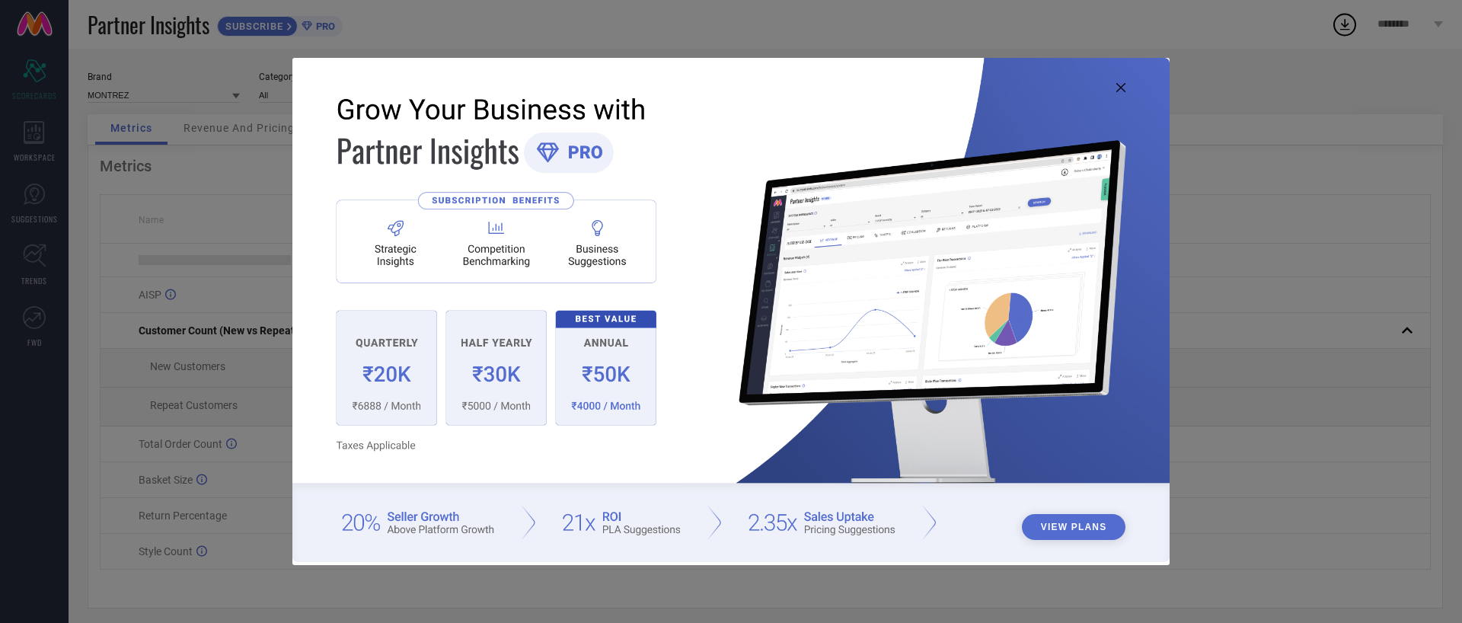
click at [1128, 90] on img at bounding box center [730, 310] width 877 height 504
click at [1123, 86] on icon at bounding box center [1121, 87] width 9 height 9
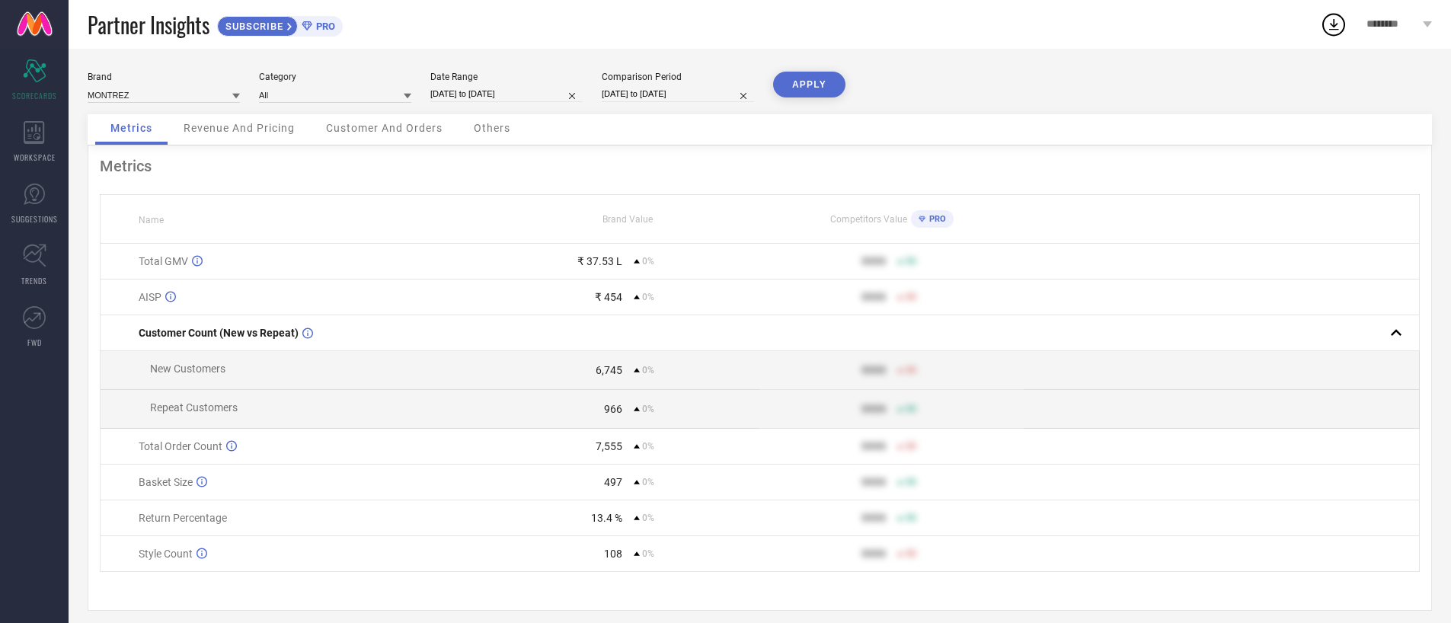
click at [538, 97] on input "[DATE] to [DATE]" at bounding box center [506, 94] width 152 height 16
select select "8"
select select "2025"
select select "9"
select select "2025"
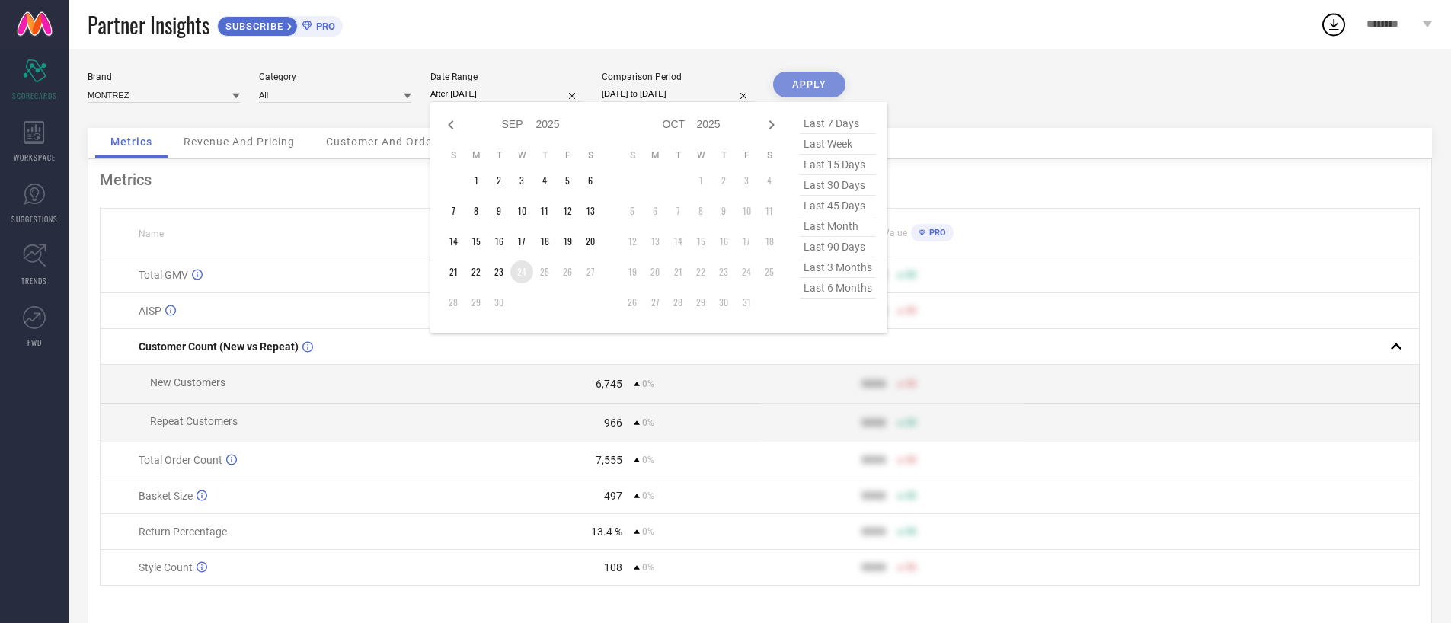
click at [523, 270] on td "24" at bounding box center [521, 271] width 23 height 23
type input "[DATE] to [DATE]"
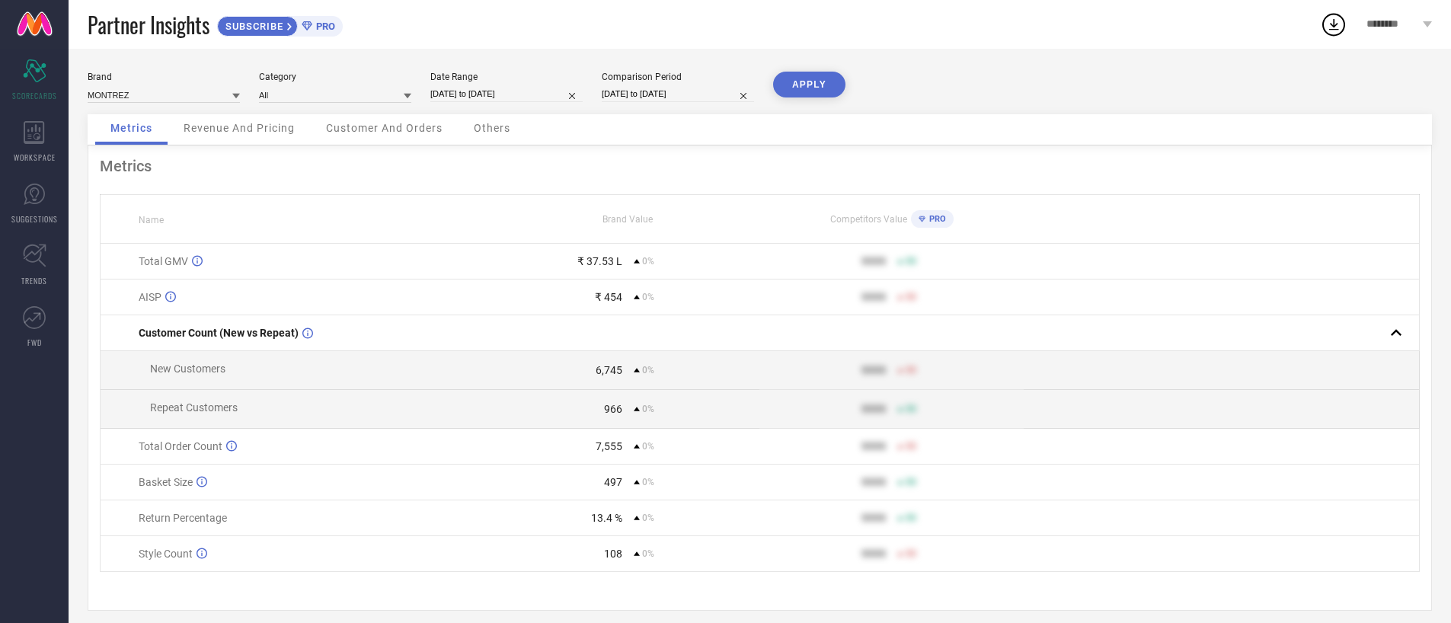
select select "8"
select select "2025"
select select "9"
select select "2025"
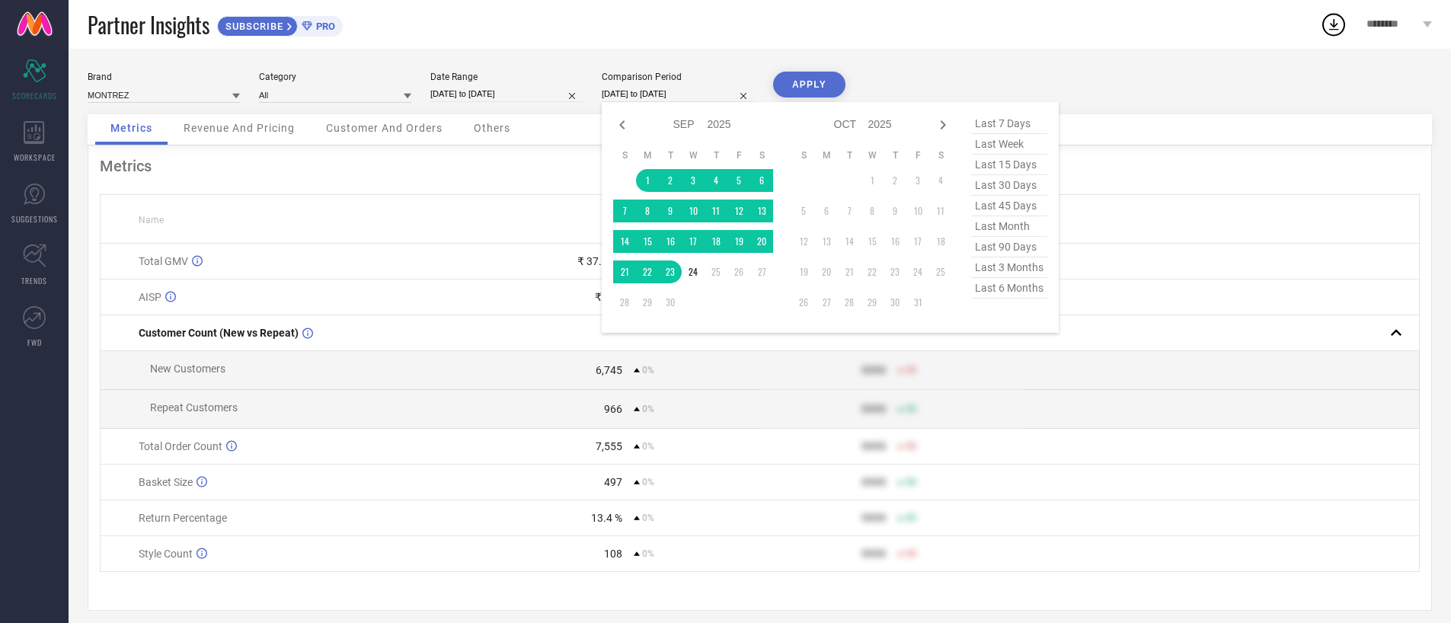
click at [669, 93] on input "[DATE] to [DATE]" at bounding box center [678, 94] width 152 height 16
click at [697, 275] on td "24" at bounding box center [693, 271] width 23 height 23
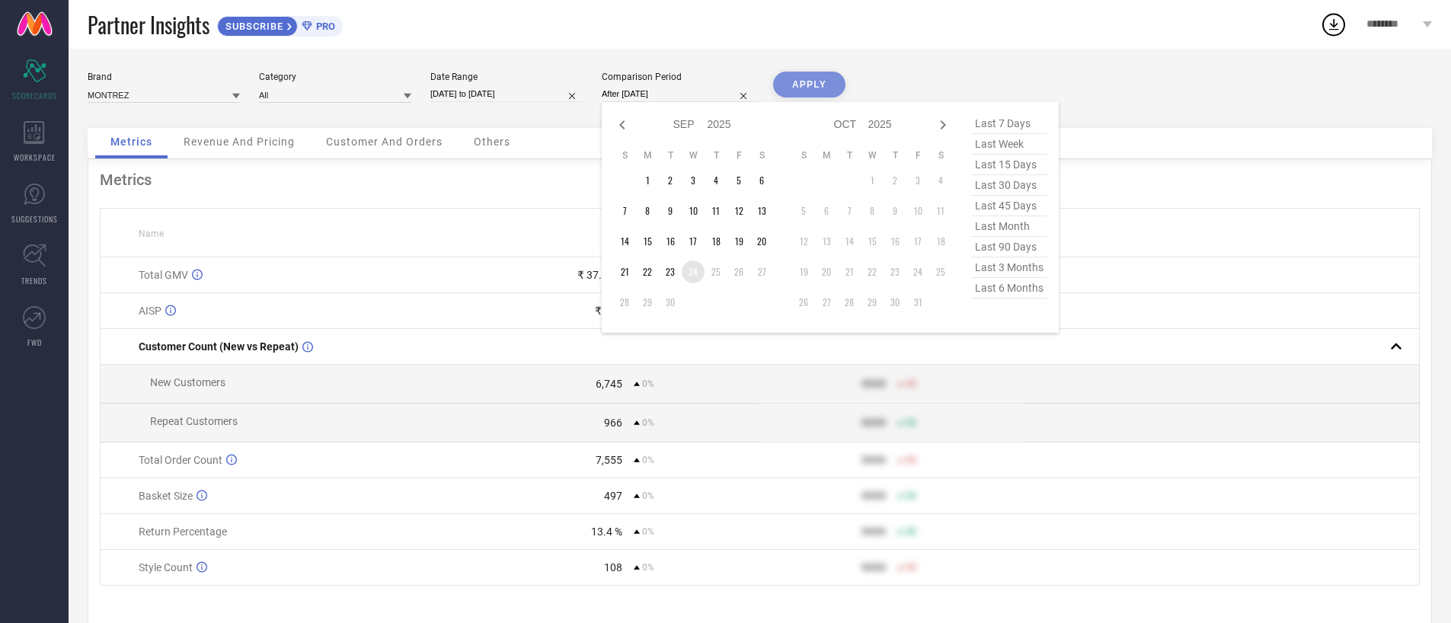
type input "[DATE] to [DATE]"
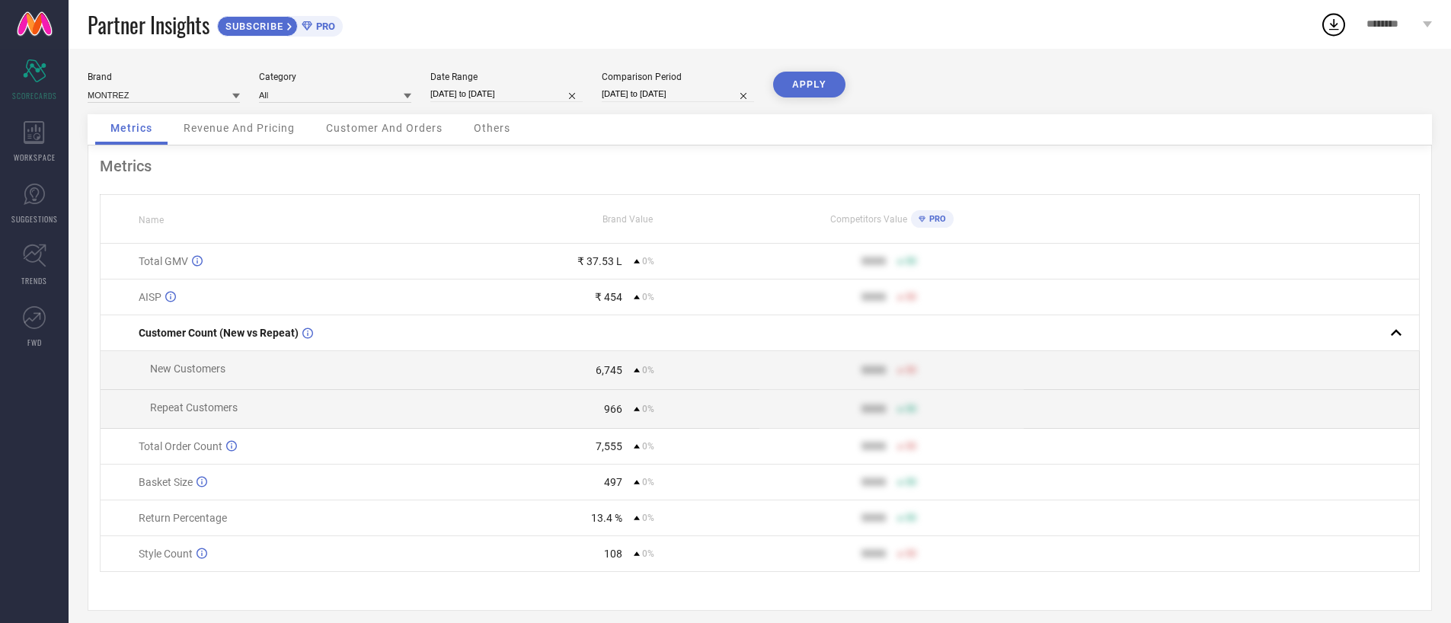
click at [812, 84] on button "APPLY" at bounding box center [809, 85] width 72 height 26
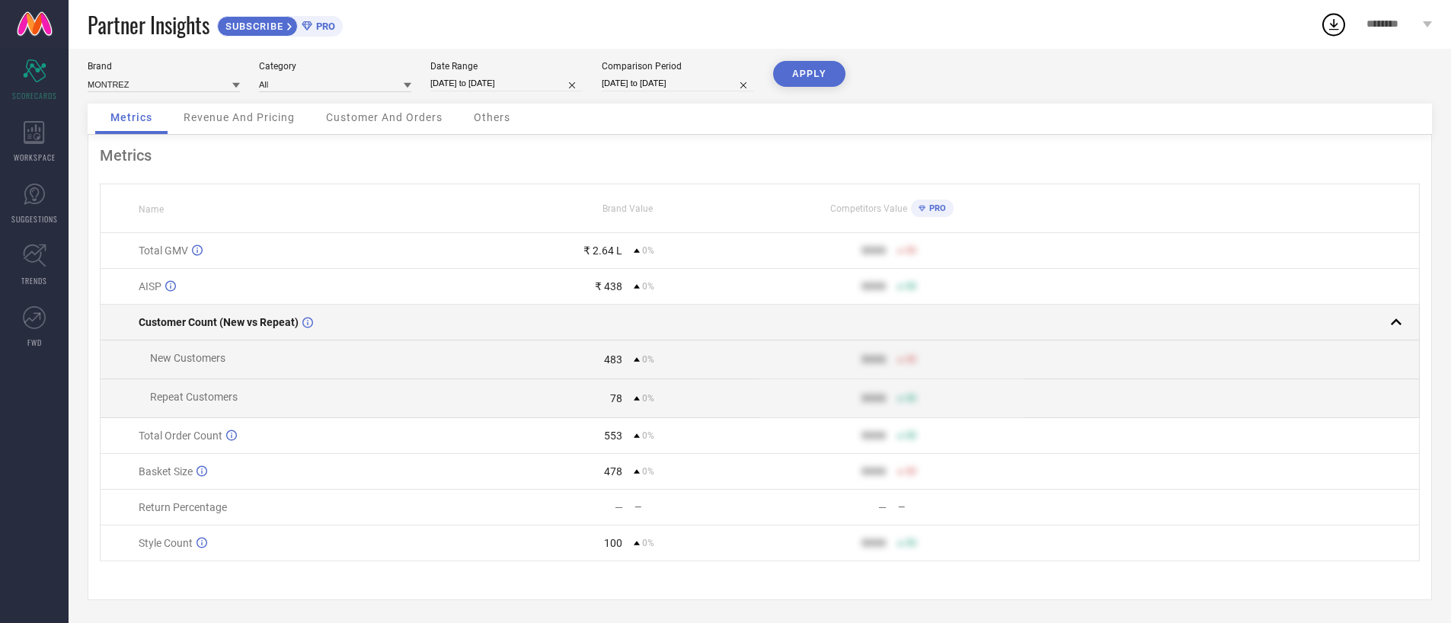
scroll to position [8, 0]
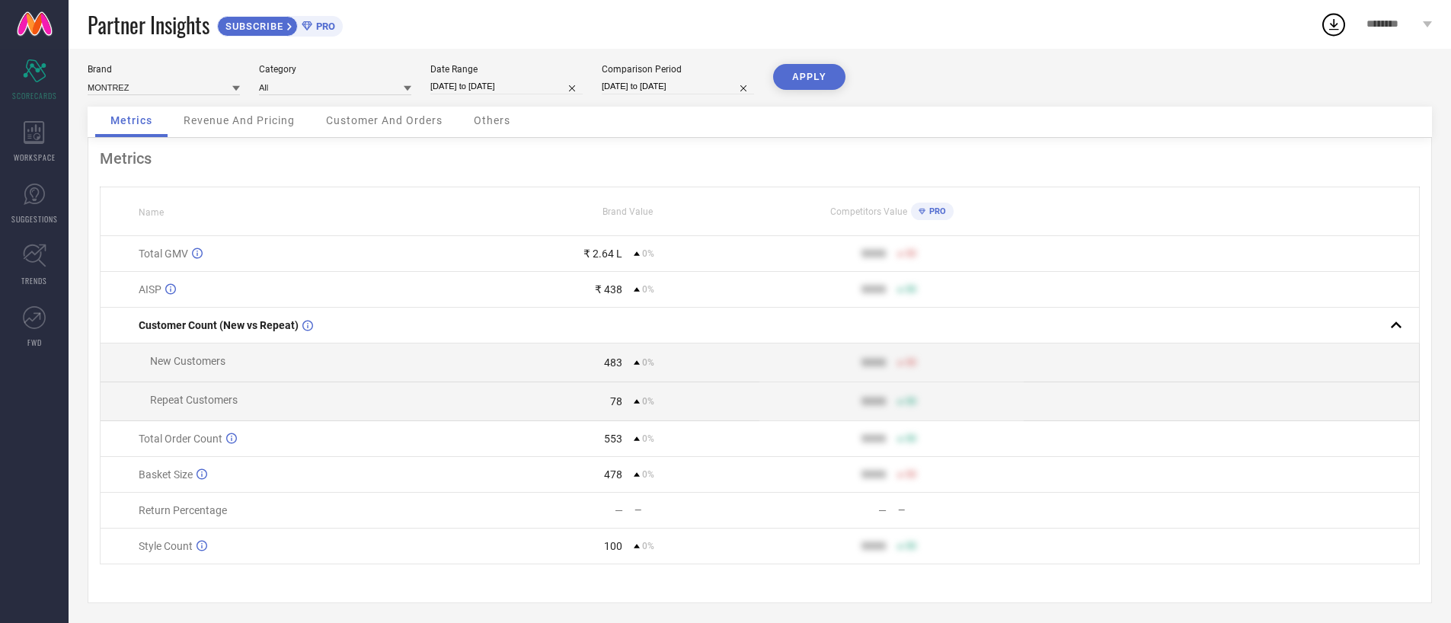
click at [585, 263] on td "₹ 2.64 L 0%" at bounding box center [628, 254] width 264 height 36
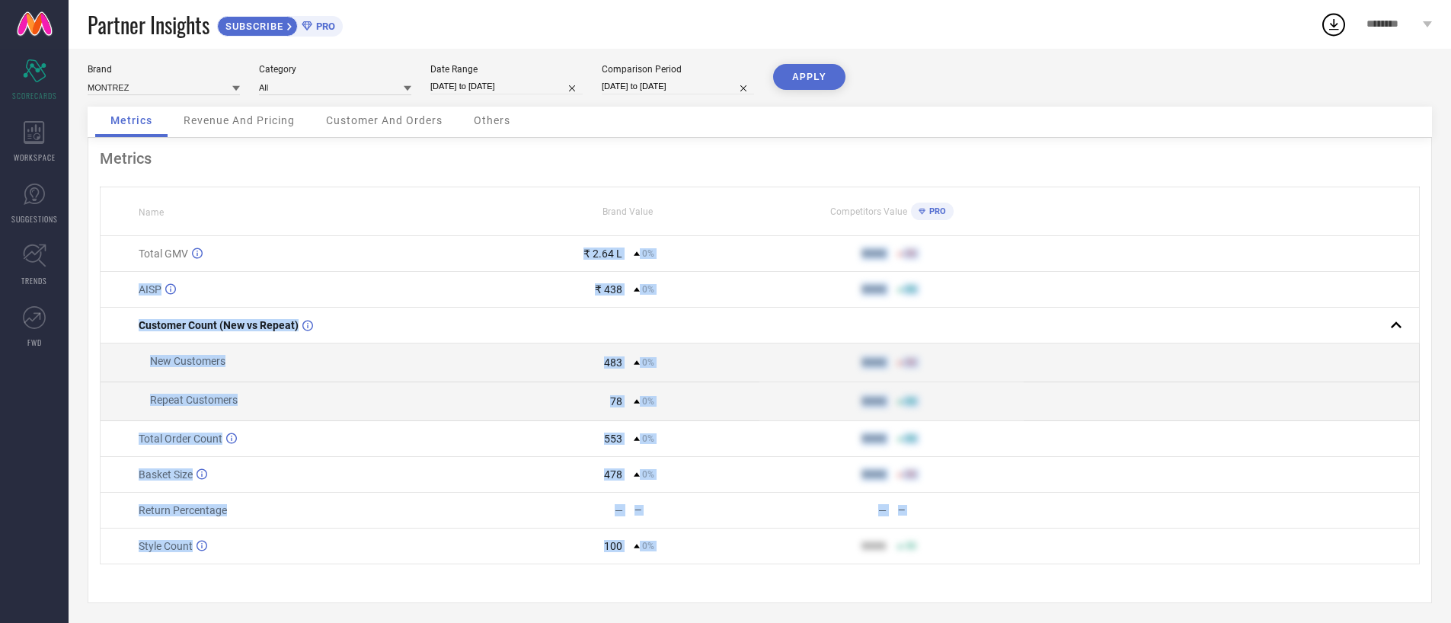
drag, startPoint x: 585, startPoint y: 263, endPoint x: 679, endPoint y: 538, distance: 290.5
click at [679, 538] on tbody "Total GMV ₹ 2.64 L 0% 9999 50 AISP ₹ 438 0% 9999 50 Customer Count (New vs Repe…" at bounding box center [760, 400] width 1319 height 328
click at [679, 538] on td "100 0%" at bounding box center [628, 547] width 264 height 36
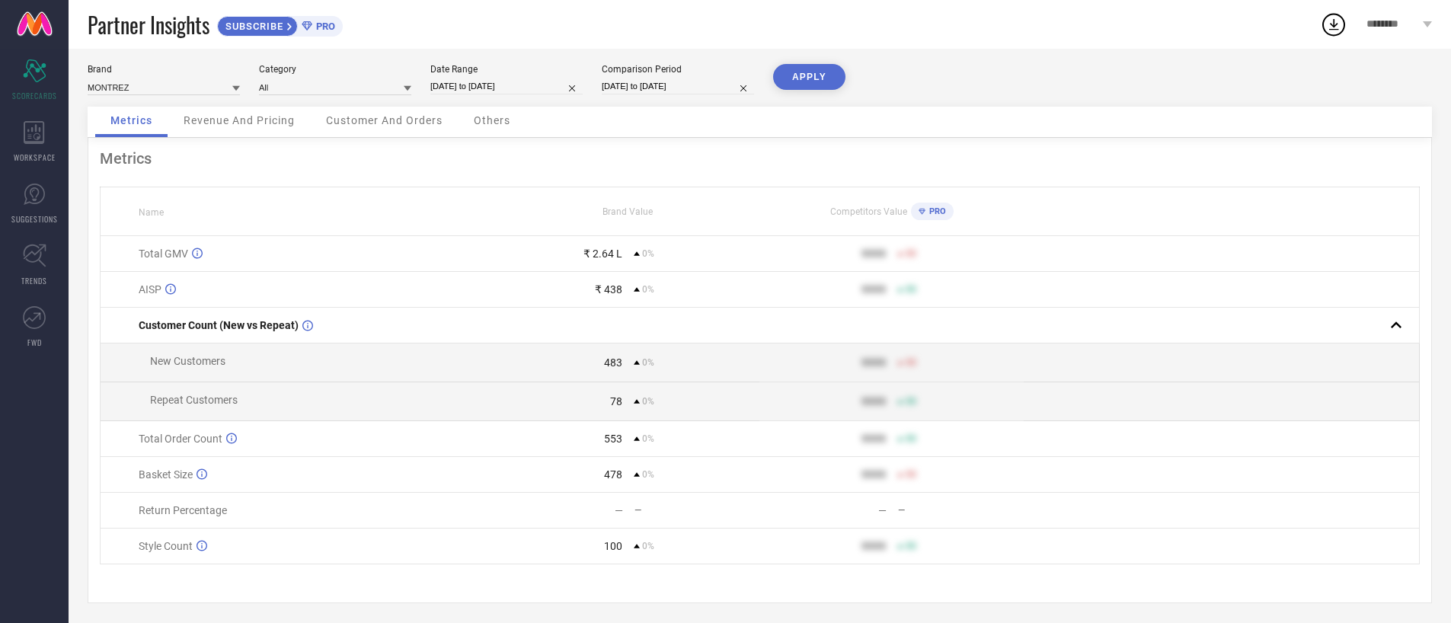
click at [957, 564] on td "9999 50" at bounding box center [891, 547] width 264 height 36
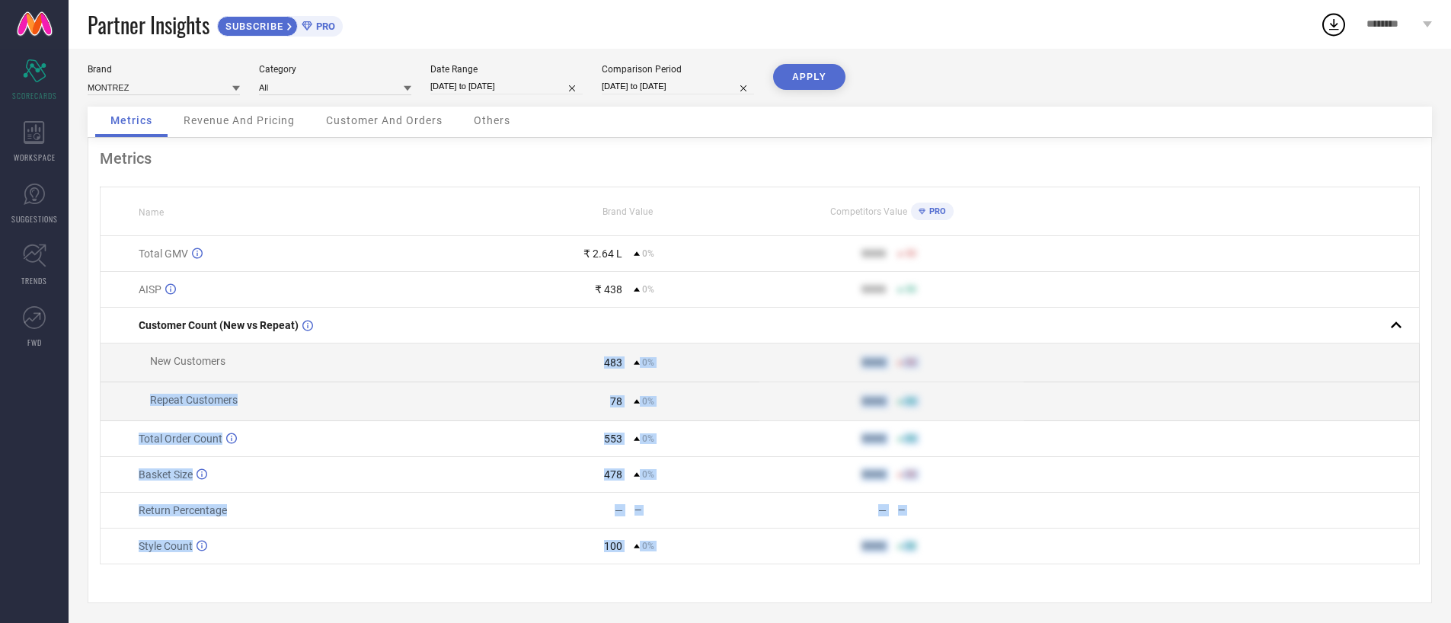
drag, startPoint x: 957, startPoint y: 564, endPoint x: 480, endPoint y: 375, distance: 513.2
click at [480, 375] on tbody "Total GMV ₹ 2.64 L 0% 9999 50 AISP ₹ 438 0% 9999 50 Customer Count (New vs Repe…" at bounding box center [760, 400] width 1319 height 328
click at [480, 375] on td "New Customers" at bounding box center [299, 362] width 396 height 39
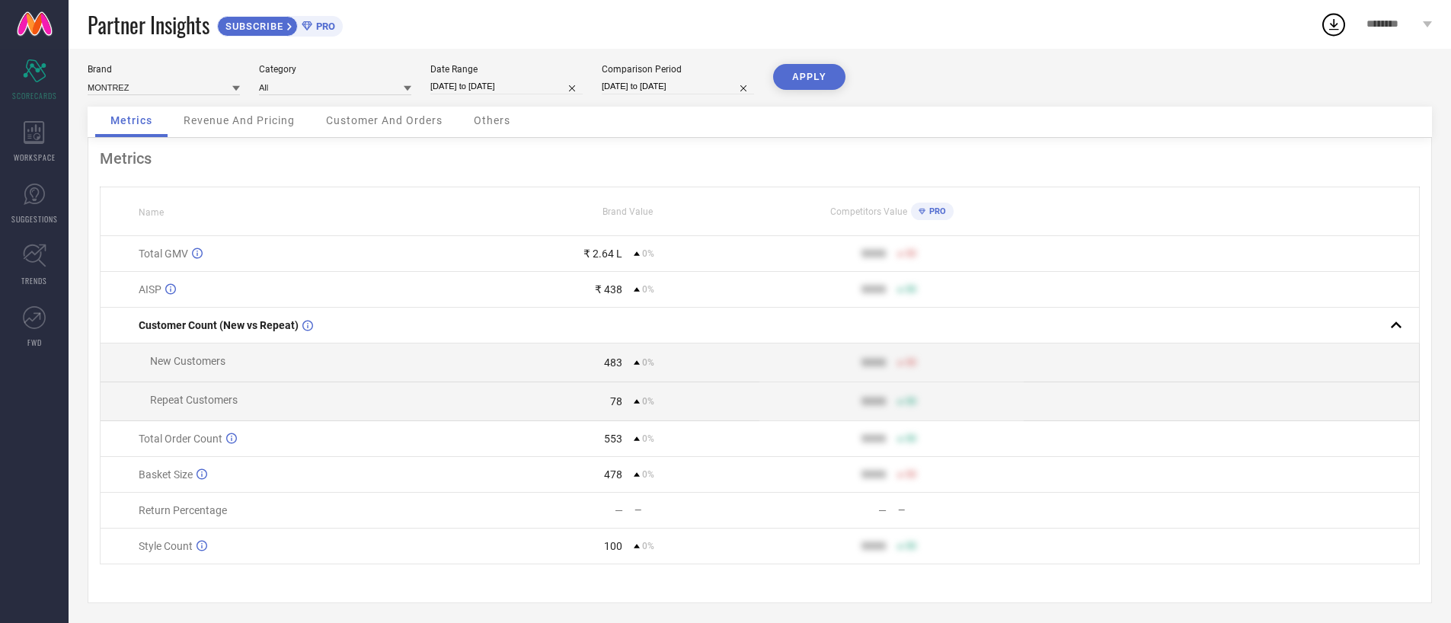
click at [280, 349] on td "New Customers" at bounding box center [299, 362] width 396 height 39
click at [283, 292] on div "AISP" at bounding box center [317, 289] width 356 height 12
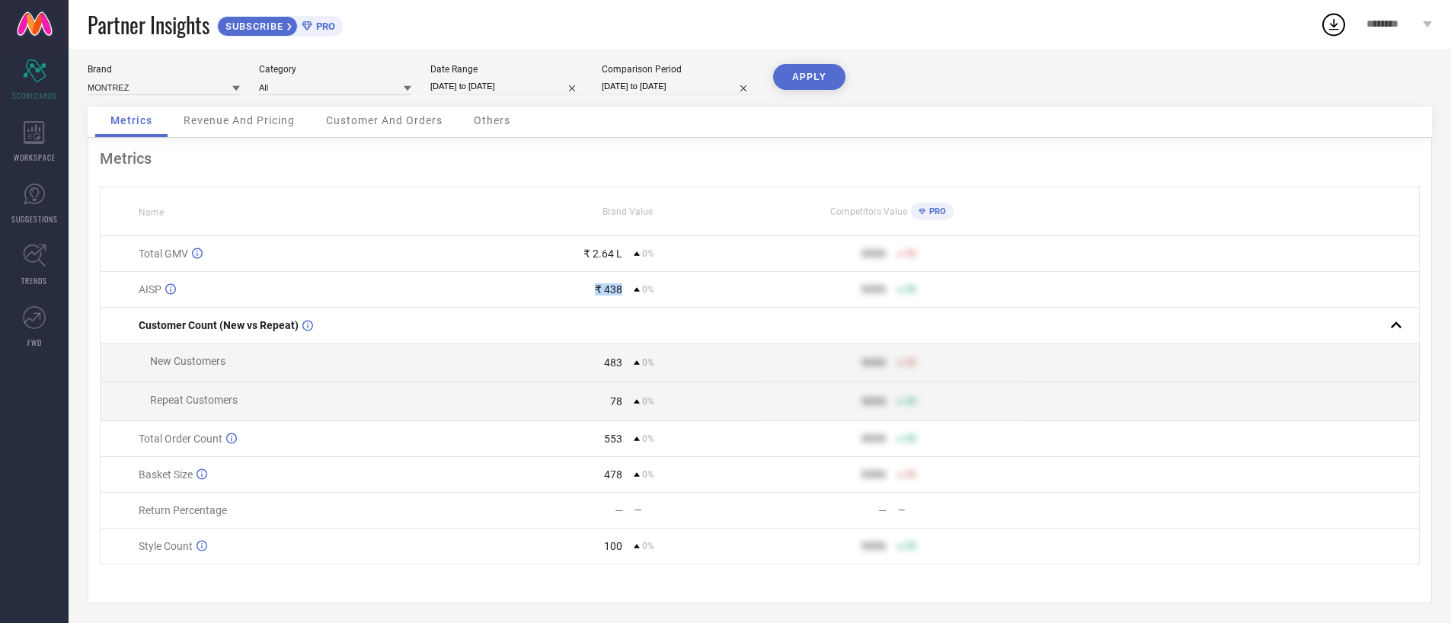
click at [283, 292] on div "AISP" at bounding box center [317, 289] width 356 height 12
click at [281, 123] on span "Revenue And Pricing" at bounding box center [239, 120] width 111 height 12
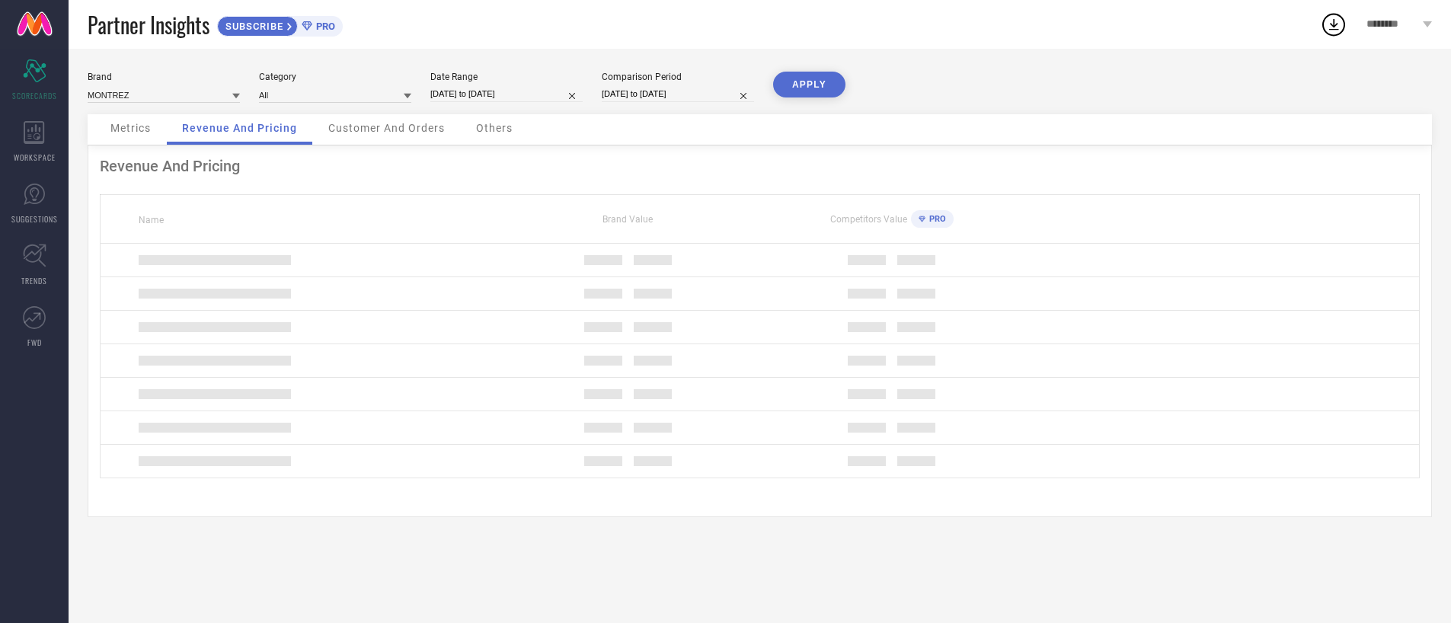
scroll to position [0, 0]
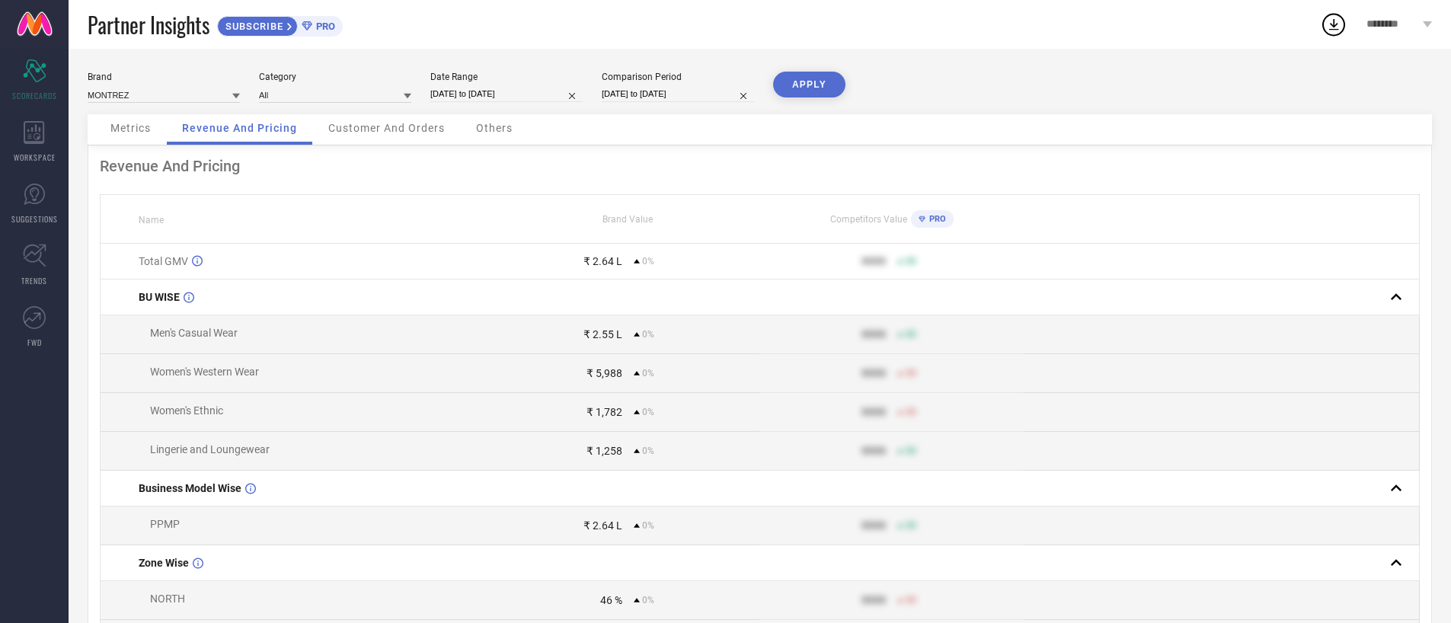
click at [363, 129] on span "Customer And Orders" at bounding box center [386, 128] width 117 height 12
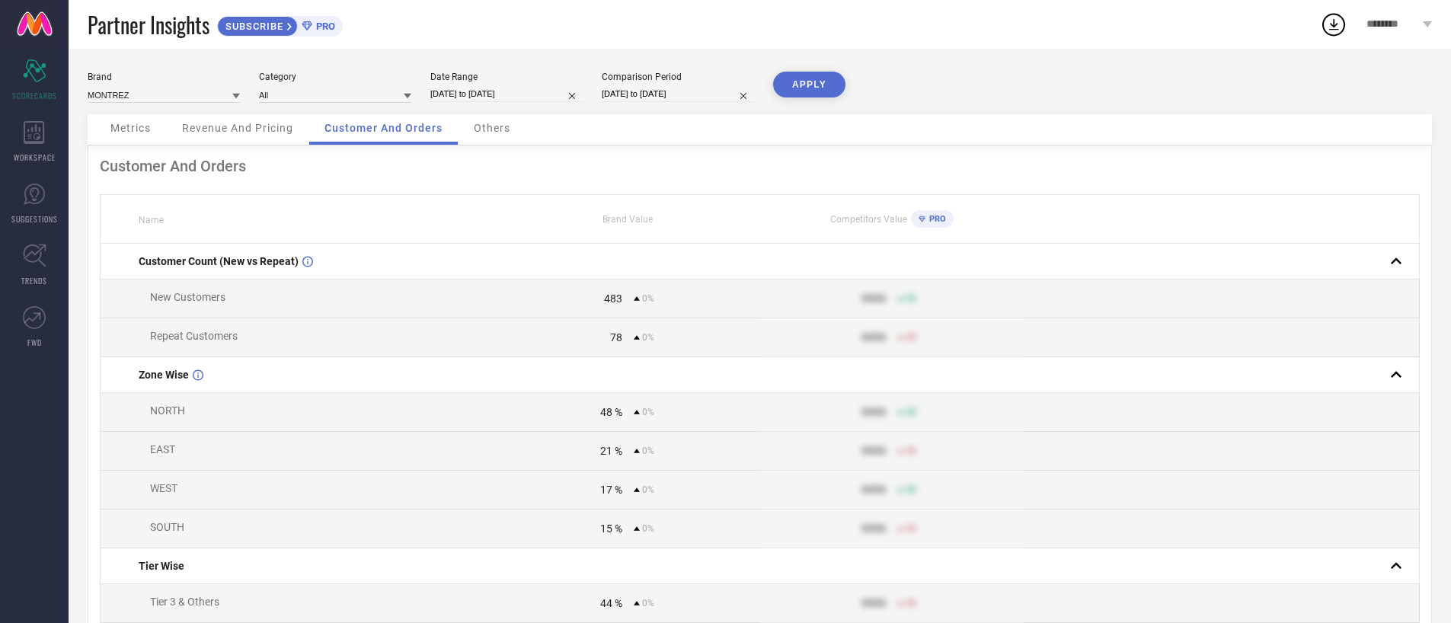
click at [516, 127] on div "Others" at bounding box center [491, 129] width 67 height 30
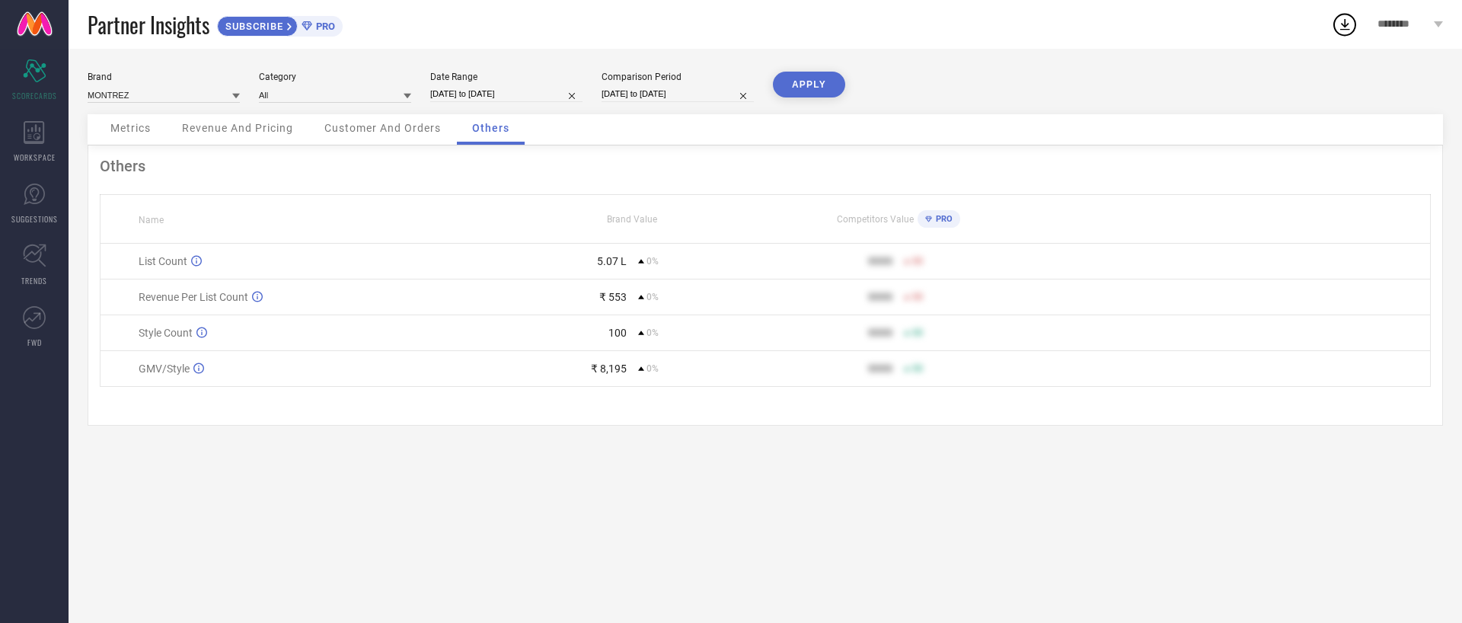
click at [368, 131] on span "Customer And Orders" at bounding box center [382, 128] width 117 height 12
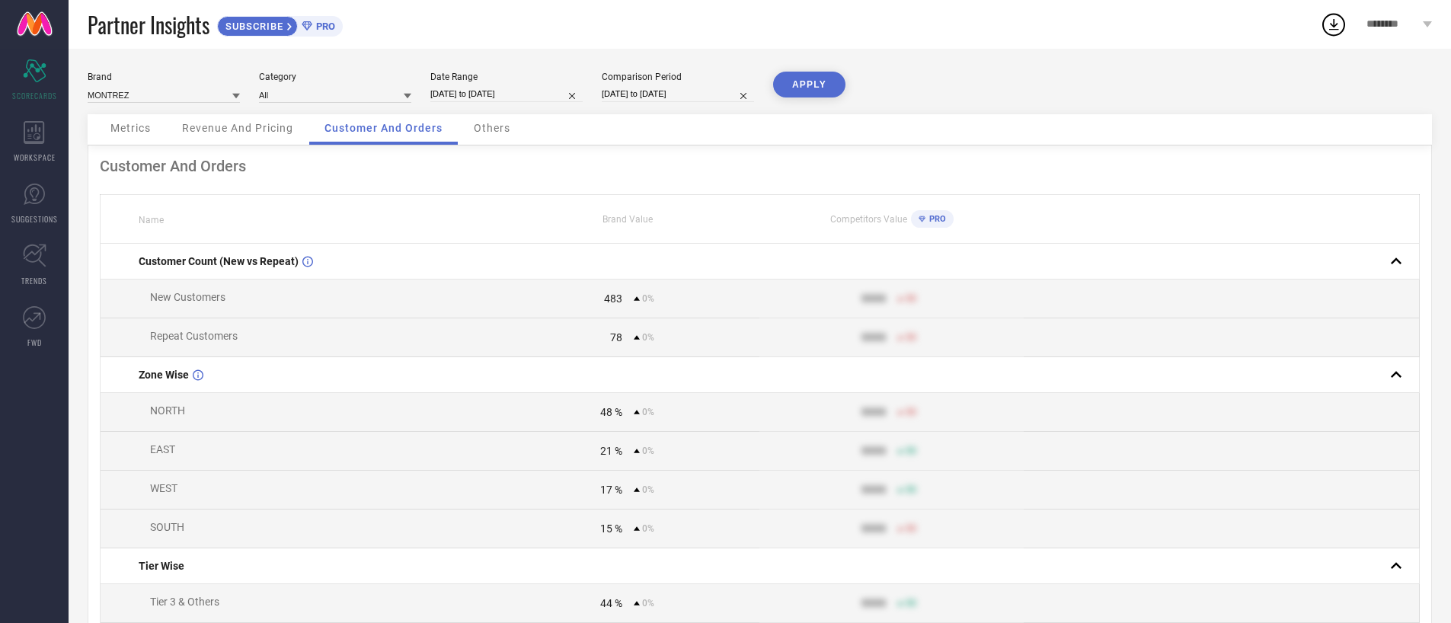
click at [250, 140] on div "Revenue And Pricing" at bounding box center [238, 129] width 142 height 30
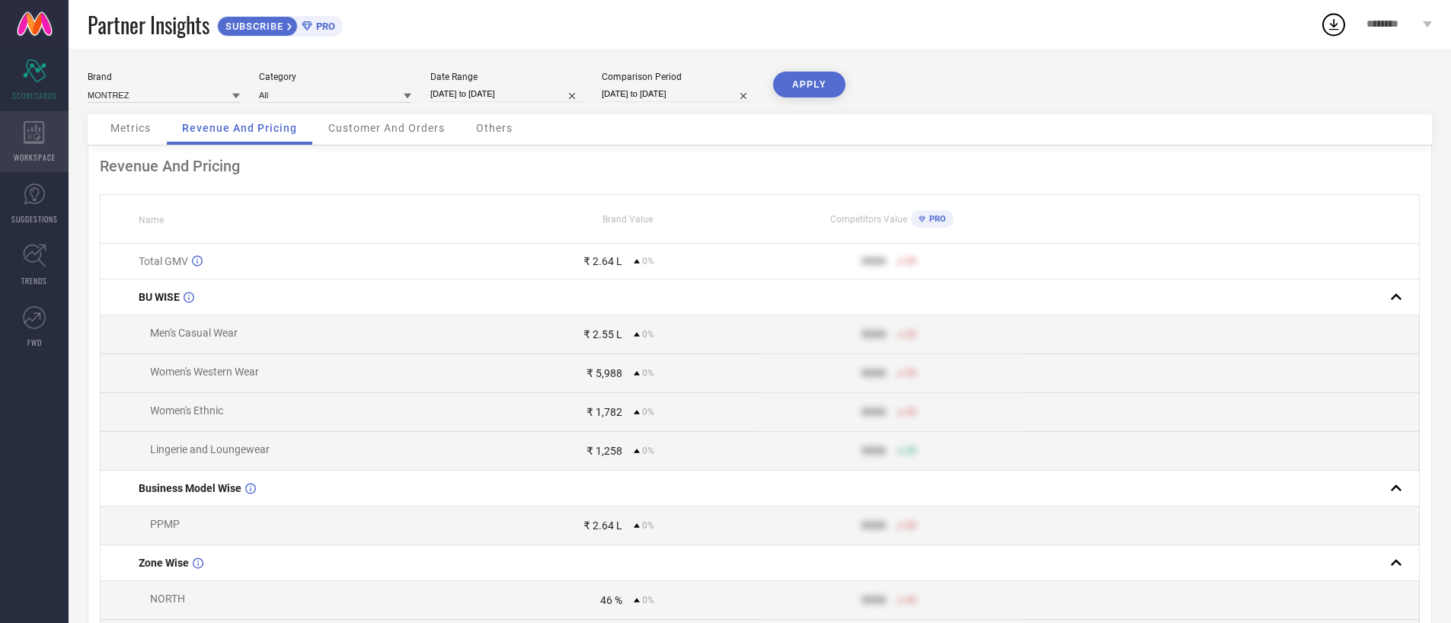
click at [4, 155] on div "WORKSPACE" at bounding box center [34, 141] width 69 height 61
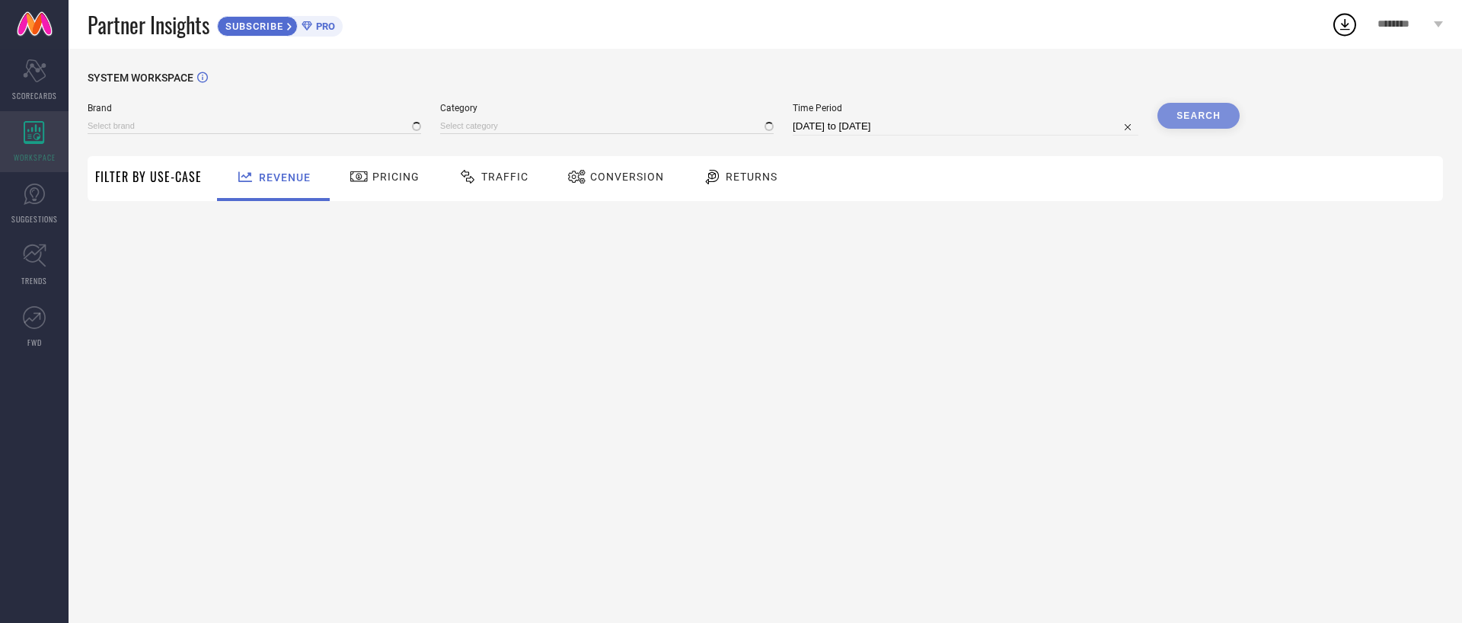
type input "MONTREZ"
type input "All"
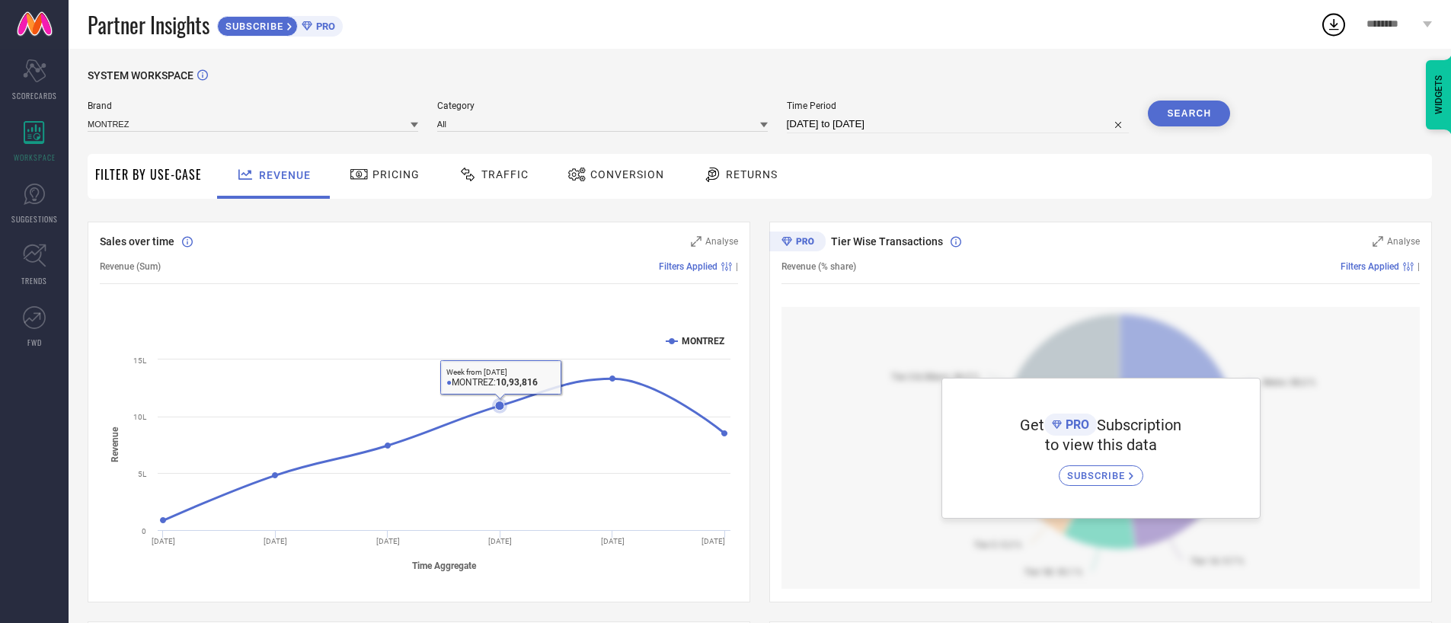
scroll to position [3, 0]
click at [863, 124] on input "[DATE] to [DATE]" at bounding box center [958, 123] width 343 height 18
select select "7"
select select "2025"
select select "8"
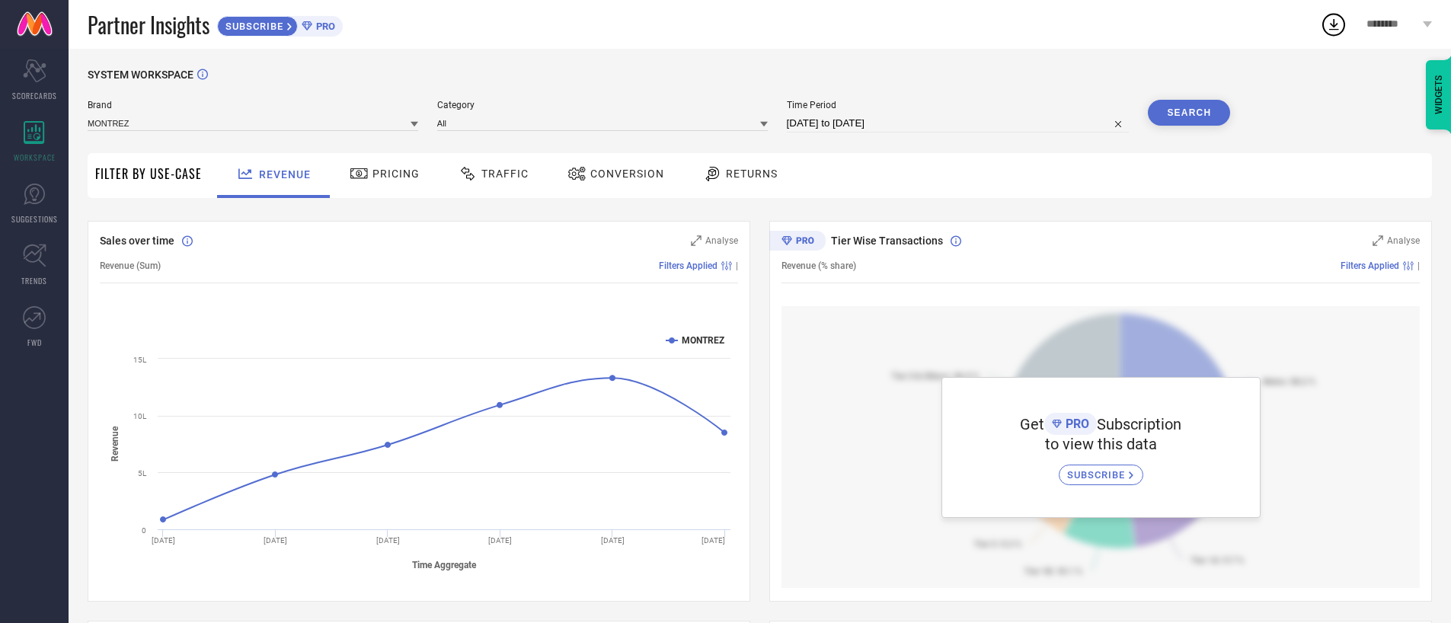
select select "2025"
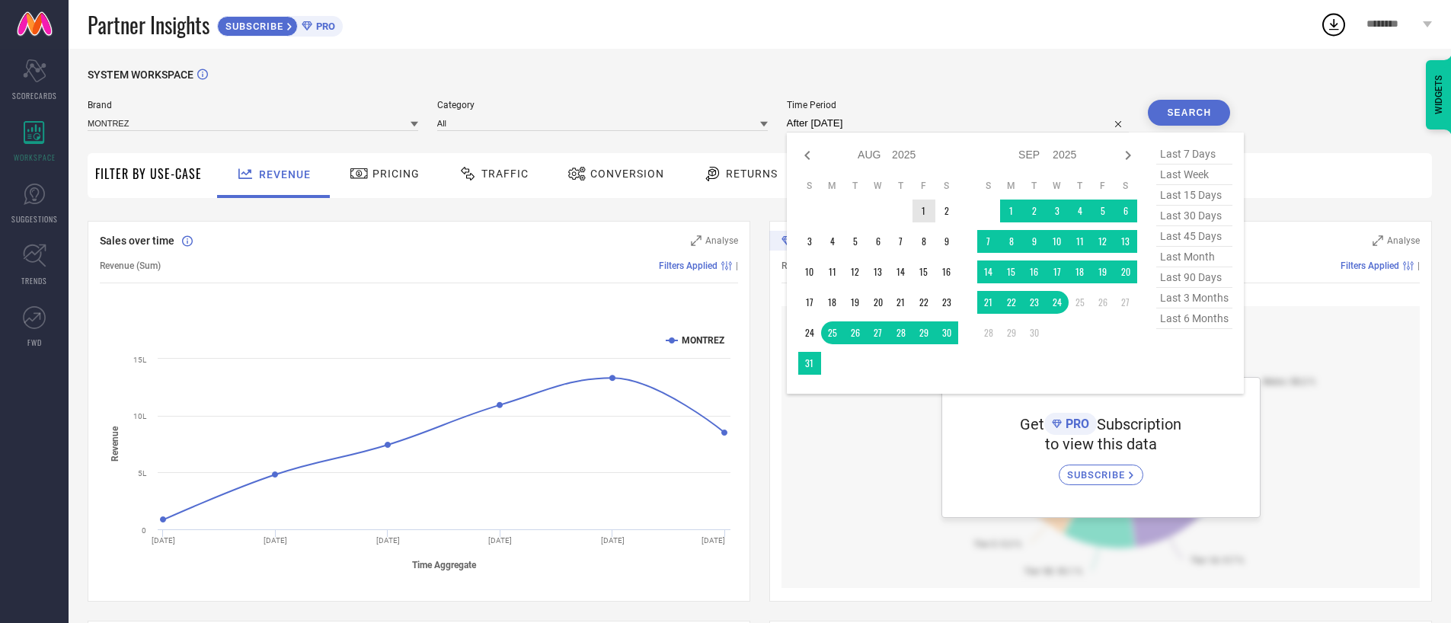
click at [925, 206] on td "1" at bounding box center [923, 211] width 23 height 23
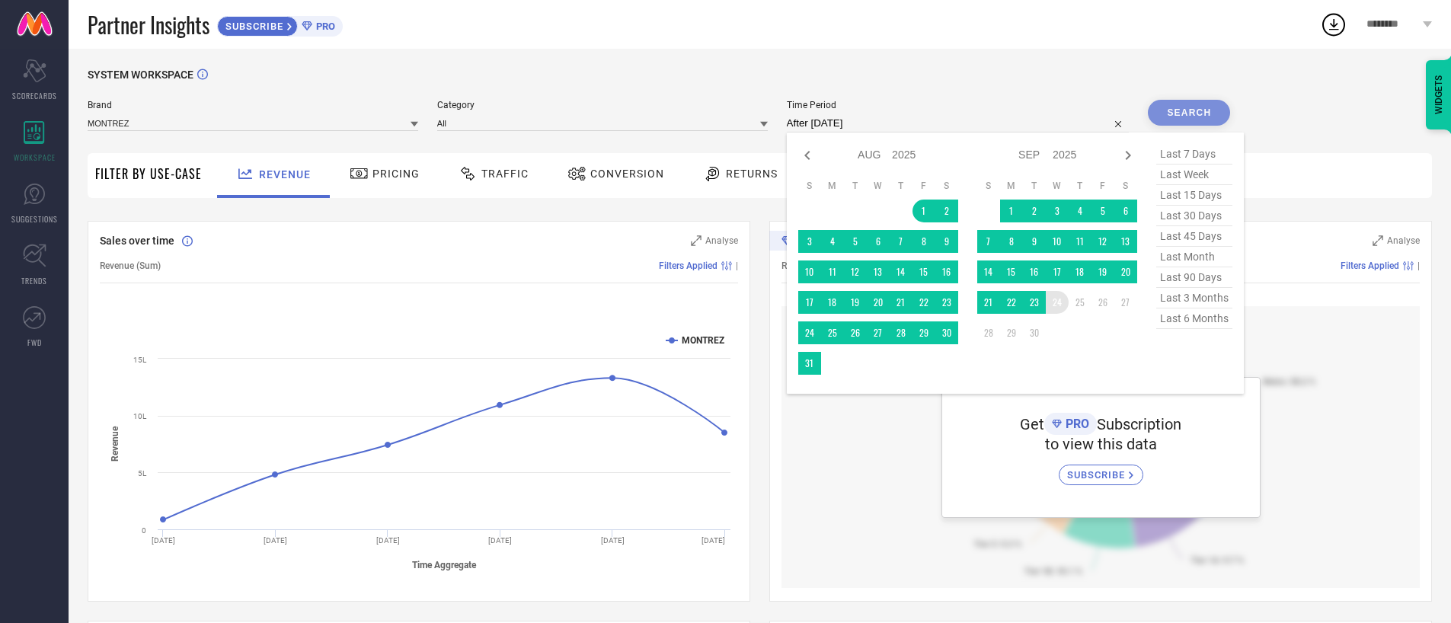
type input "[DATE] to [DATE]"
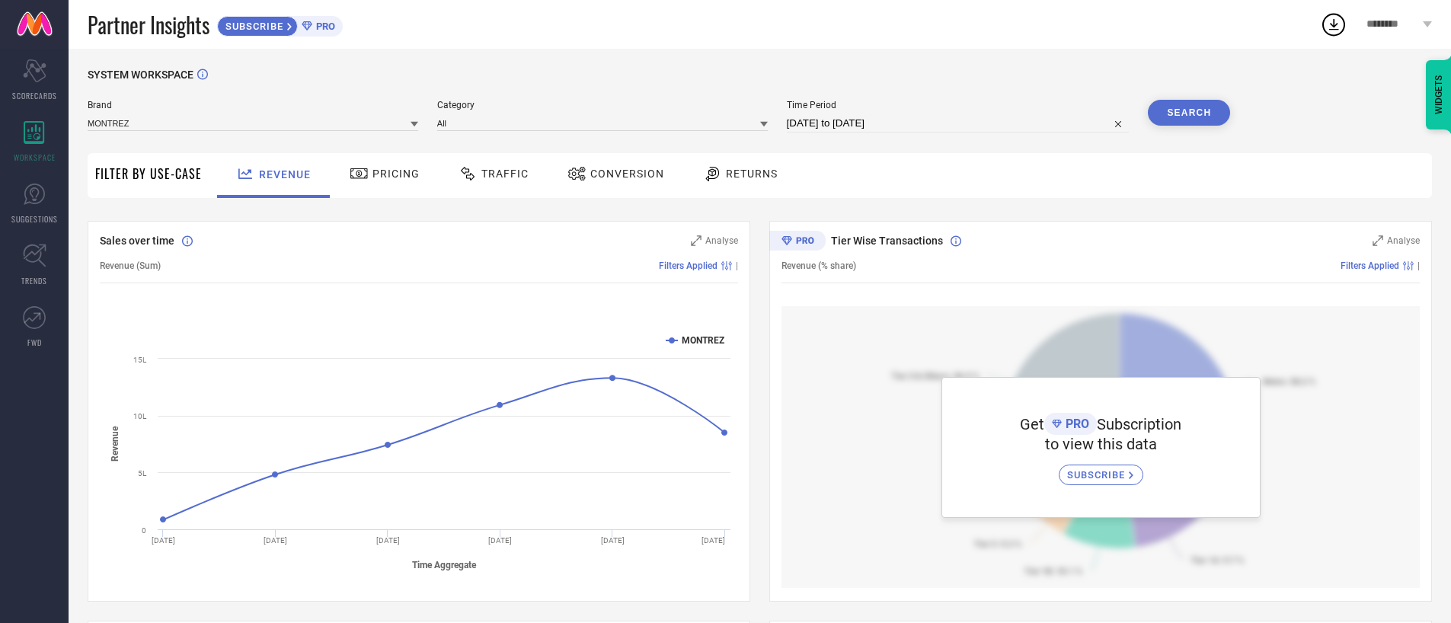
click at [1222, 113] on button "Search" at bounding box center [1189, 113] width 82 height 26
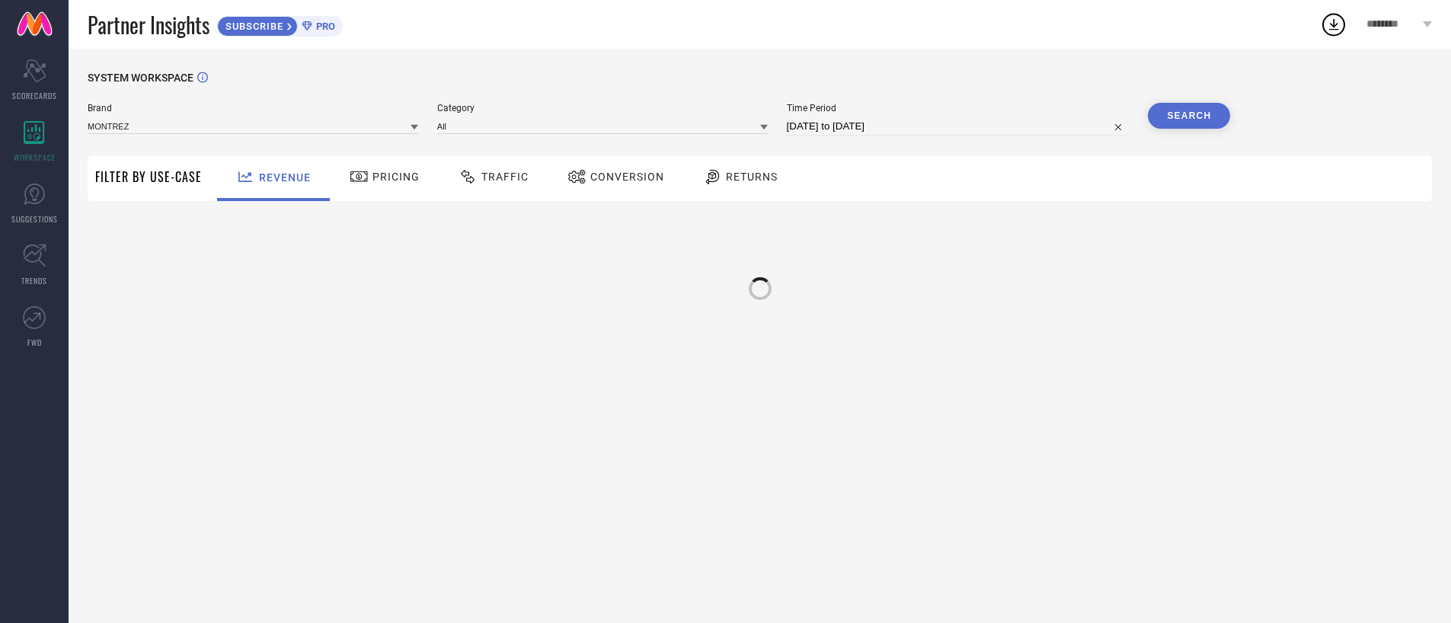
scroll to position [0, 0]
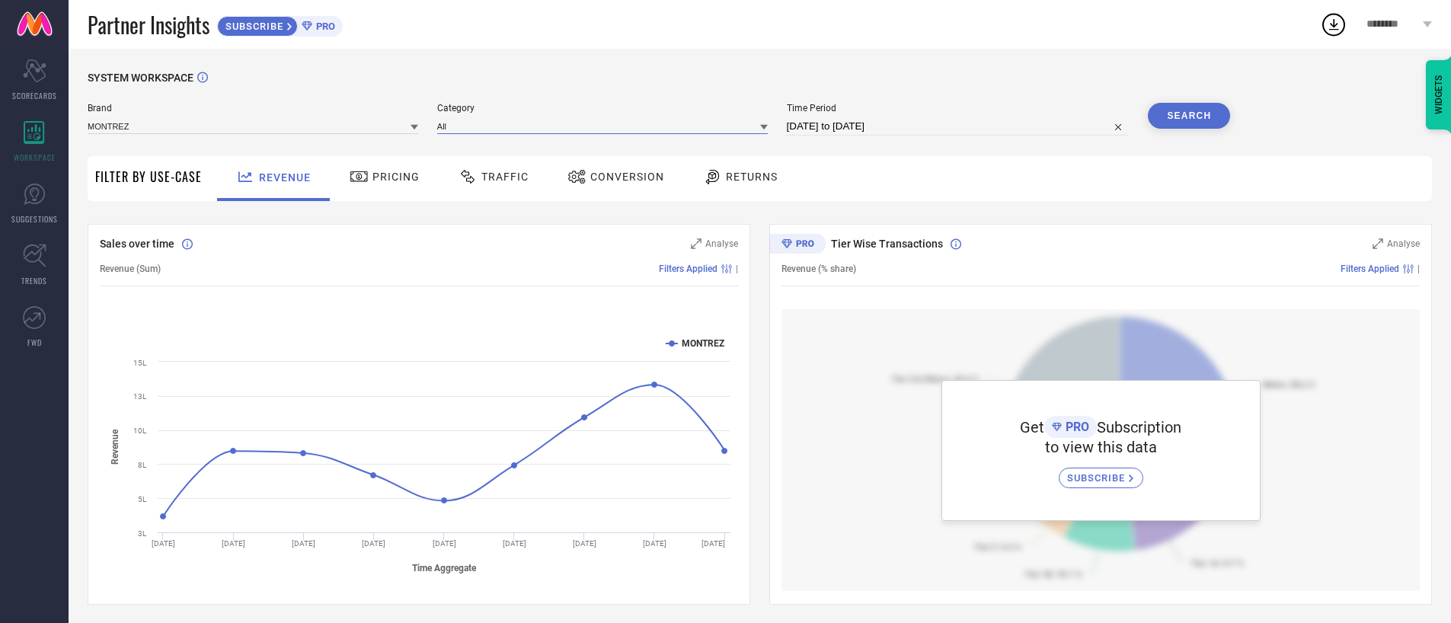
click at [532, 128] on input at bounding box center [602, 126] width 331 height 16
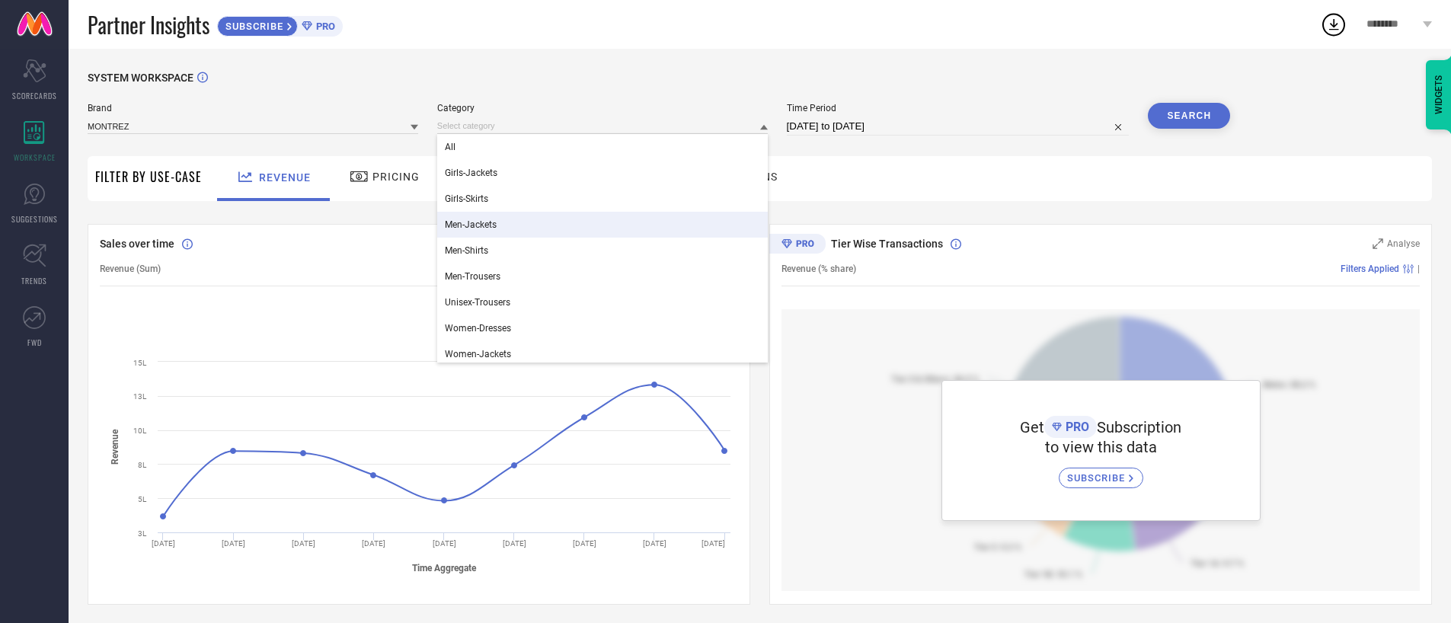
click at [506, 227] on div "Men-Jackets" at bounding box center [602, 225] width 331 height 26
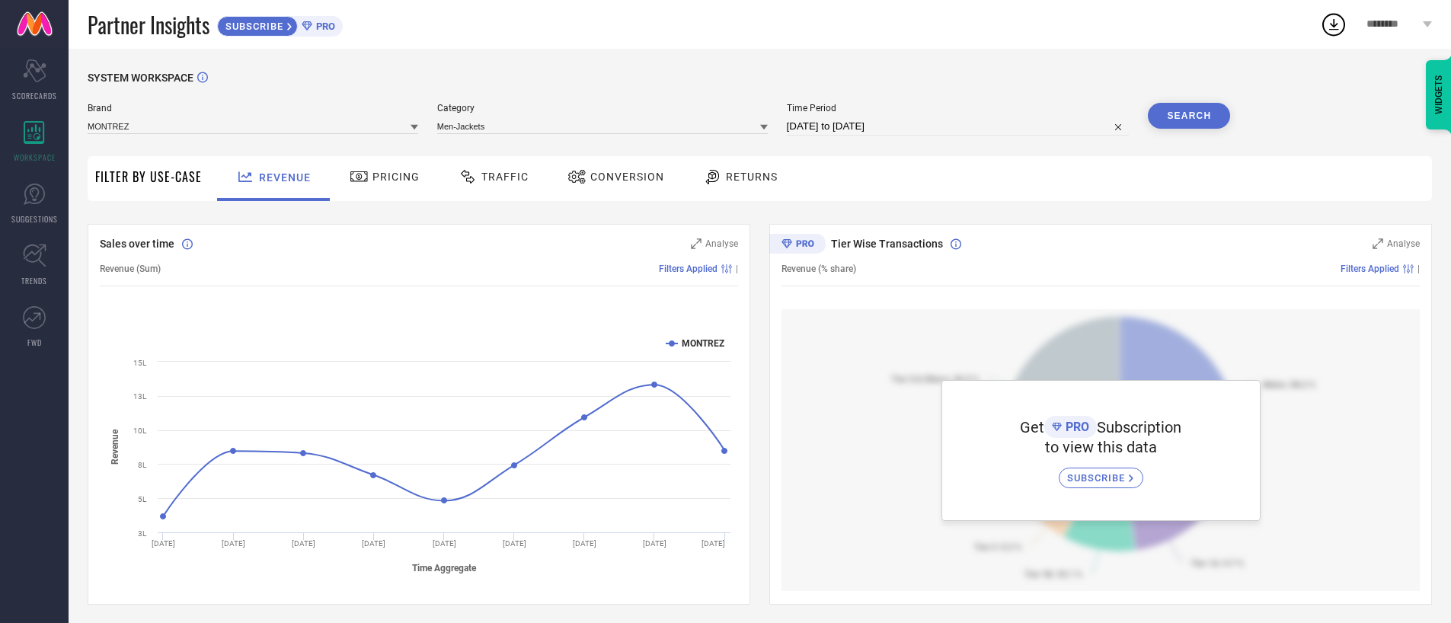
click at [1191, 112] on button "Search" at bounding box center [1189, 116] width 82 height 26
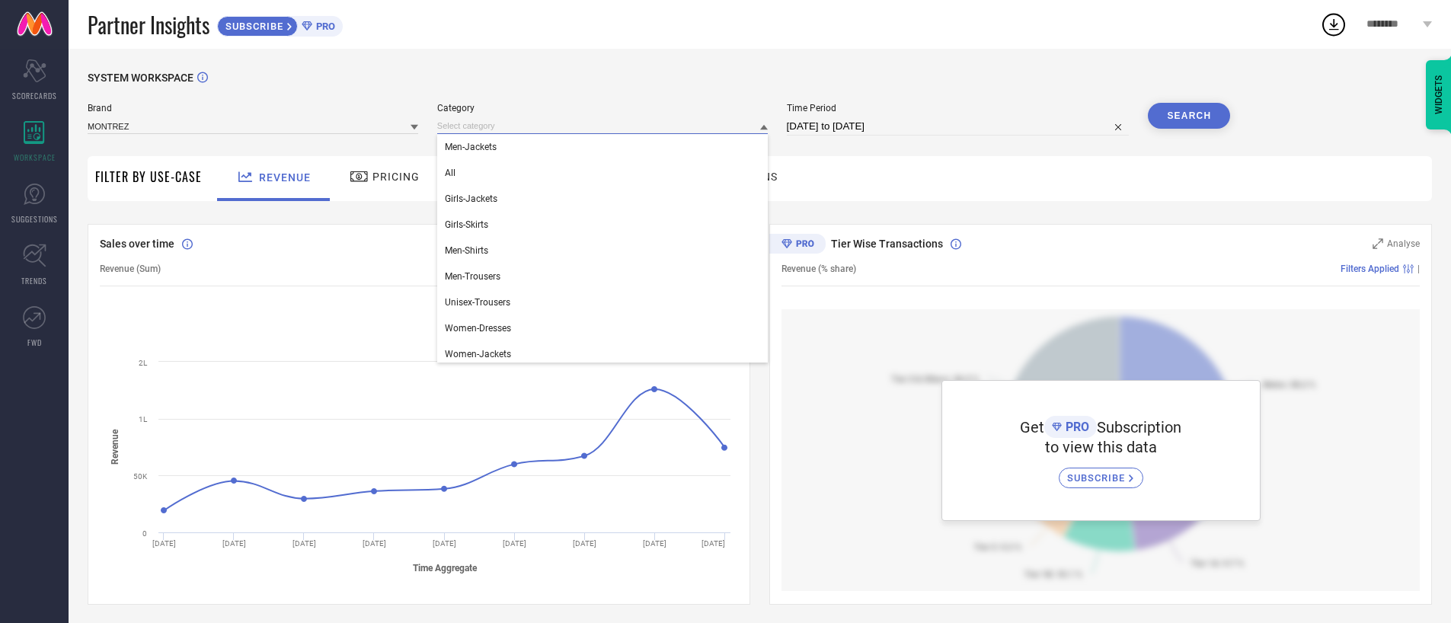
click at [533, 128] on input at bounding box center [602, 126] width 331 height 16
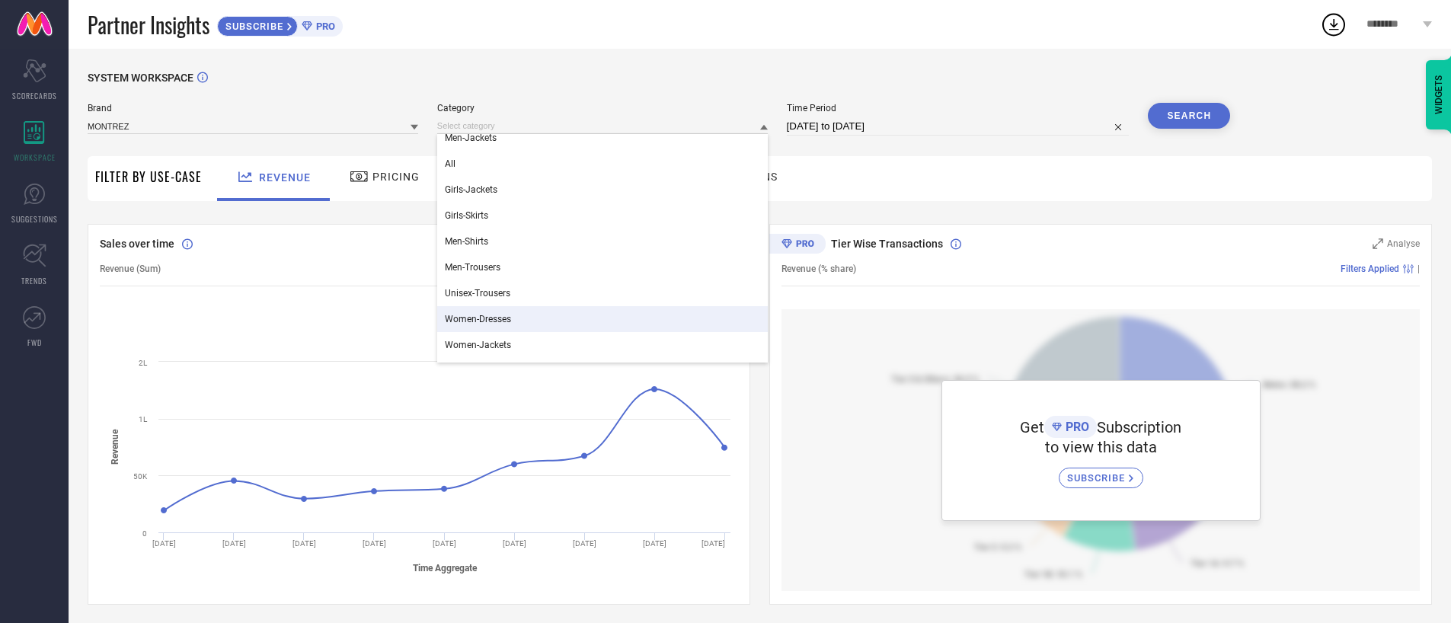
click at [516, 320] on div "Women-Dresses" at bounding box center [602, 319] width 331 height 26
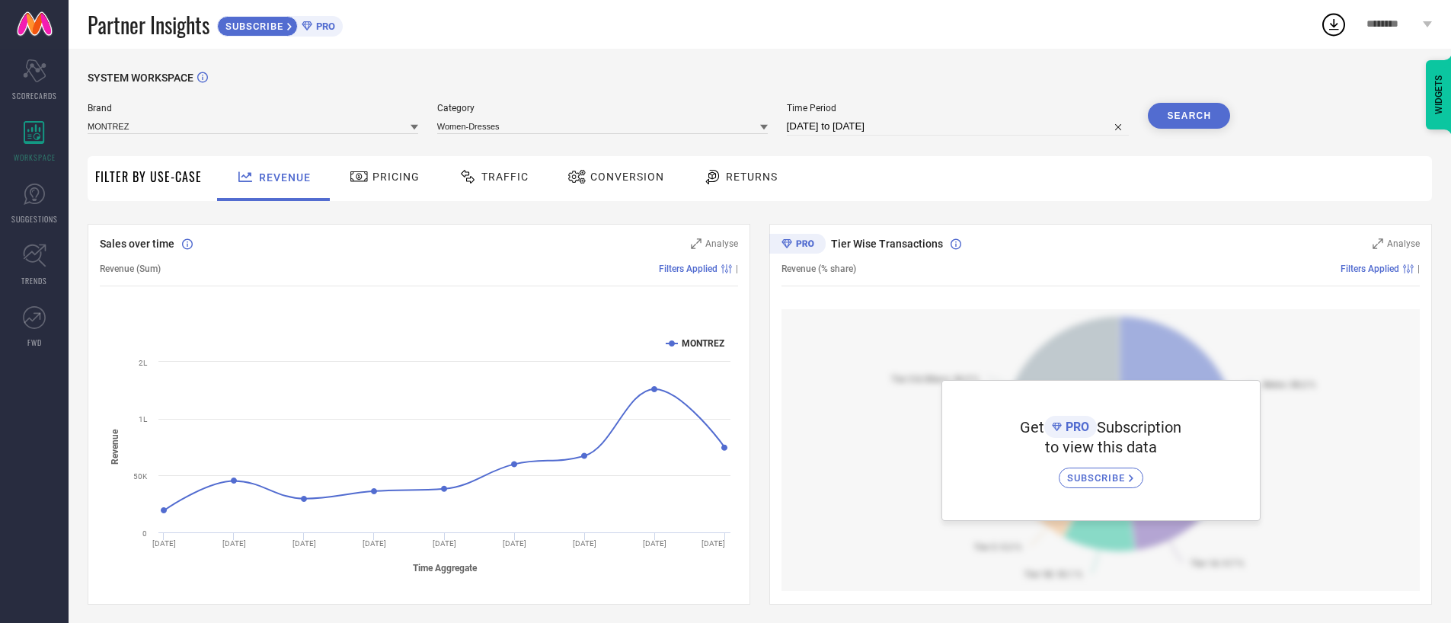
click at [1198, 107] on button "Search" at bounding box center [1189, 116] width 82 height 26
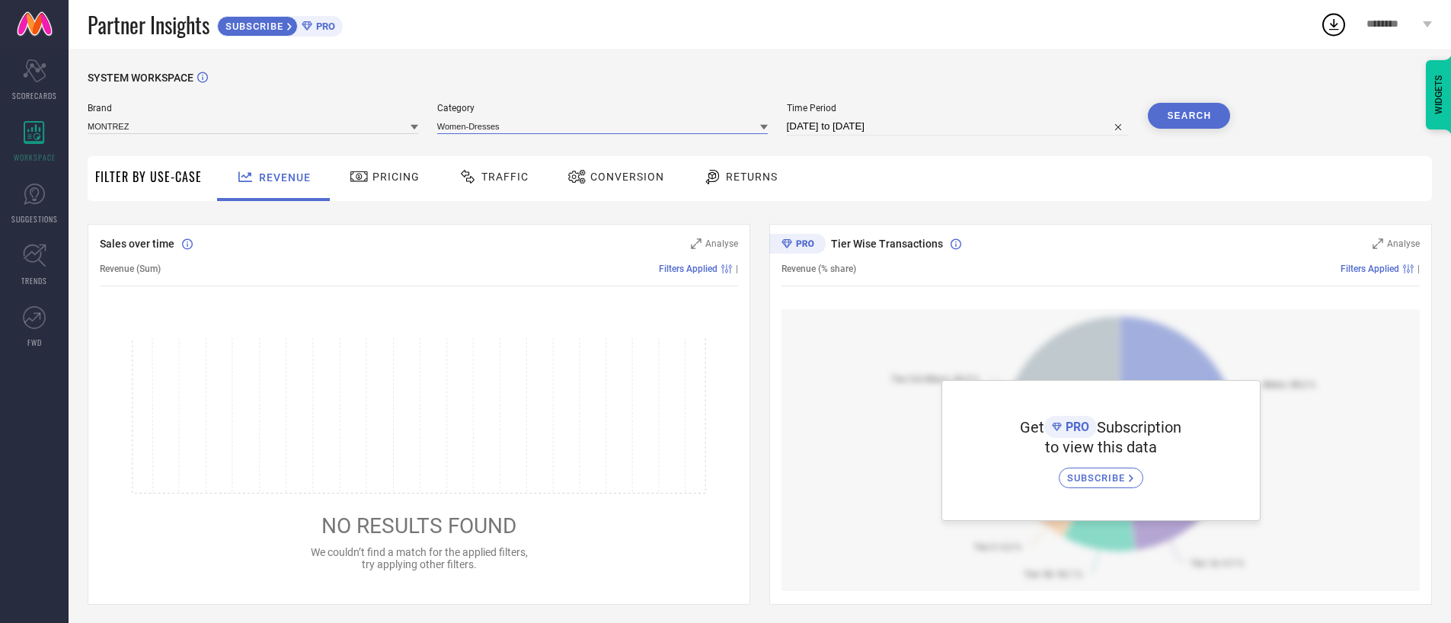
click at [571, 133] on input at bounding box center [602, 126] width 331 height 16
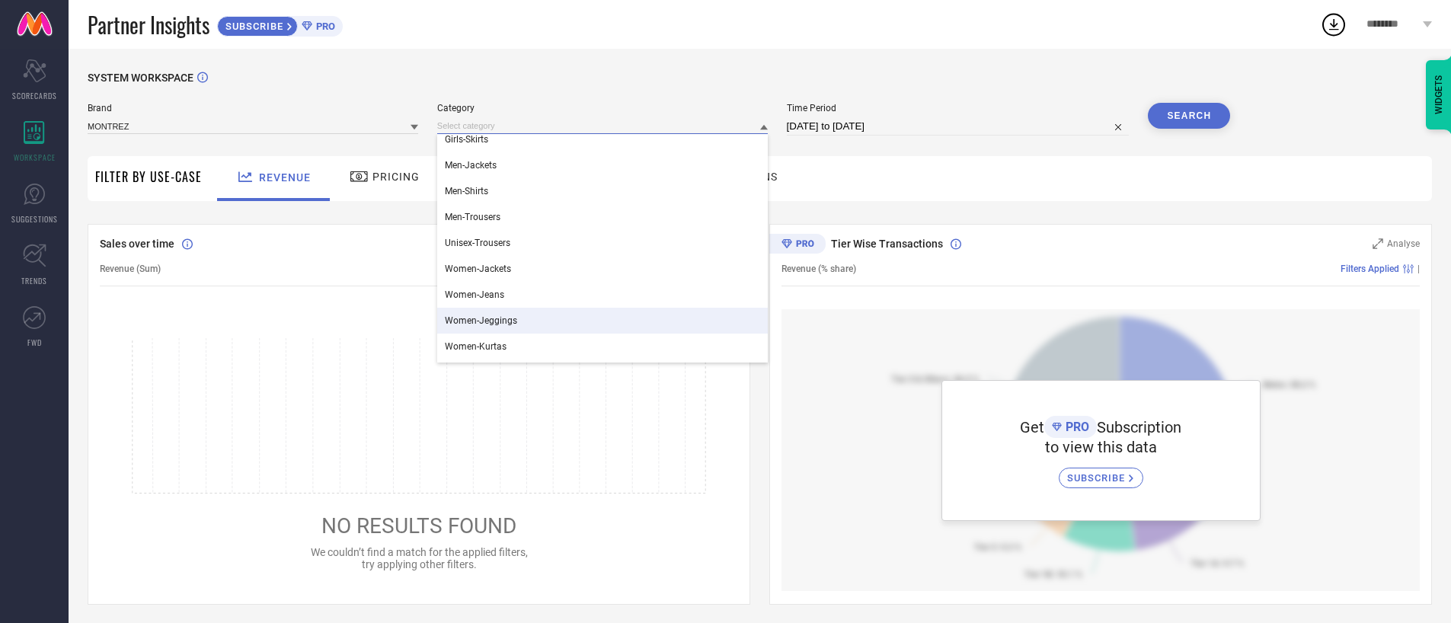
scroll to position [88, 0]
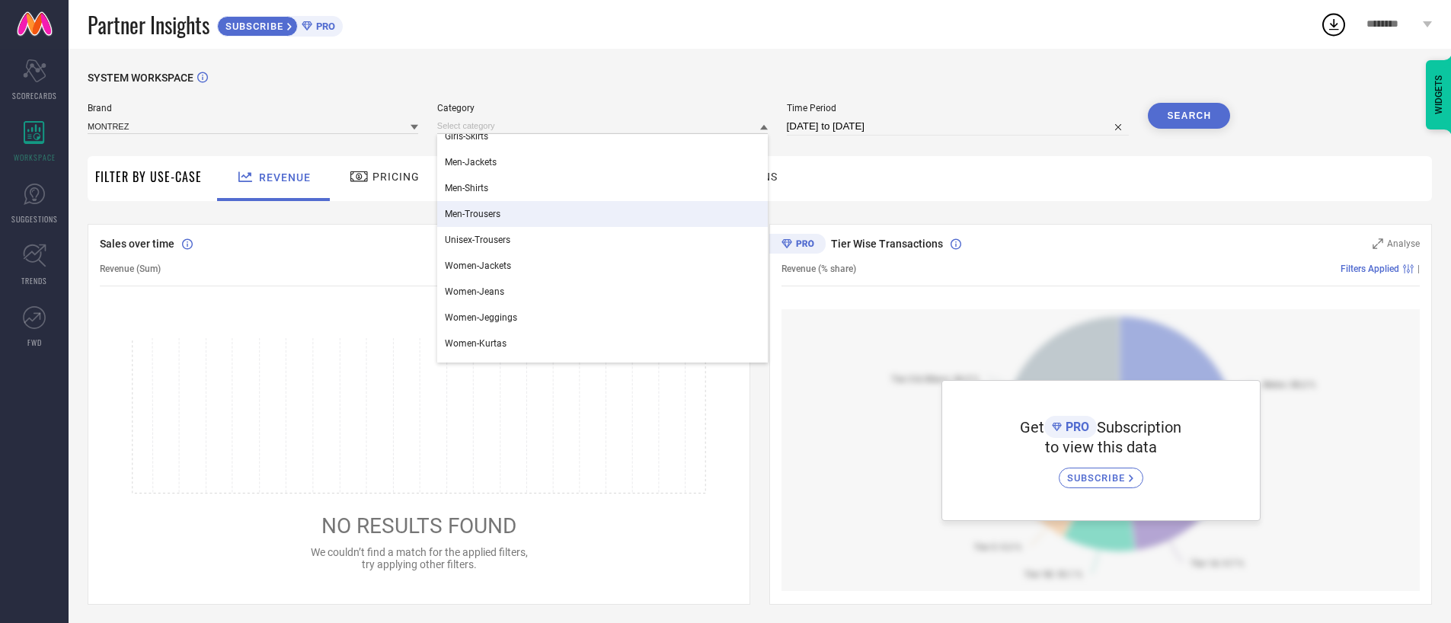
click at [511, 217] on div "Men-Trousers" at bounding box center [602, 214] width 331 height 26
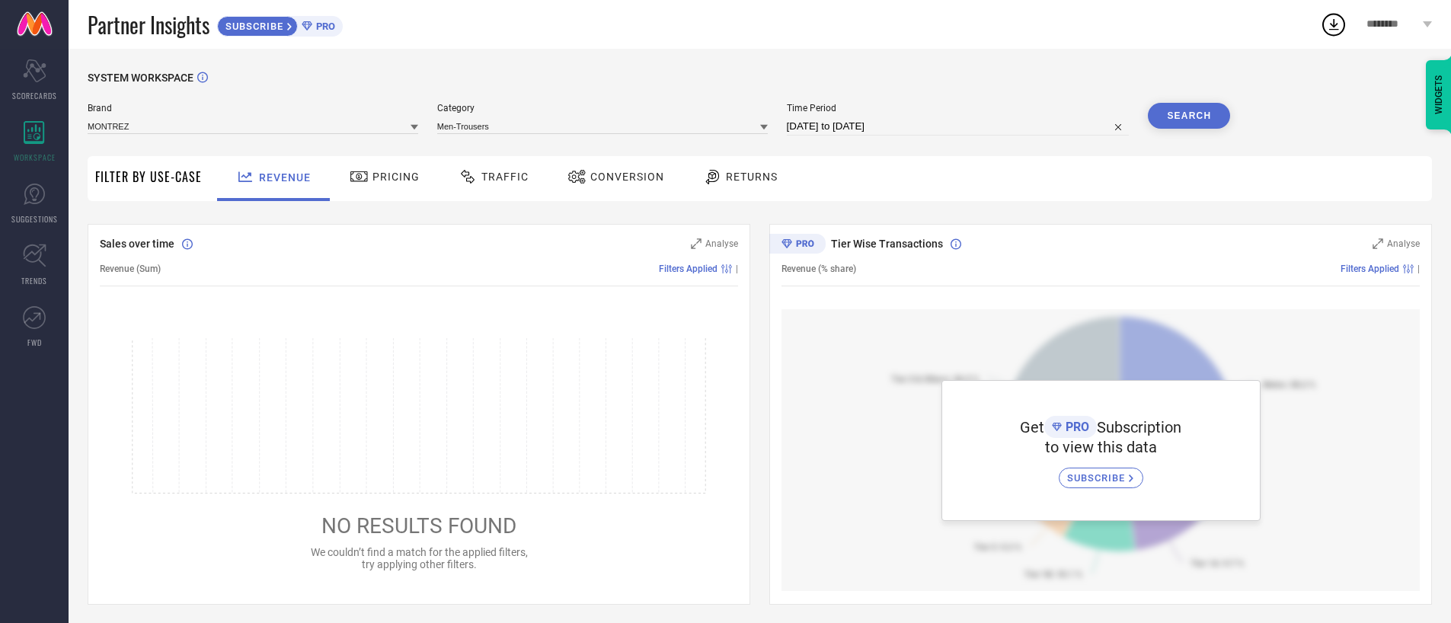
click at [1173, 117] on button "Search" at bounding box center [1189, 116] width 82 height 26
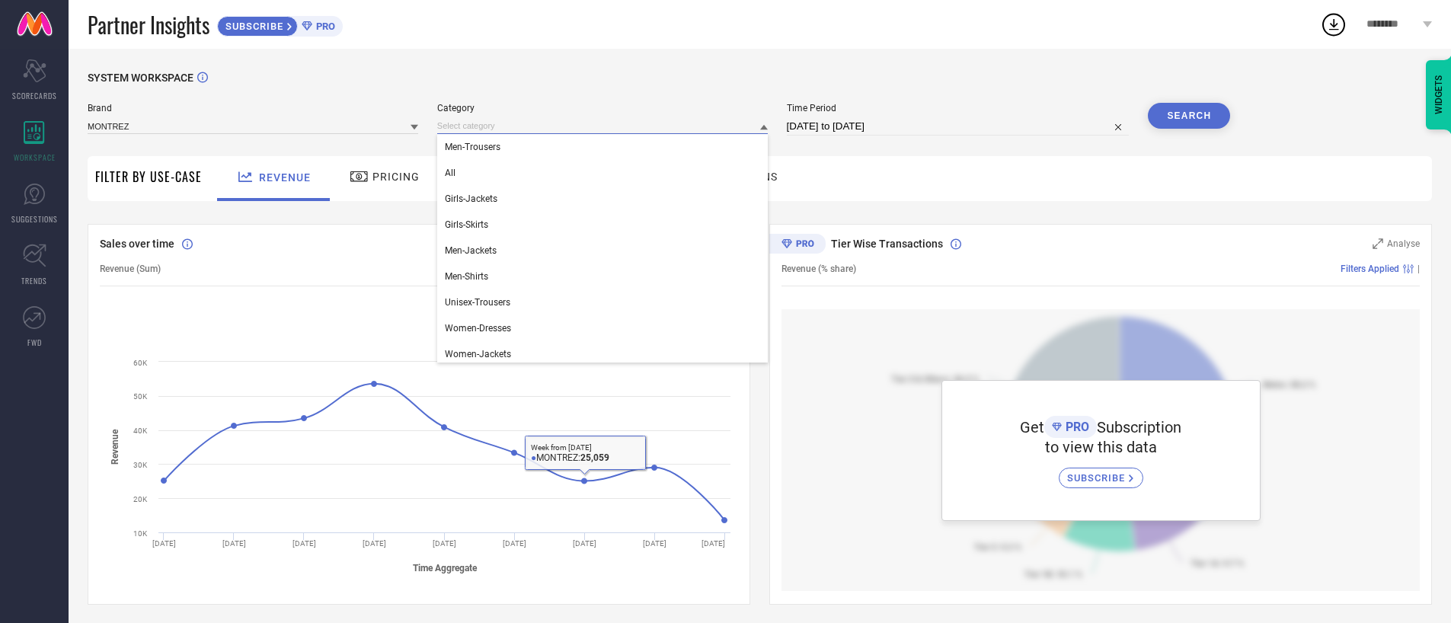
click at [602, 125] on input at bounding box center [602, 126] width 331 height 16
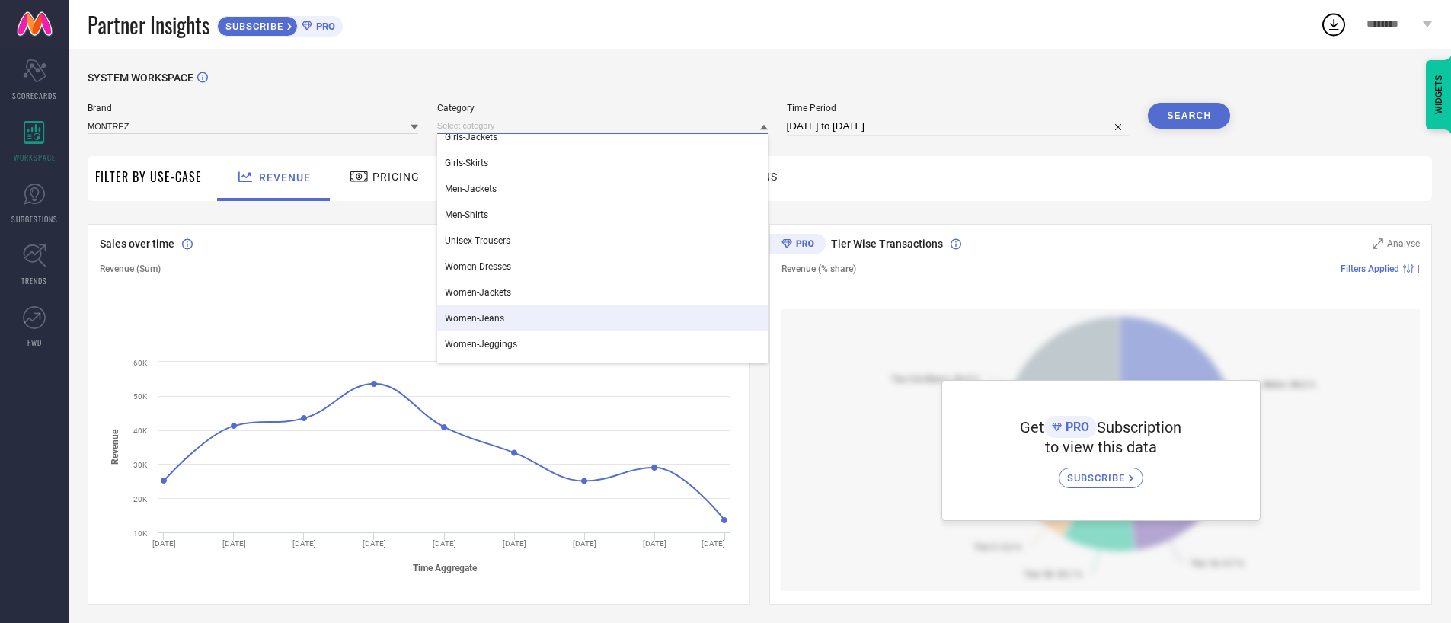
scroll to position [90, 0]
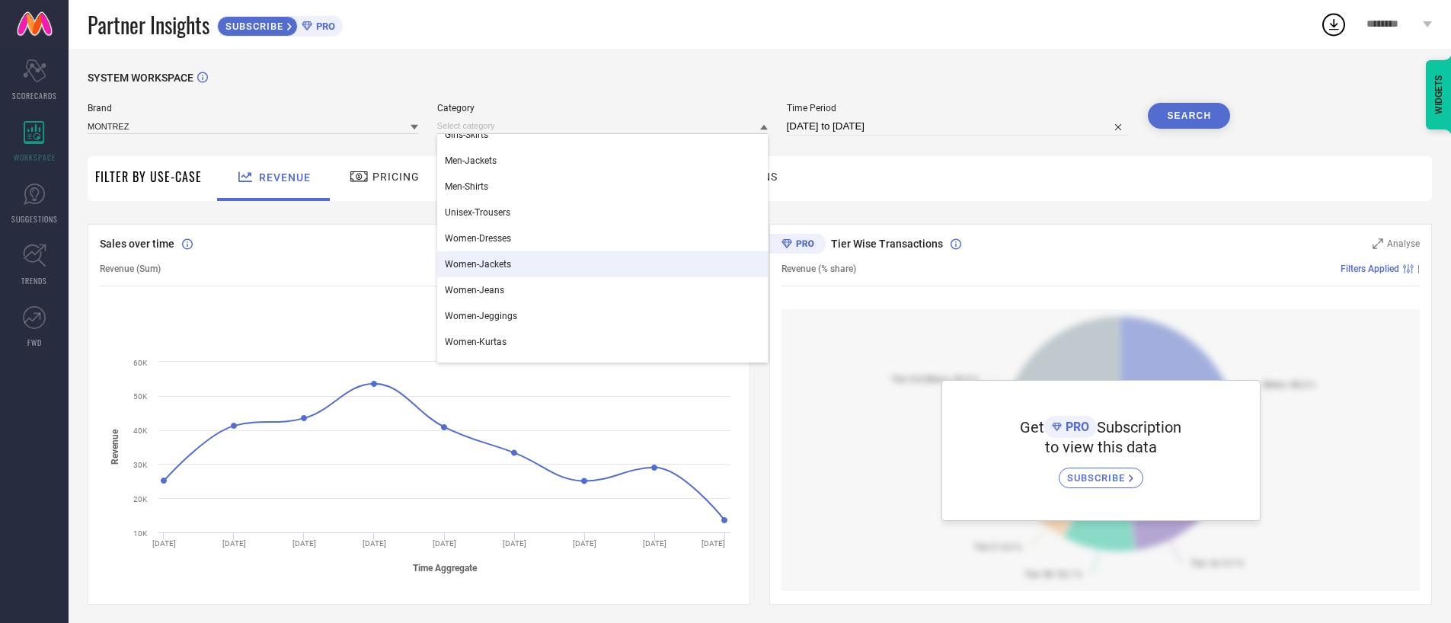
click at [538, 267] on div "Women-Jackets" at bounding box center [602, 264] width 331 height 26
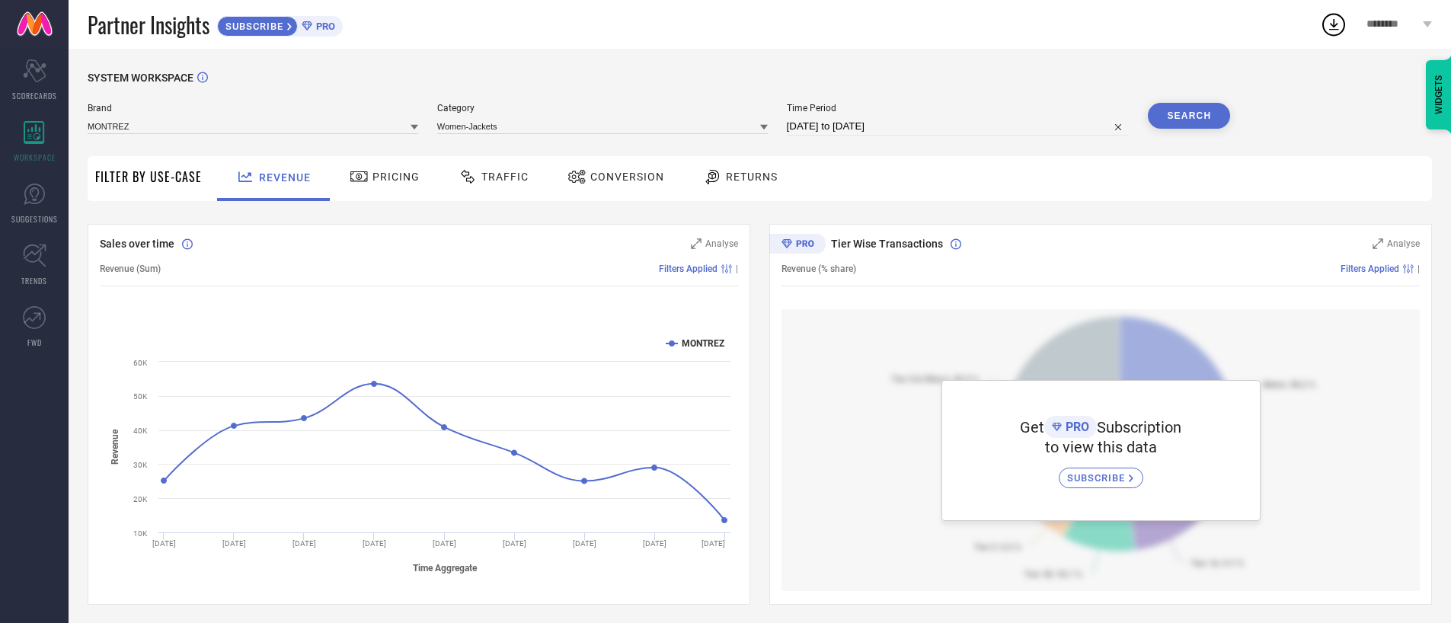
click at [1171, 127] on button "Search" at bounding box center [1189, 116] width 82 height 26
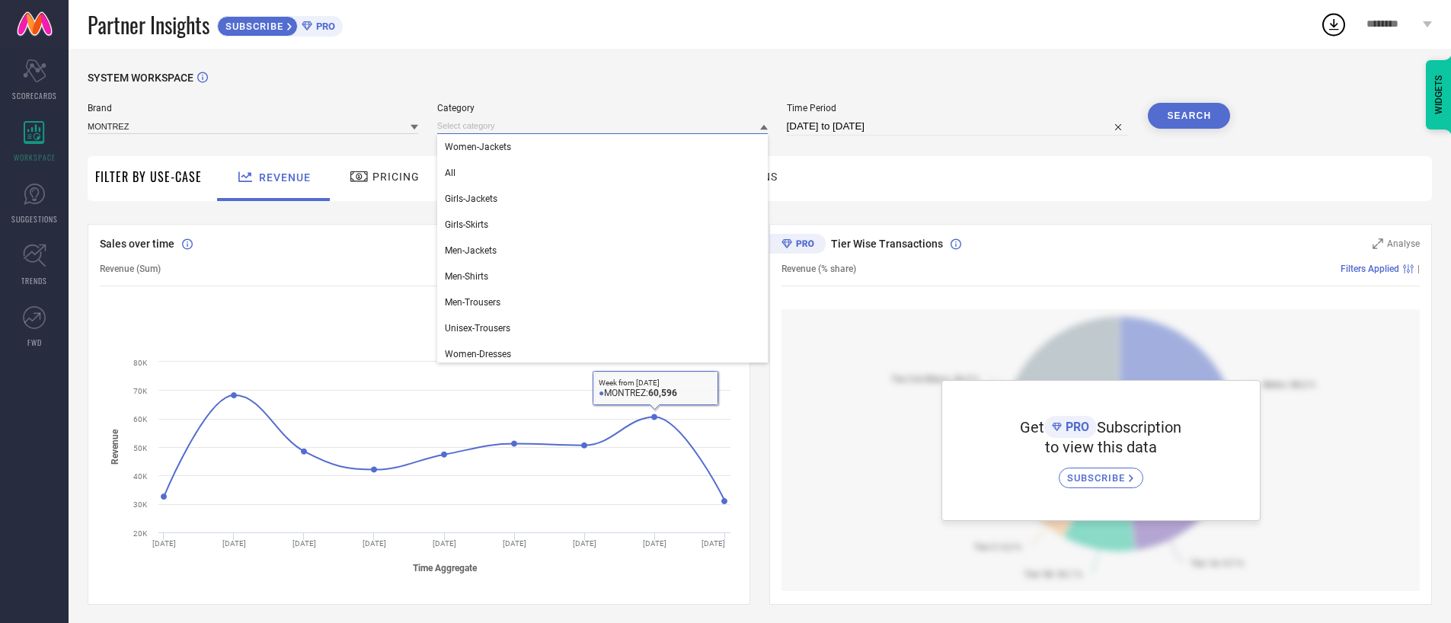
click at [548, 128] on input at bounding box center [602, 126] width 331 height 16
click at [506, 257] on div "Men-Jackets" at bounding box center [602, 251] width 331 height 26
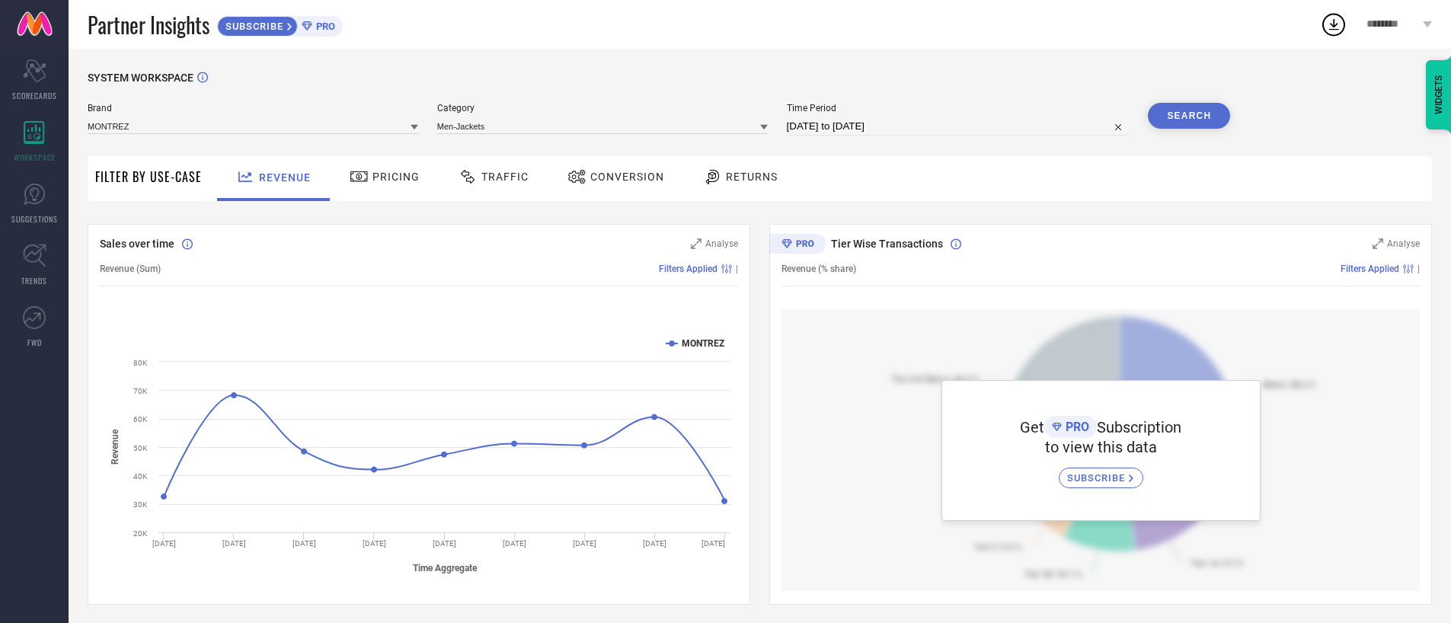
click at [1202, 114] on button "Search" at bounding box center [1189, 116] width 82 height 26
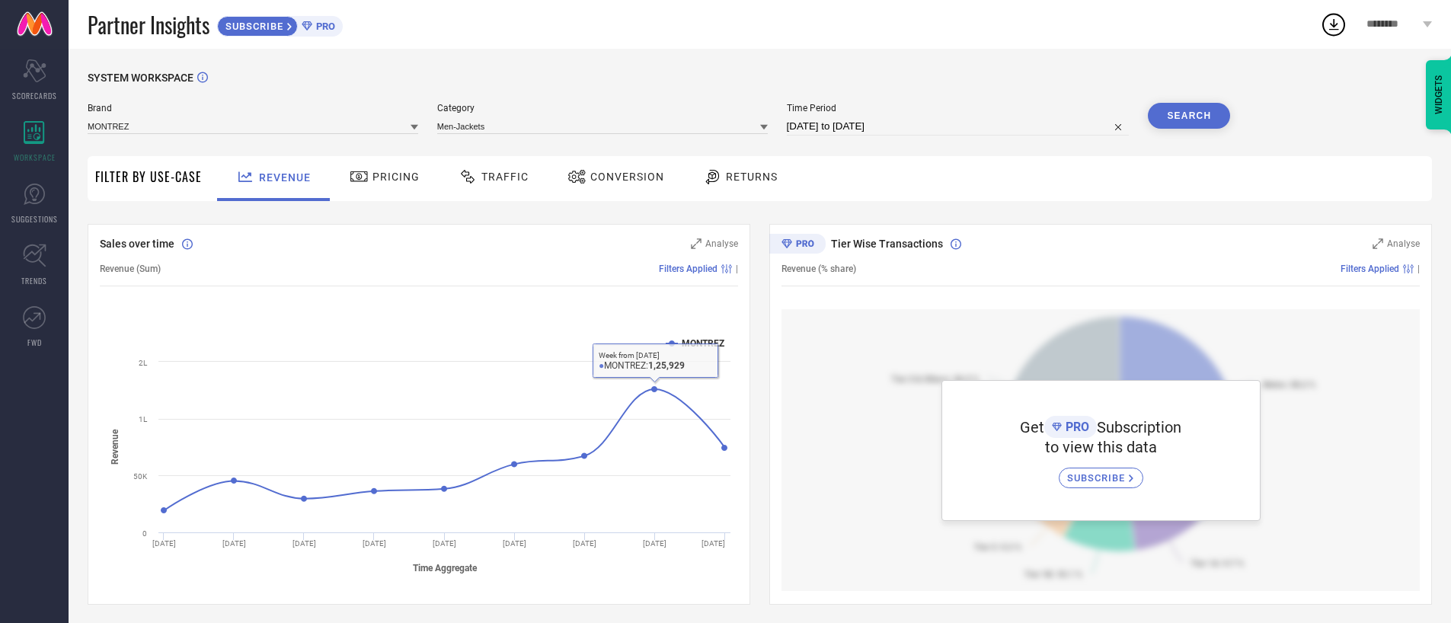
click at [634, 136] on div "Brand MONTREZ Category Men-Jackets Time Period [DATE] to [DATE] Search" at bounding box center [659, 126] width 1142 height 46
click at [637, 127] on input at bounding box center [602, 126] width 331 height 16
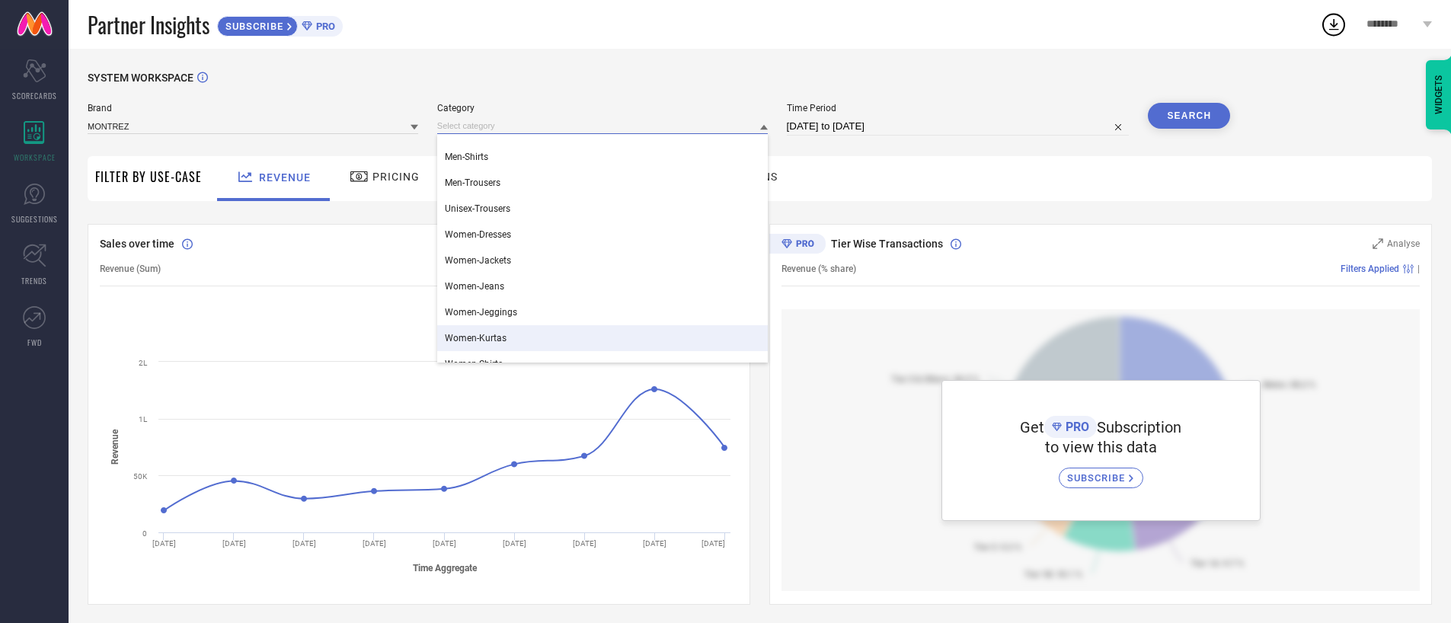
scroll to position [129, 0]
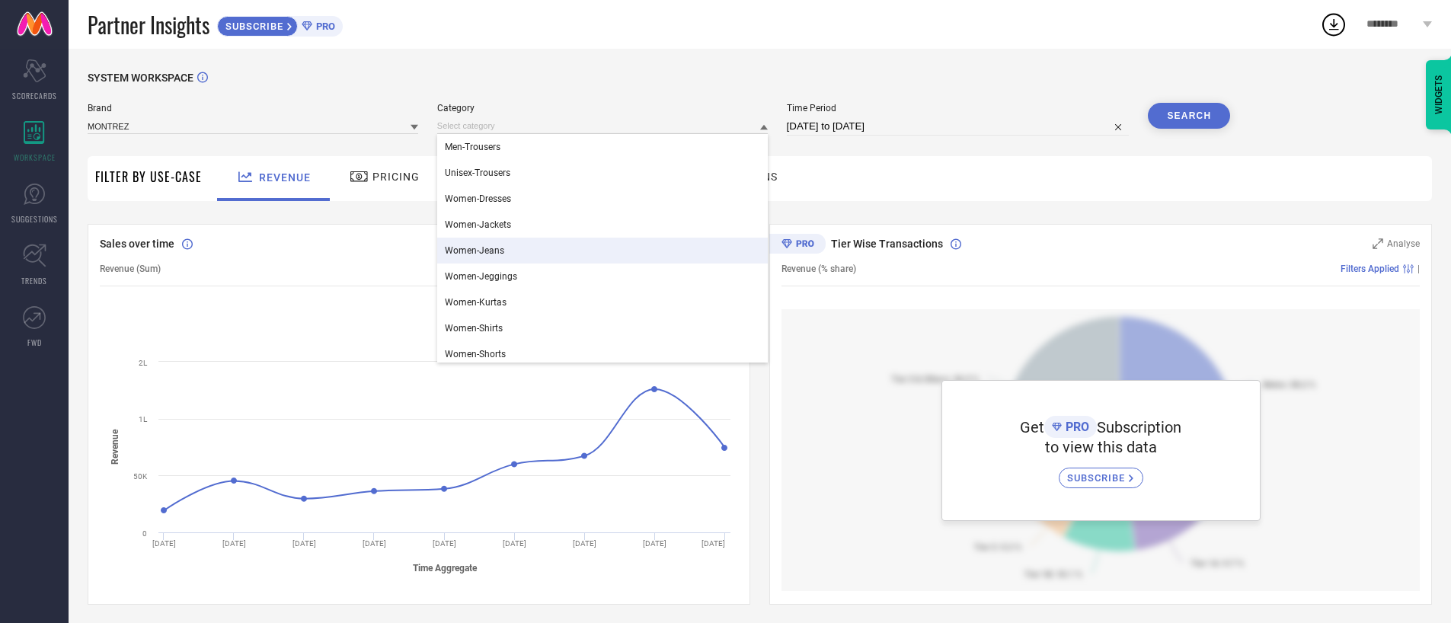
click at [531, 248] on div "Women-Jeans" at bounding box center [602, 251] width 331 height 26
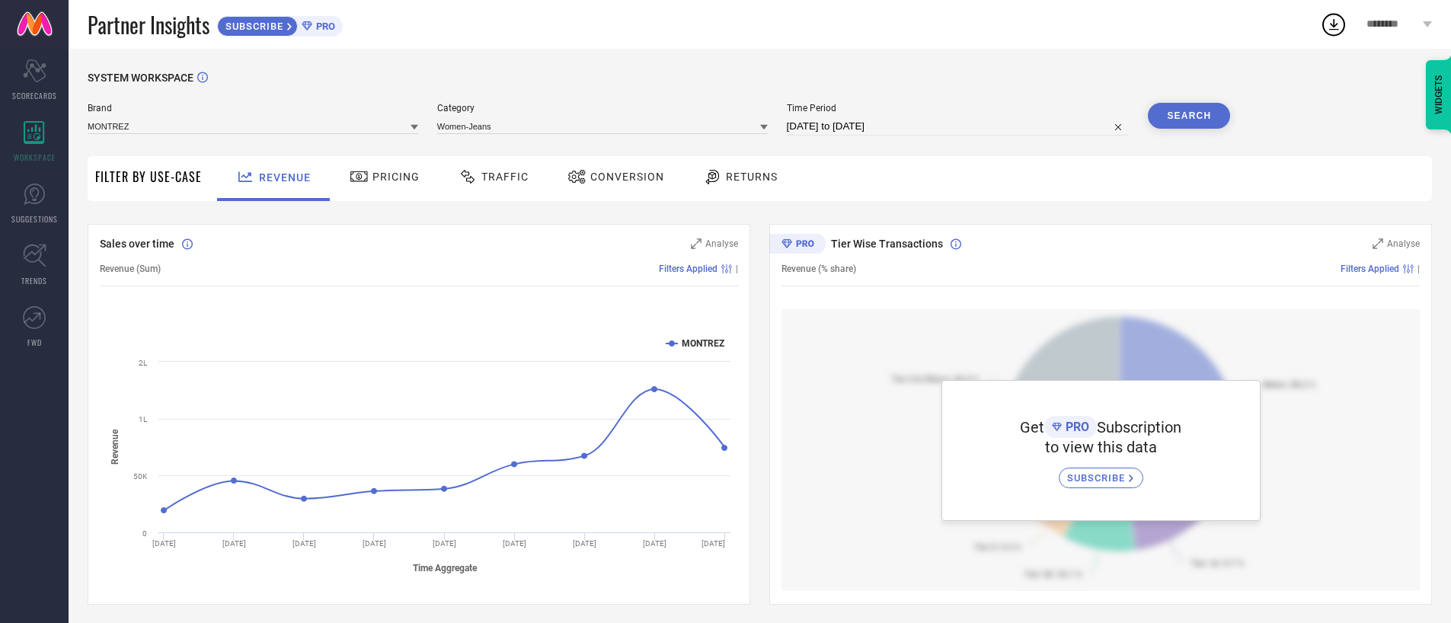
click at [1187, 110] on button "Search" at bounding box center [1189, 116] width 82 height 26
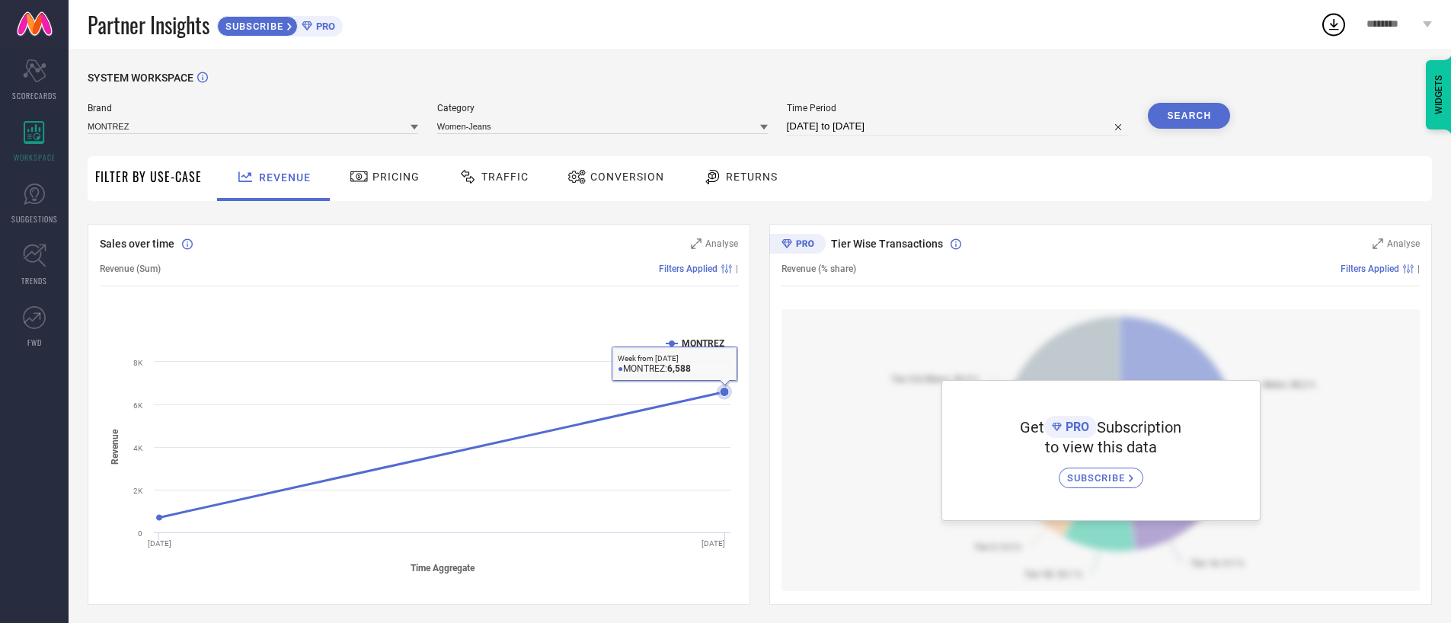
click at [686, 423] on rect at bounding box center [419, 454] width 638 height 259
click at [626, 126] on input at bounding box center [602, 126] width 331 height 16
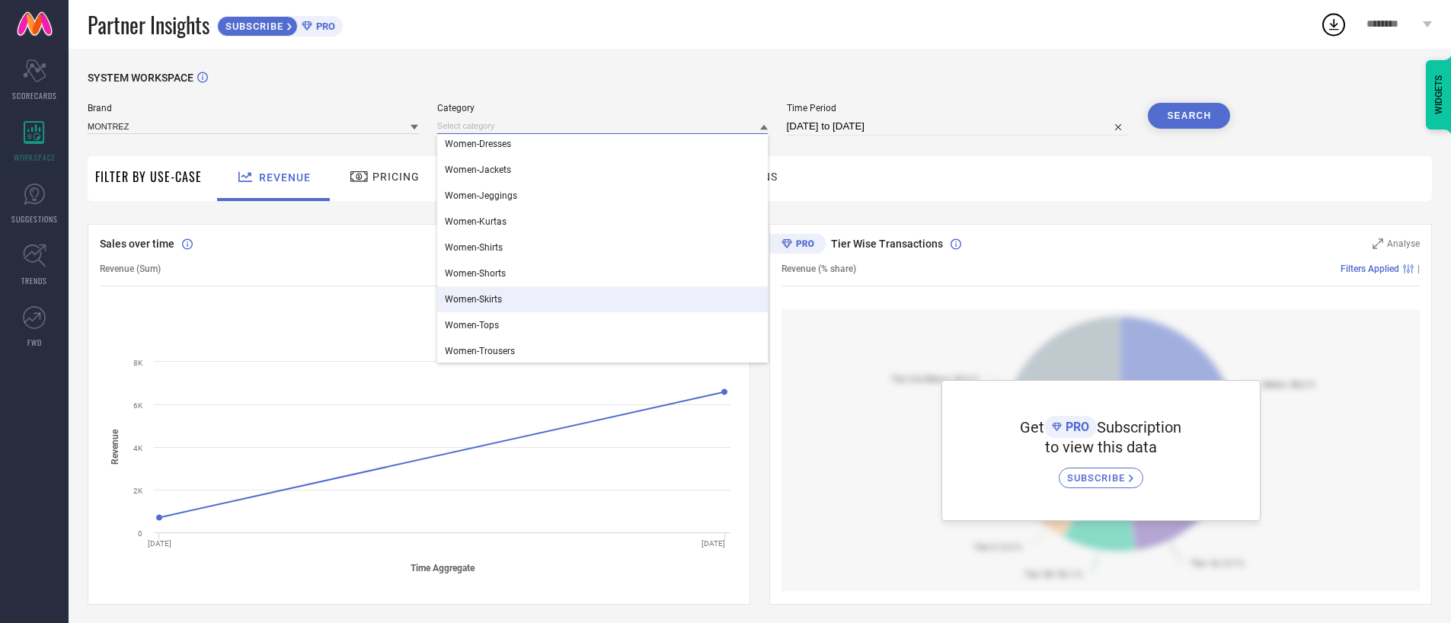
scroll to position [212, 0]
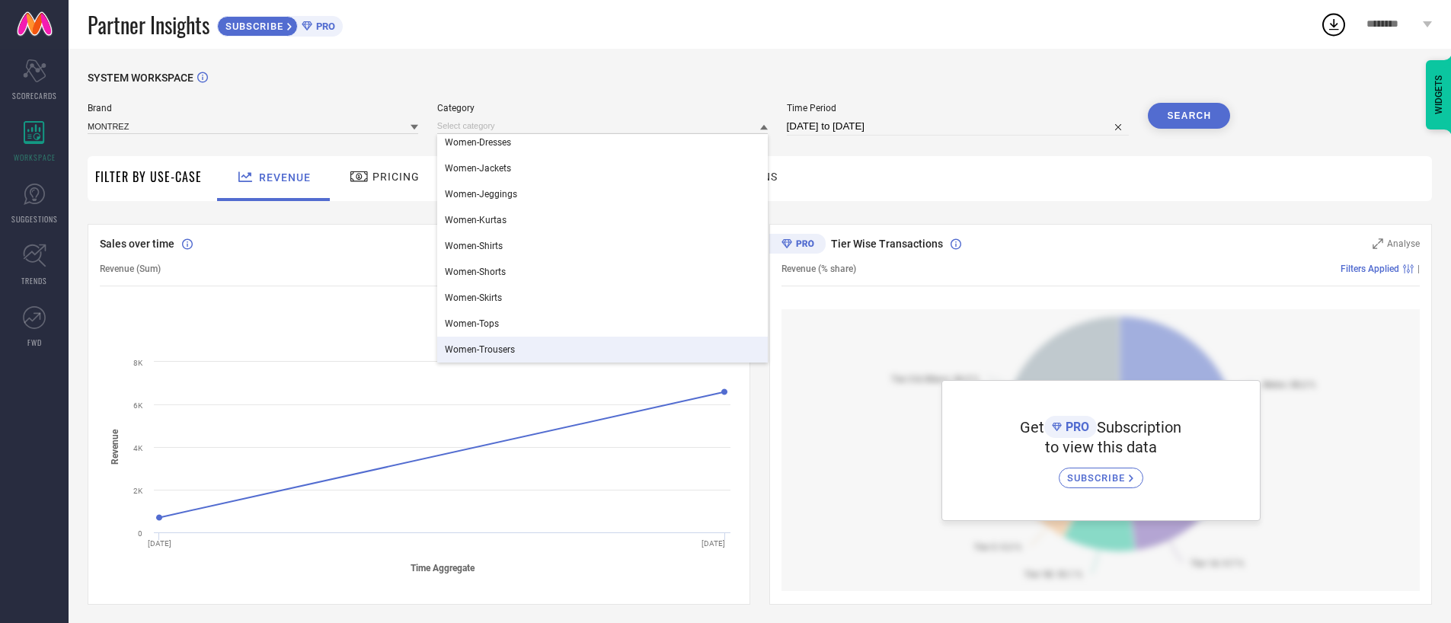
click at [525, 339] on div "Women-Trousers" at bounding box center [602, 350] width 331 height 26
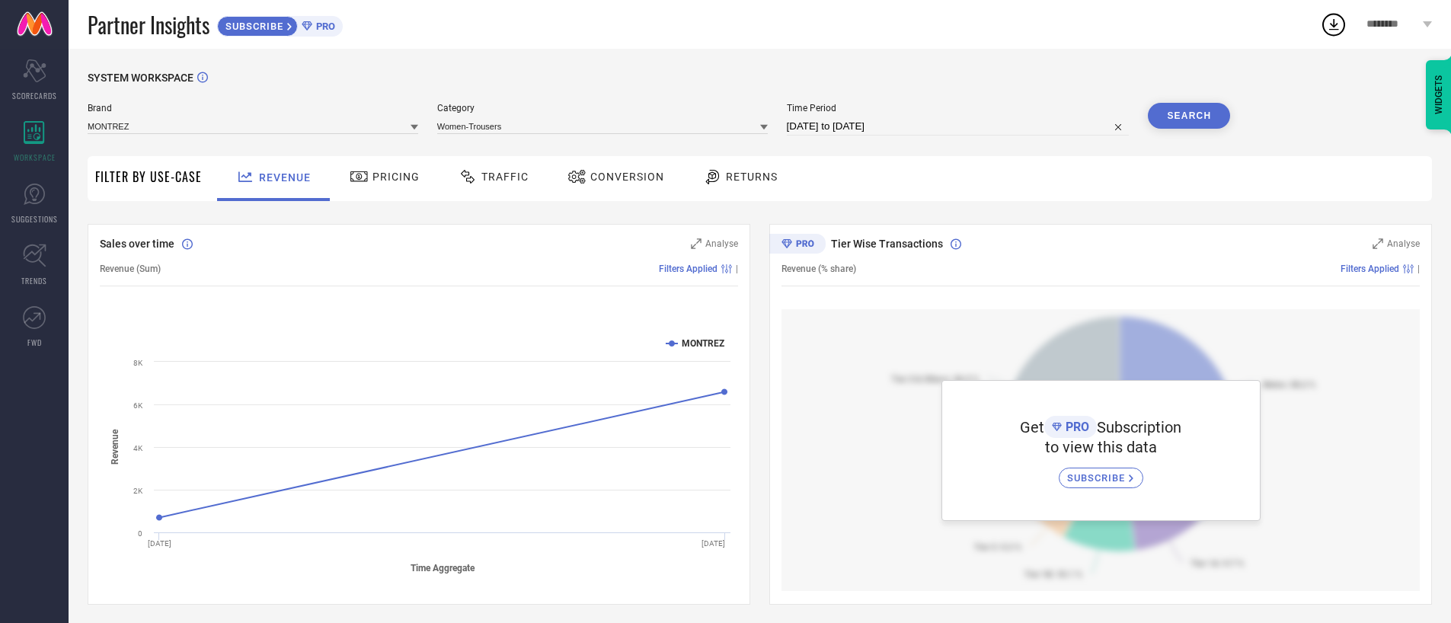
click at [1195, 113] on button "Search" at bounding box center [1189, 116] width 82 height 26
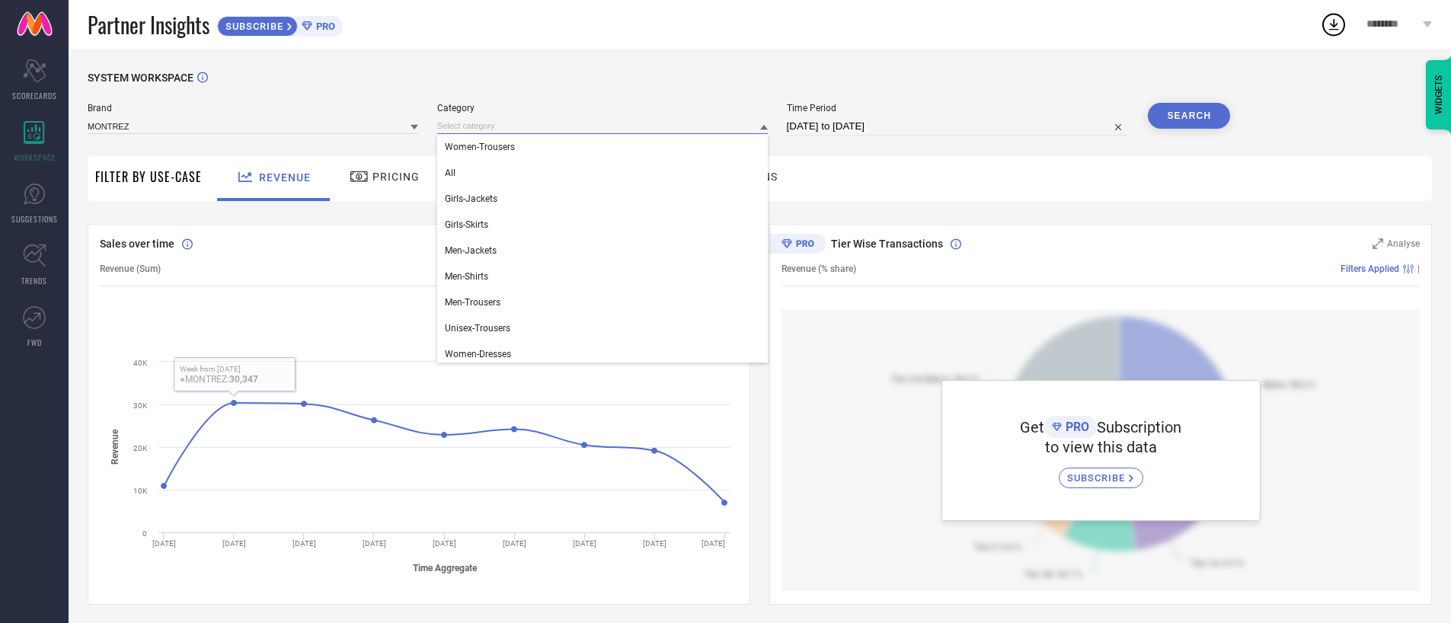
click at [567, 125] on input at bounding box center [602, 126] width 331 height 16
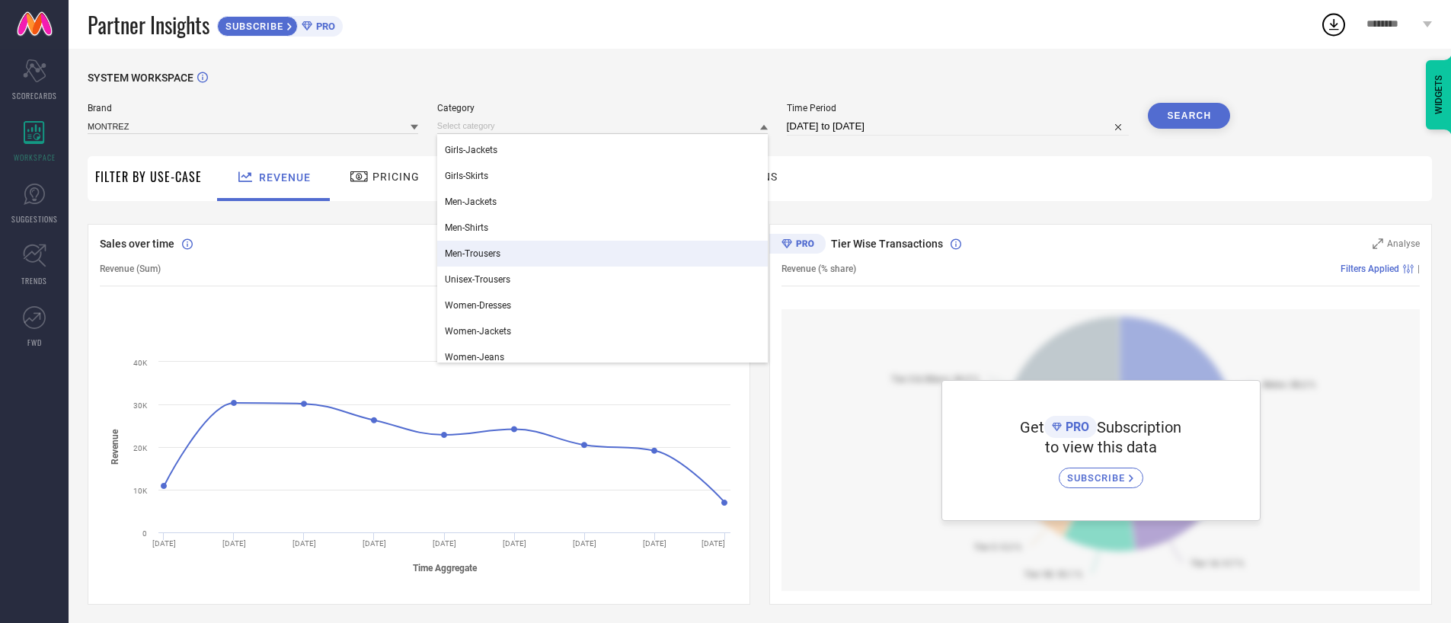
click at [524, 248] on div "Men-Trousers" at bounding box center [602, 254] width 331 height 26
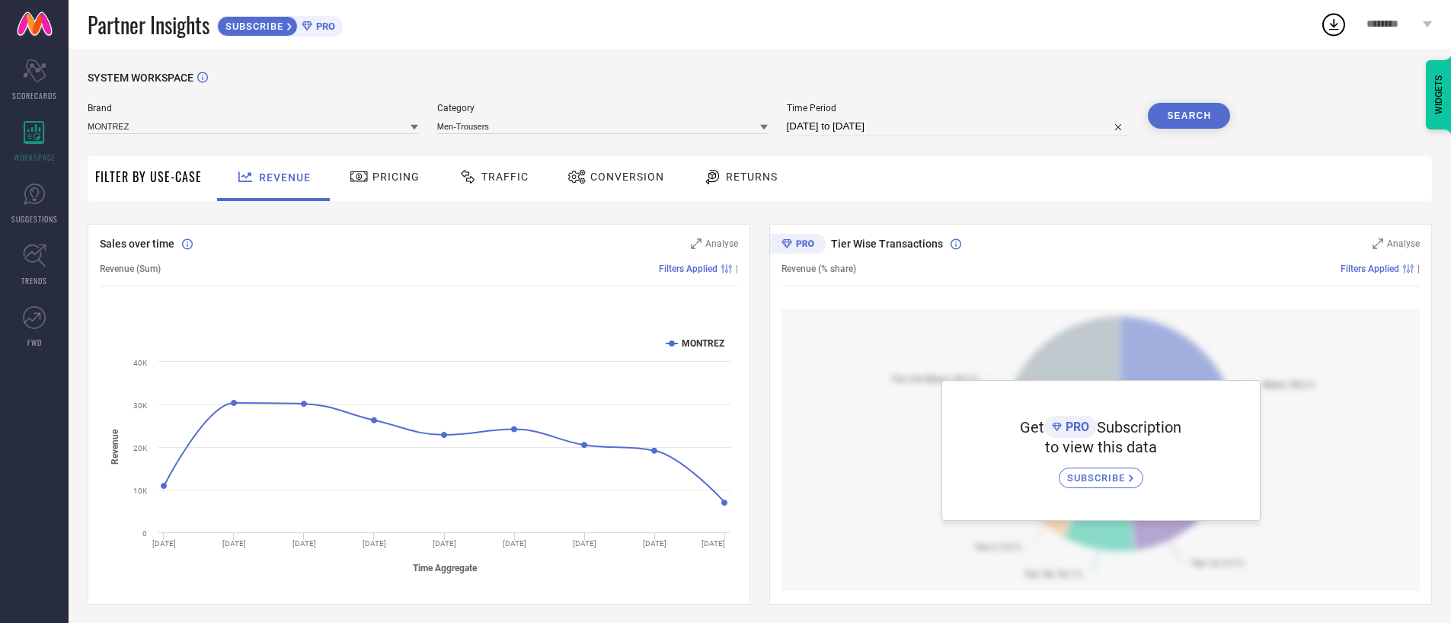
click at [1178, 112] on button "Search" at bounding box center [1189, 116] width 82 height 26
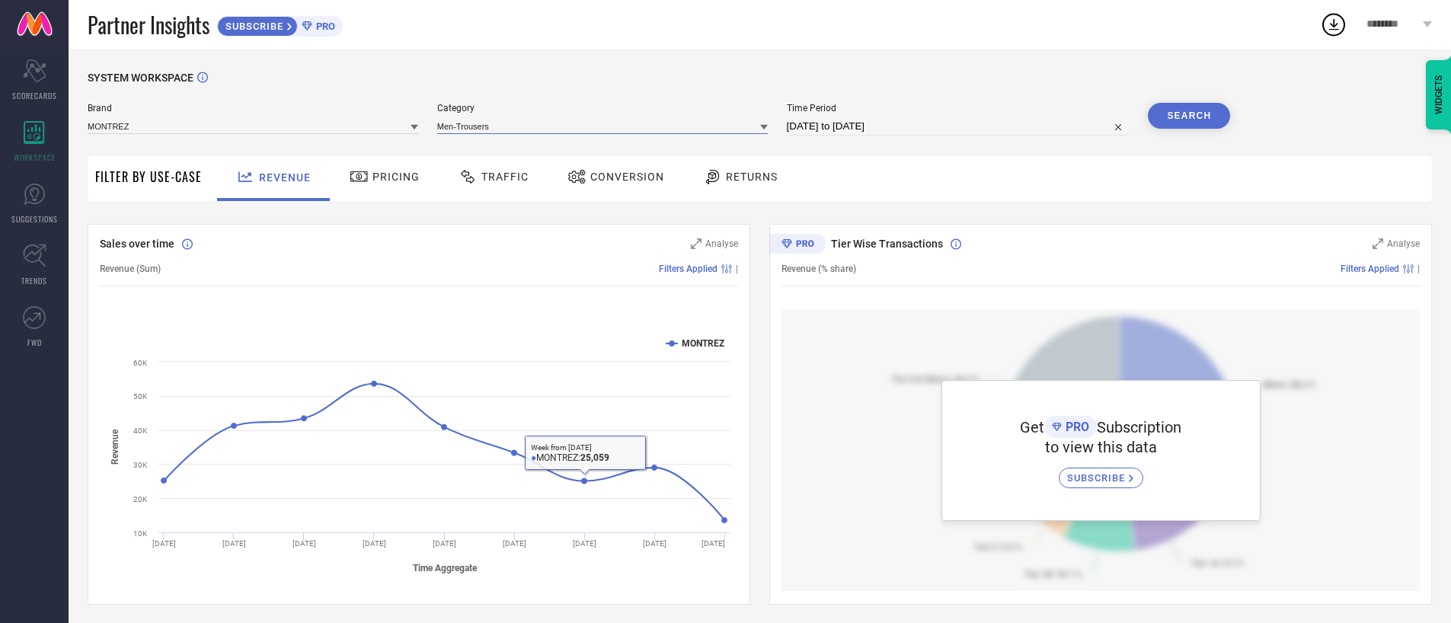
click at [622, 133] on div "Men-Trousers" at bounding box center [602, 126] width 331 height 16
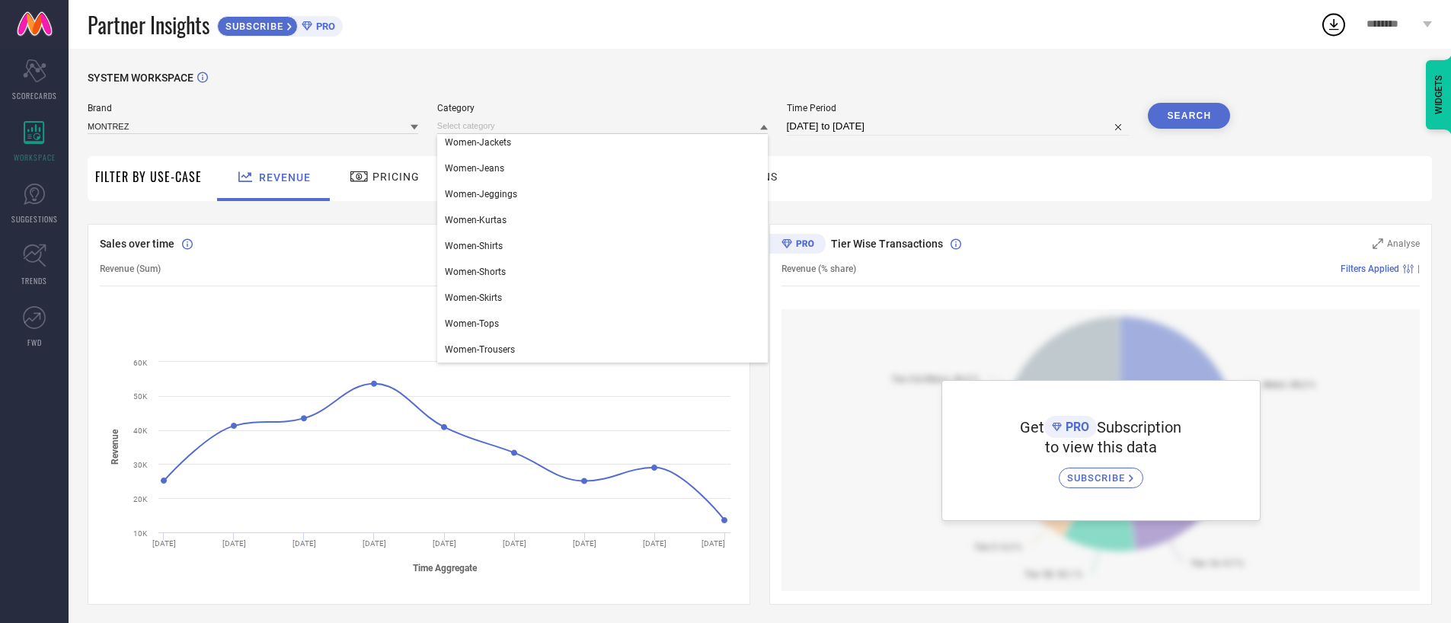
scroll to position [0, 0]
click at [747, 165] on div "All" at bounding box center [602, 173] width 331 height 26
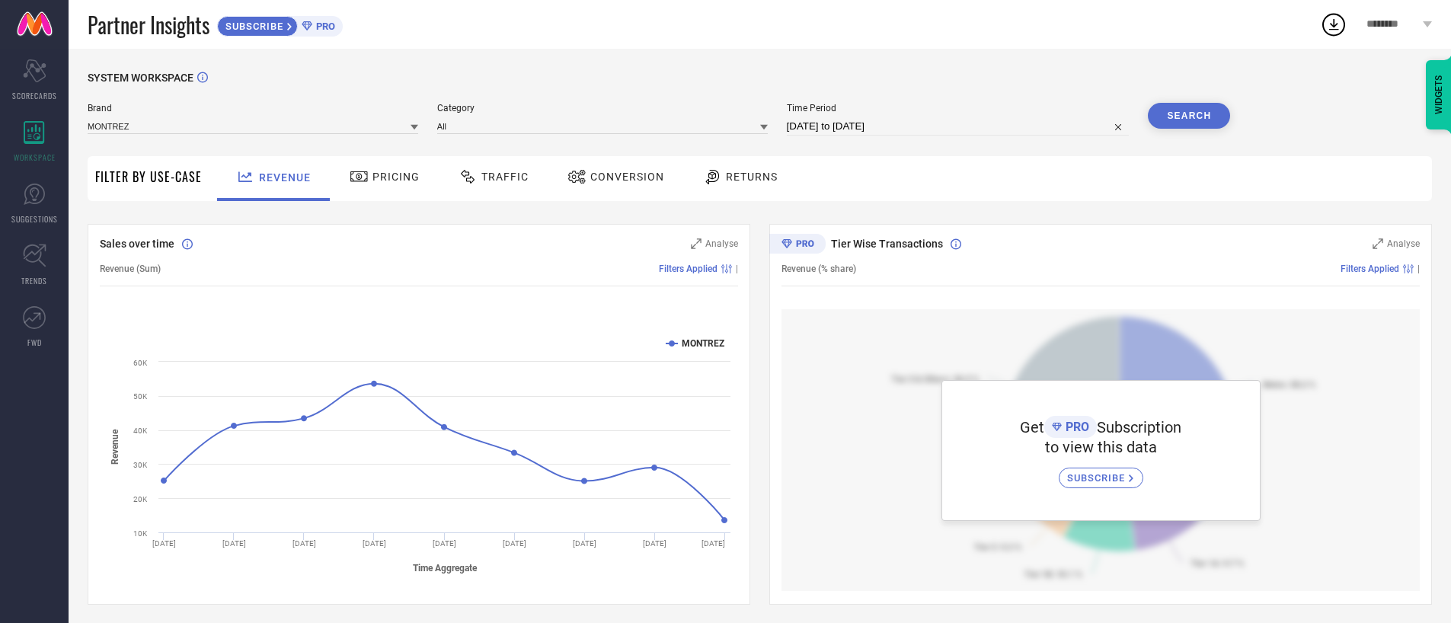
click at [496, 134] on div "Category All" at bounding box center [602, 119] width 331 height 33
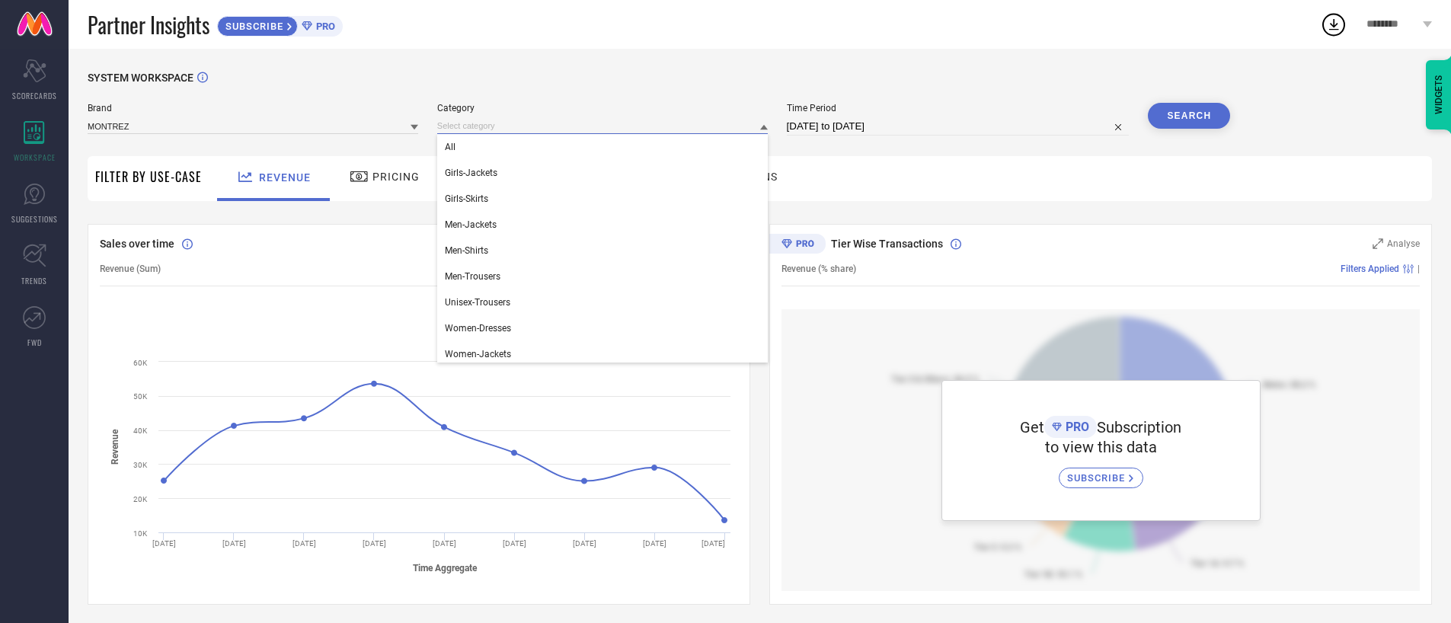
click at [497, 123] on input at bounding box center [602, 126] width 331 height 16
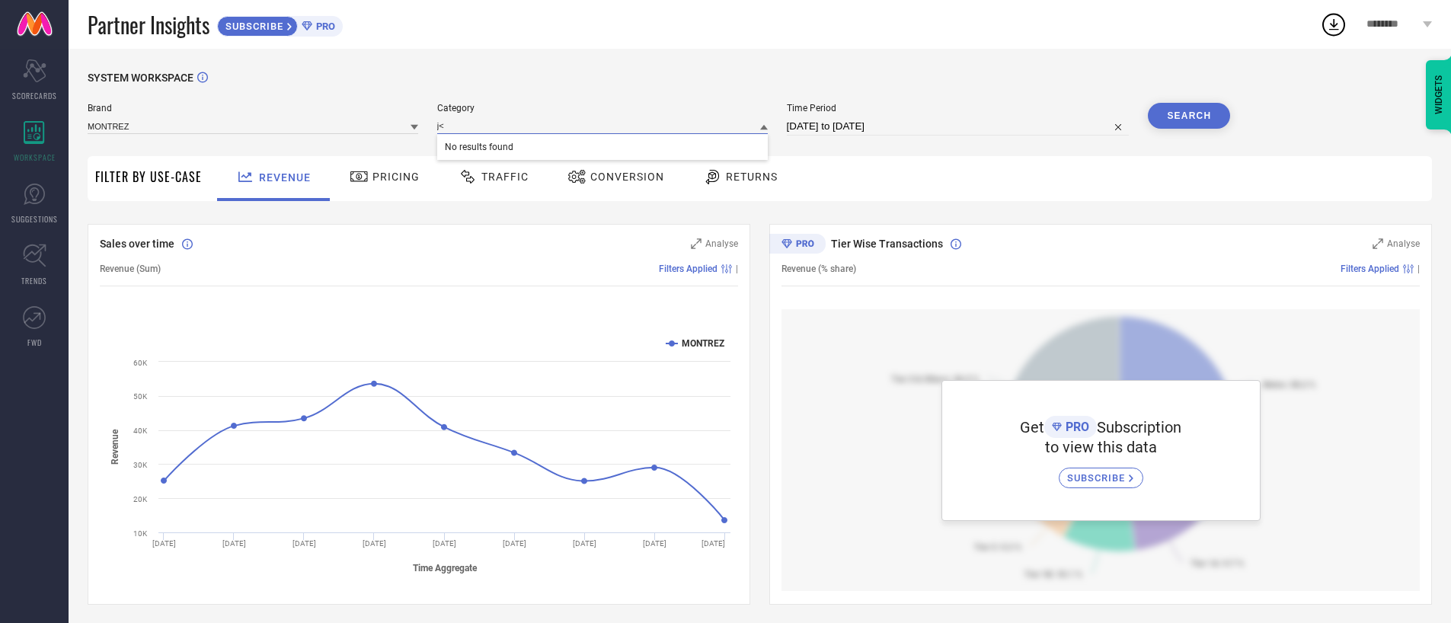
type input "j"
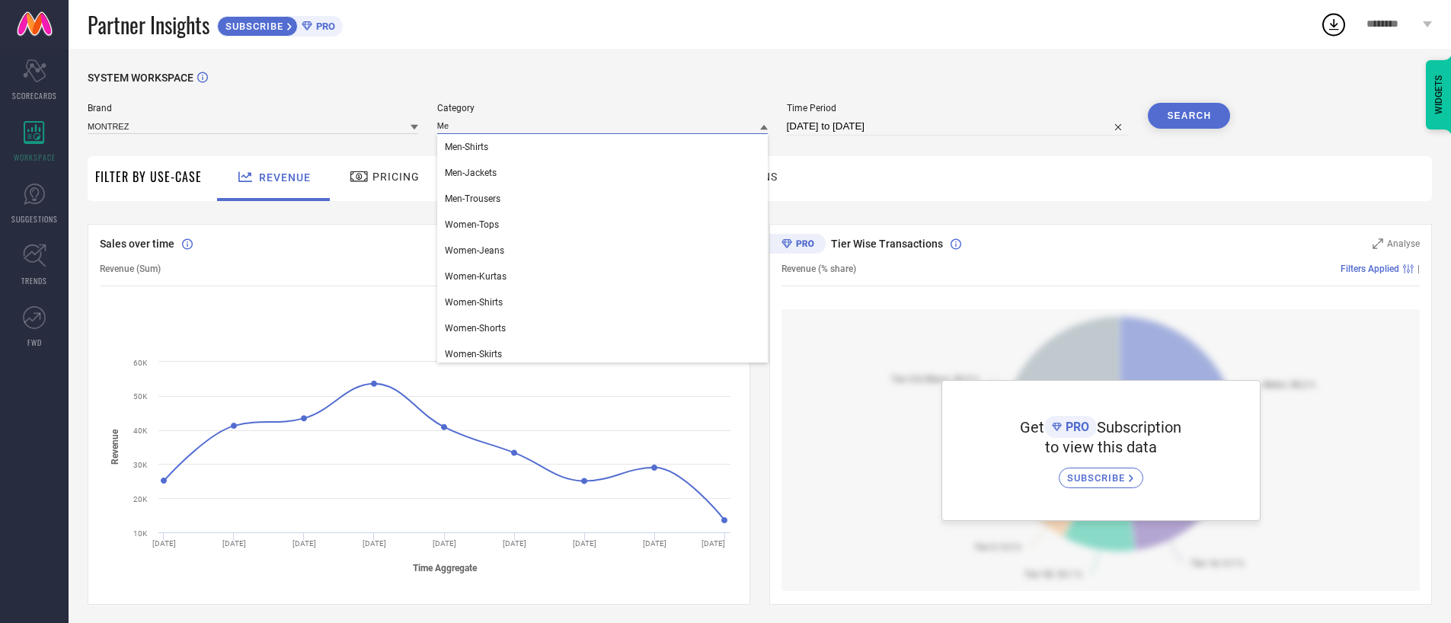
type input "M"
click at [553, 144] on div "All" at bounding box center [602, 147] width 331 height 26
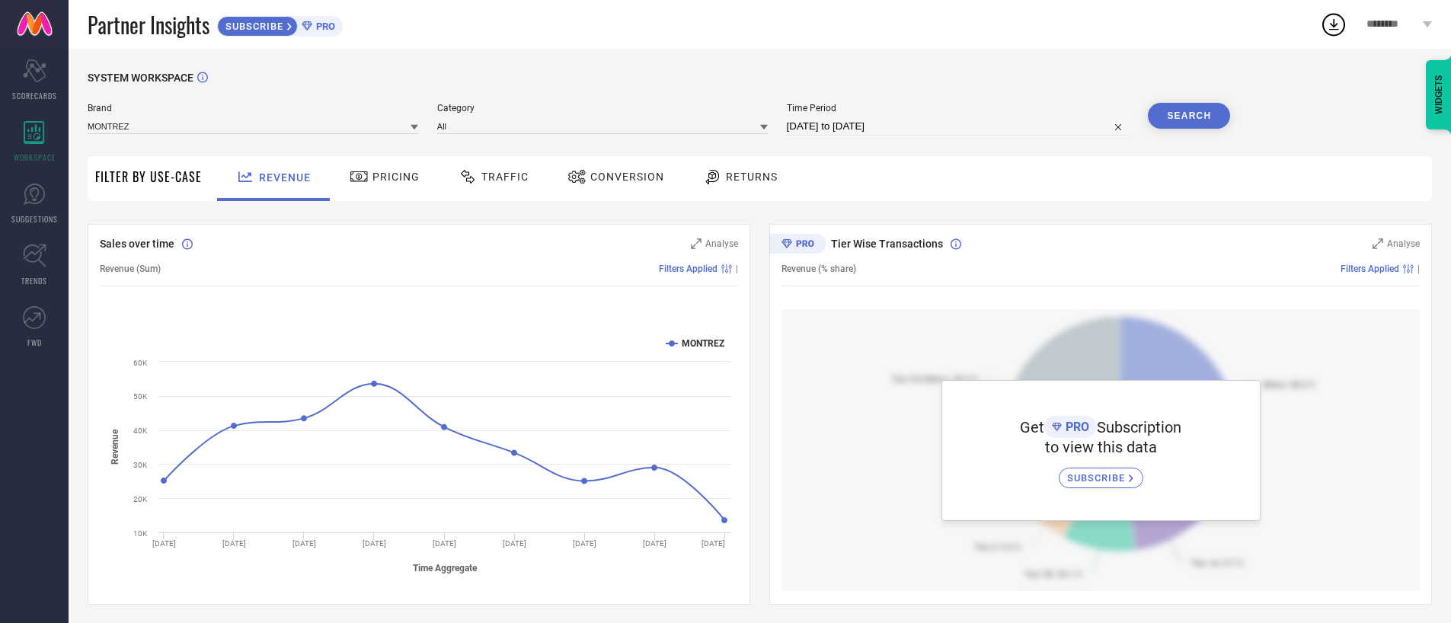
click at [1201, 100] on div "SYSTEM WORKSPACE" at bounding box center [760, 87] width 1344 height 31
click at [1206, 110] on button "Search" at bounding box center [1189, 116] width 82 height 26
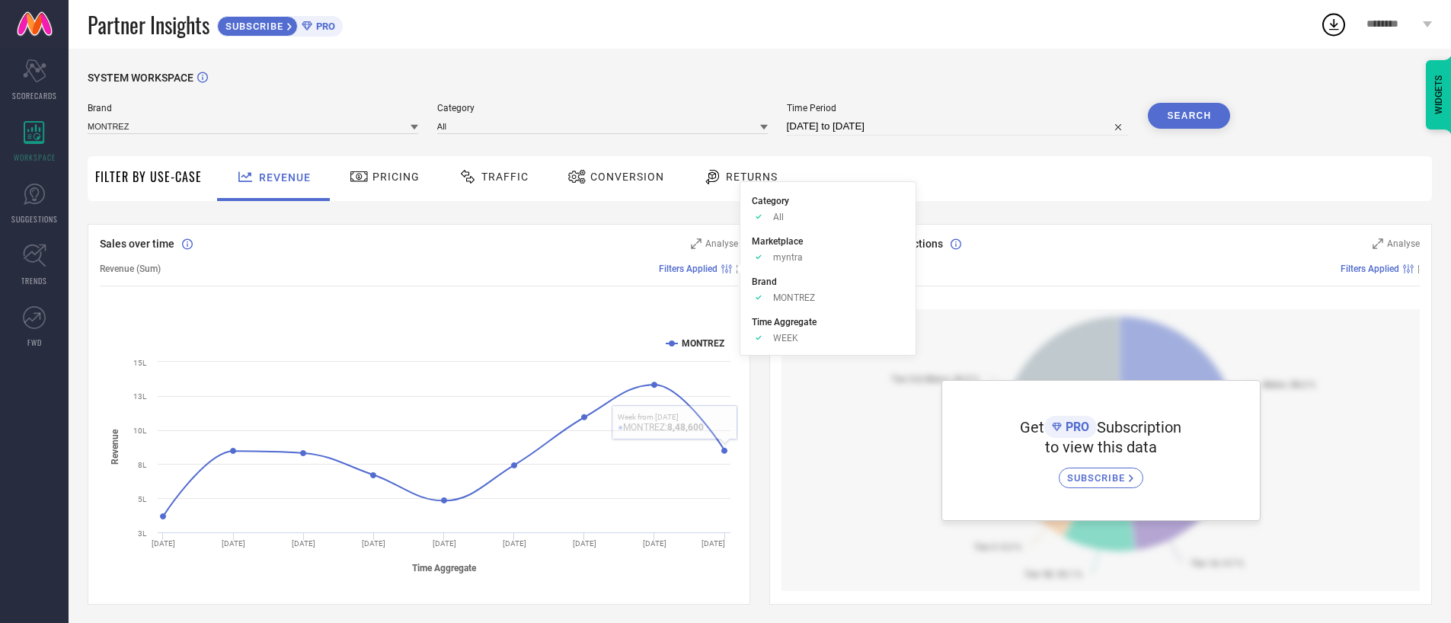
click at [716, 266] on span "Filters Applied" at bounding box center [688, 269] width 59 height 11
click at [698, 264] on span "Filters Applied" at bounding box center [688, 269] width 59 height 11
click at [764, 337] on icon "Approve /Deselected" at bounding box center [759, 337] width 14 height 11
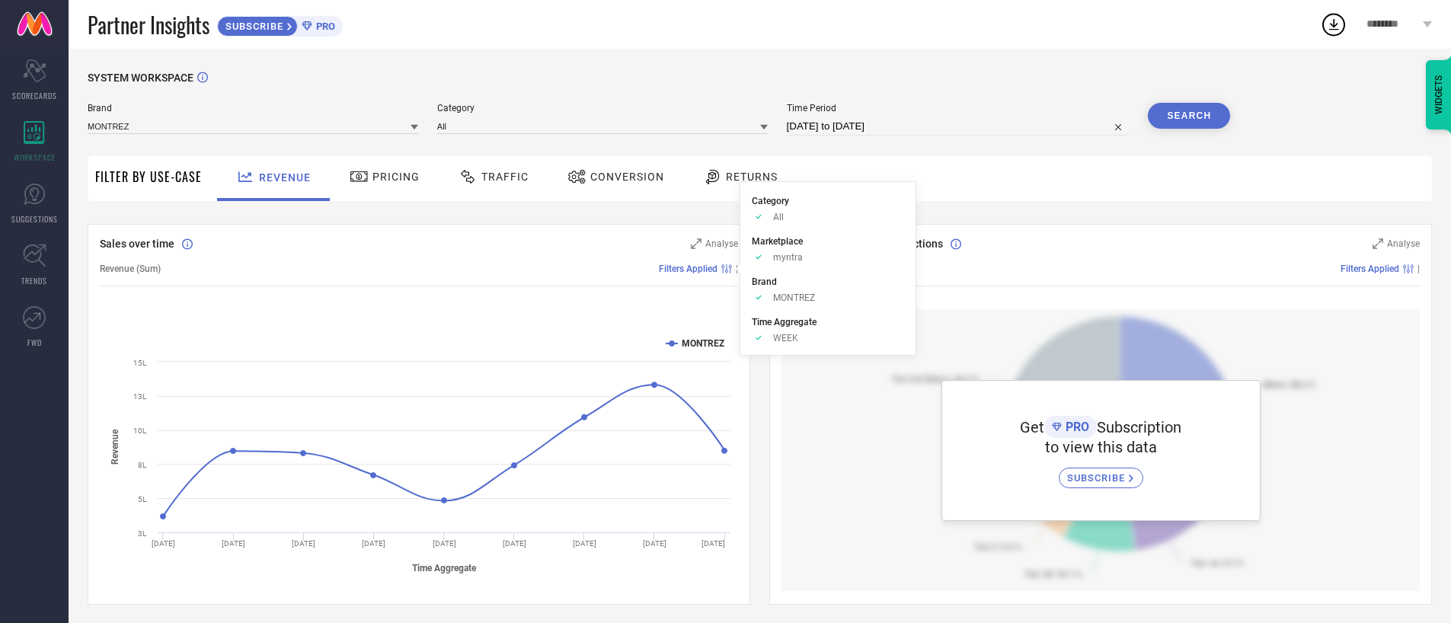
click at [561, 315] on div "Created with Highcharts 9.3.3 Time Aggregate Revenue MONTREZ [DATE] [DATE] [DAT…" at bounding box center [419, 454] width 638 height 290
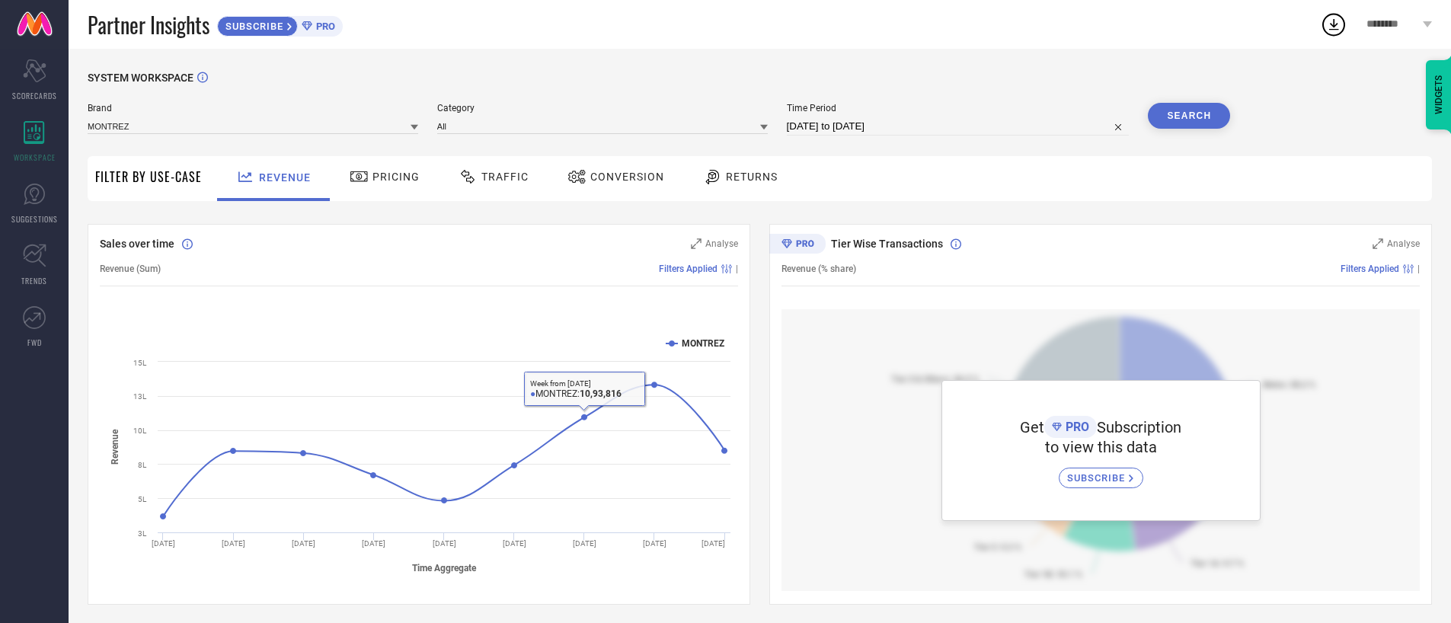
click at [389, 179] on span "Pricing" at bounding box center [395, 177] width 47 height 12
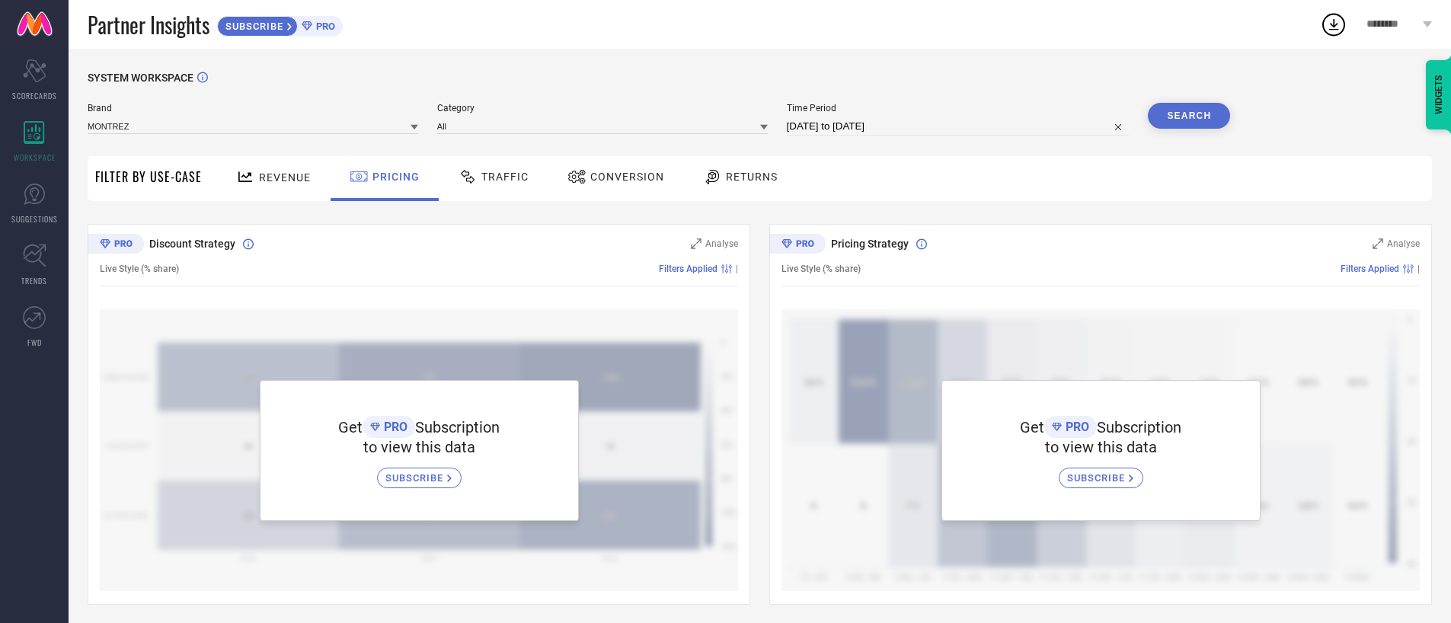
click at [538, 173] on div "Traffic" at bounding box center [493, 178] width 108 height 45
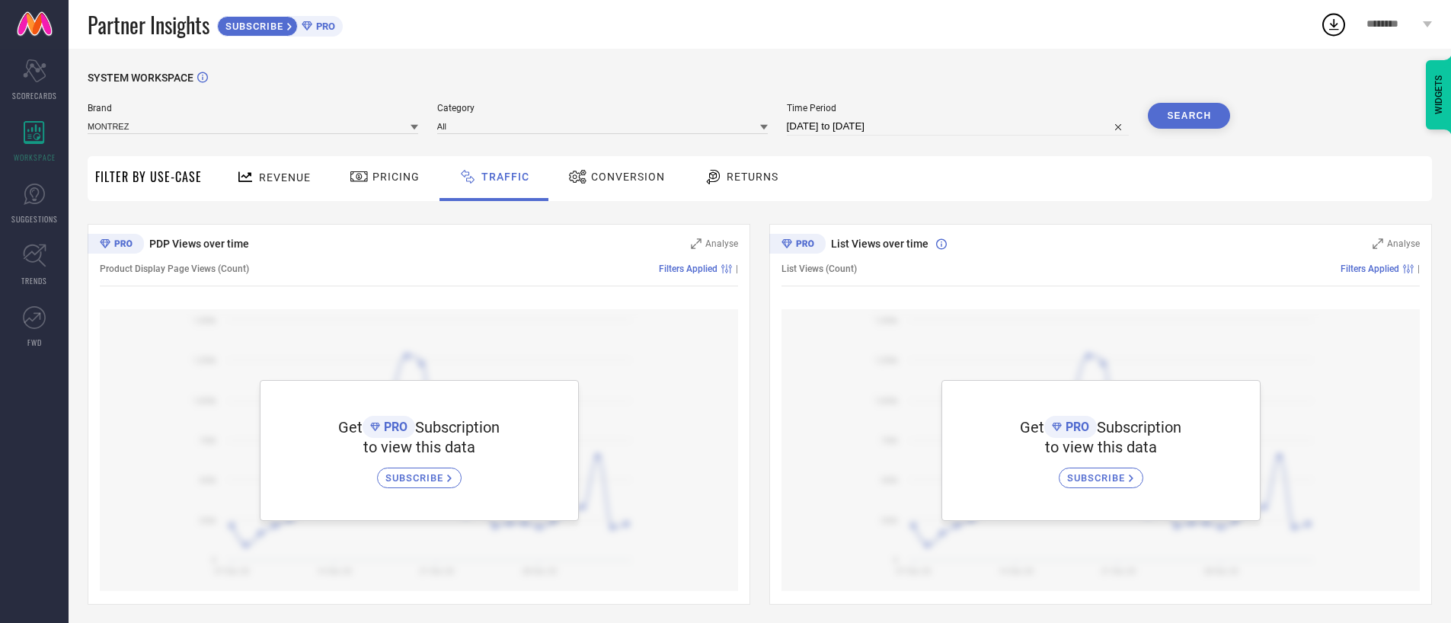
click at [621, 175] on span "Conversion" at bounding box center [628, 177] width 74 height 12
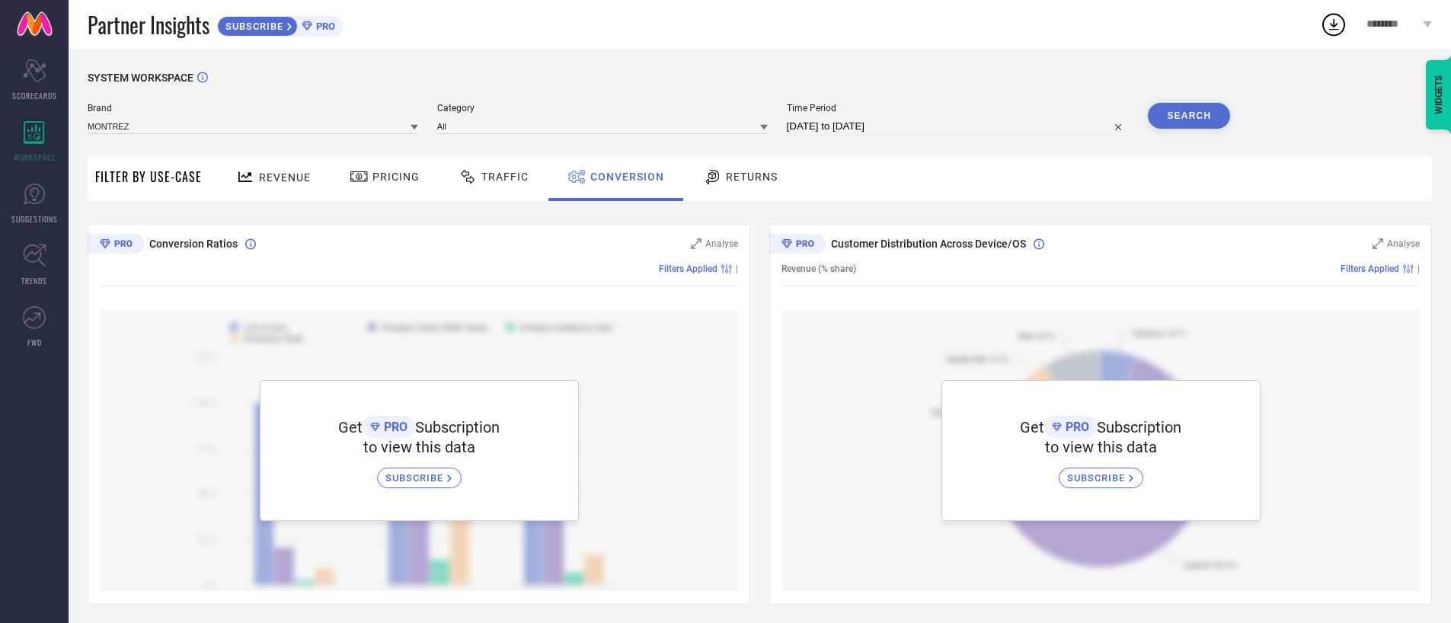
click at [749, 179] on span "Returns" at bounding box center [752, 177] width 52 height 12
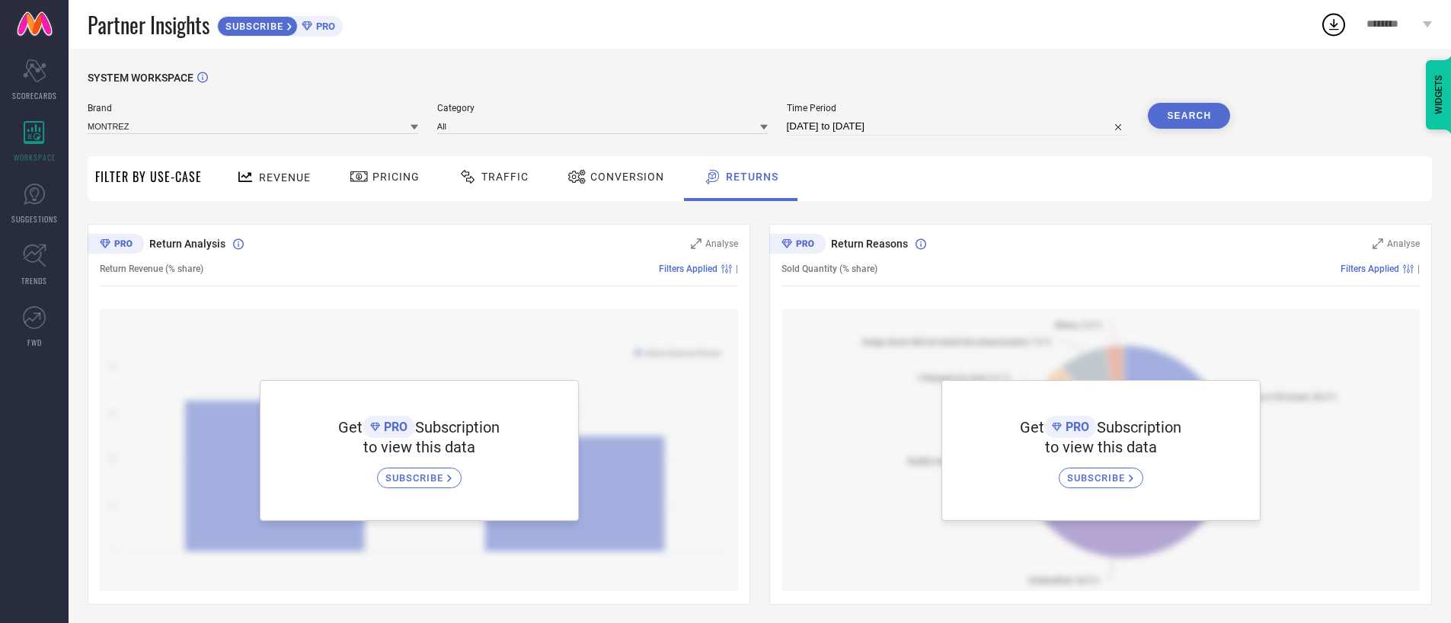
click at [151, 168] on span "Filter By Use-Case" at bounding box center [148, 177] width 107 height 18
click at [48, 205] on link "SUGGESTIONS" at bounding box center [34, 203] width 69 height 61
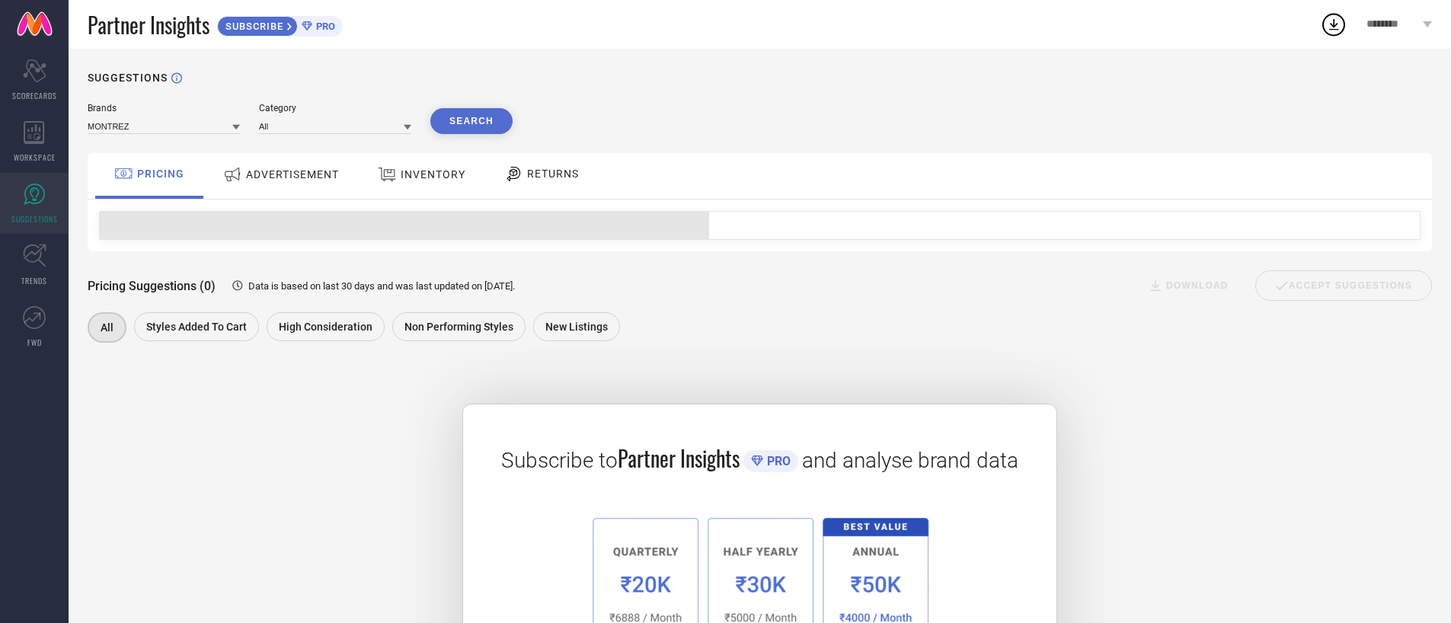
click at [311, 184] on div "ADVERTISEMENT" at bounding box center [280, 174] width 123 height 27
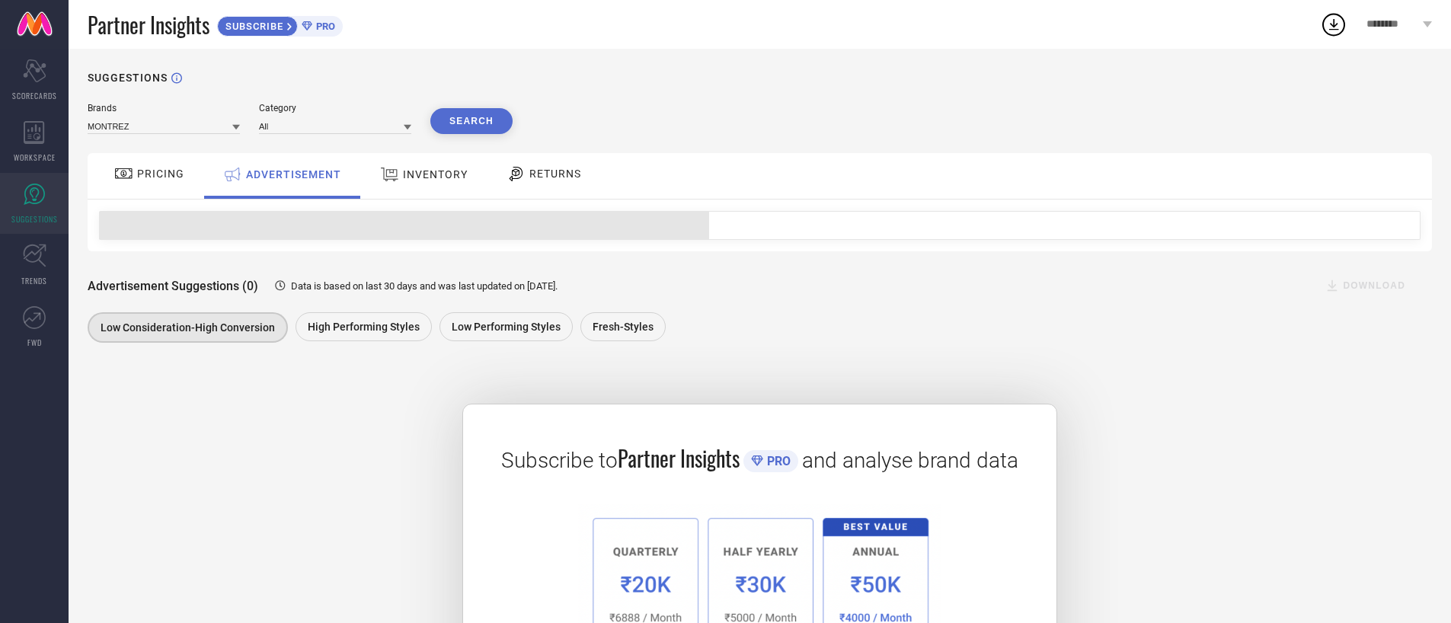
click at [385, 180] on icon at bounding box center [389, 175] width 19 height 20
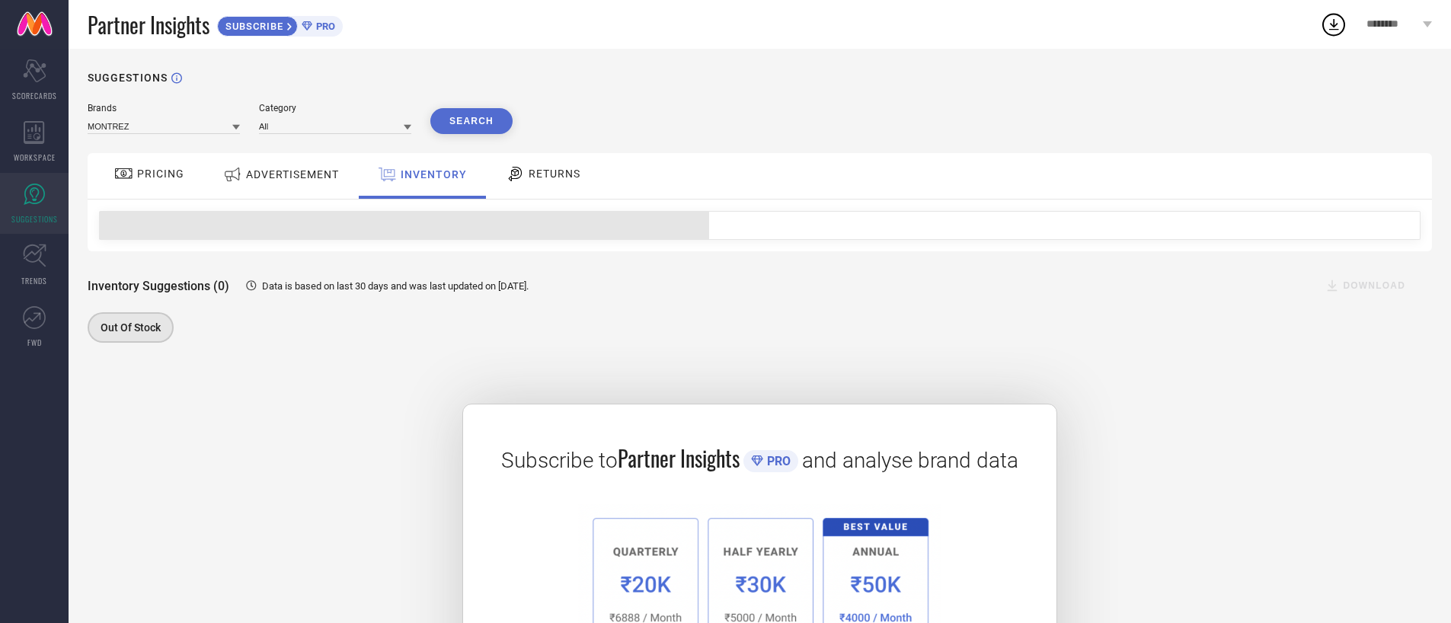
click at [519, 180] on icon at bounding box center [515, 174] width 19 height 18
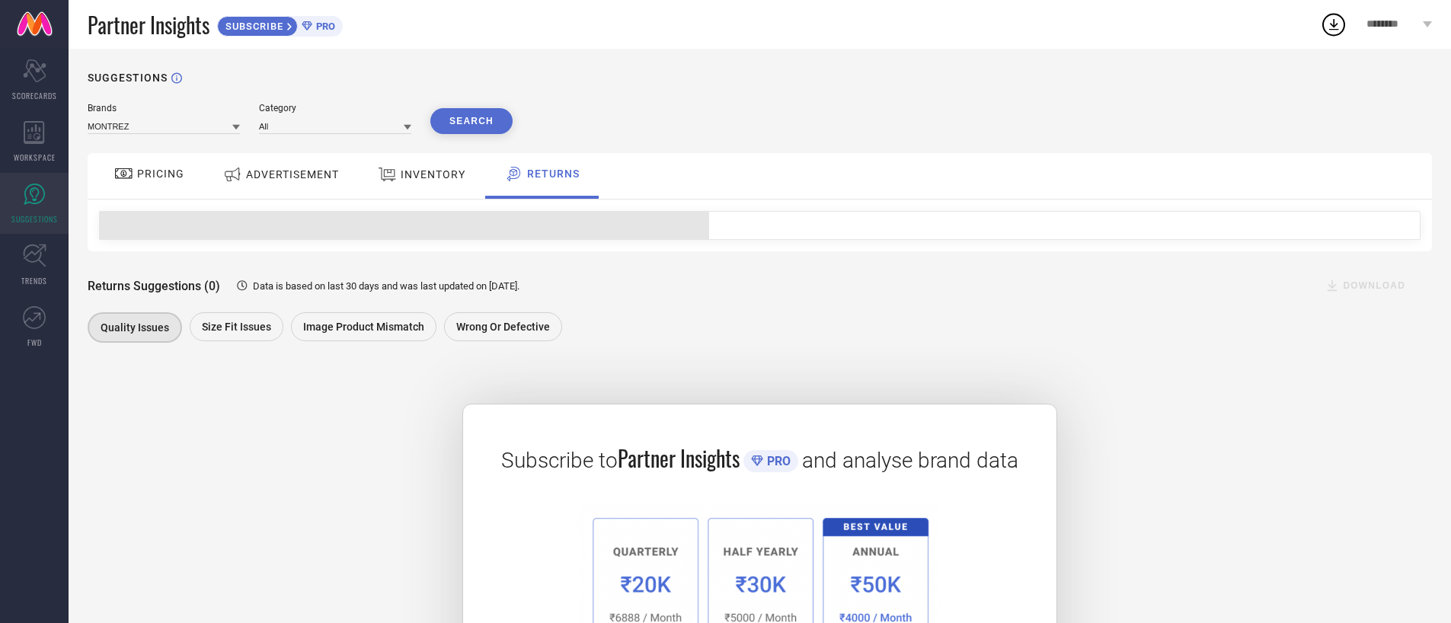
click at [168, 189] on div "PRICING" at bounding box center [149, 176] width 108 height 46
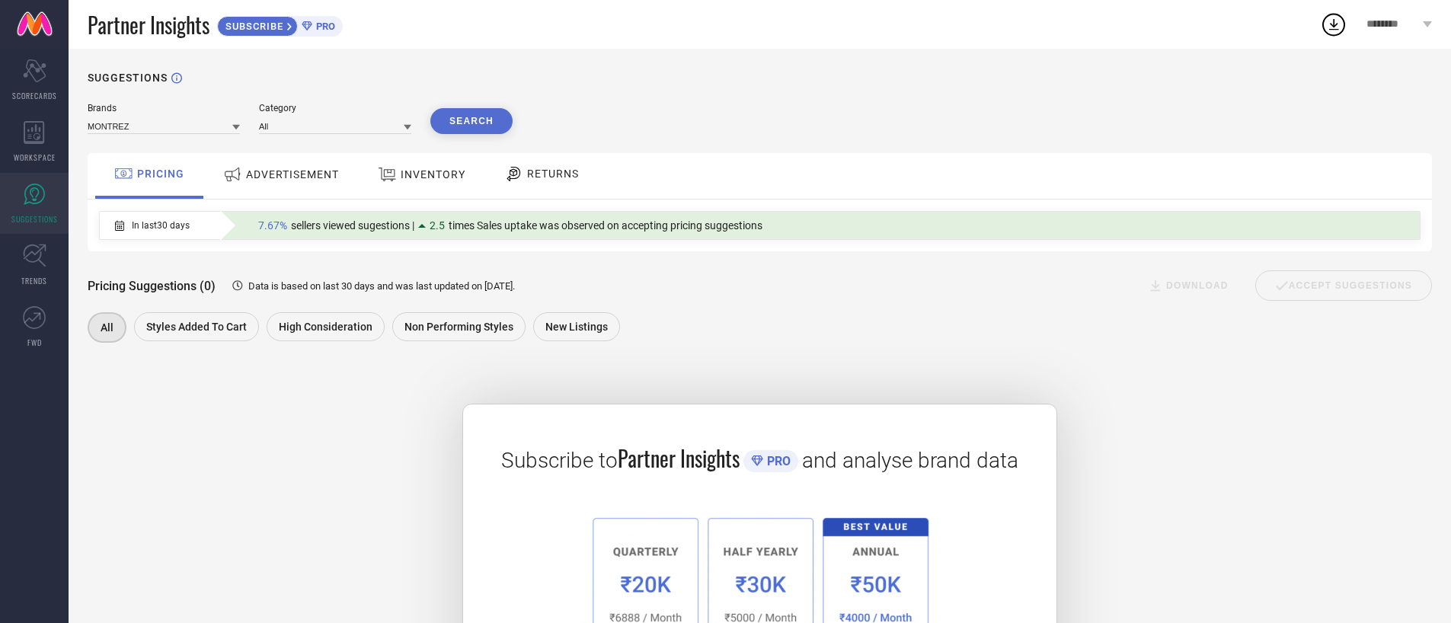
click at [472, 123] on button "Search" at bounding box center [471, 121] width 82 height 26
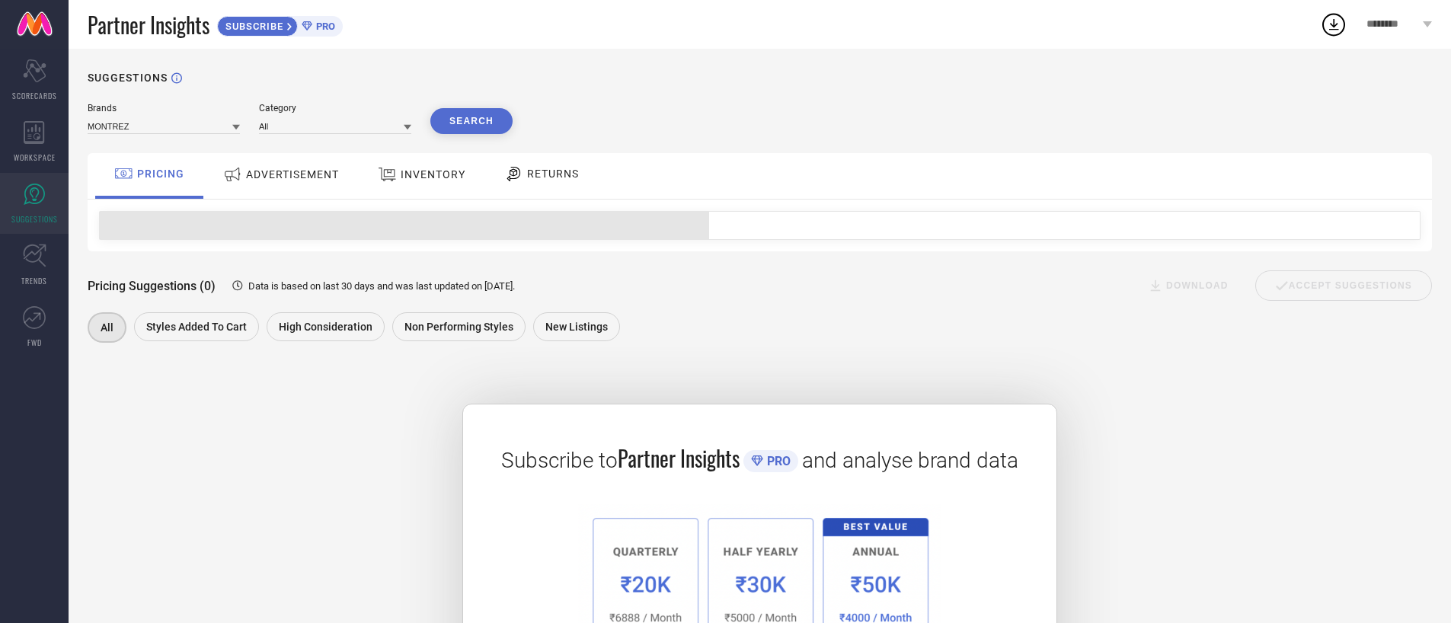
click at [472, 123] on button "Search" at bounding box center [471, 121] width 82 height 26
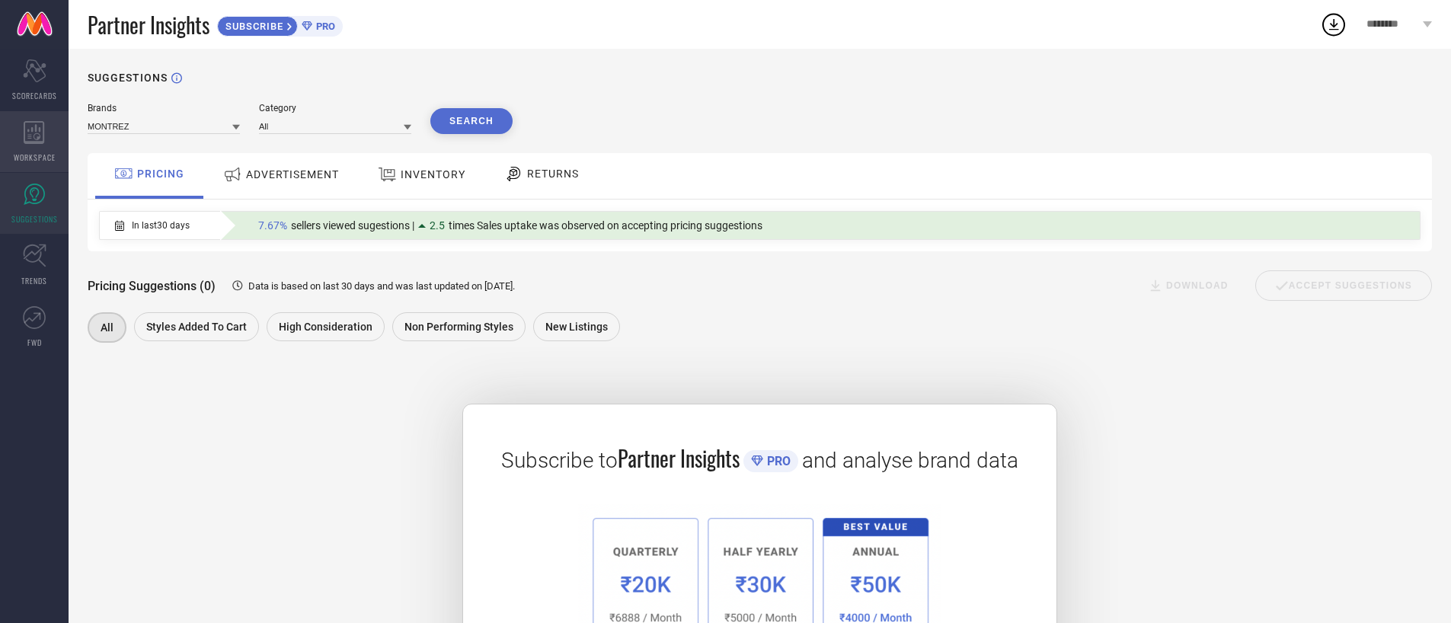
click at [17, 143] on div "WORKSPACE" at bounding box center [34, 141] width 69 height 61
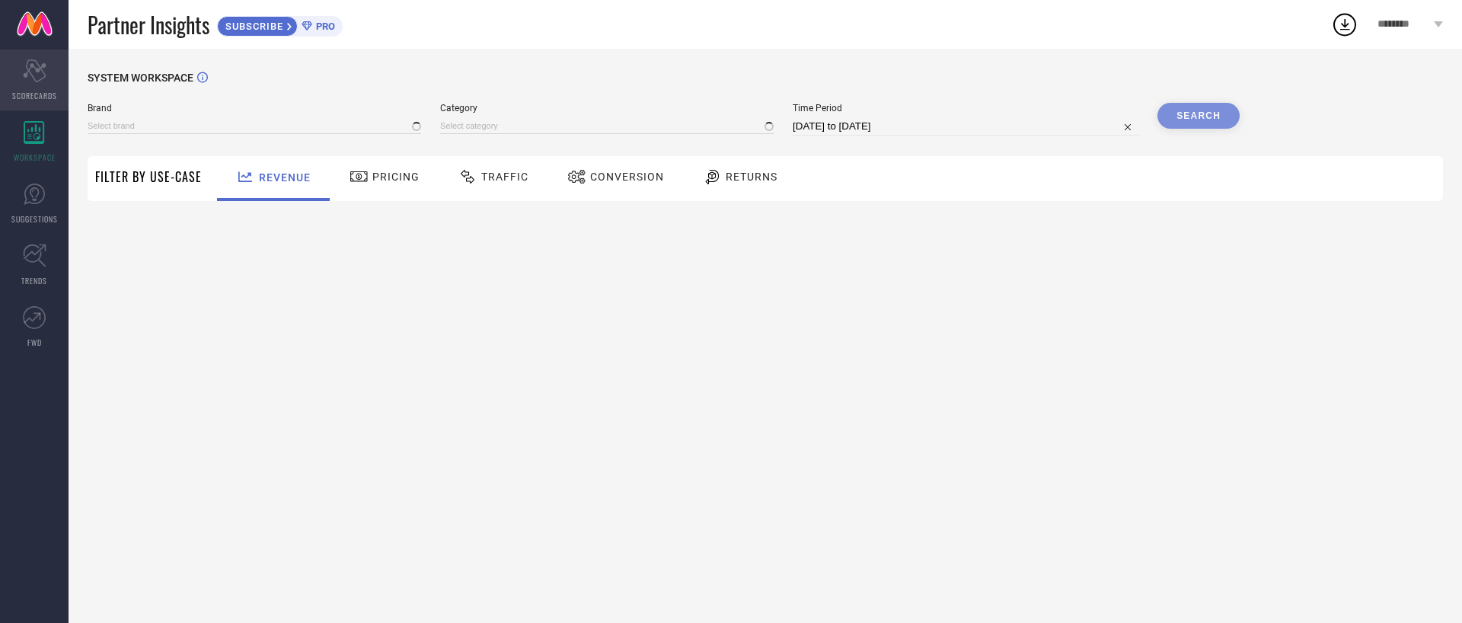
type input "MONTREZ"
type input "All"
click at [42, 77] on icon at bounding box center [34, 70] width 23 height 23
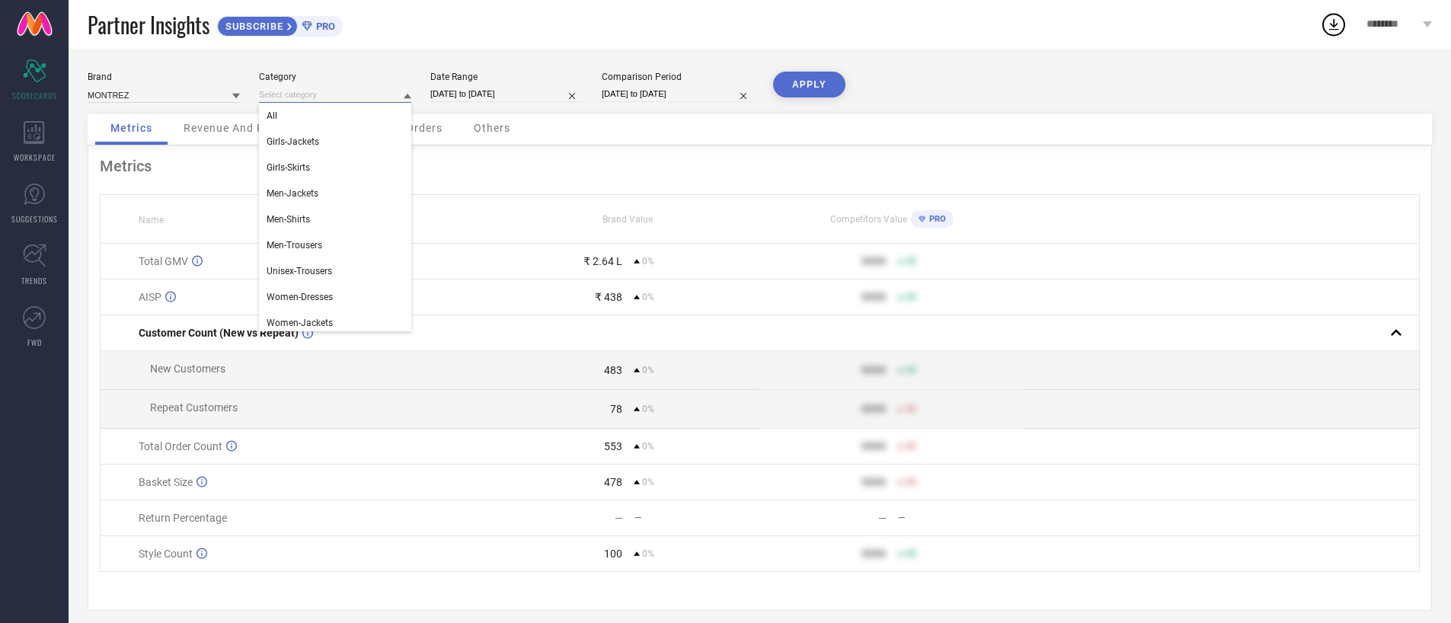
click at [334, 97] on input at bounding box center [335, 95] width 152 height 16
click at [621, 152] on div "Metrics Name Brand Value Competitors Value PRO Total GMV ₹ 2.64 L 0% 9999 50 AI…" at bounding box center [760, 377] width 1344 height 465
click at [560, 91] on input "[DATE] to [DATE]" at bounding box center [506, 94] width 152 height 16
select select "8"
select select "2025"
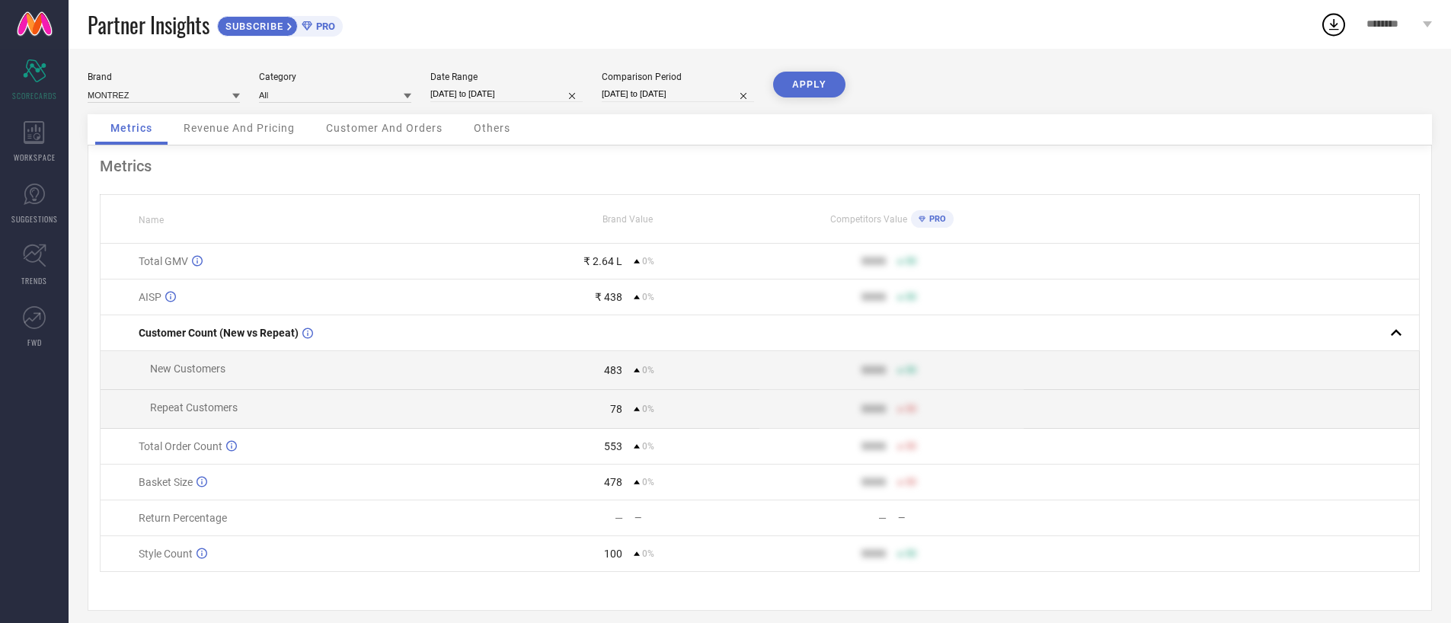
select select "9"
select select "2025"
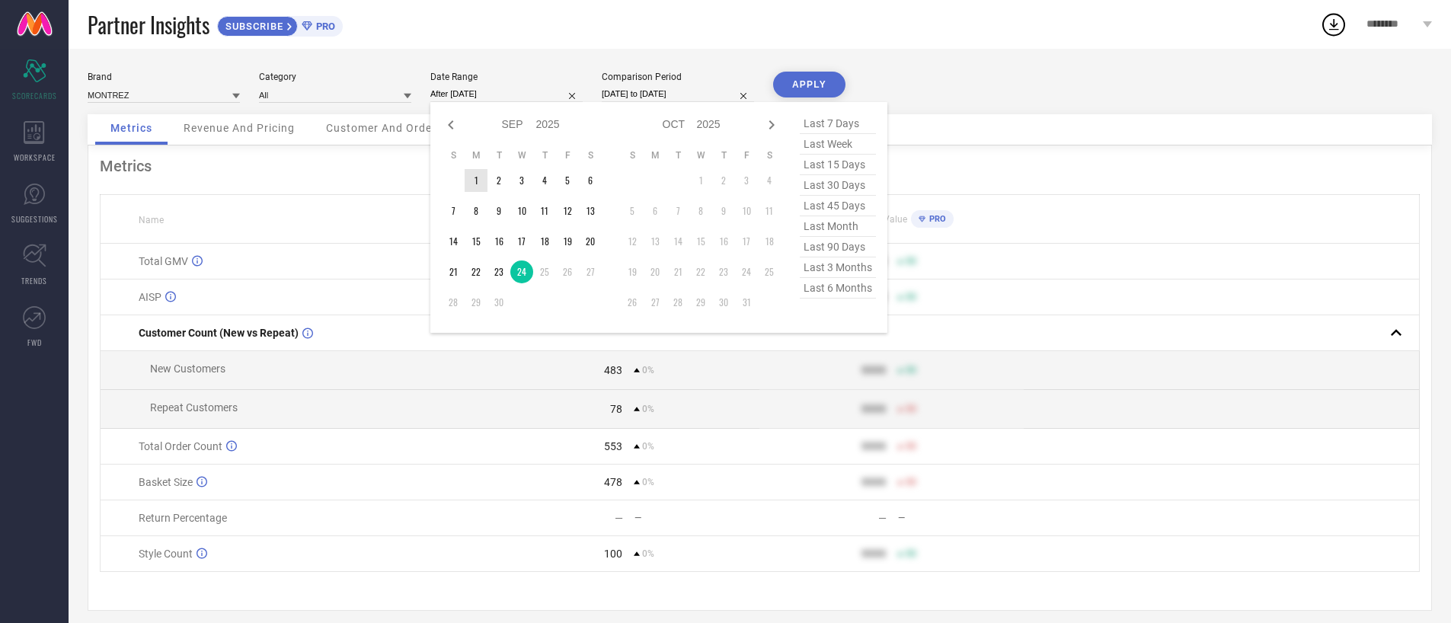
click at [477, 184] on td "1" at bounding box center [476, 180] width 23 height 23
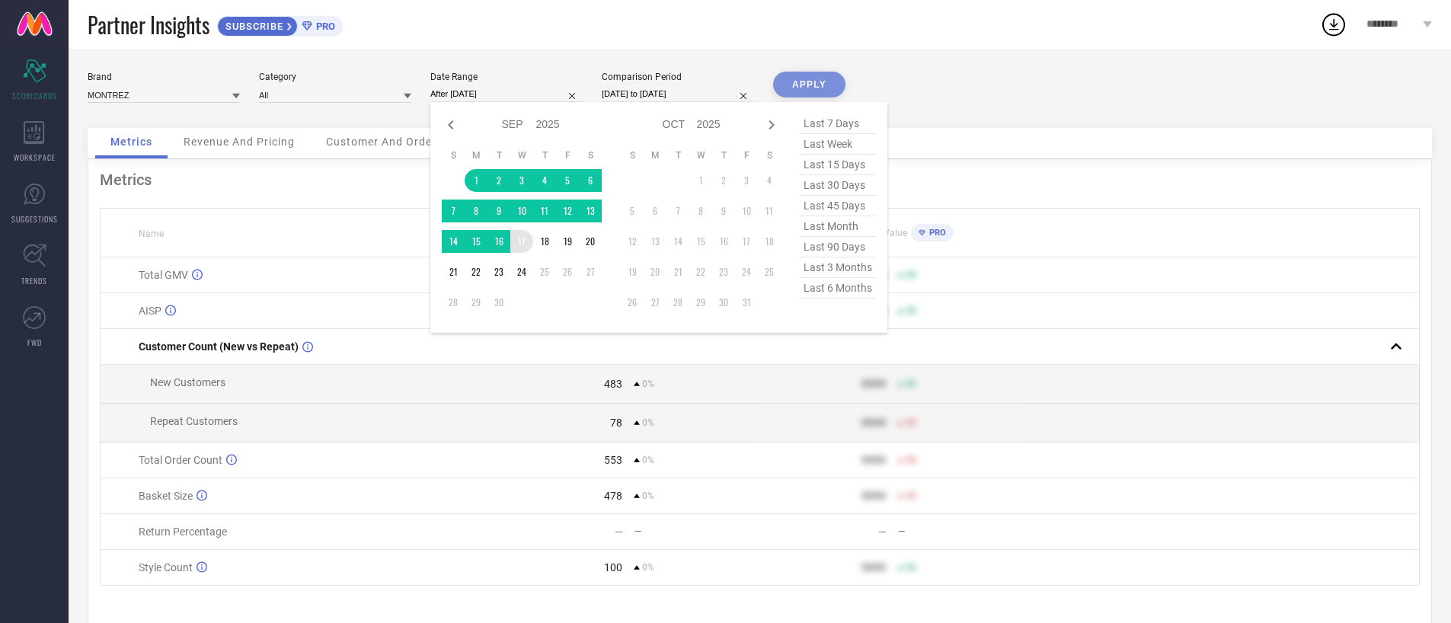
type input "[DATE] to [DATE]"
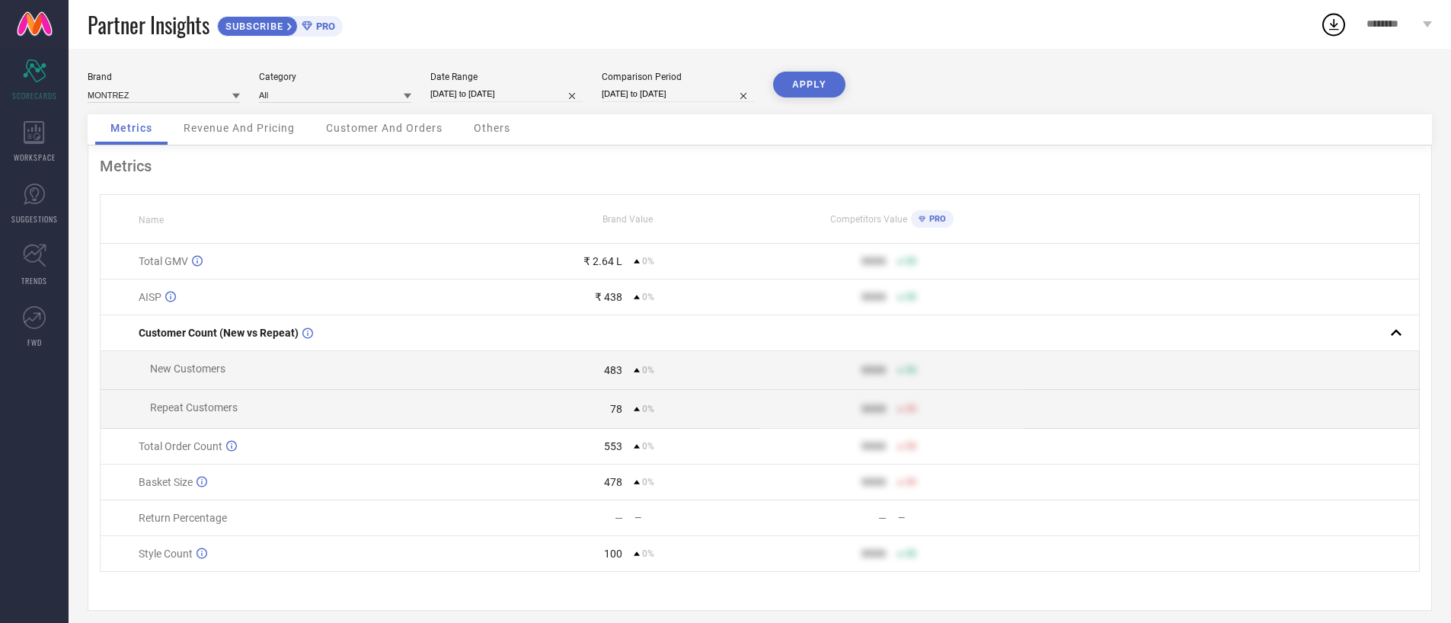
click at [658, 97] on input "[DATE] to [DATE]" at bounding box center [678, 94] width 152 height 16
select select "8"
select select "2025"
select select "9"
select select "2025"
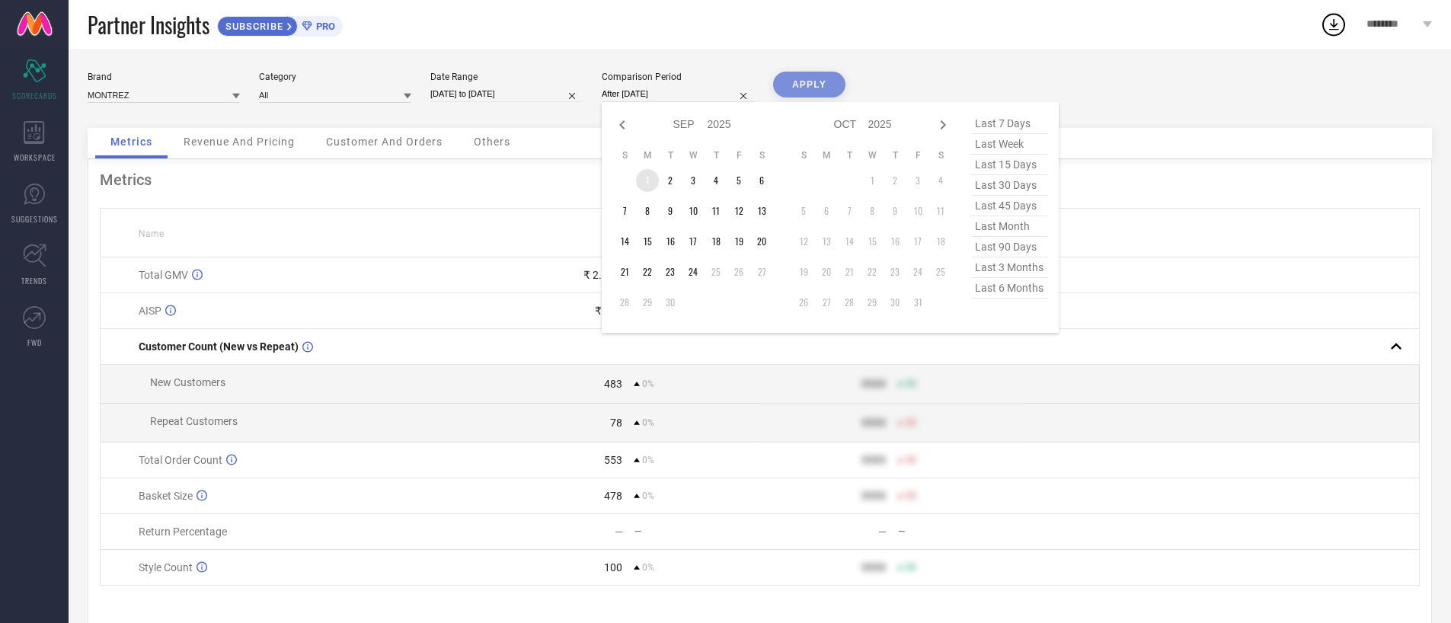
click at [644, 184] on td "1" at bounding box center [647, 180] width 23 height 23
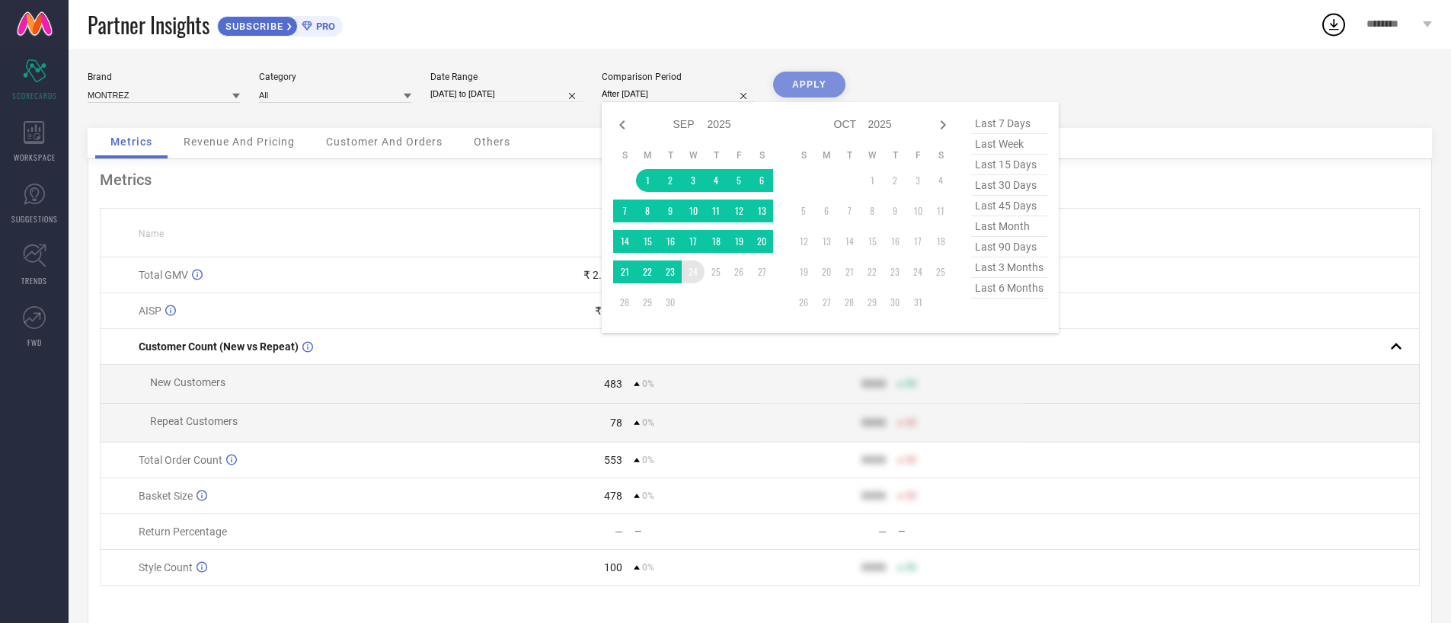
type input "[DATE] to [DATE]"
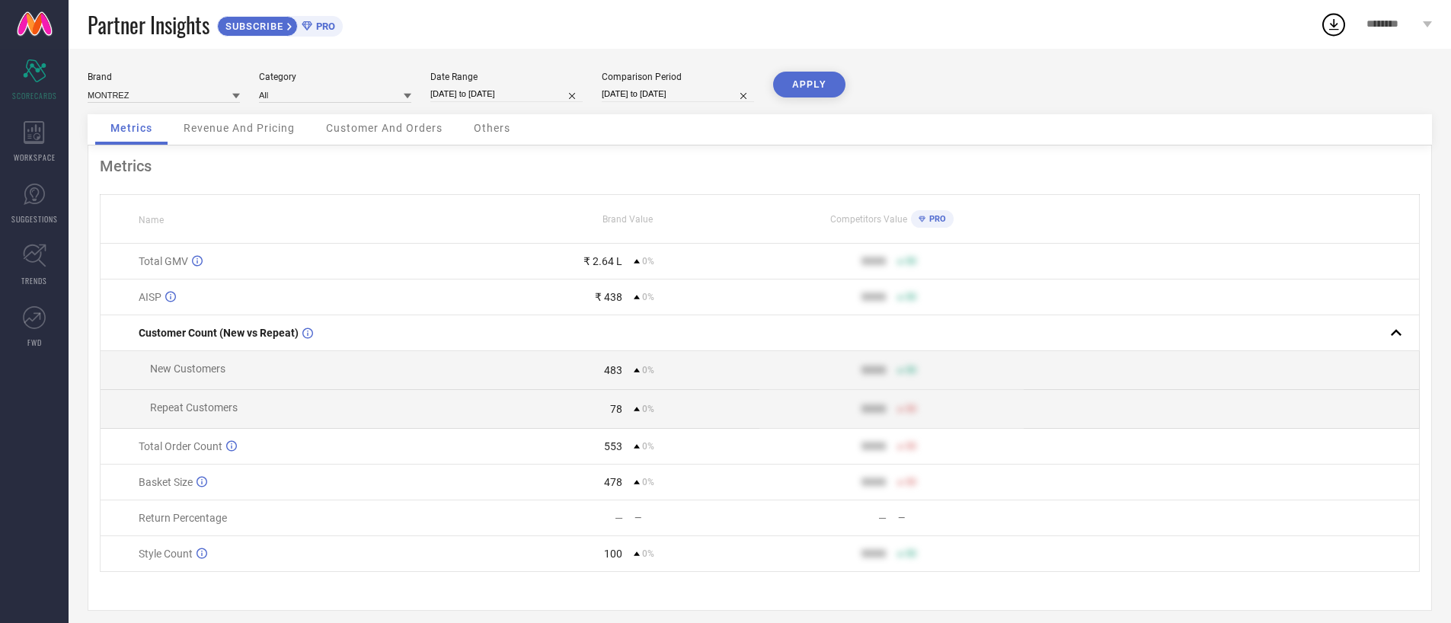
click at [824, 85] on button "APPLY" at bounding box center [809, 85] width 72 height 26
click at [605, 369] on div "7,201" at bounding box center [609, 370] width 27 height 12
click at [588, 375] on div "7,201" at bounding box center [560, 370] width 126 height 12
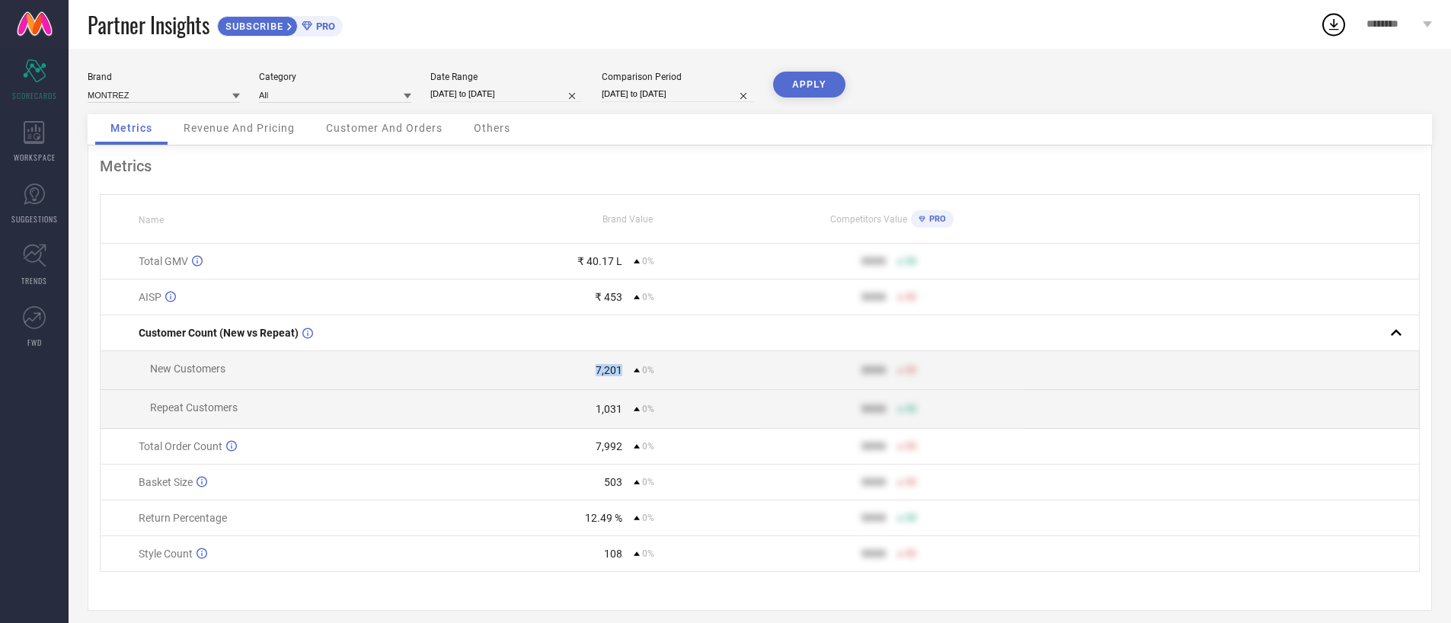
click at [588, 375] on div "7,201" at bounding box center [560, 370] width 126 height 12
click at [571, 380] on td "7,201 0%" at bounding box center [628, 370] width 264 height 39
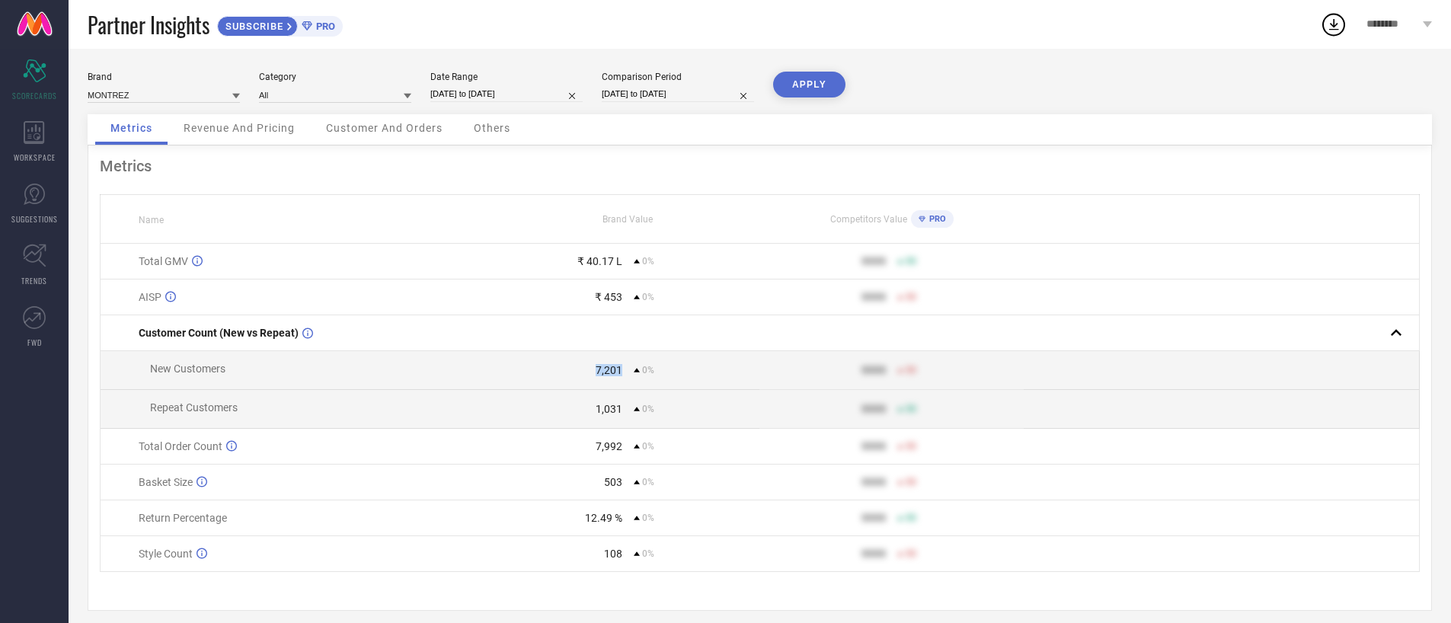
click at [571, 380] on td "7,201 0%" at bounding box center [628, 370] width 264 height 39
click at [505, 81] on div "Date Range" at bounding box center [506, 77] width 152 height 11
select select "8"
select select "2025"
select select "9"
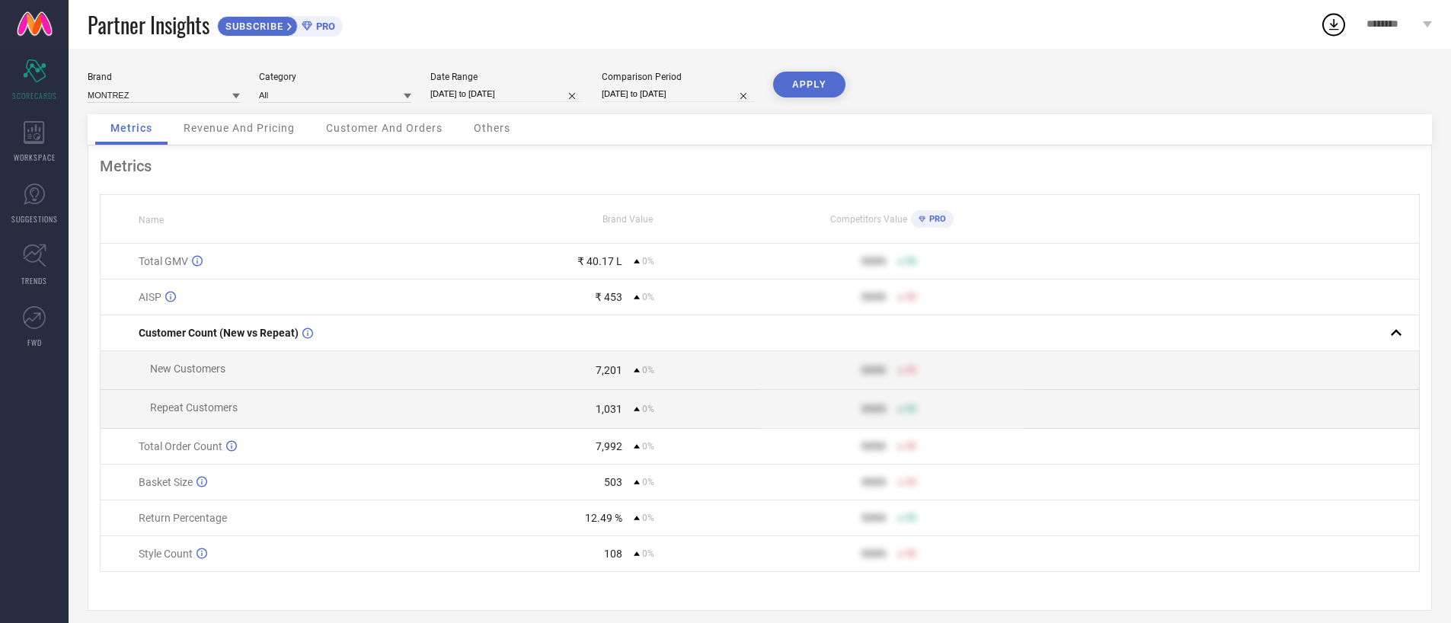
select select "2025"
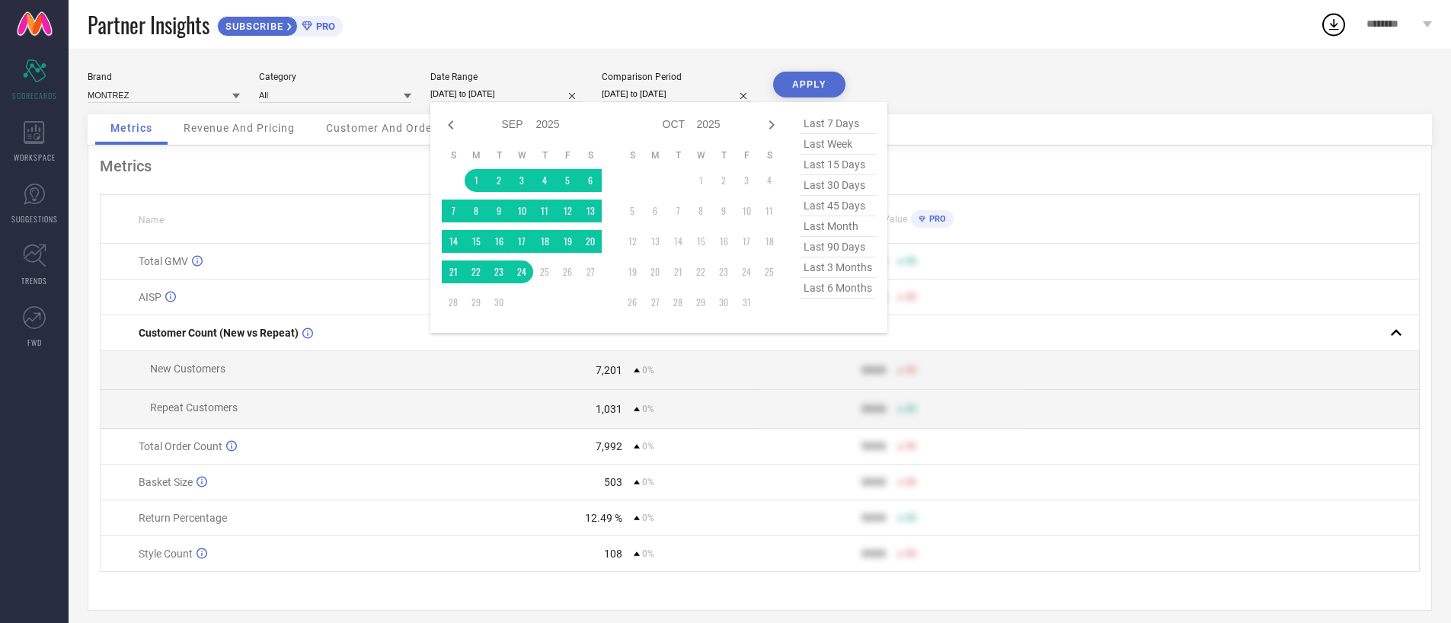
click at [503, 91] on input "[DATE] to [DATE]" at bounding box center [506, 94] width 152 height 16
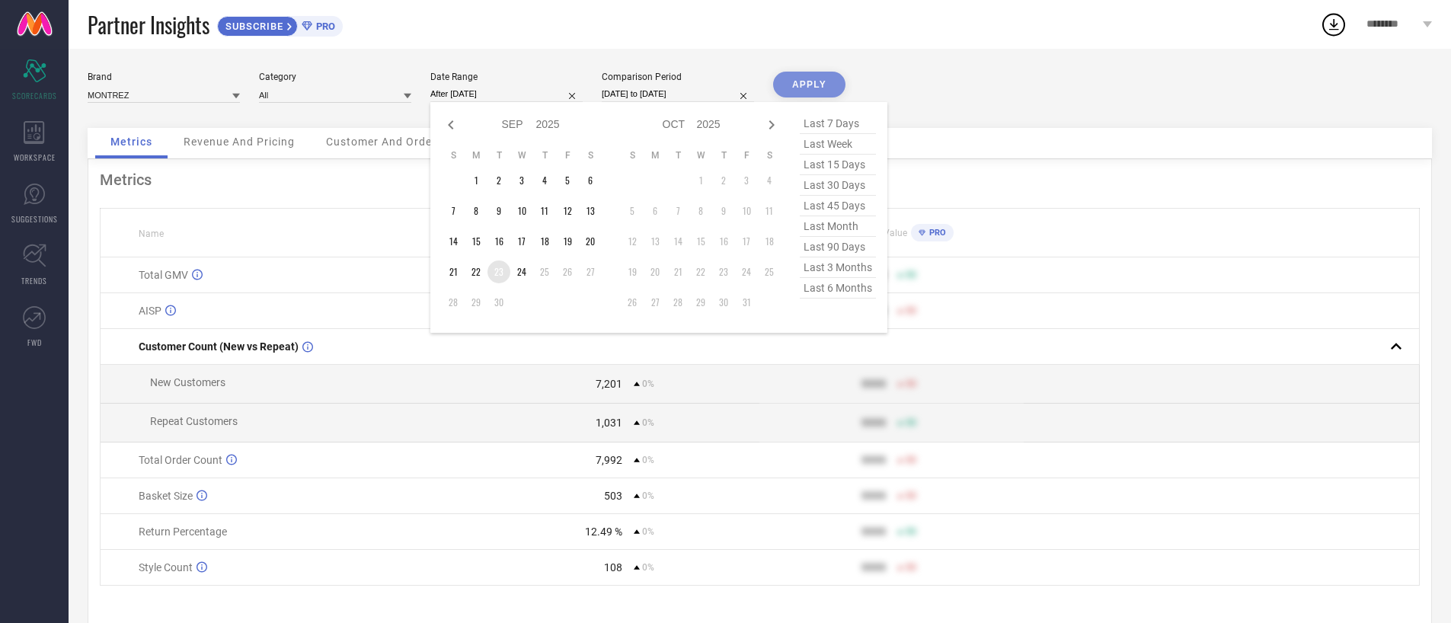
click at [503, 273] on td "23" at bounding box center [498, 271] width 23 height 23
type input "[DATE] to [DATE]"
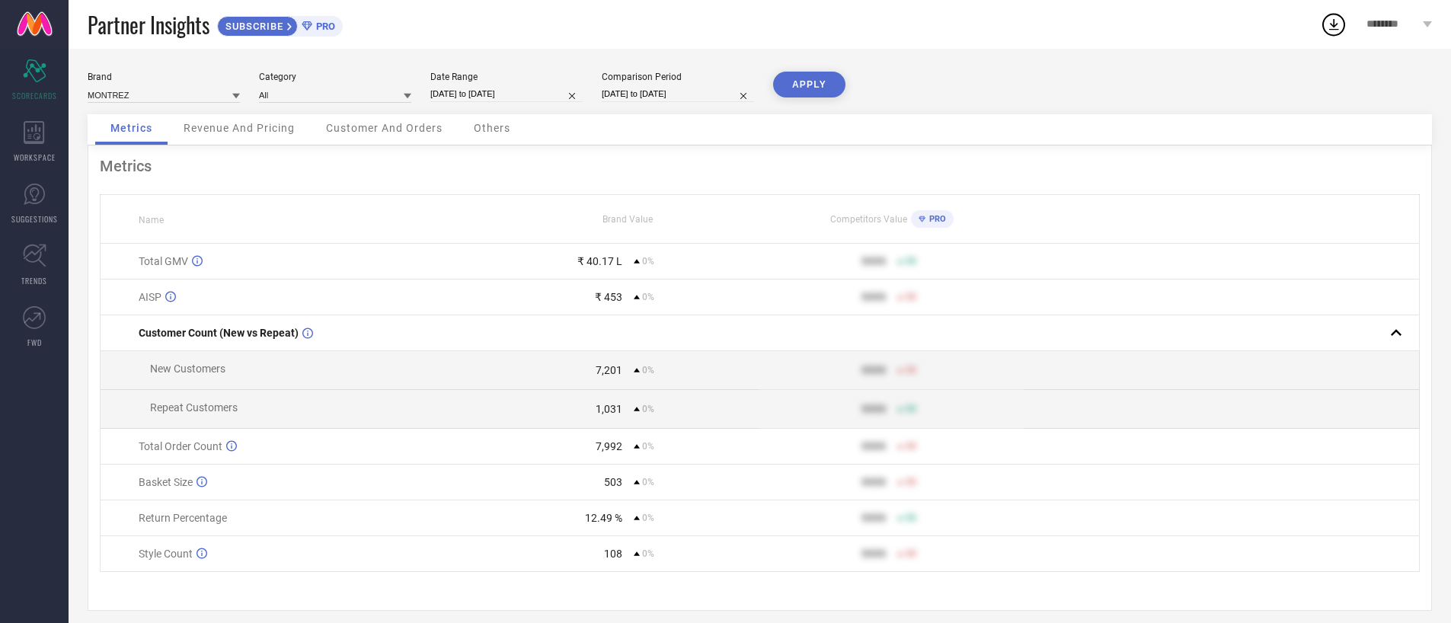
click at [647, 84] on div "Comparison Period [DATE] to [DATE]" at bounding box center [678, 87] width 152 height 31
click at [647, 90] on input "[DATE] to [DATE]" at bounding box center [678, 94] width 152 height 16
select select "8"
select select "2025"
select select "9"
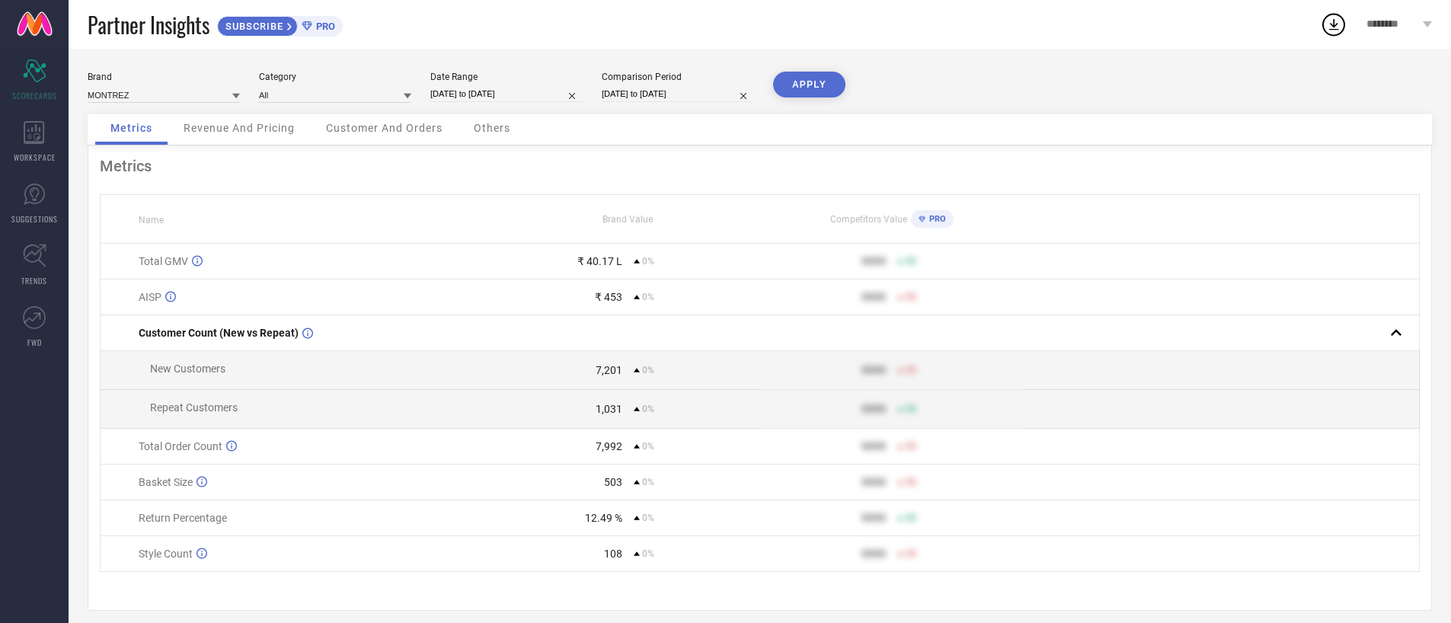
select select "2025"
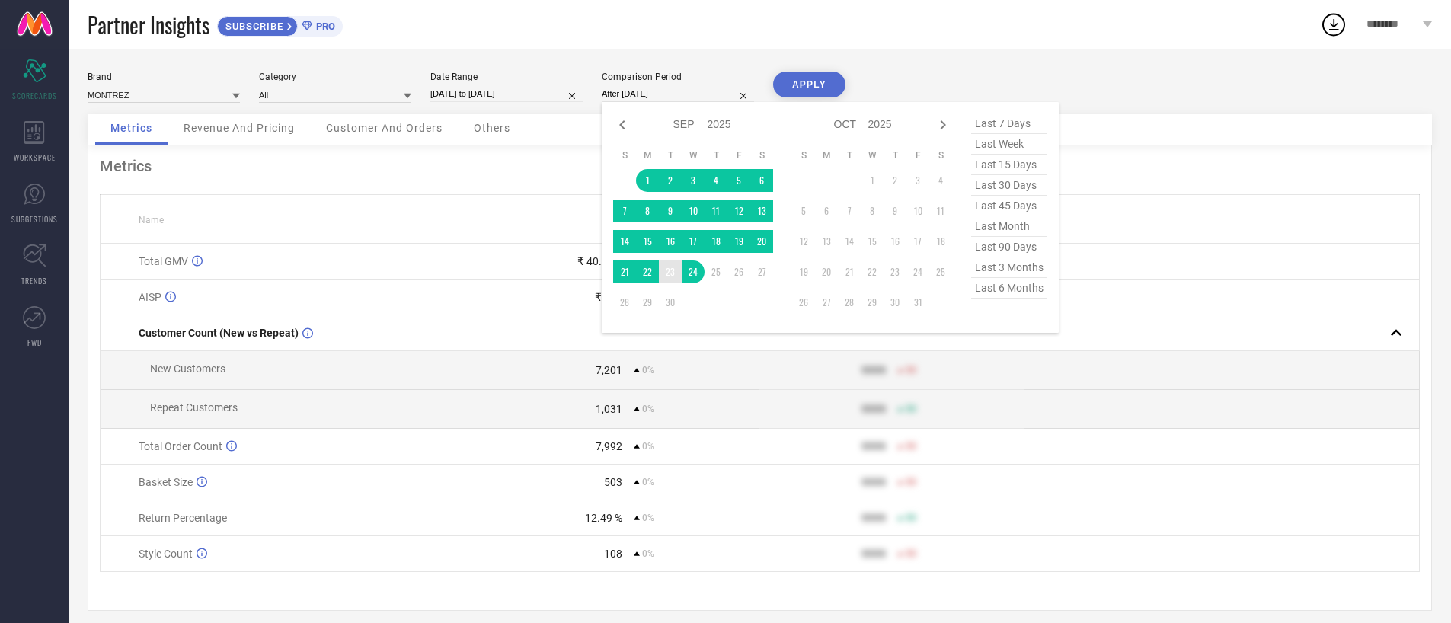
click at [667, 273] on td "23" at bounding box center [670, 271] width 23 height 23
type input "[DATE] to [DATE]"
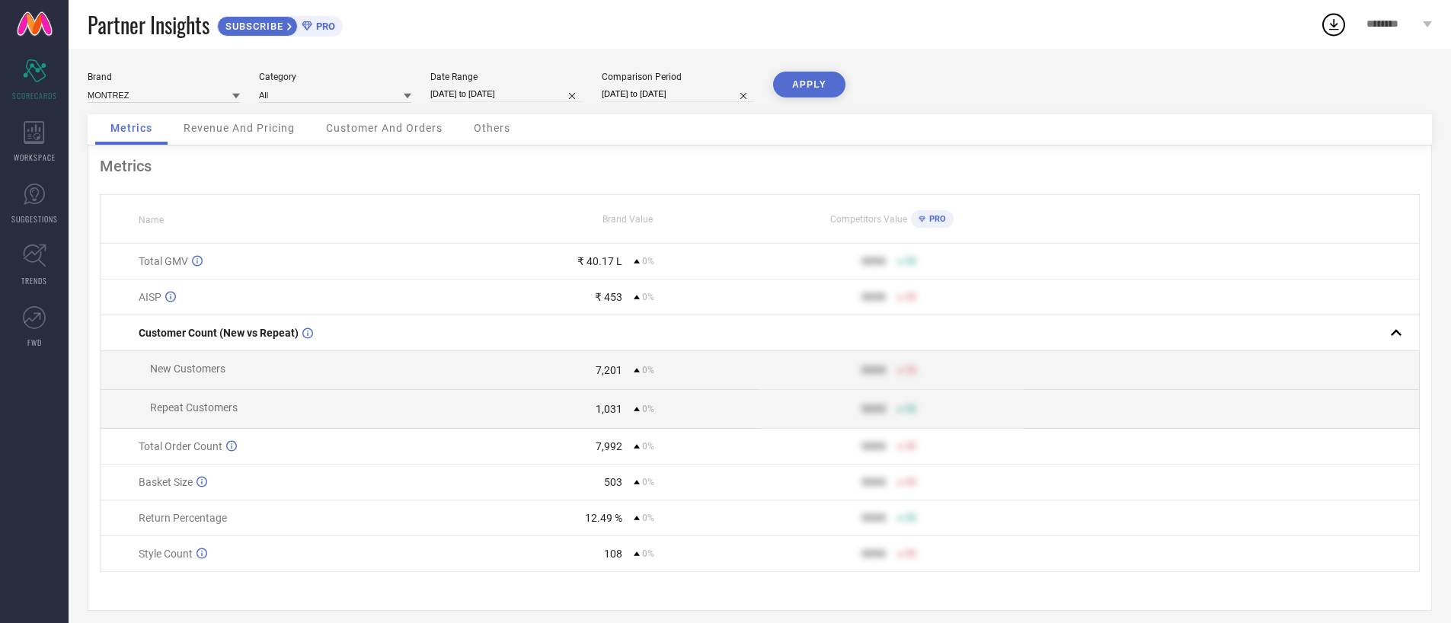
click at [806, 94] on button "APPLY" at bounding box center [809, 85] width 72 height 26
select select "8"
select select "2025"
select select "9"
select select "2025"
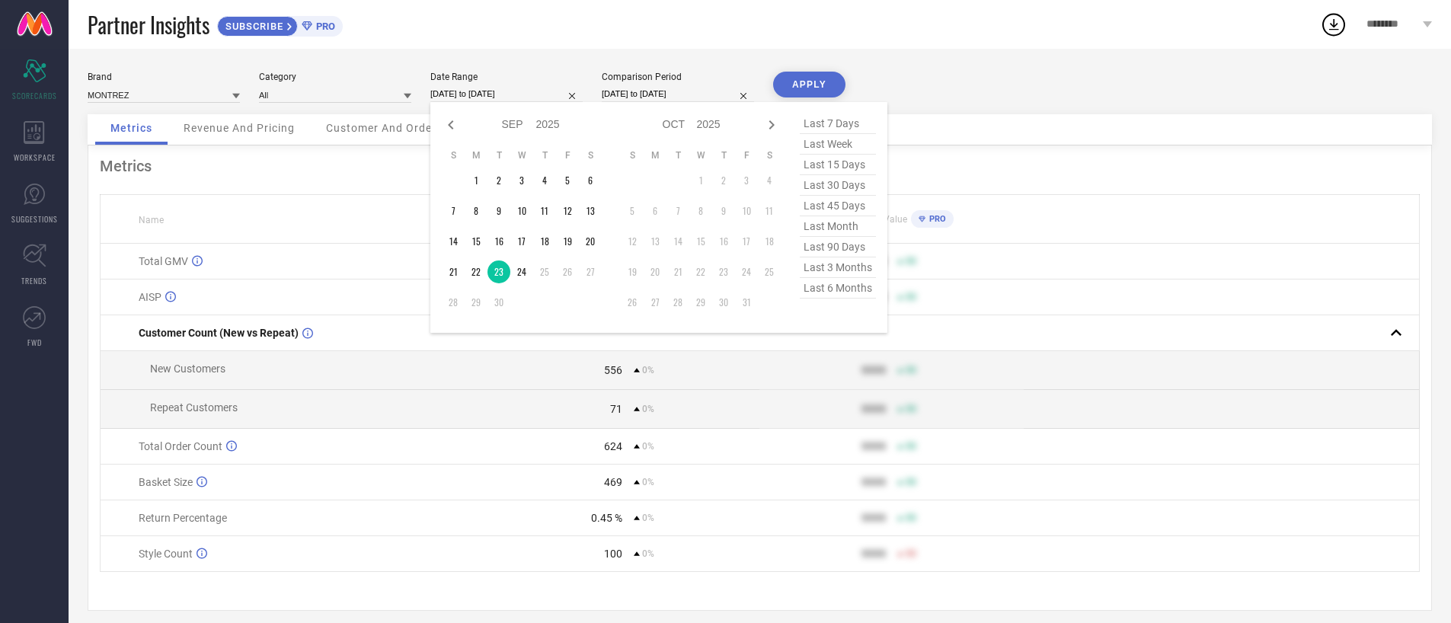
click at [486, 88] on input "[DATE] to [DATE]" at bounding box center [506, 94] width 152 height 16
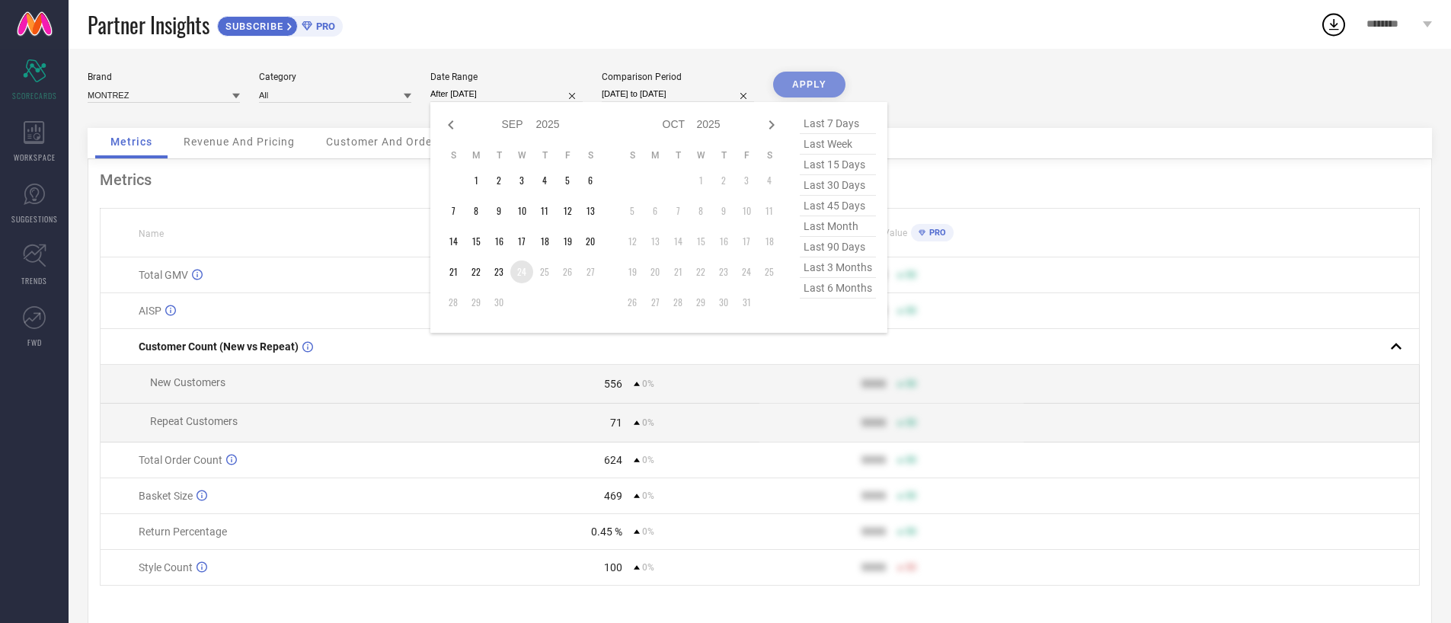
click at [527, 267] on td "24" at bounding box center [521, 271] width 23 height 23
type input "[DATE] to [DATE]"
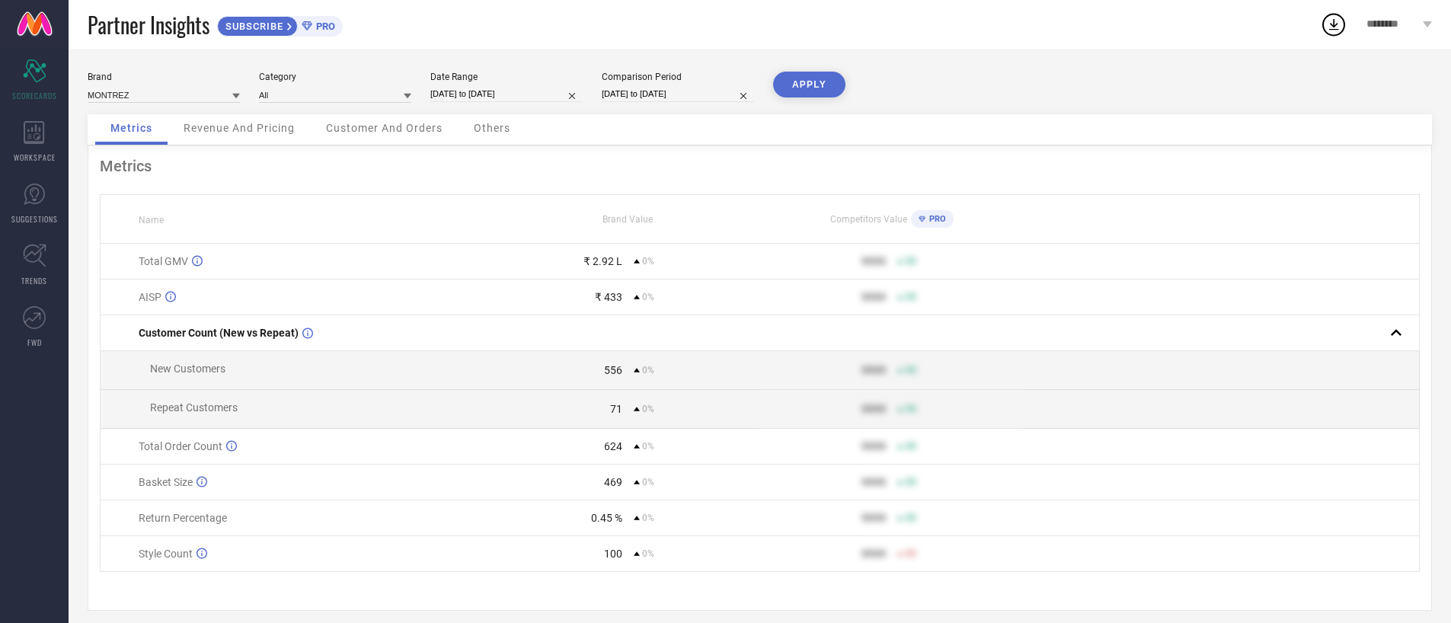
click at [653, 97] on input "[DATE] to [DATE]" at bounding box center [678, 94] width 152 height 16
select select "8"
select select "2025"
select select "9"
select select "2025"
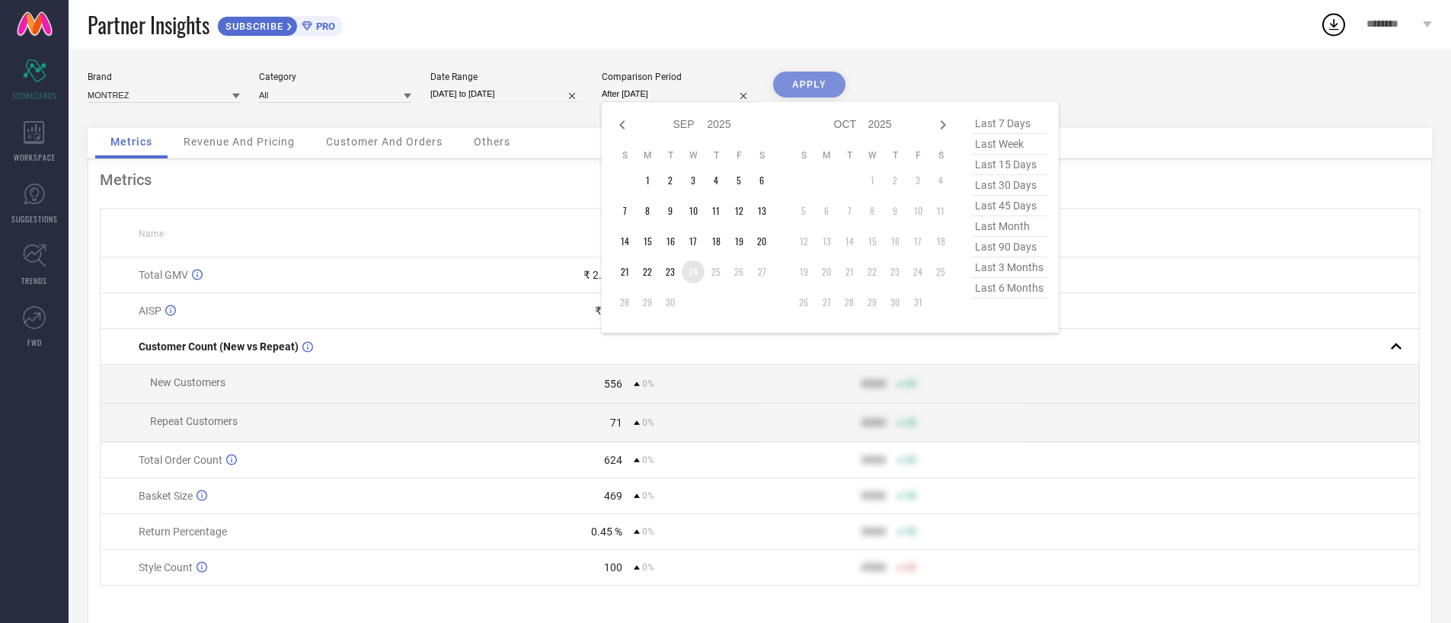
click at [691, 275] on td "24" at bounding box center [693, 271] width 23 height 23
type input "[DATE] to [DATE]"
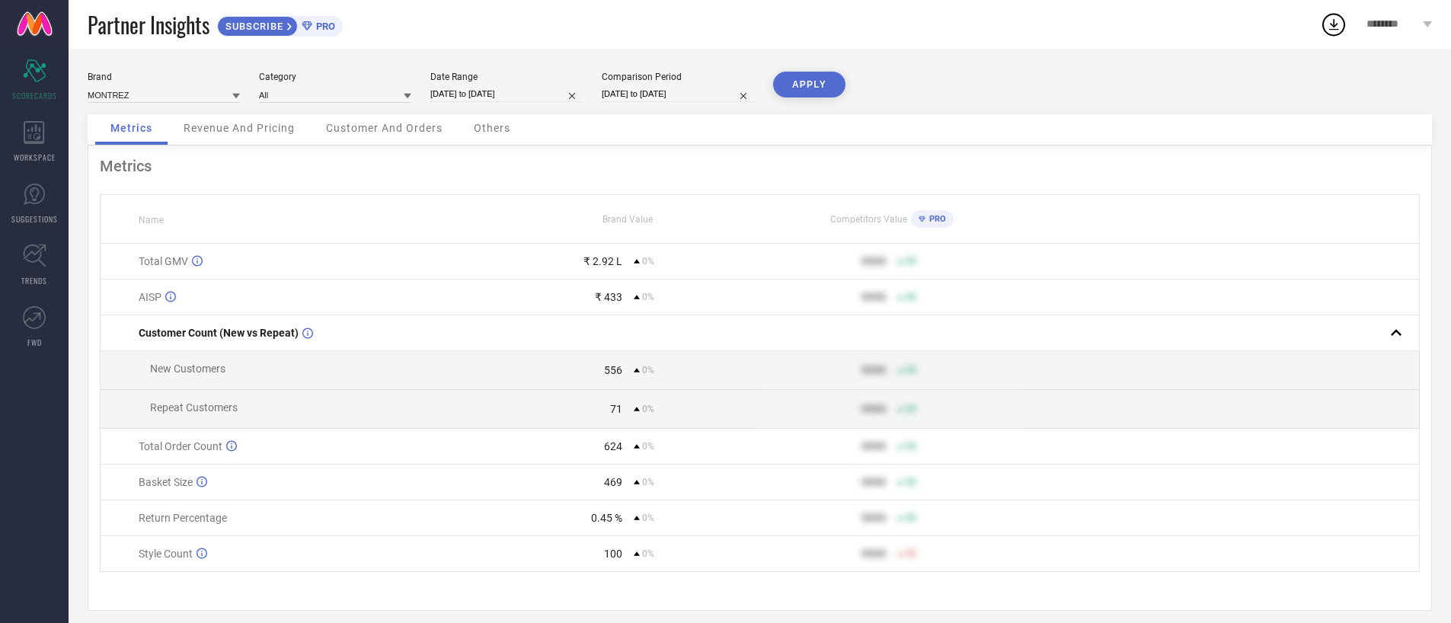
click at [794, 91] on button "APPLY" at bounding box center [809, 85] width 72 height 26
click at [564, 450] on div "553" at bounding box center [560, 446] width 126 height 12
click at [549, 440] on div "553" at bounding box center [560, 446] width 126 height 12
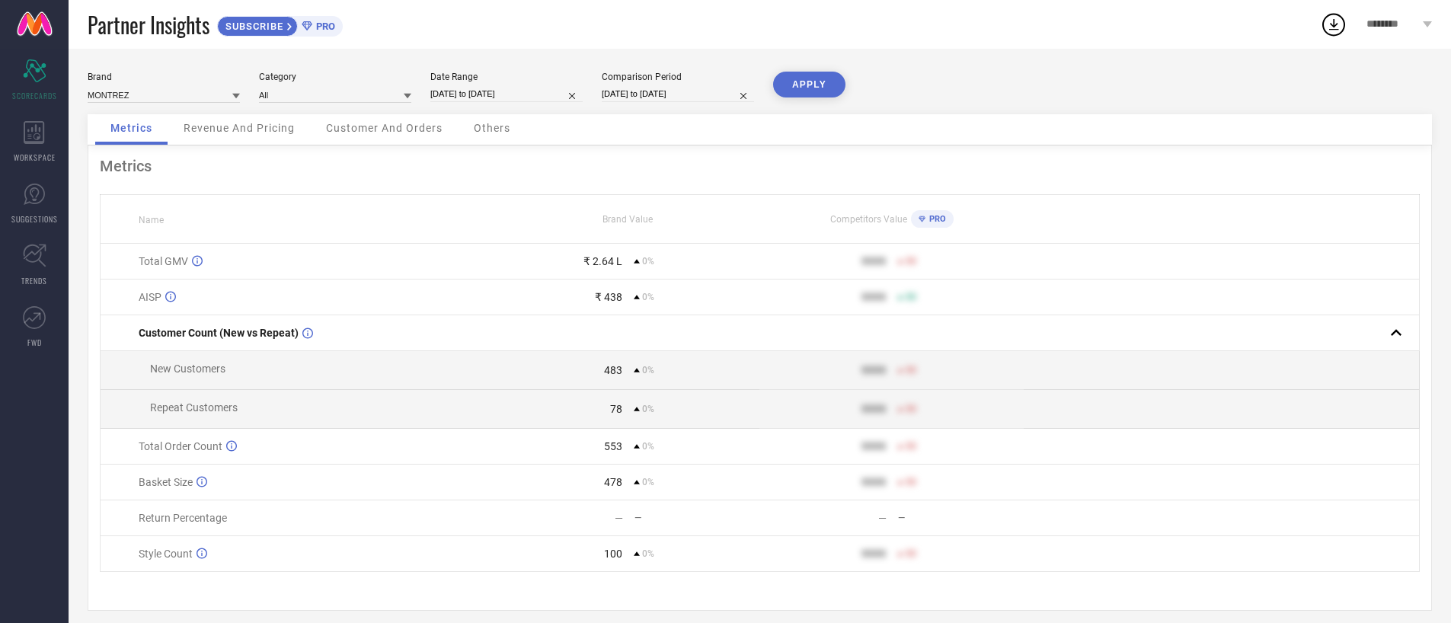
click at [516, 97] on input "[DATE] to [DATE]" at bounding box center [506, 94] width 152 height 16
select select "8"
select select "2025"
select select "9"
select select "2025"
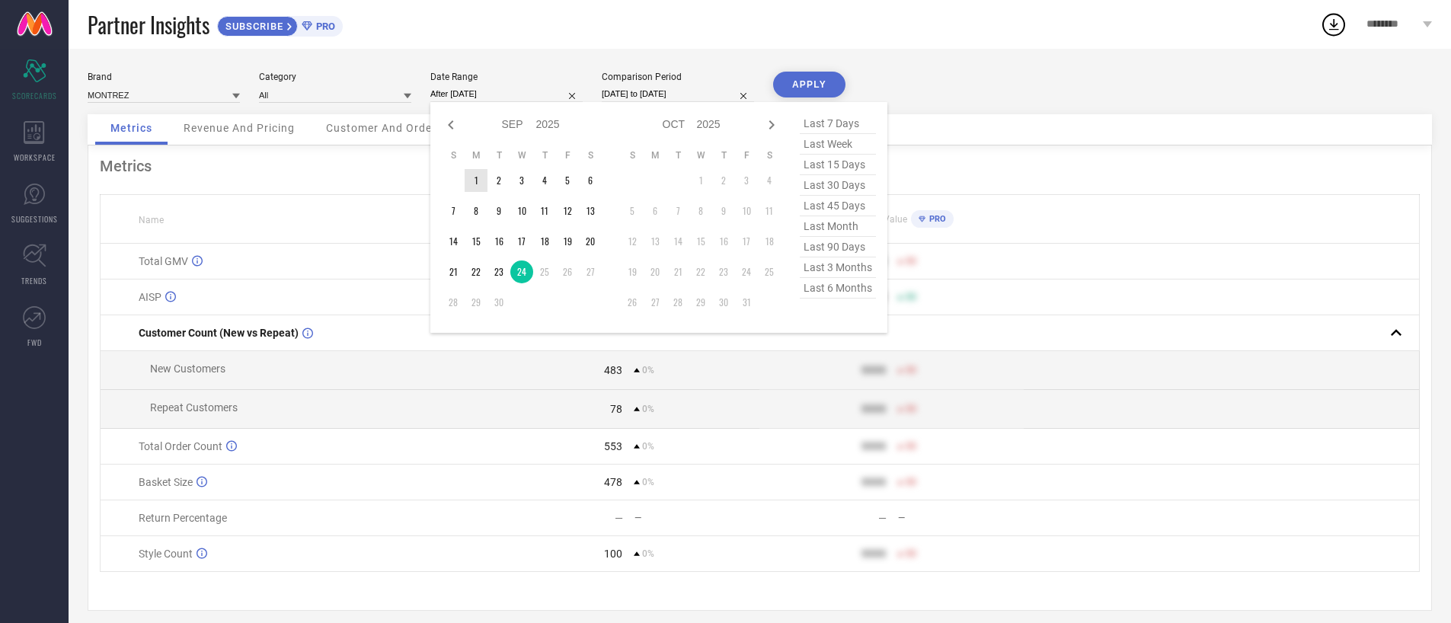
click at [471, 177] on td "1" at bounding box center [476, 180] width 23 height 23
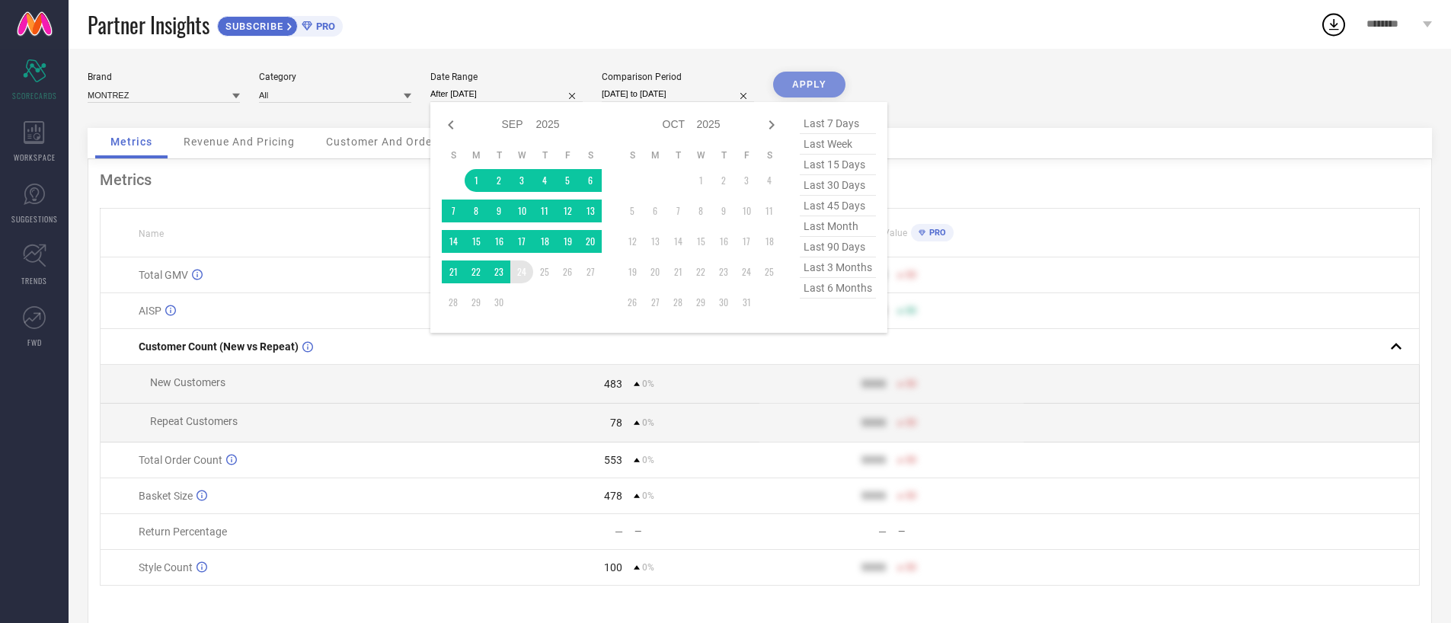
type input "[DATE] to [DATE]"
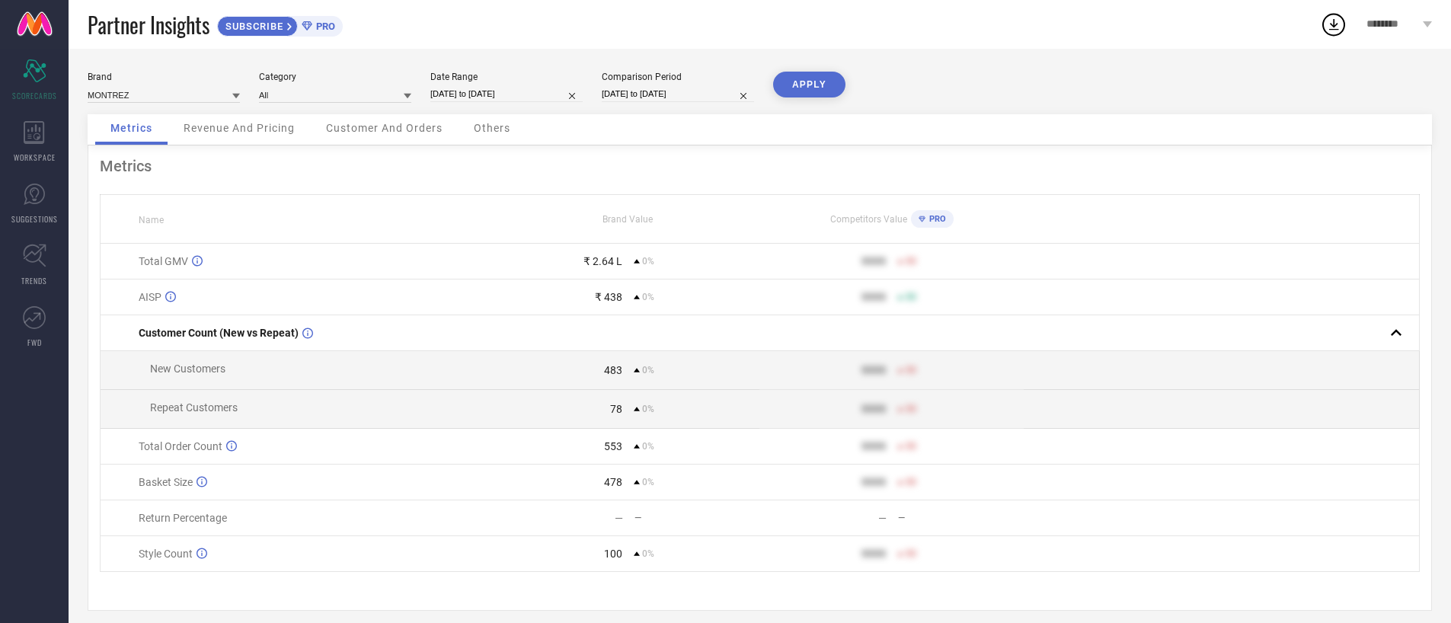
click at [620, 97] on input "[DATE] to [DATE]" at bounding box center [678, 94] width 152 height 16
select select "8"
select select "2025"
select select "9"
select select "2025"
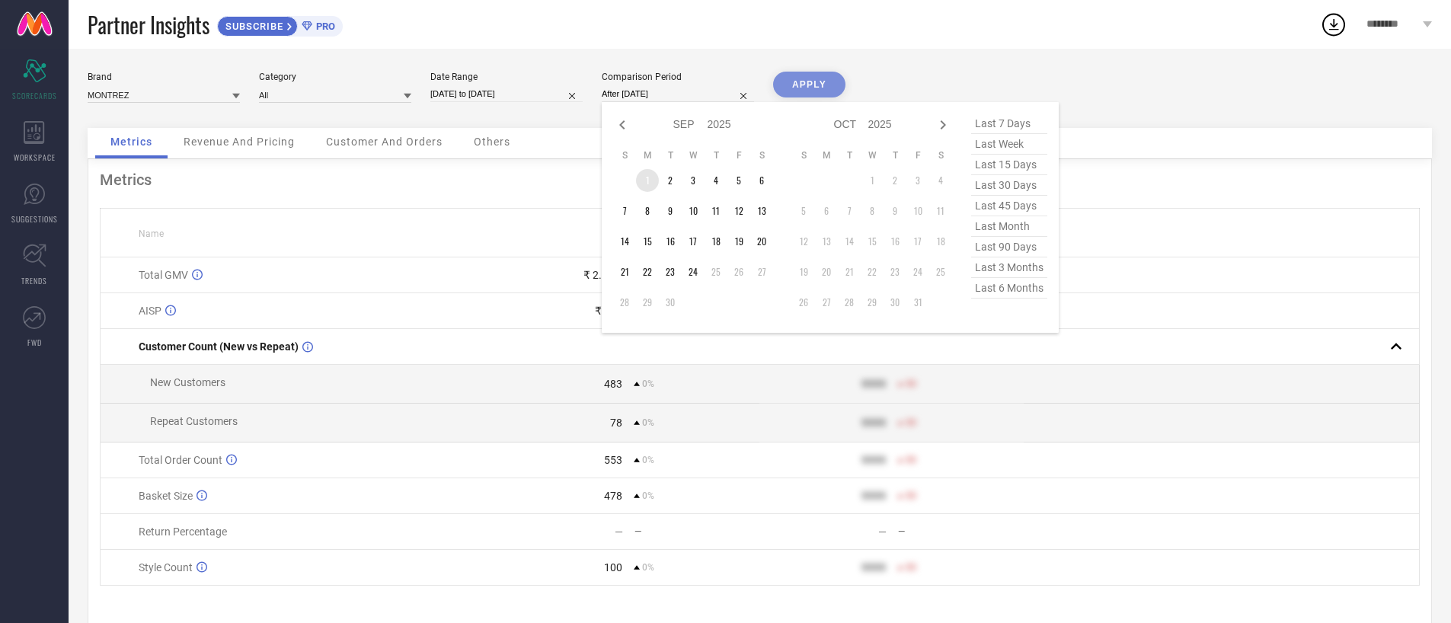
click at [644, 177] on td "1" at bounding box center [647, 180] width 23 height 23
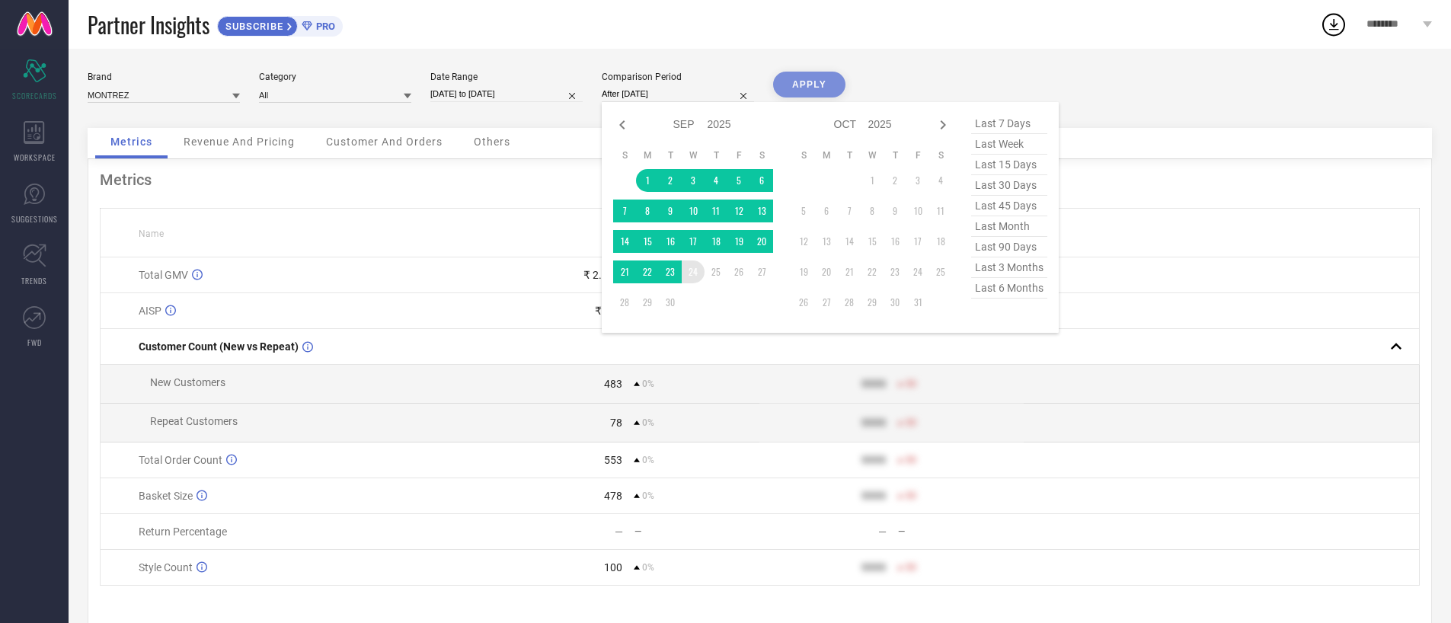
type input "[DATE] to [DATE]"
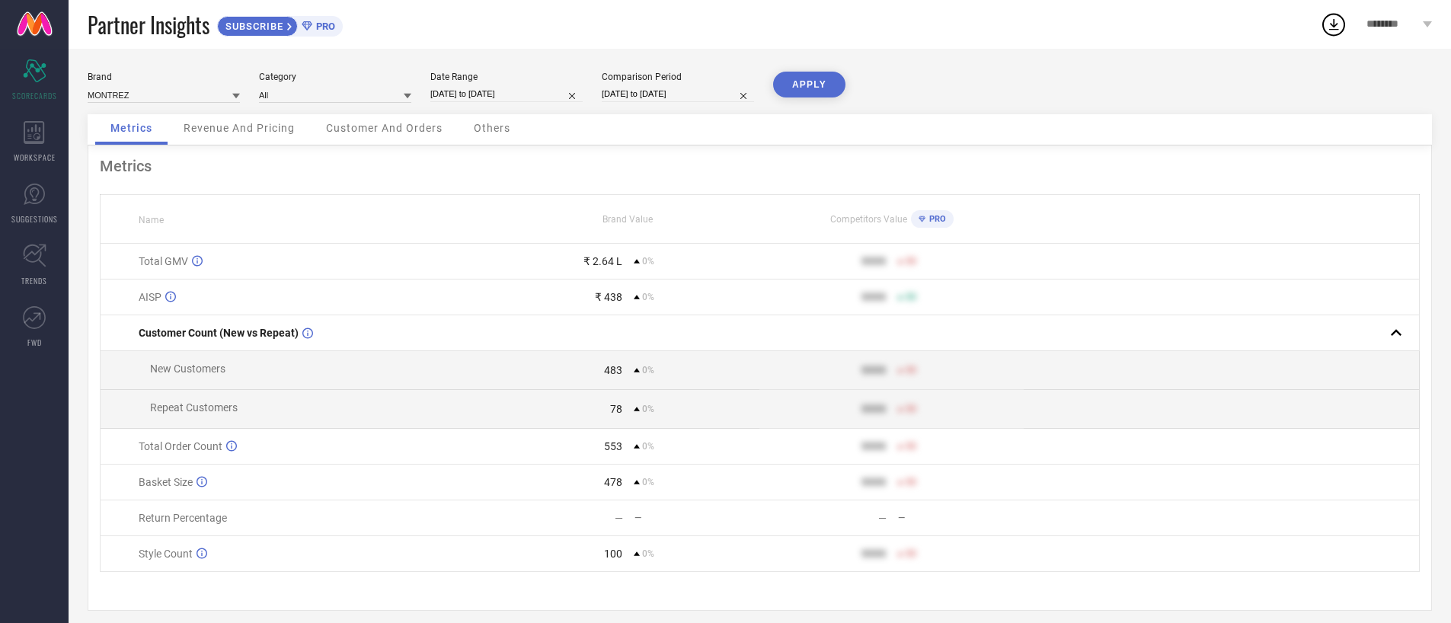
click at [801, 78] on button "APPLY" at bounding box center [809, 85] width 72 height 26
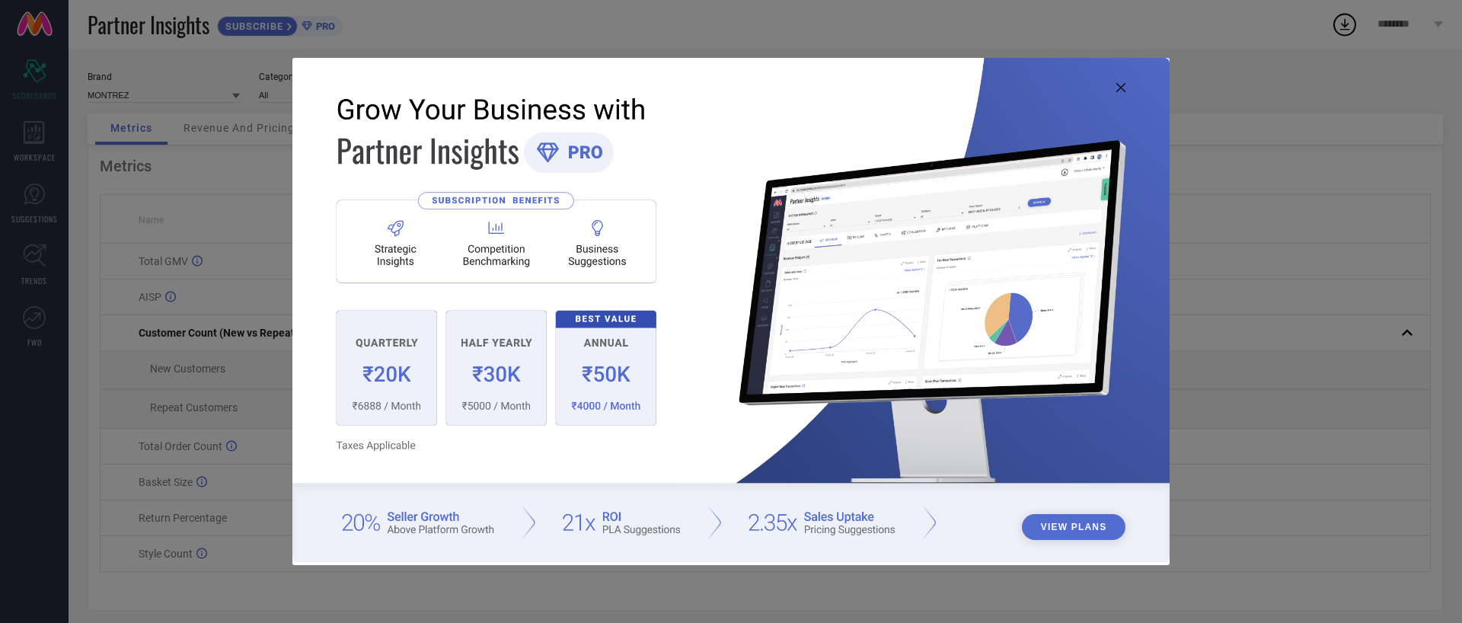
click at [1123, 89] on icon at bounding box center [1121, 87] width 9 height 9
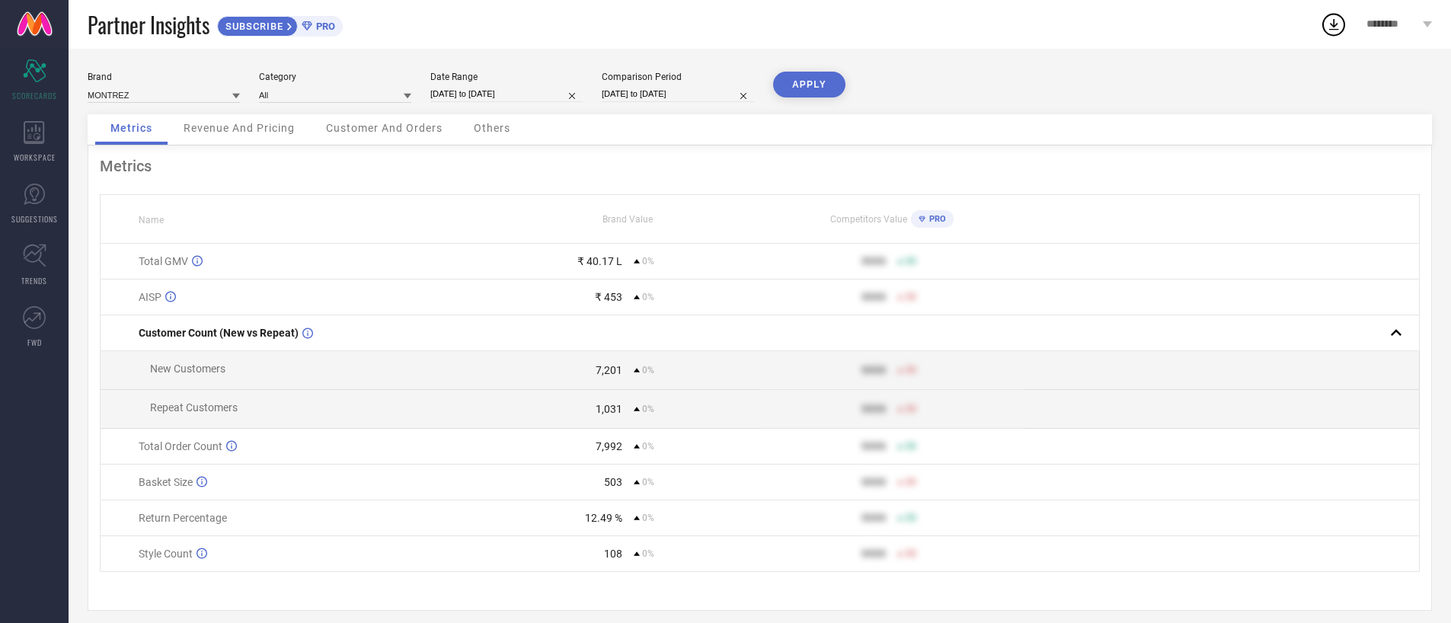
select select "8"
select select "2025"
select select "9"
select select "2025"
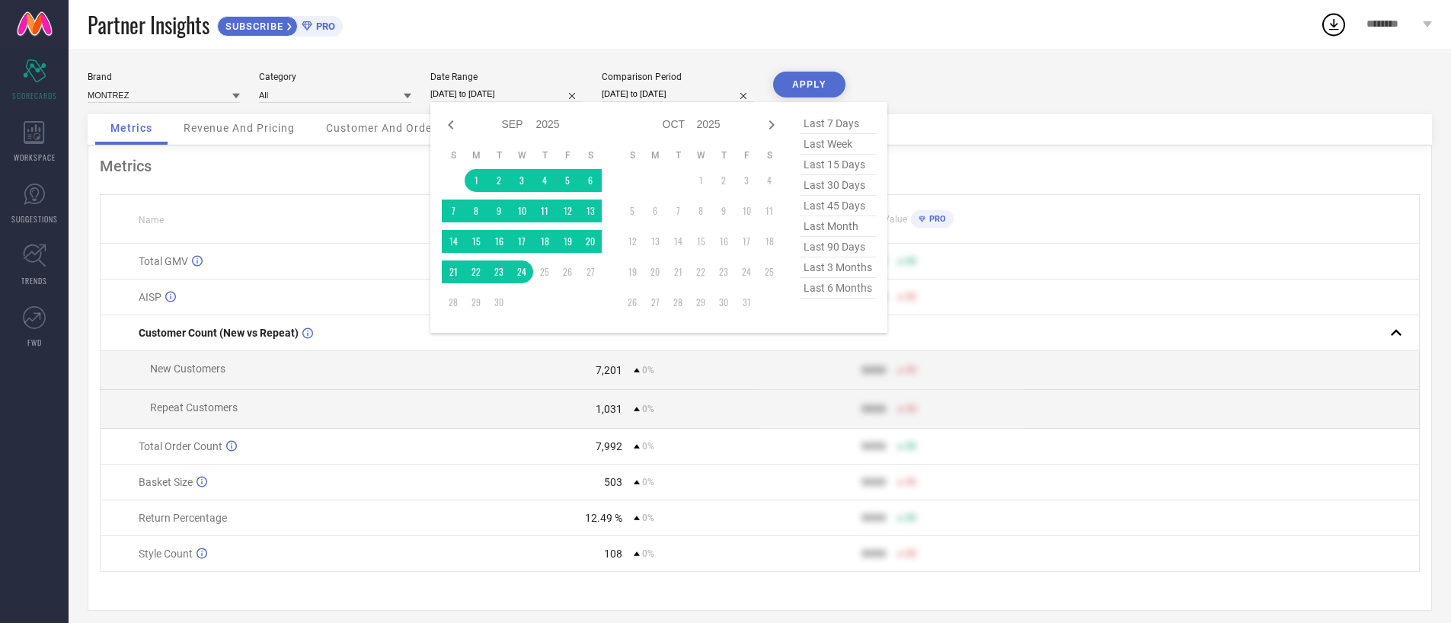
click at [458, 90] on input "[DATE] to [DATE]" at bounding box center [506, 94] width 152 height 16
click at [470, 181] on td "1" at bounding box center [476, 180] width 23 height 23
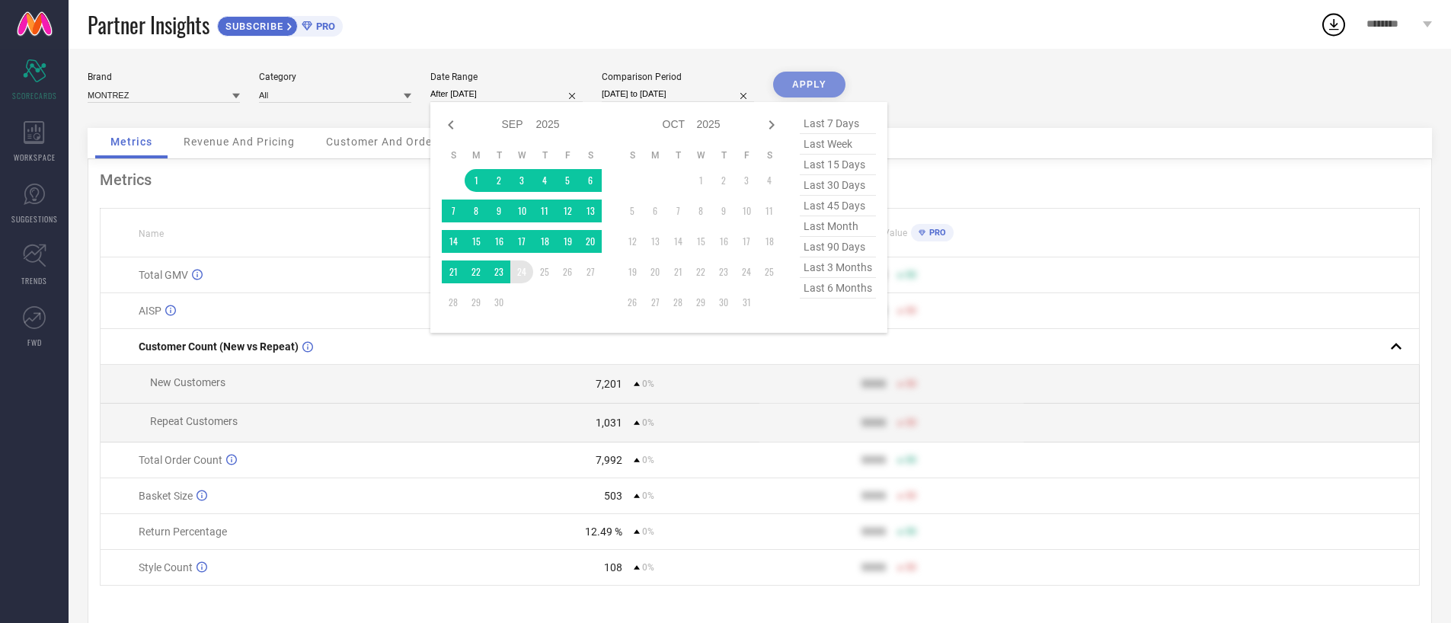
type input "[DATE] to [DATE]"
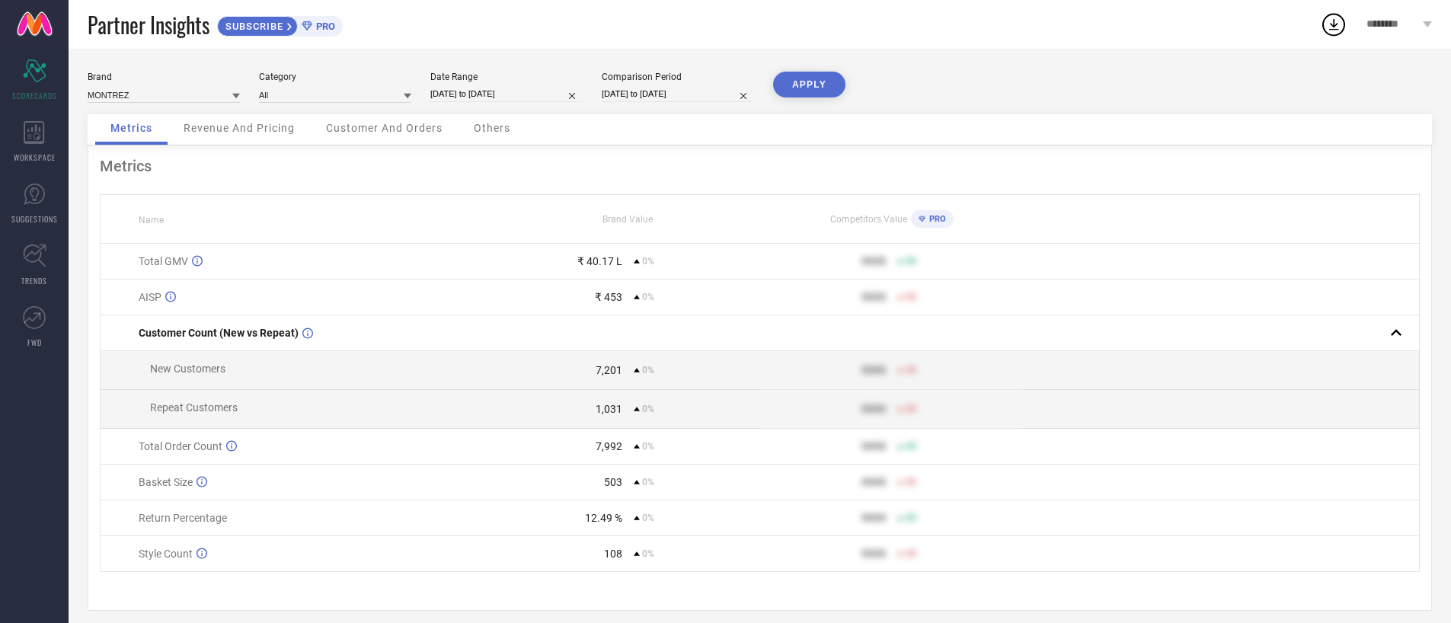
select select "8"
select select "2025"
select select "9"
select select "2025"
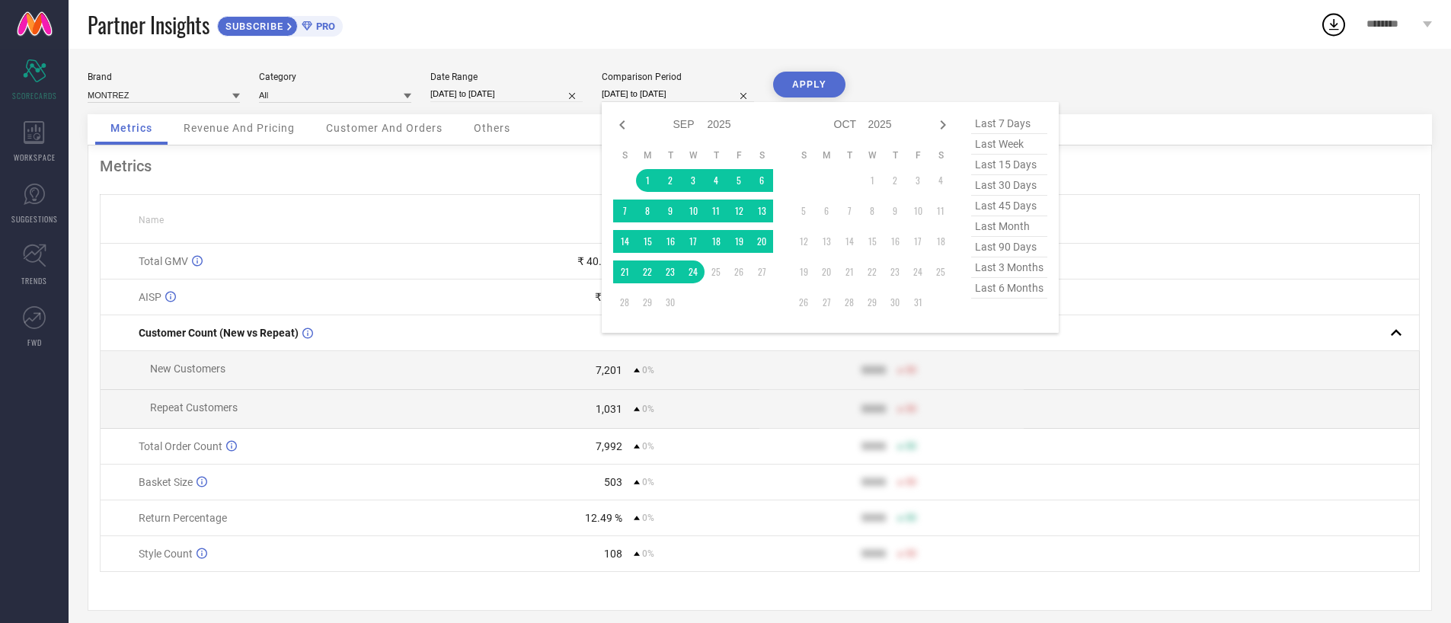
click at [616, 90] on input "[DATE] to [DATE]" at bounding box center [678, 94] width 152 height 16
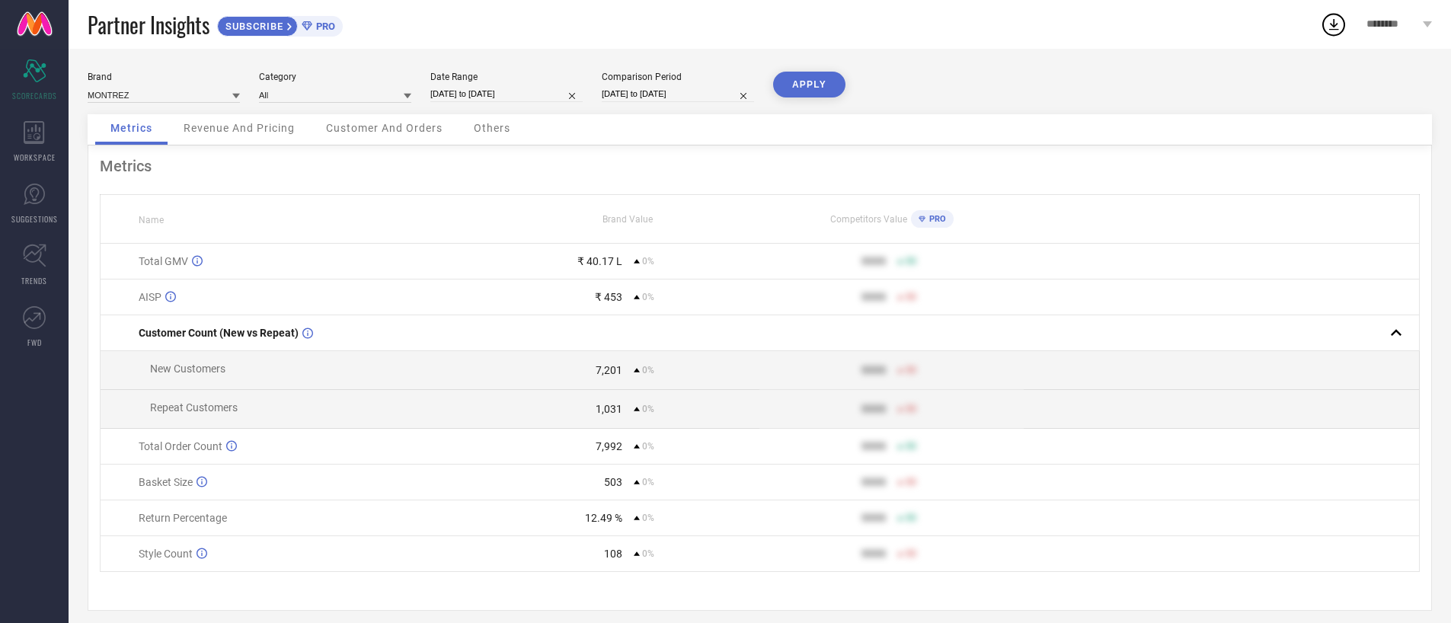
click at [816, 91] on button "APPLY" at bounding box center [809, 85] width 72 height 26
click at [602, 261] on div "₹ 40.17 L" at bounding box center [599, 261] width 45 height 12
click at [151, 225] on span "Name" at bounding box center [151, 220] width 25 height 11
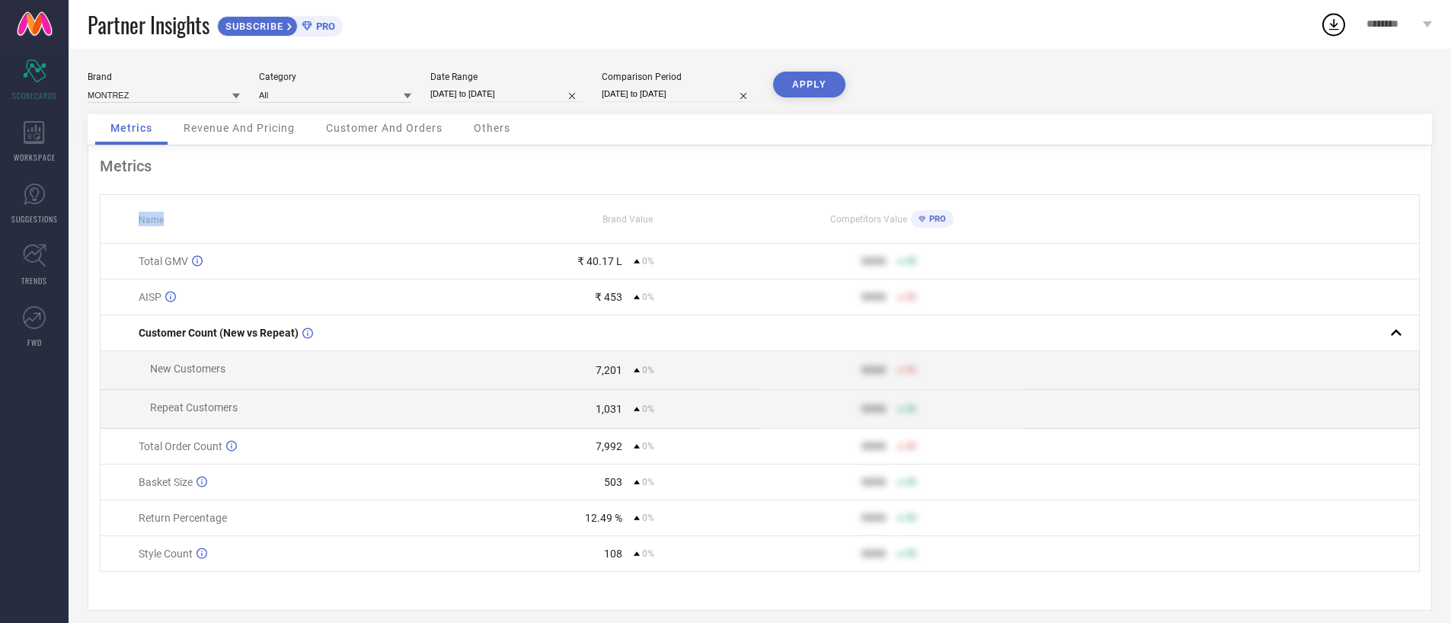
click at [151, 225] on span "Name" at bounding box center [151, 220] width 25 height 11
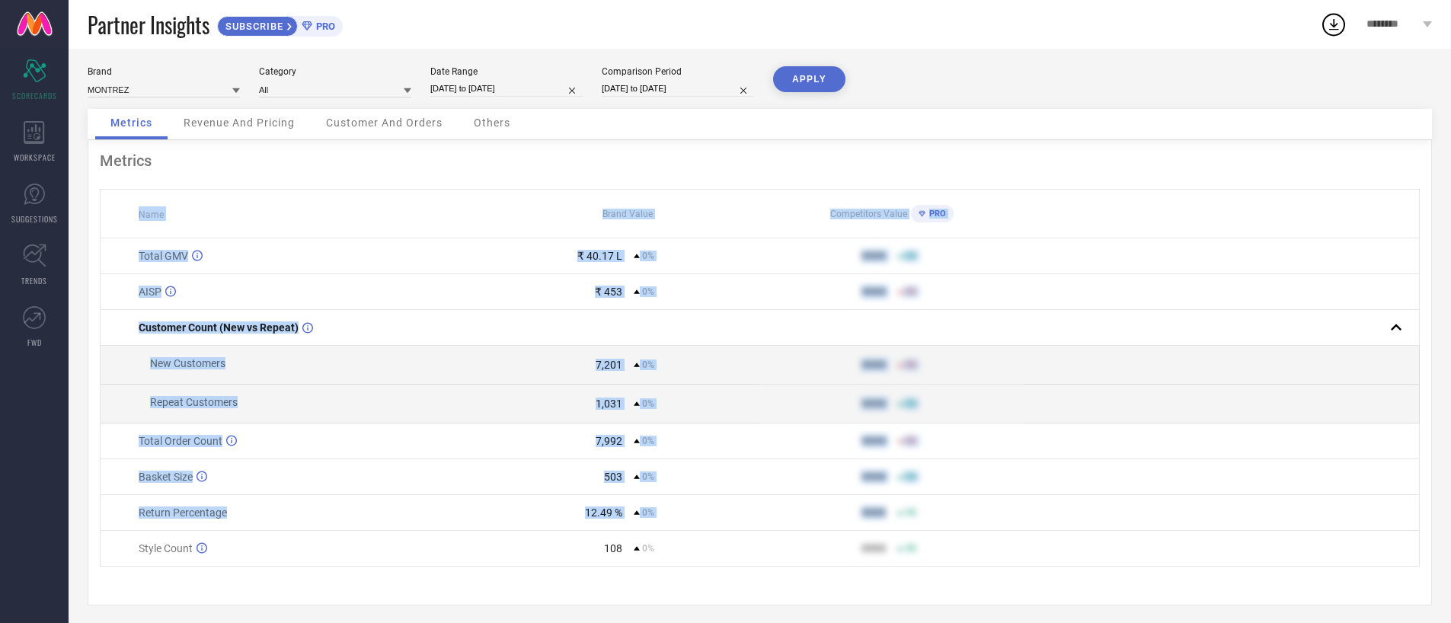
scroll to position [11, 0]
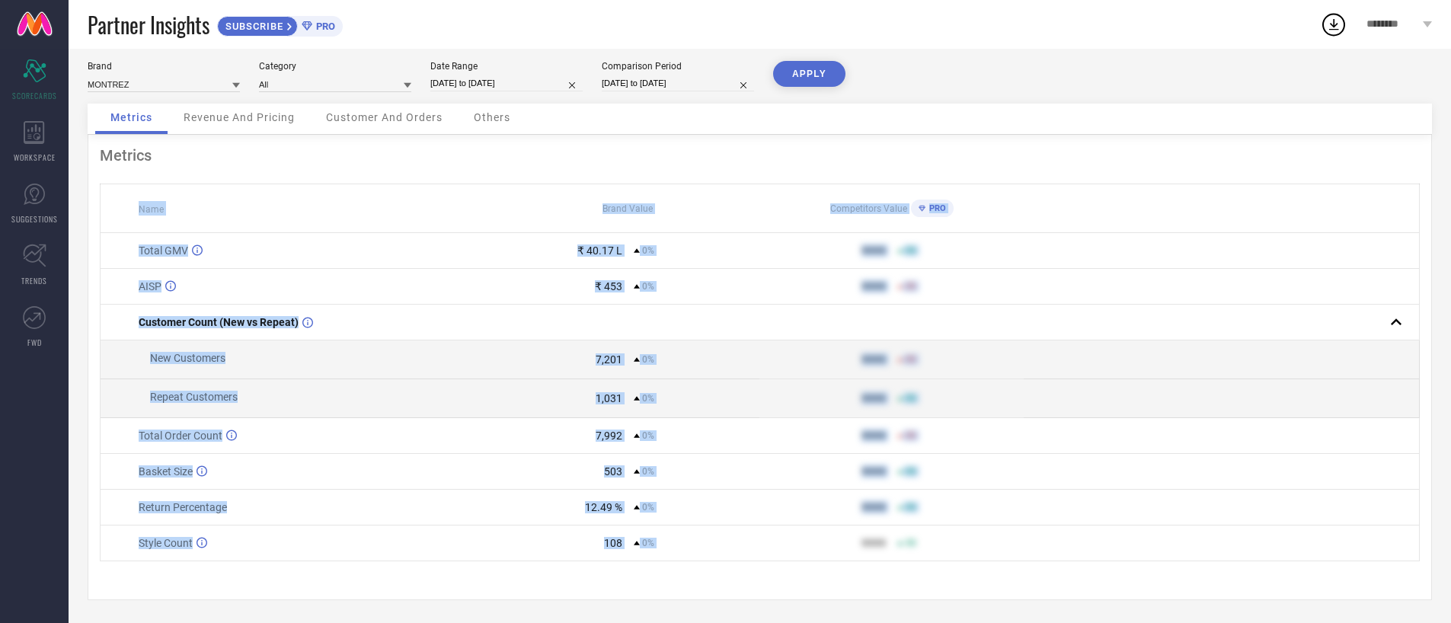
drag, startPoint x: 151, startPoint y: 225, endPoint x: 705, endPoint y: 561, distance: 648.6
click at [705, 561] on div "Metrics Name Brand Value Competitors Value PRO Total GMV ₹ 40.17 L 0% 9999 50 A…" at bounding box center [760, 367] width 1344 height 465
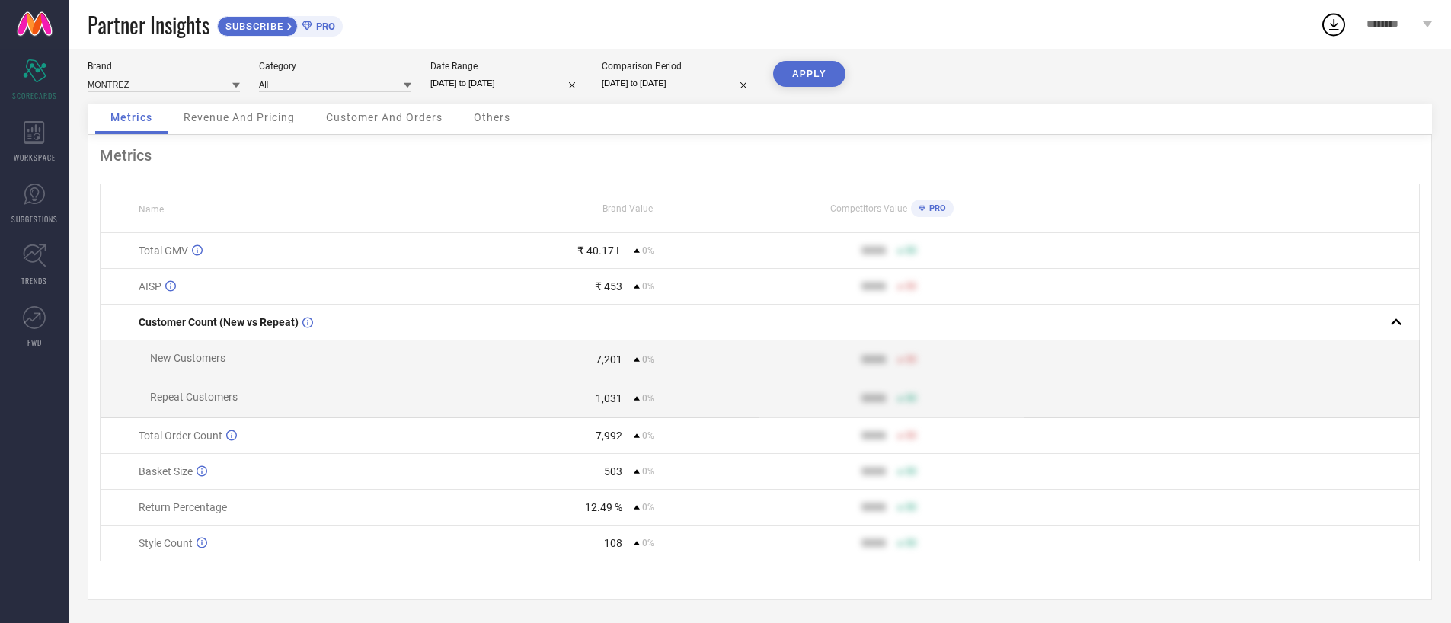
click at [705, 562] on div "Metrics Name Brand Value Competitors Value PRO Total GMV ₹ 40.17 L 0% 9999 50 A…" at bounding box center [760, 367] width 1344 height 465
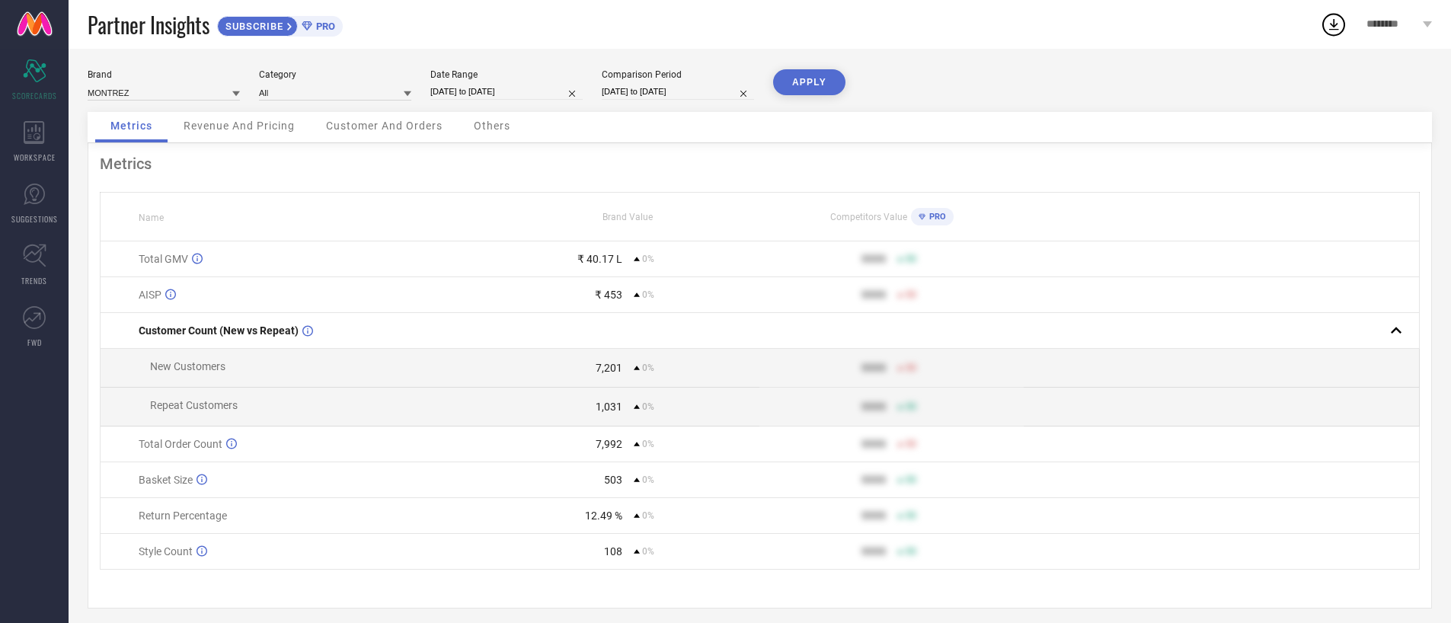
scroll to position [0, 0]
select select "8"
select select "2025"
select select "9"
select select "2025"
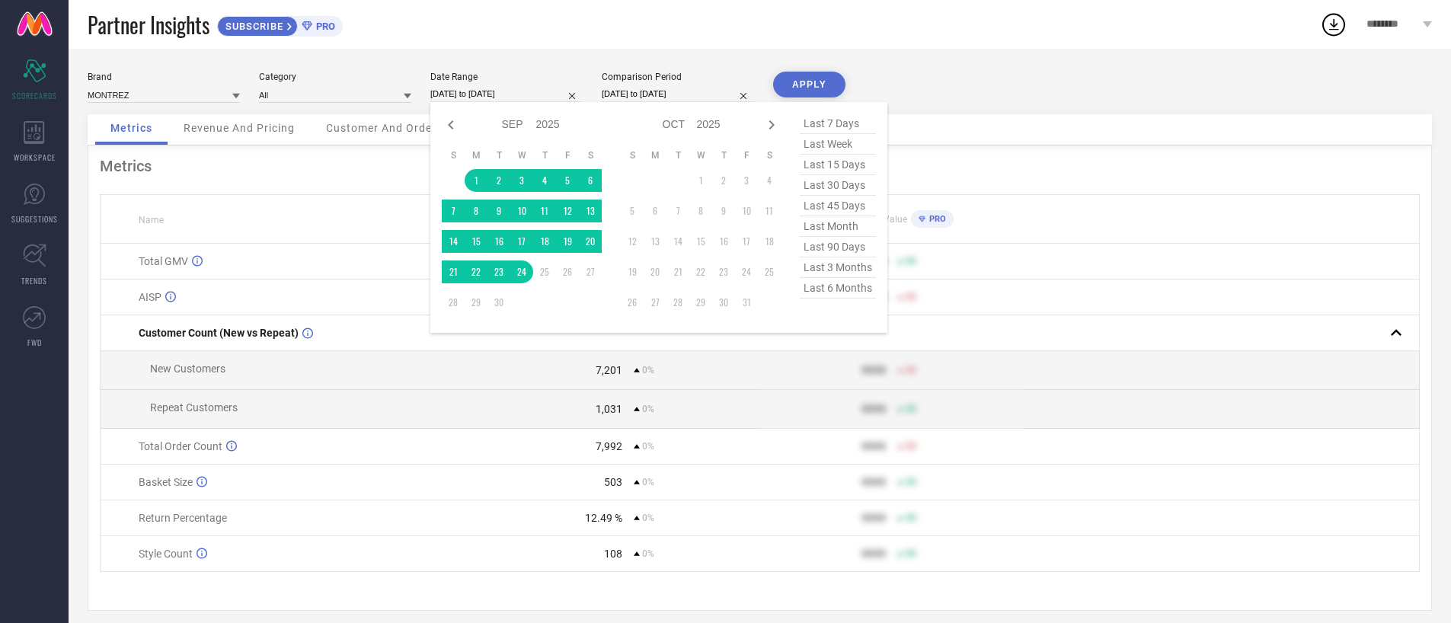
click at [501, 91] on input "[DATE] to [DATE]" at bounding box center [506, 94] width 152 height 16
click at [453, 122] on icon at bounding box center [451, 125] width 18 height 18
select select "7"
select select "2025"
select select "8"
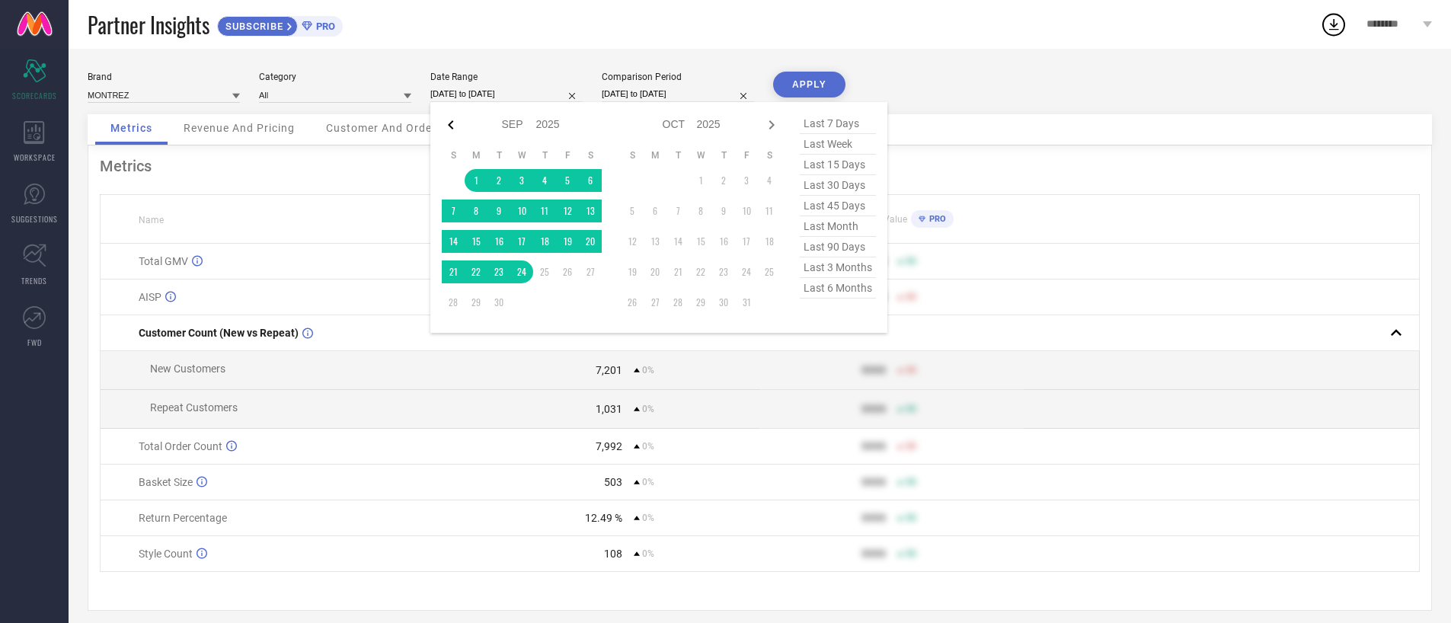
select select "2025"
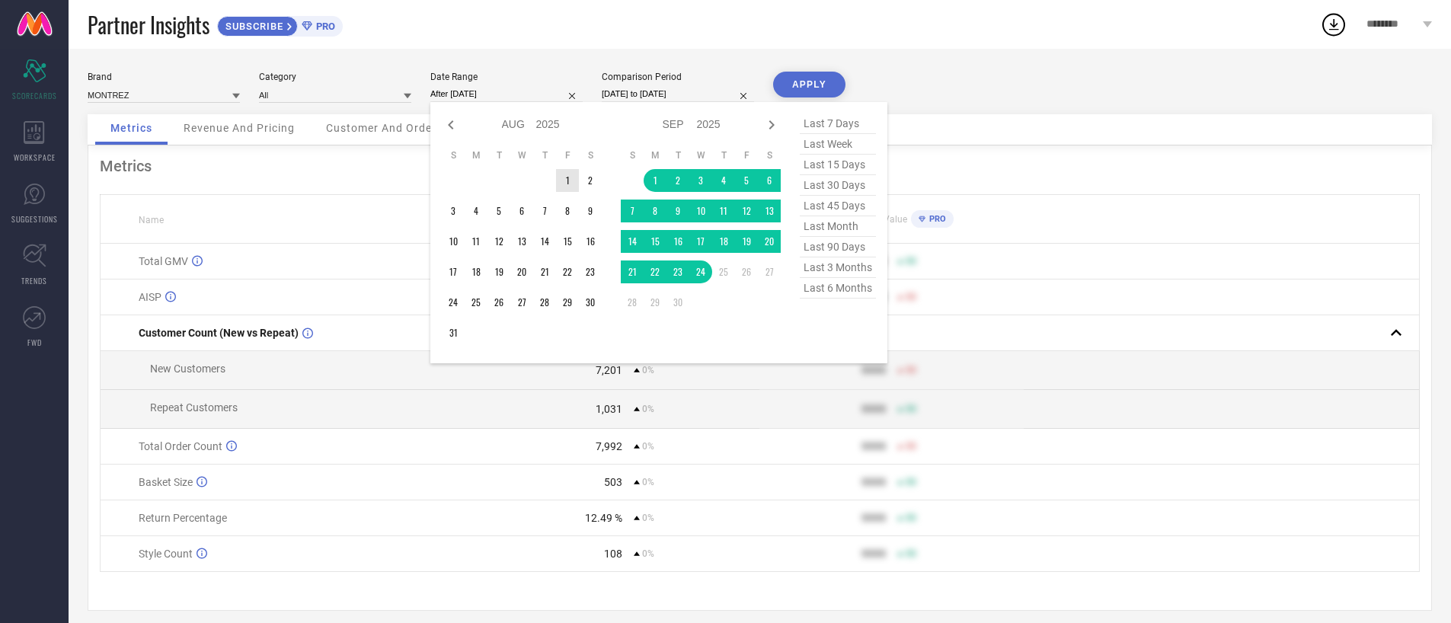
click at [562, 180] on td "1" at bounding box center [567, 180] width 23 height 23
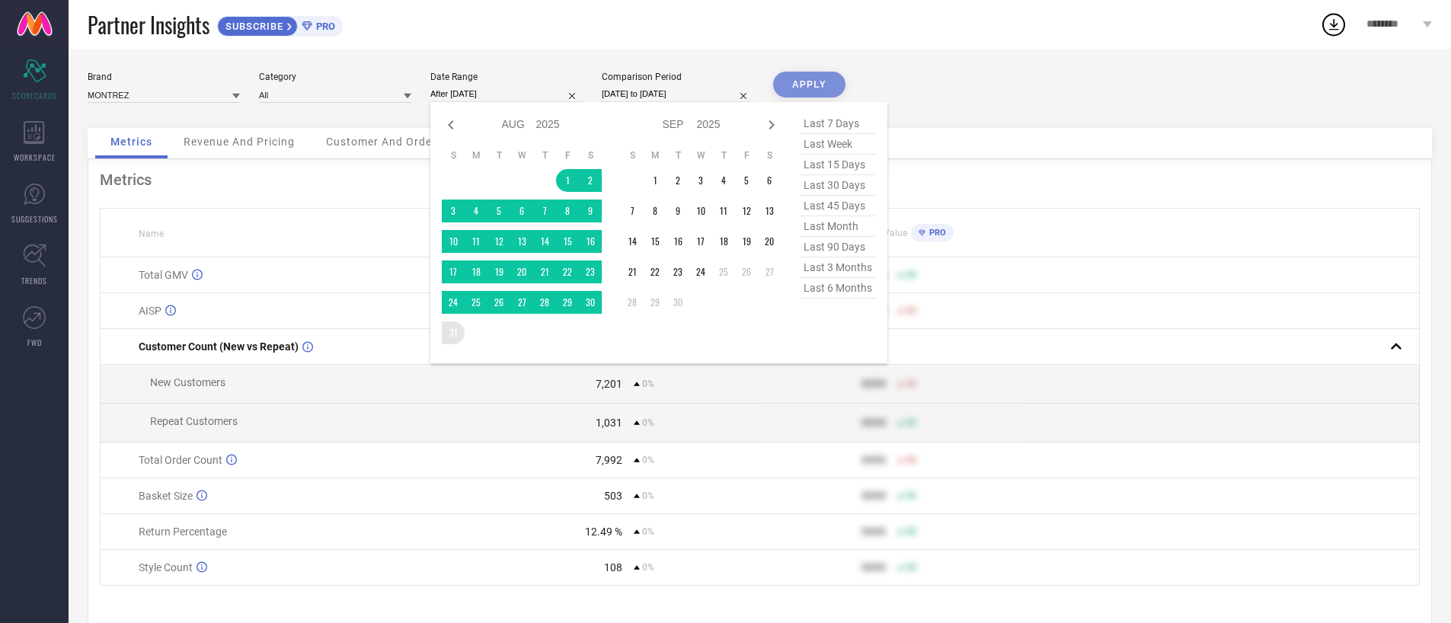
type input "01-08-2025 to 31-08-2025"
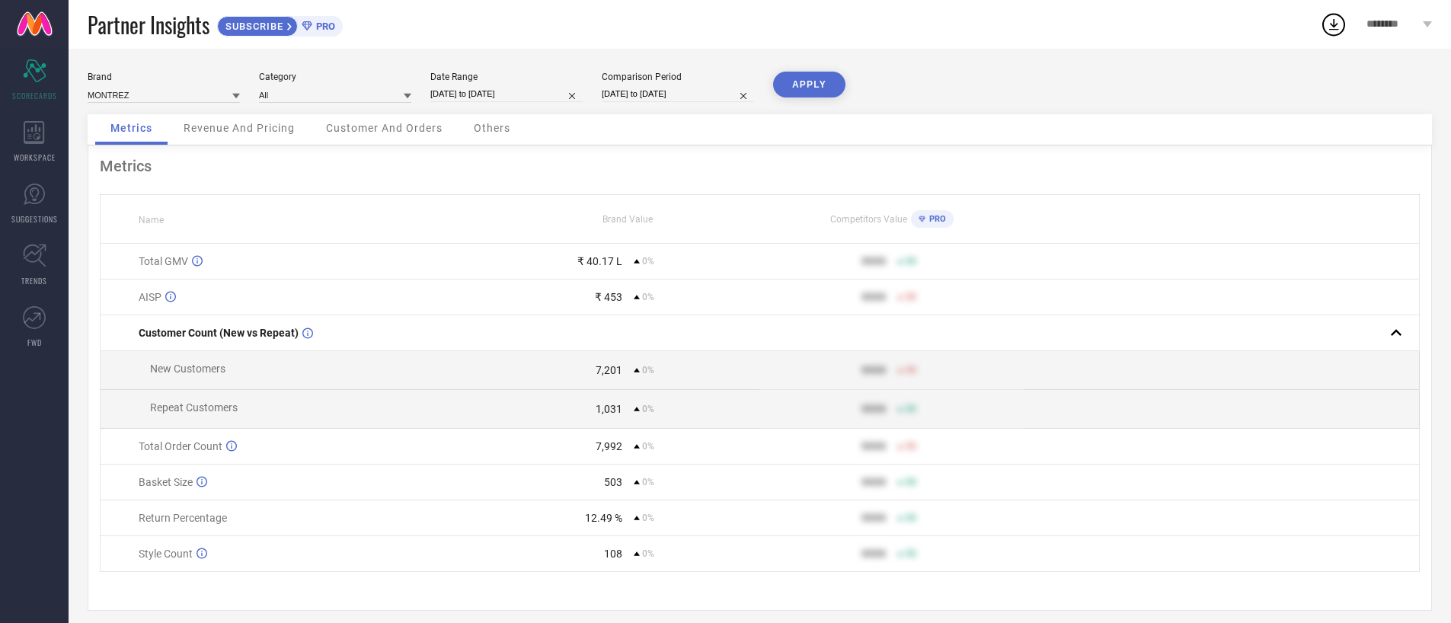
select select "8"
select select "2025"
select select "9"
select select "2025"
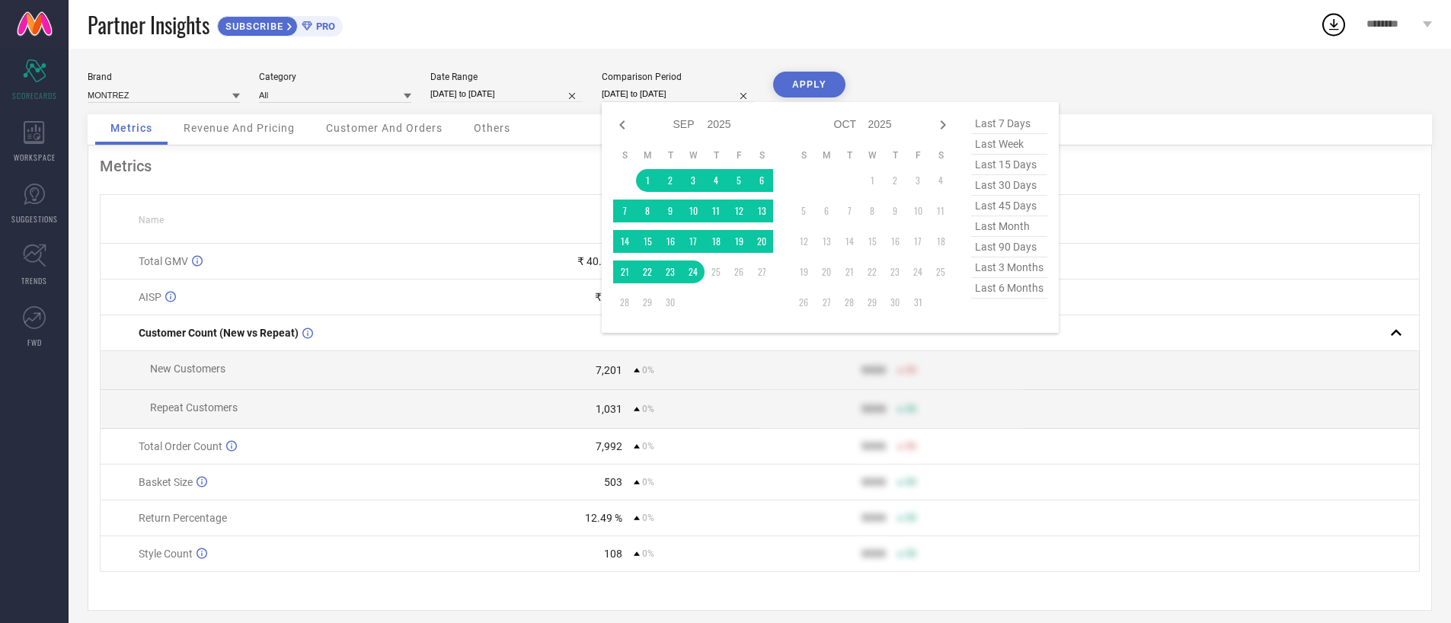
click at [653, 86] on input "[DATE] to [DATE]" at bounding box center [678, 94] width 152 height 16
click at [623, 121] on icon at bounding box center [621, 124] width 5 height 9
select select "7"
select select "2025"
select select "8"
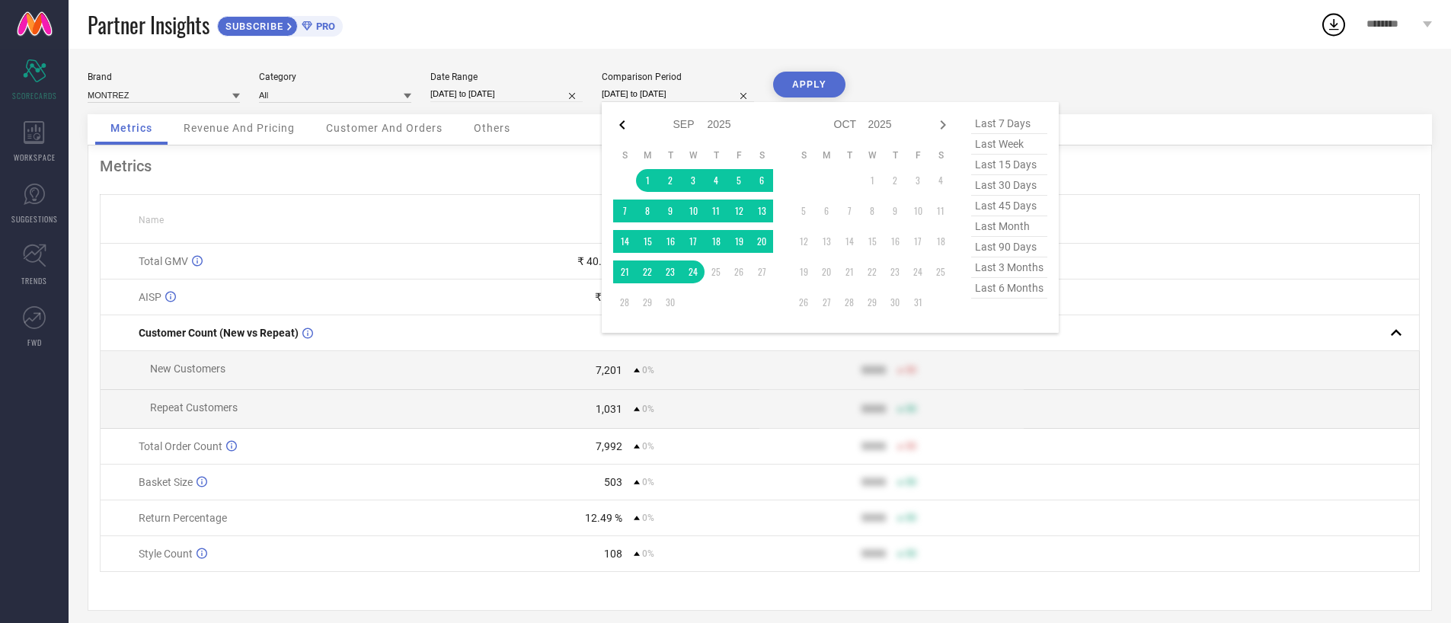
select select "2025"
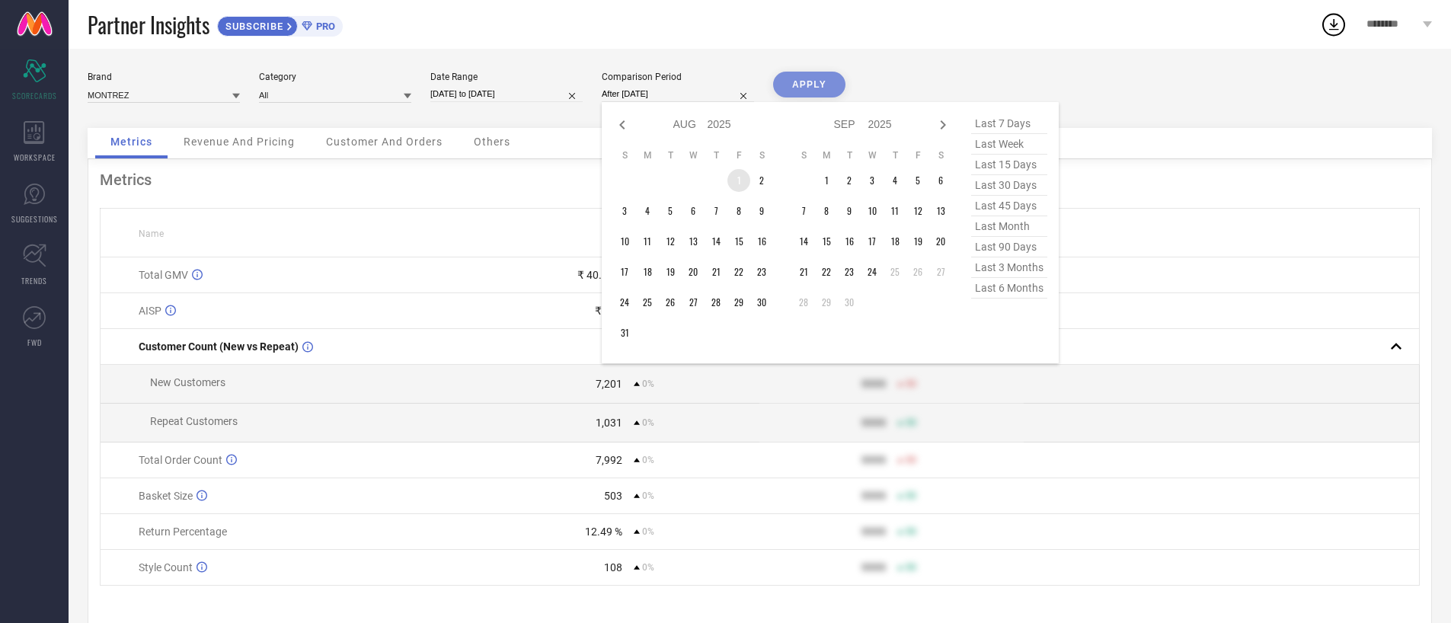
click at [743, 182] on td "1" at bounding box center [738, 180] width 23 height 23
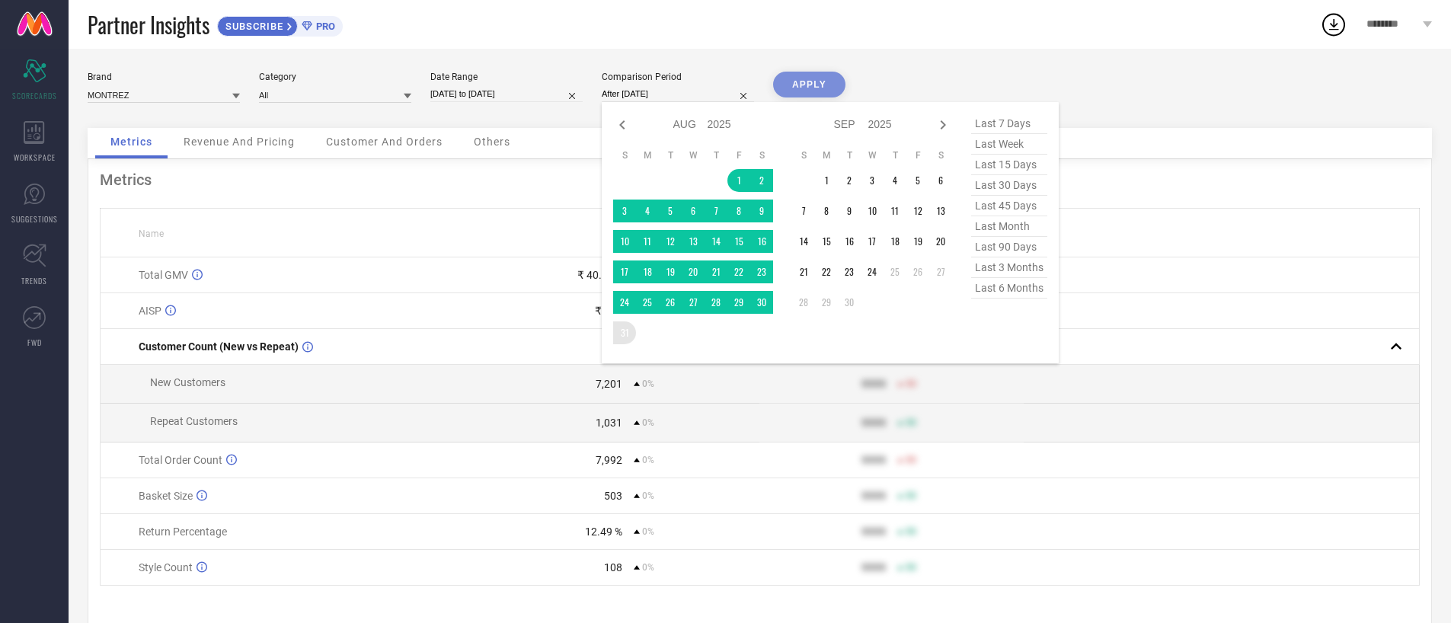
type input "01-08-2025 to 31-08-2025"
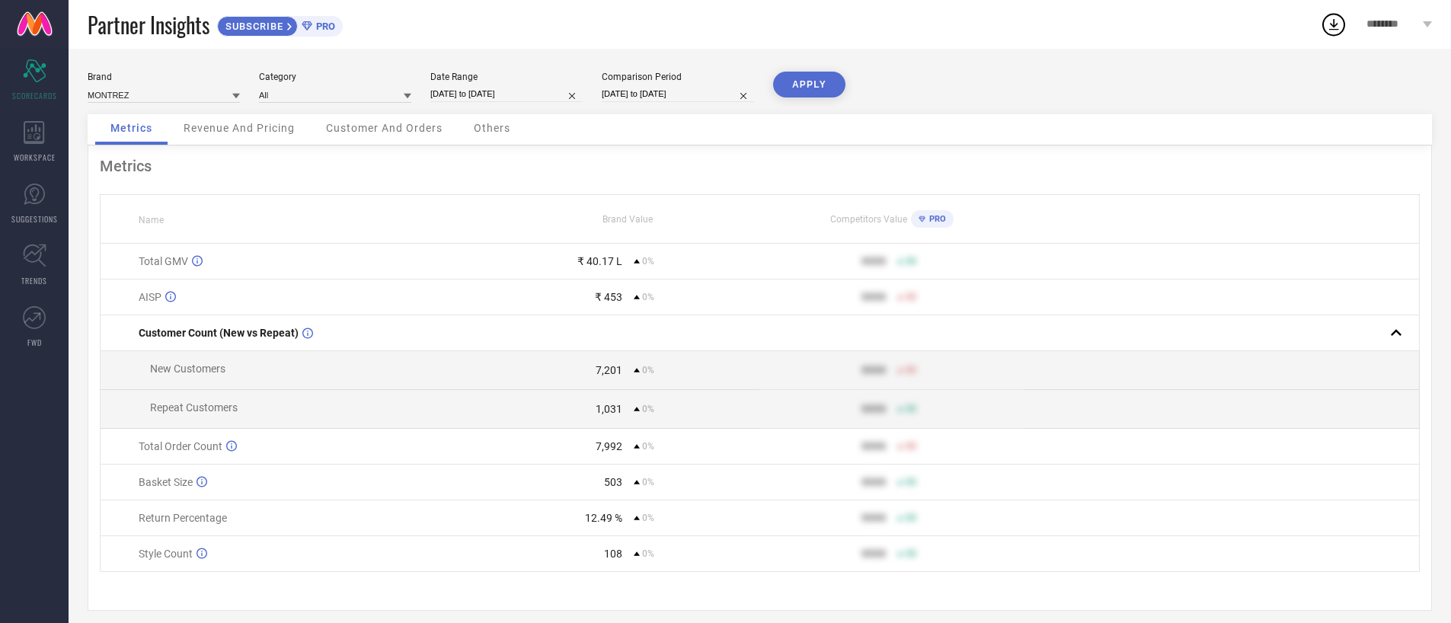
click at [816, 85] on button "APPLY" at bounding box center [809, 85] width 72 height 26
click at [1094, 74] on div "Brand MONTREZ Category All Date Range 01-08-2025 to 31-08-2025 Comparison Perio…" at bounding box center [760, 93] width 1344 height 43
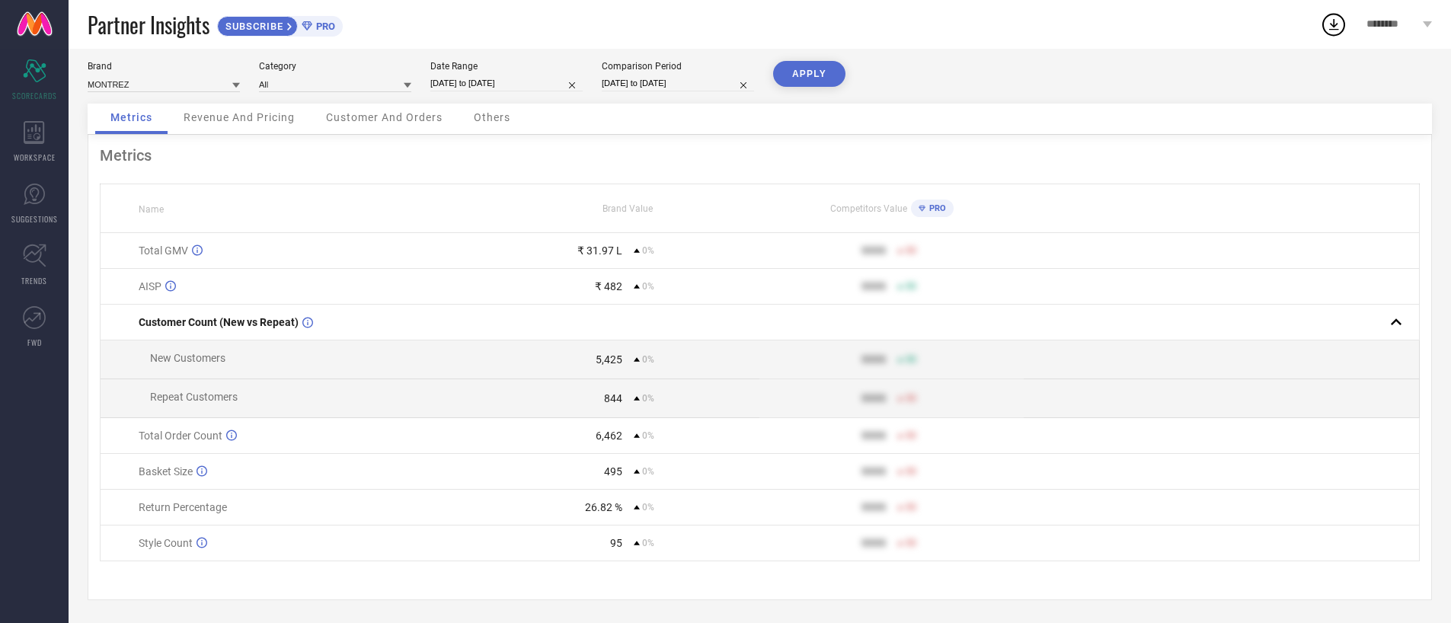
click at [586, 247] on div "₹ 31.97 L" at bounding box center [599, 250] width 45 height 12
click at [602, 241] on td "₹ 31.97 L 0%" at bounding box center [628, 251] width 264 height 36
select select "7"
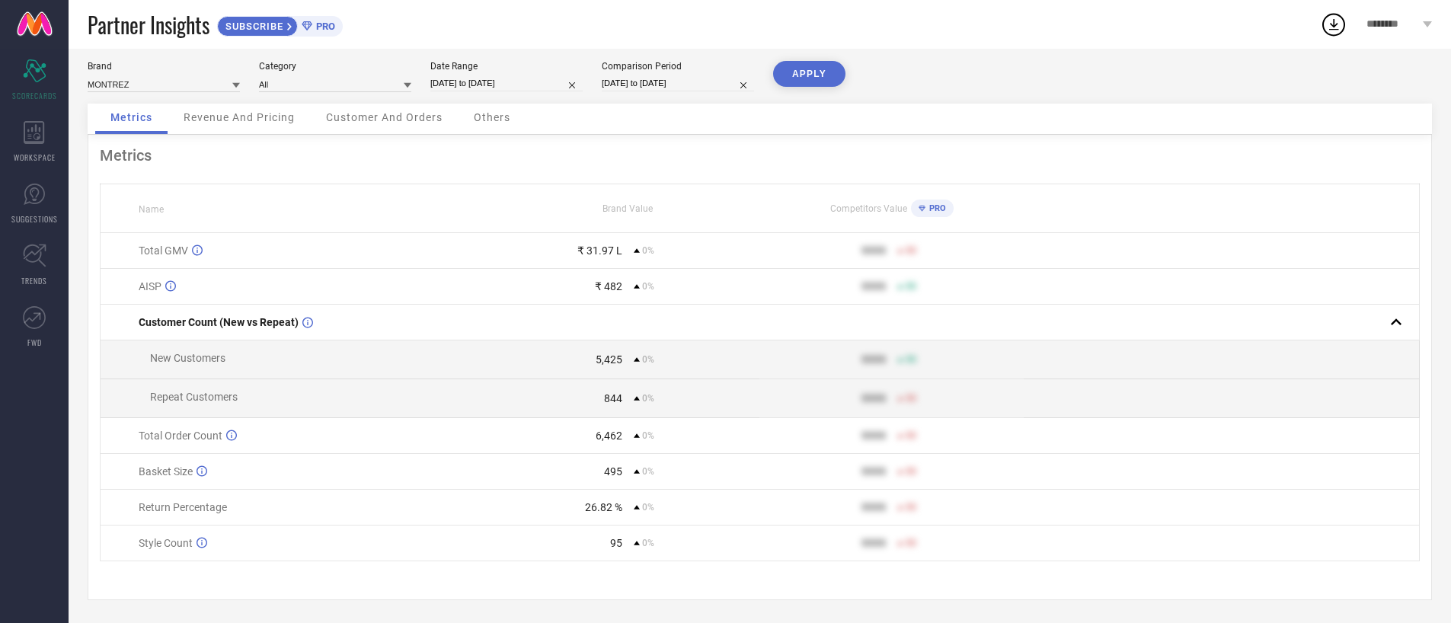
select select "2025"
select select "8"
select select "2025"
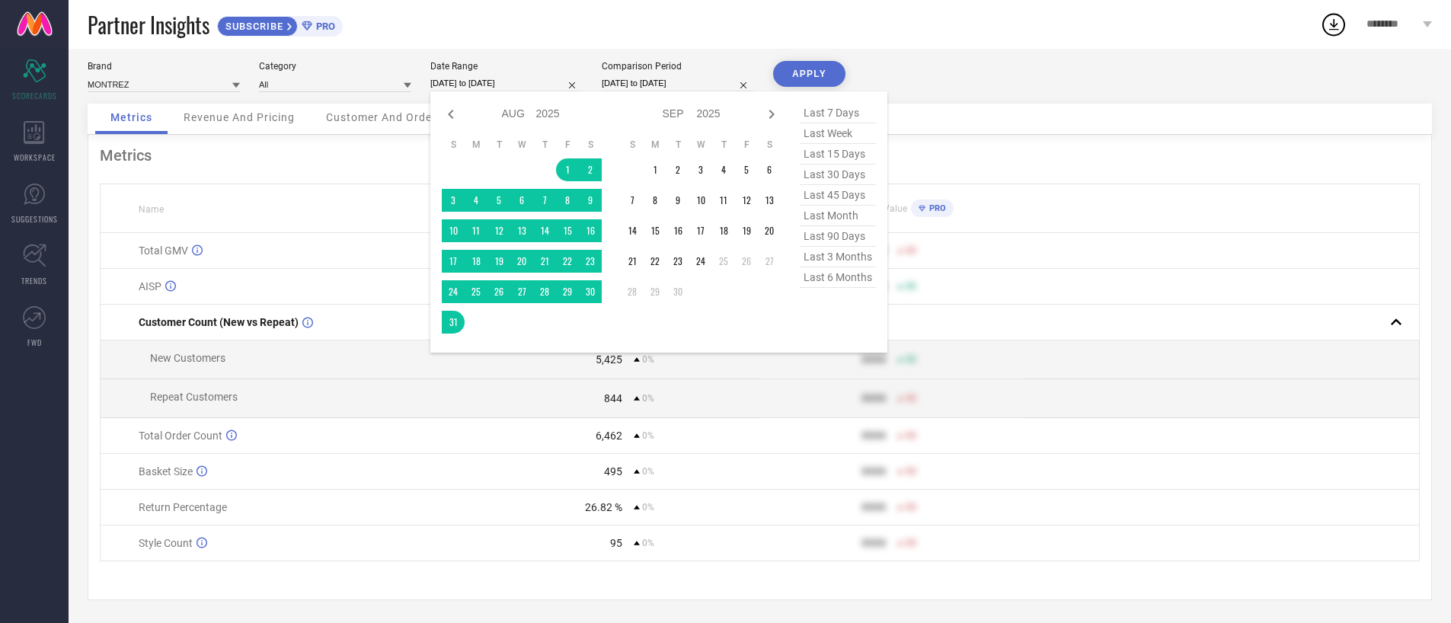
click at [527, 76] on input "01-08-2025 to 31-08-2025" at bounding box center [506, 83] width 152 height 16
click at [651, 168] on td "1" at bounding box center [655, 169] width 23 height 23
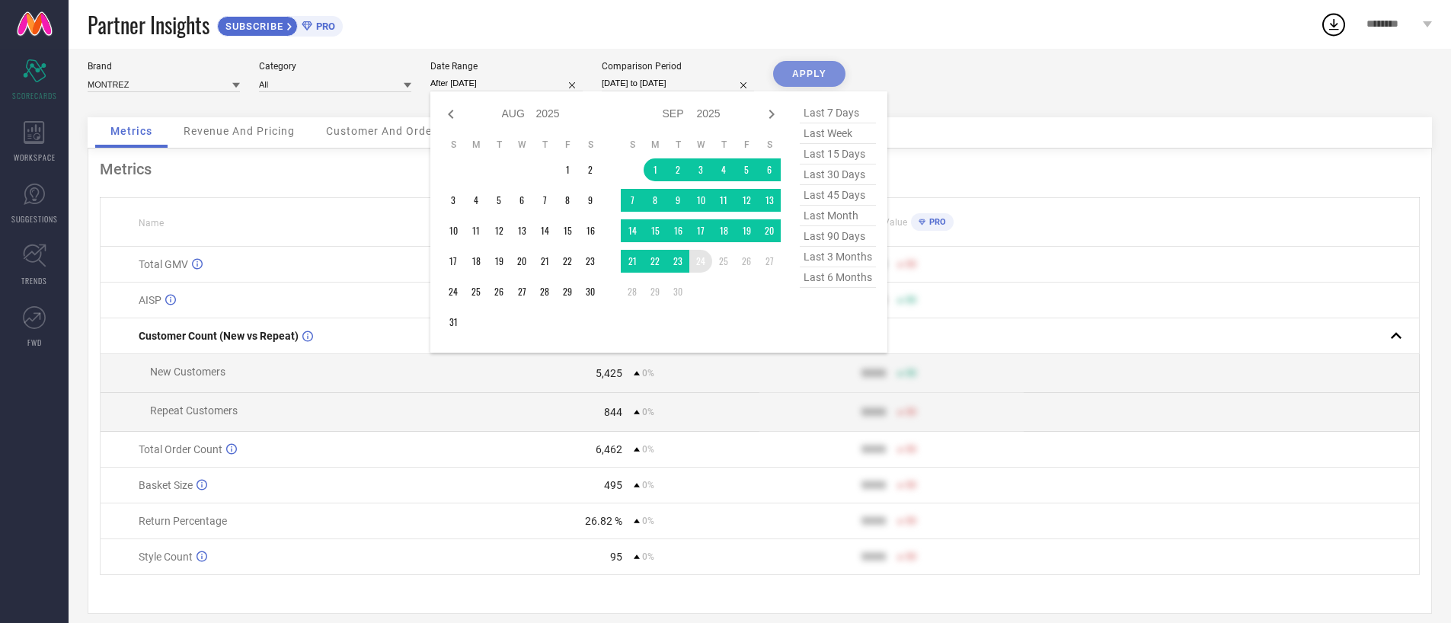
type input "[DATE] to [DATE]"
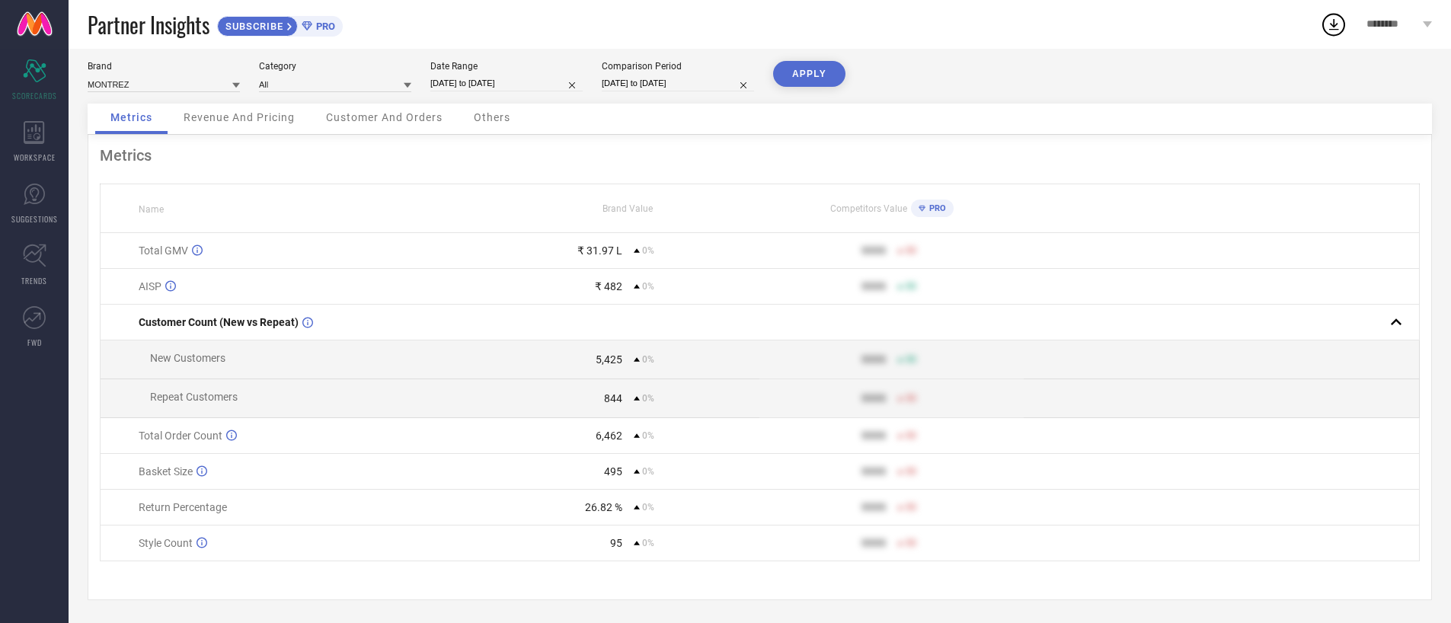
select select "7"
select select "2025"
select select "8"
select select "2025"
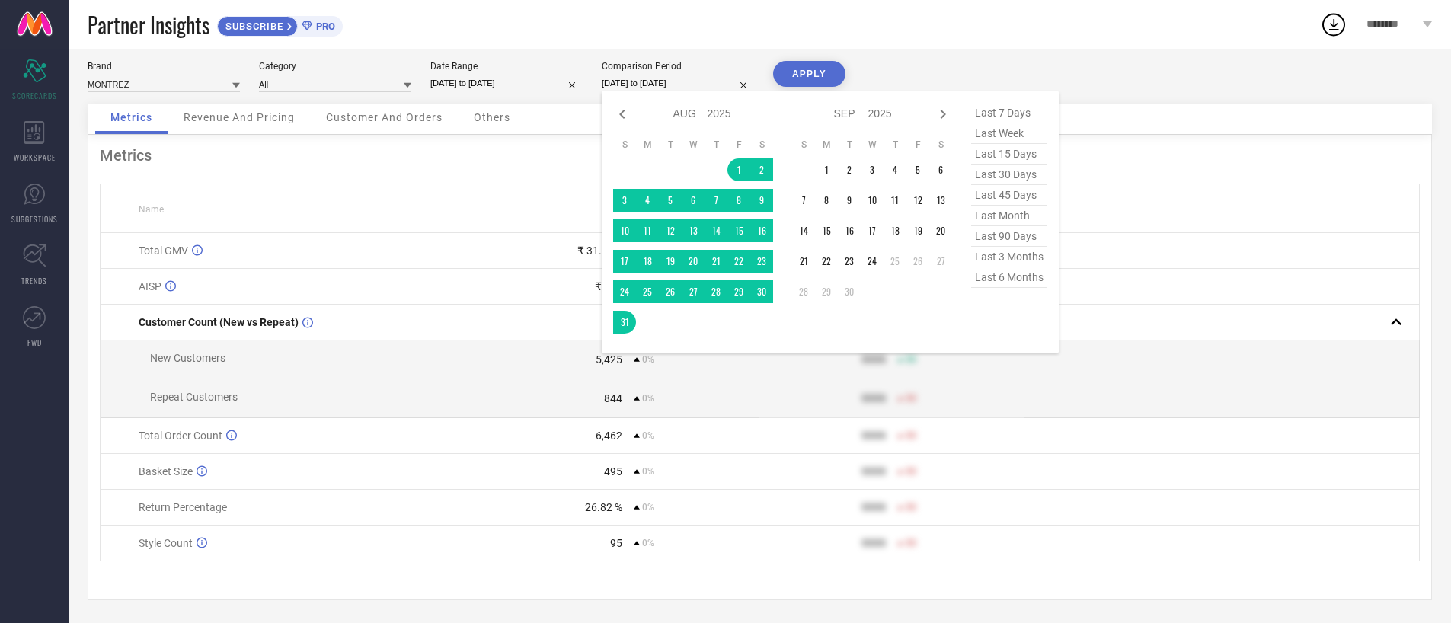
click at [673, 85] on input "01-08-2025 to 31-08-2025" at bounding box center [678, 83] width 152 height 16
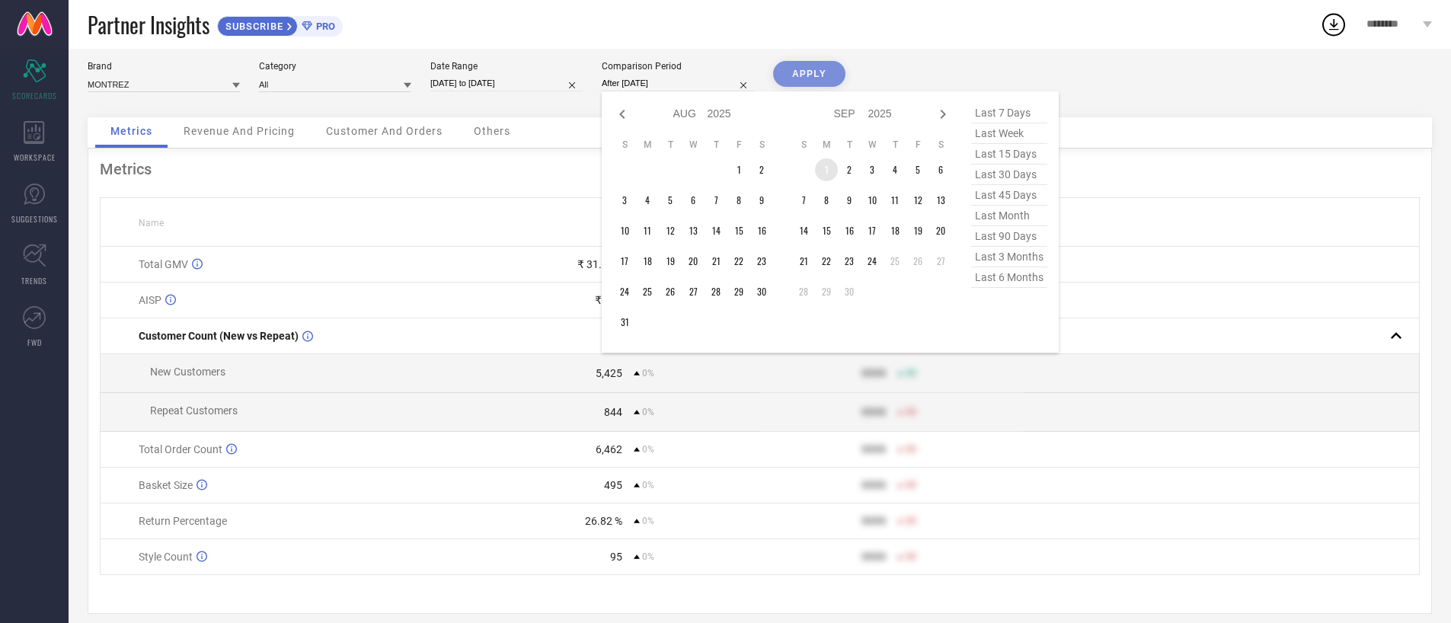
click at [825, 167] on td "1" at bounding box center [826, 169] width 23 height 23
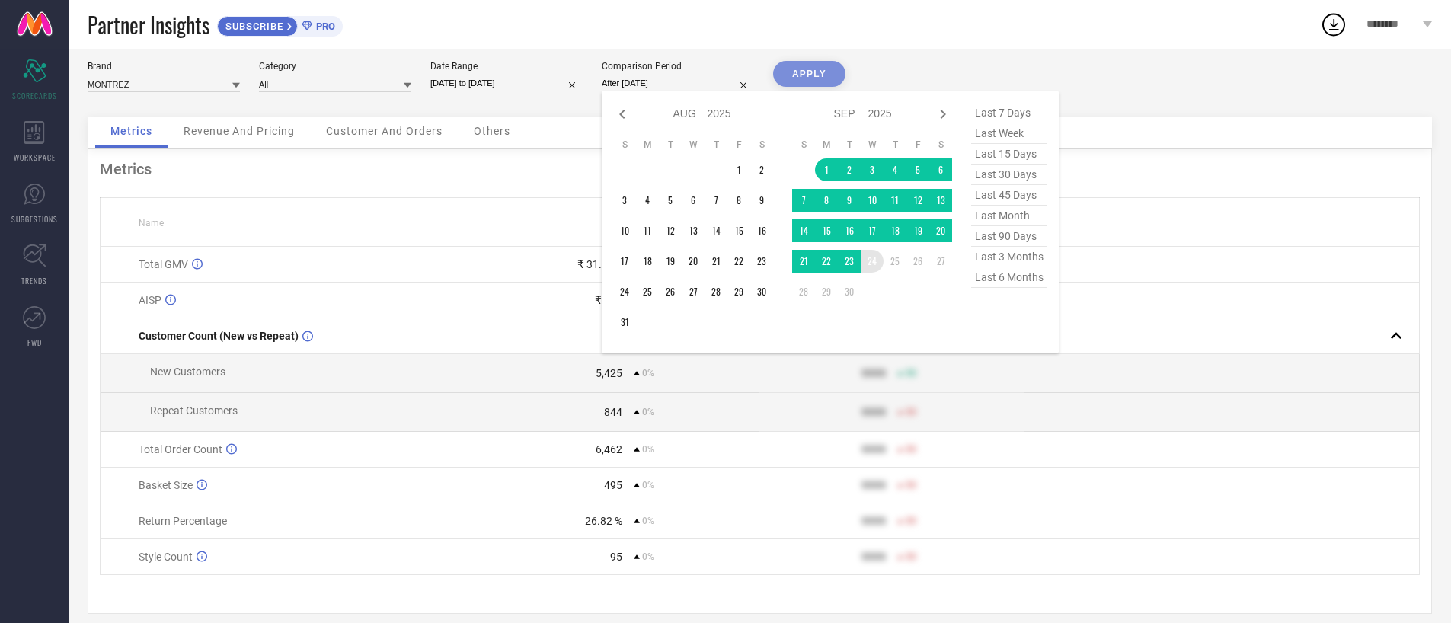
type input "[DATE] to [DATE]"
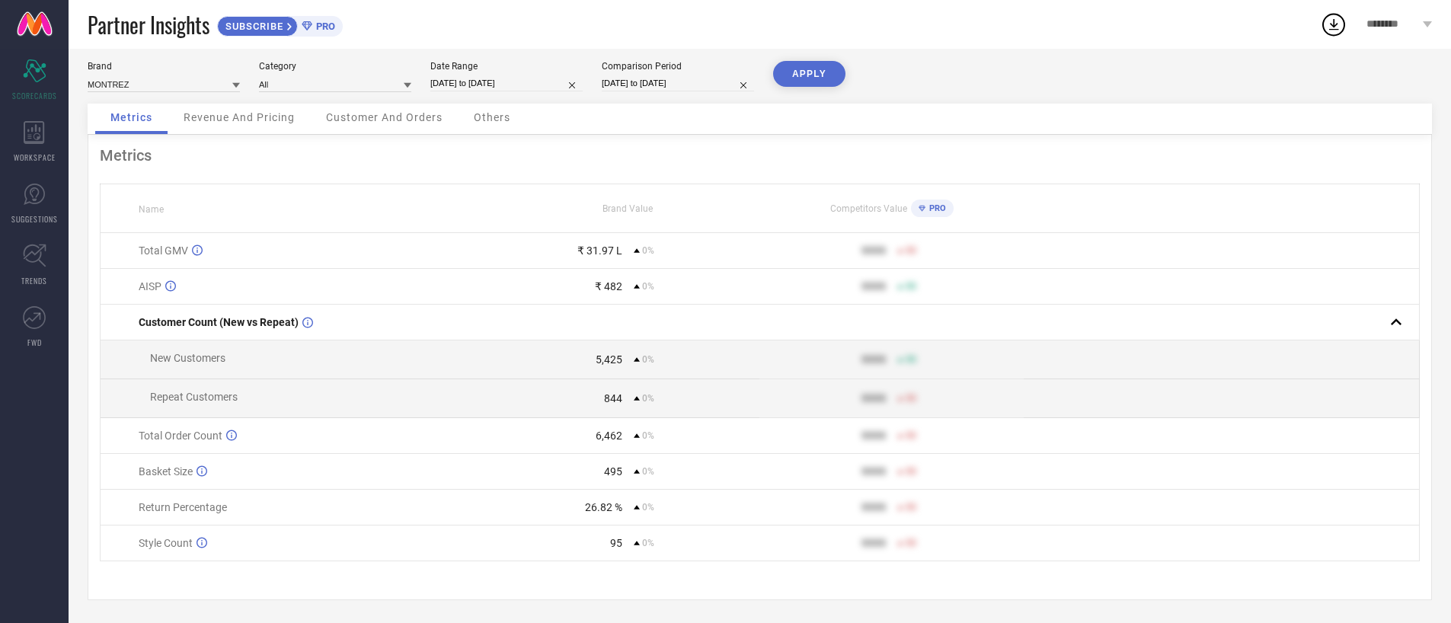
click at [807, 82] on button "APPLY" at bounding box center [809, 74] width 72 height 26
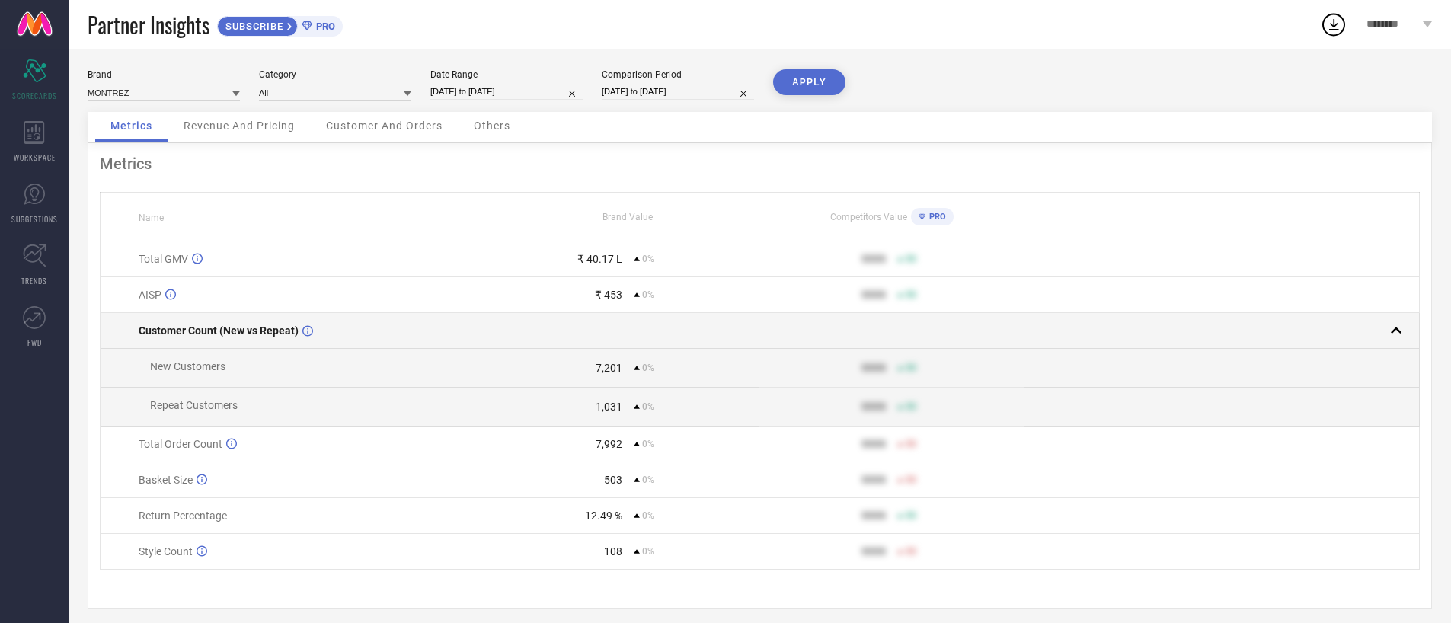
scroll to position [0, 0]
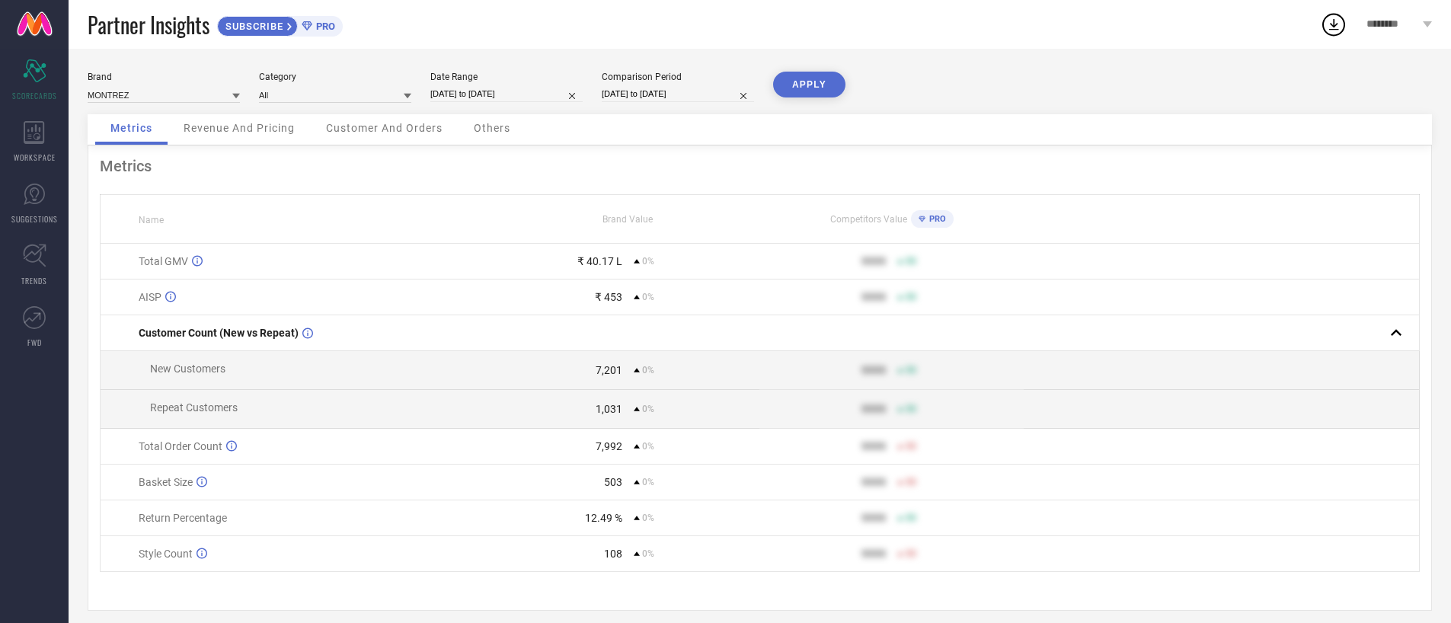
click at [622, 295] on div "₹ 453 0%" at bounding box center [628, 297] width 262 height 12
click at [603, 298] on div "₹ 453" at bounding box center [608, 297] width 27 height 12
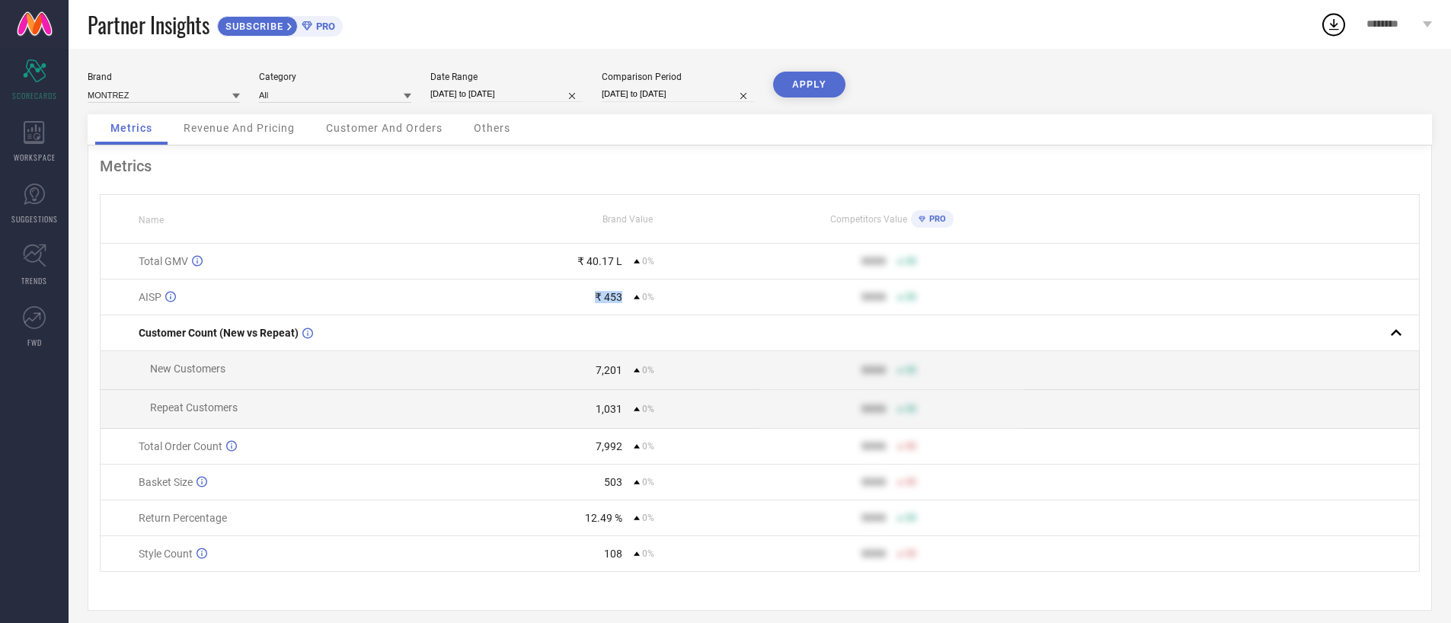
click at [603, 298] on div "₹ 453" at bounding box center [608, 297] width 27 height 12
click at [613, 291] on div "₹ 453" at bounding box center [608, 297] width 27 height 12
click at [606, 264] on div "₹ 40.17 L" at bounding box center [599, 261] width 45 height 12
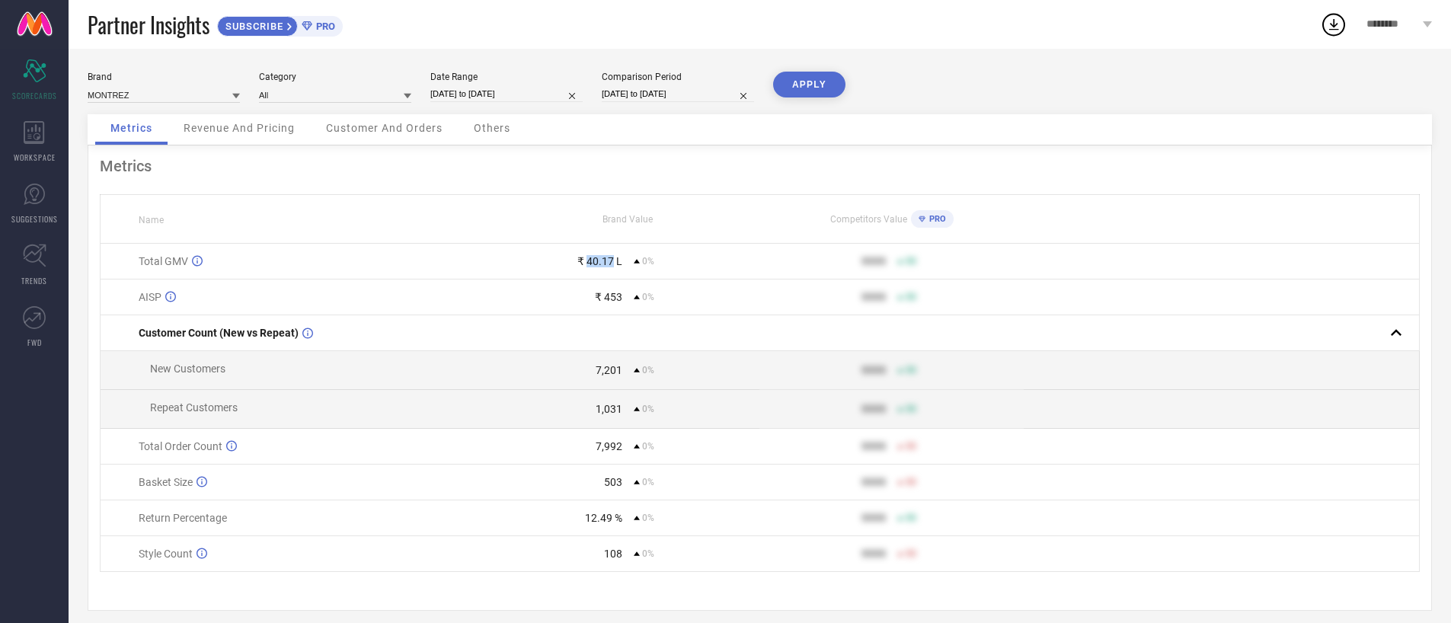
click at [606, 264] on div "₹ 40.17 L" at bounding box center [599, 261] width 45 height 12
click at [586, 274] on td "₹ 40.17 L 0%" at bounding box center [628, 262] width 264 height 36
click at [594, 267] on div "₹ 40.17 L" at bounding box center [599, 261] width 45 height 12
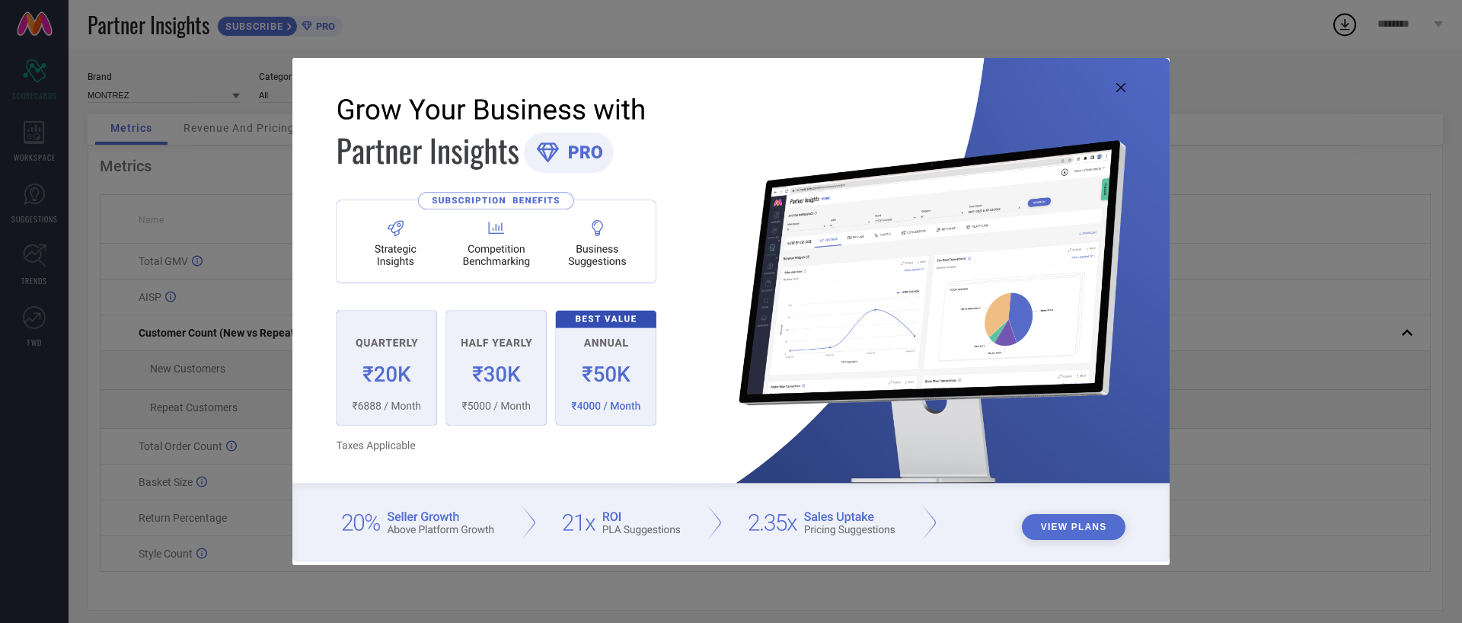
click at [1119, 91] on icon at bounding box center [1121, 87] width 9 height 9
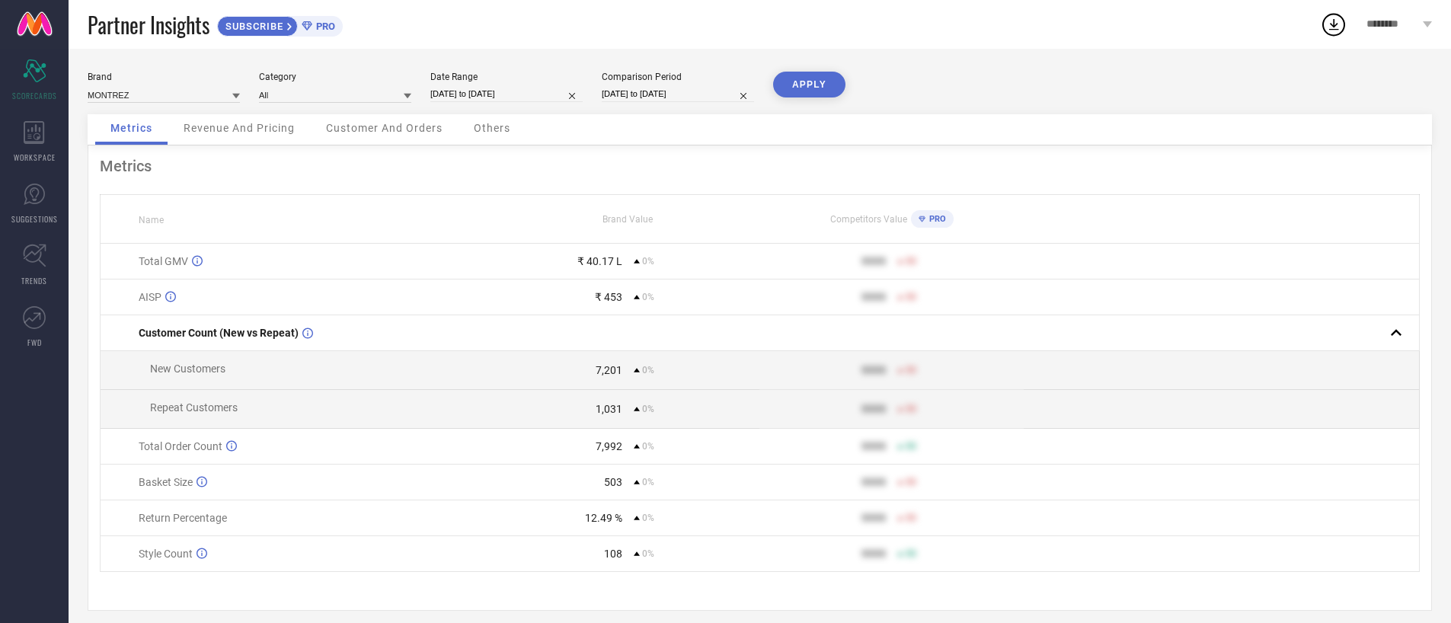
click at [501, 92] on input "[DATE] to [DATE]" at bounding box center [506, 94] width 152 height 16
select select "8"
select select "2025"
select select "9"
select select "2025"
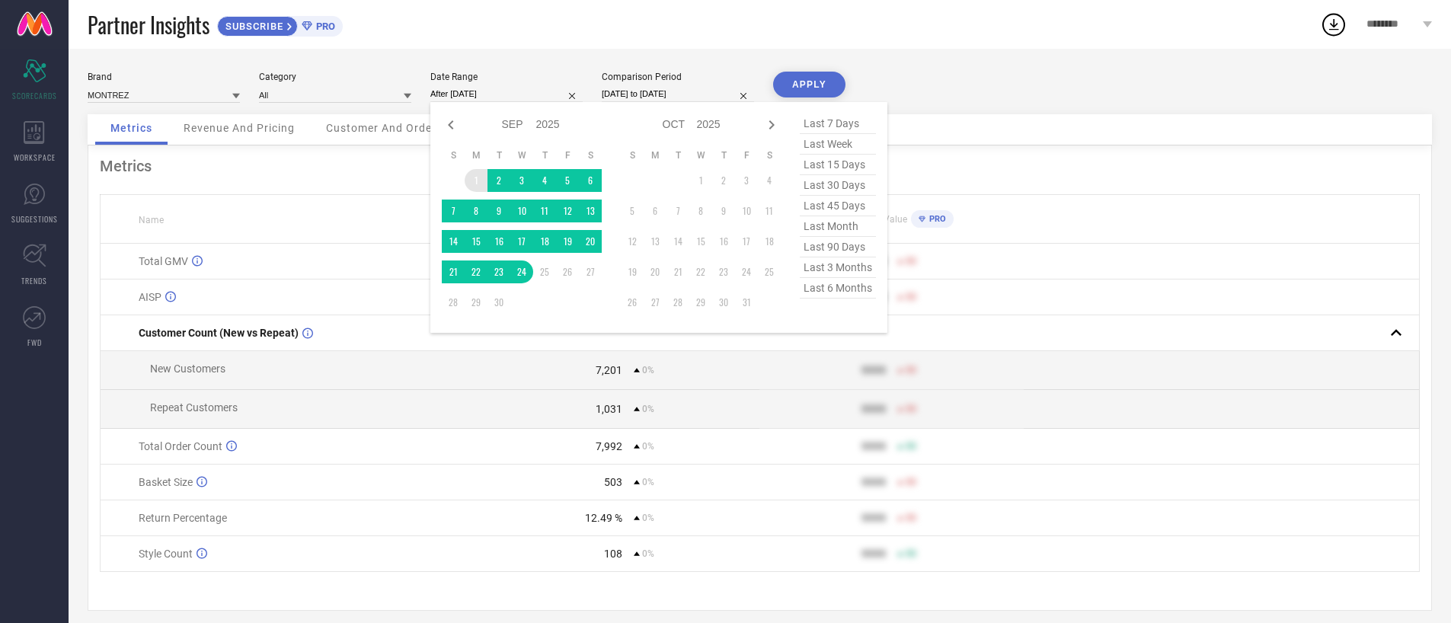
click at [475, 178] on td "1" at bounding box center [476, 180] width 23 height 23
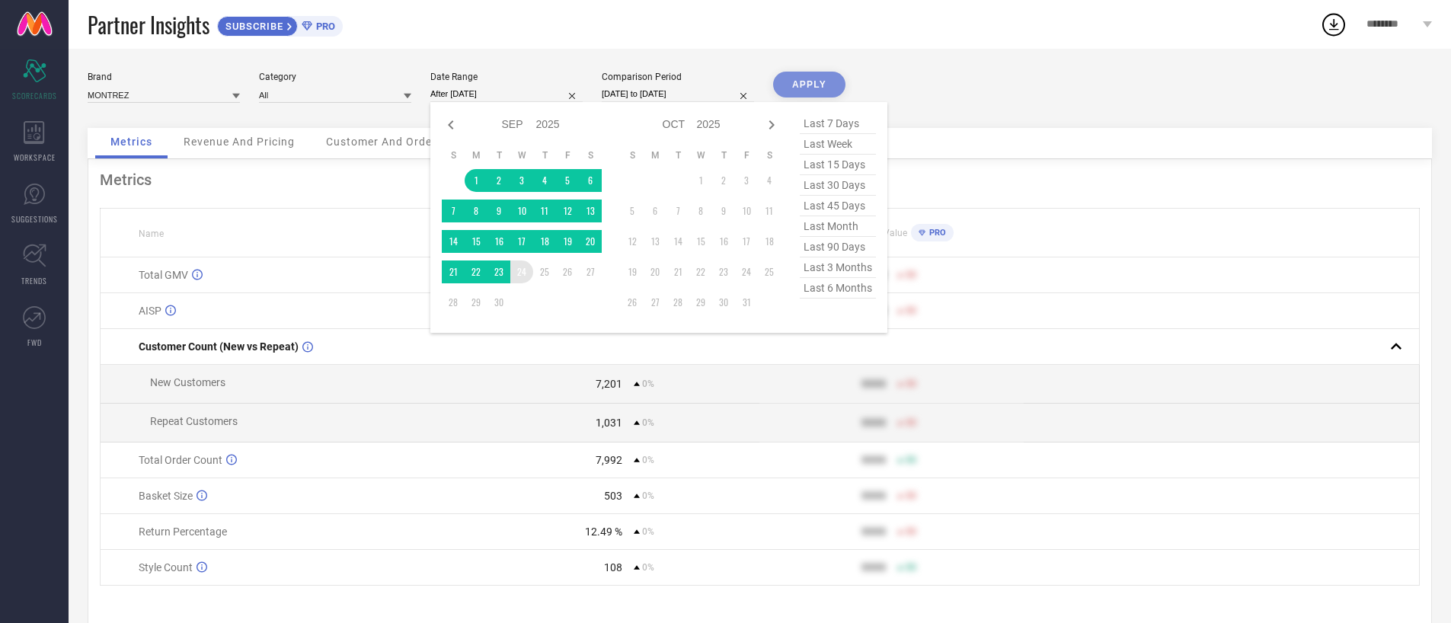
type input "[DATE] to [DATE]"
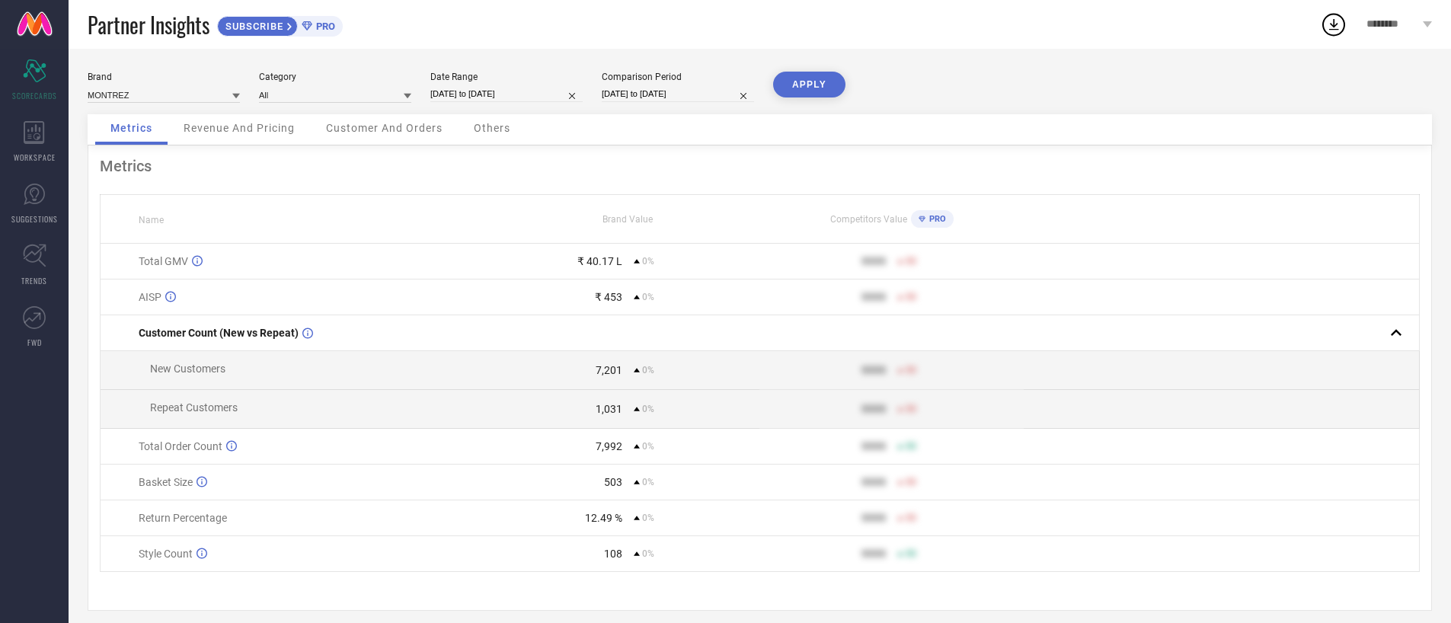
click at [645, 94] on input "[DATE] to [DATE]" at bounding box center [678, 94] width 152 height 16
select select "8"
select select "2025"
select select "9"
select select "2025"
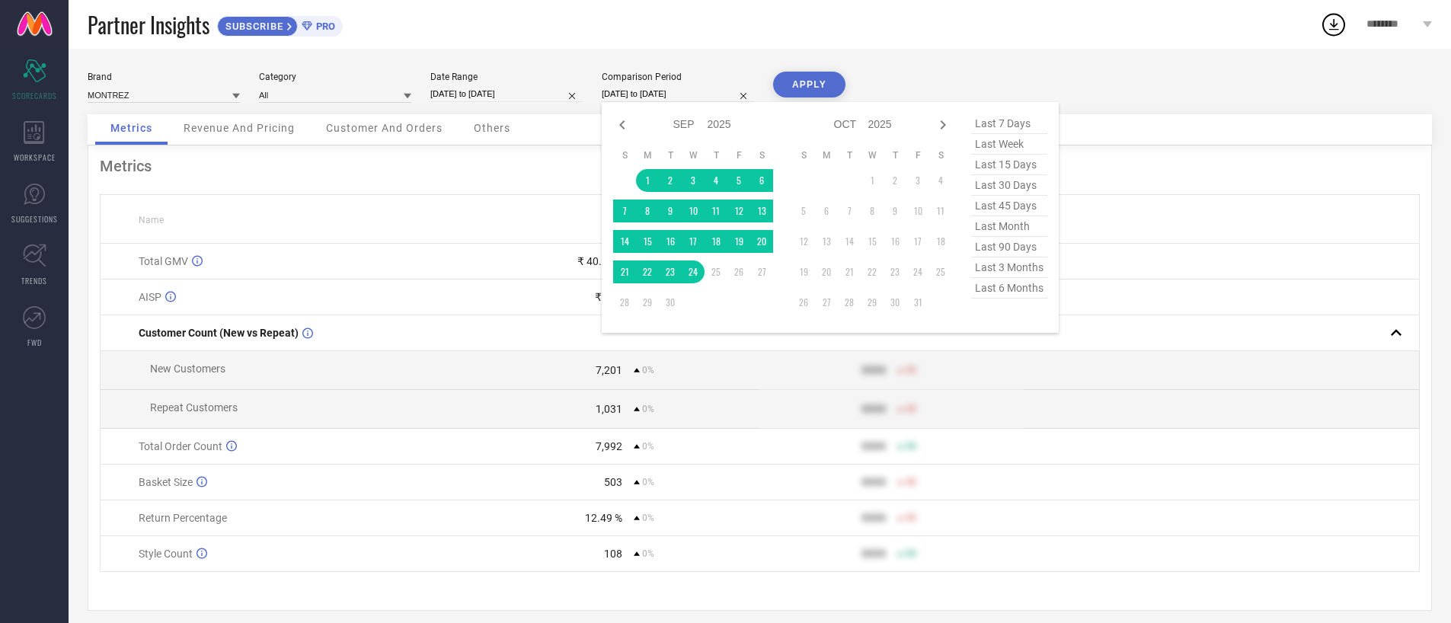
click at [839, 84] on button "APPLY" at bounding box center [809, 85] width 72 height 26
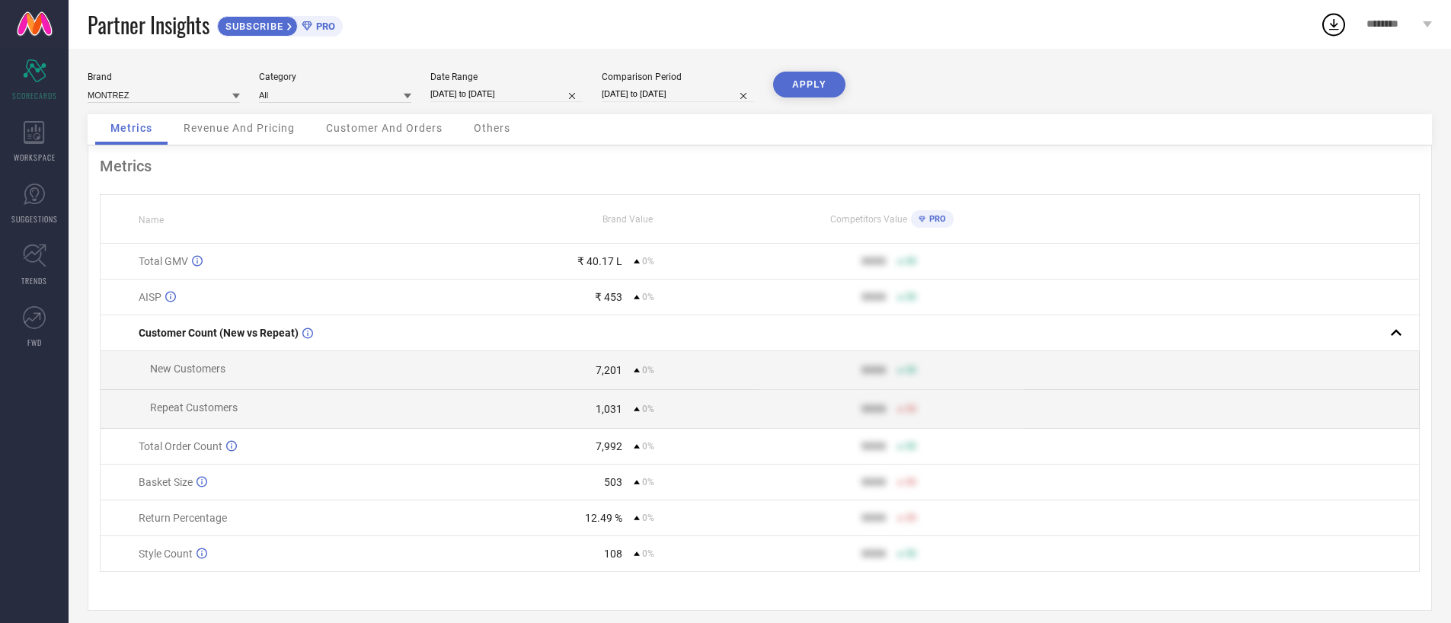
select select "8"
select select "2025"
select select "9"
select select "2025"
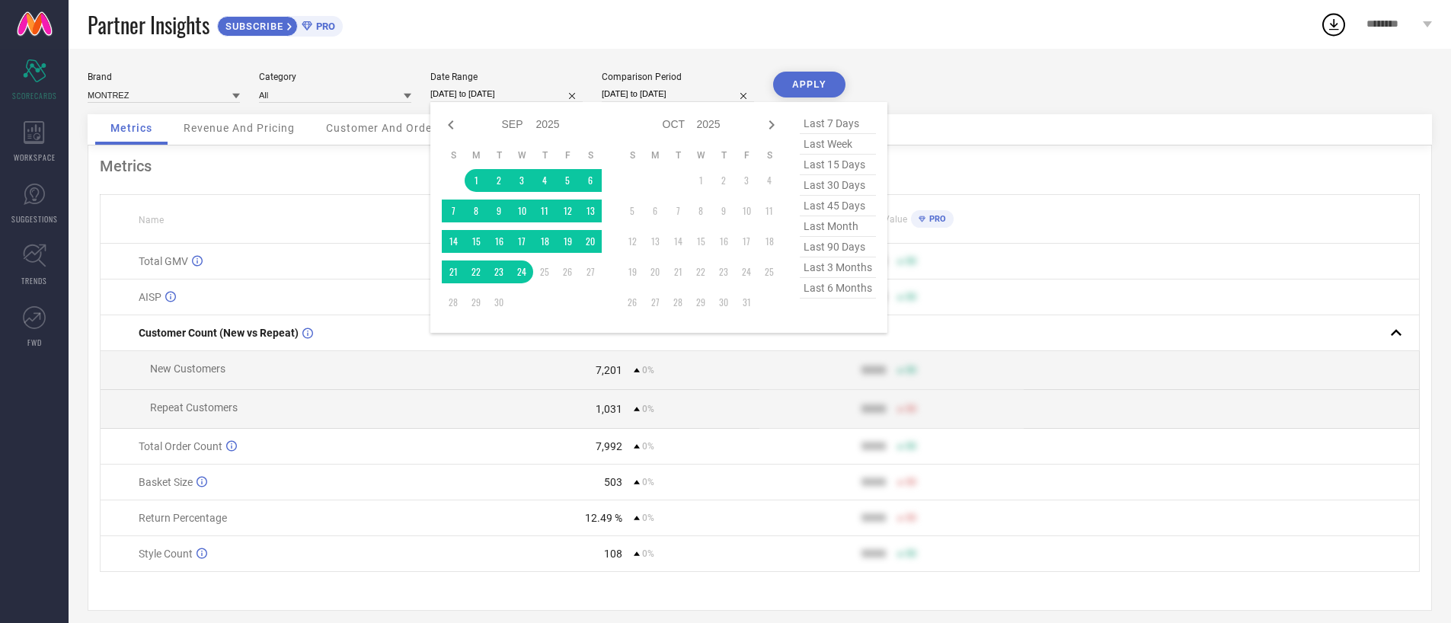
click at [442, 89] on input "[DATE] to [DATE]" at bounding box center [506, 94] width 152 height 16
click at [228, 129] on span "Revenue And Pricing" at bounding box center [239, 128] width 111 height 12
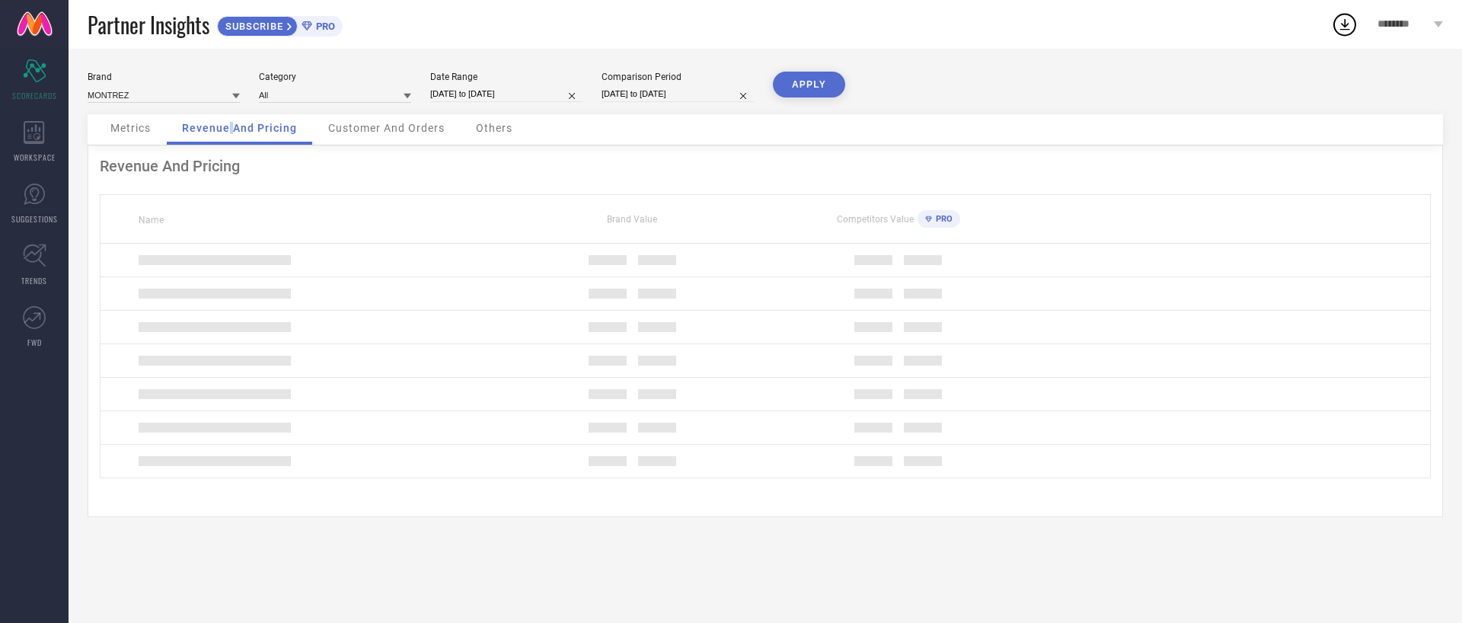
click at [228, 129] on span "Revenue And Pricing" at bounding box center [239, 128] width 115 height 12
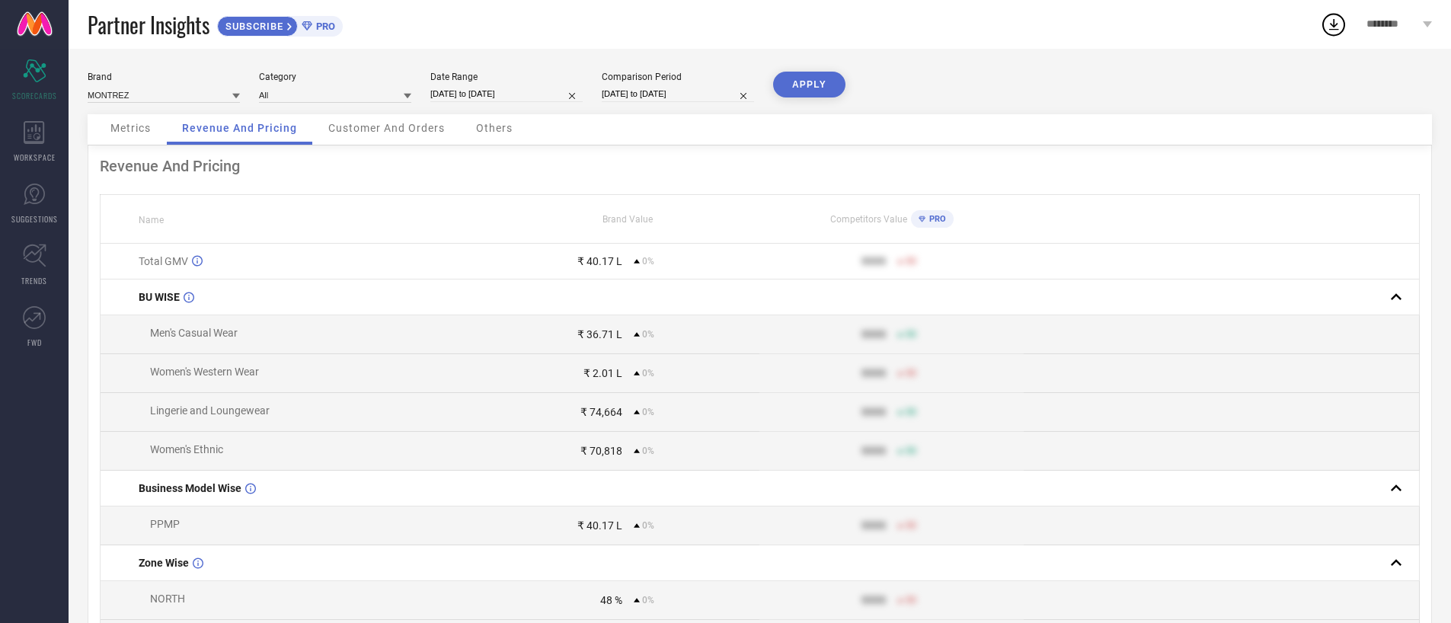
click at [407, 123] on span "Customer And Orders" at bounding box center [386, 128] width 117 height 12
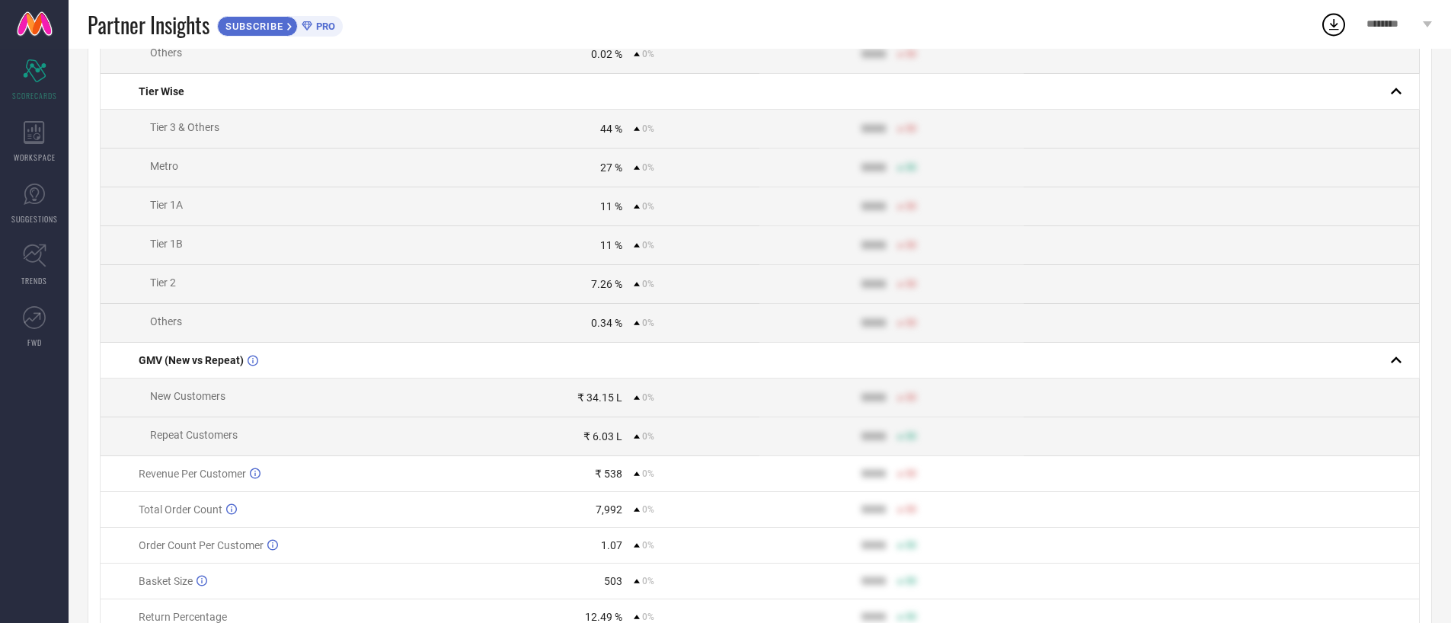
scroll to position [587, 0]
